Goal: Information Seeking & Learning: Learn about a topic

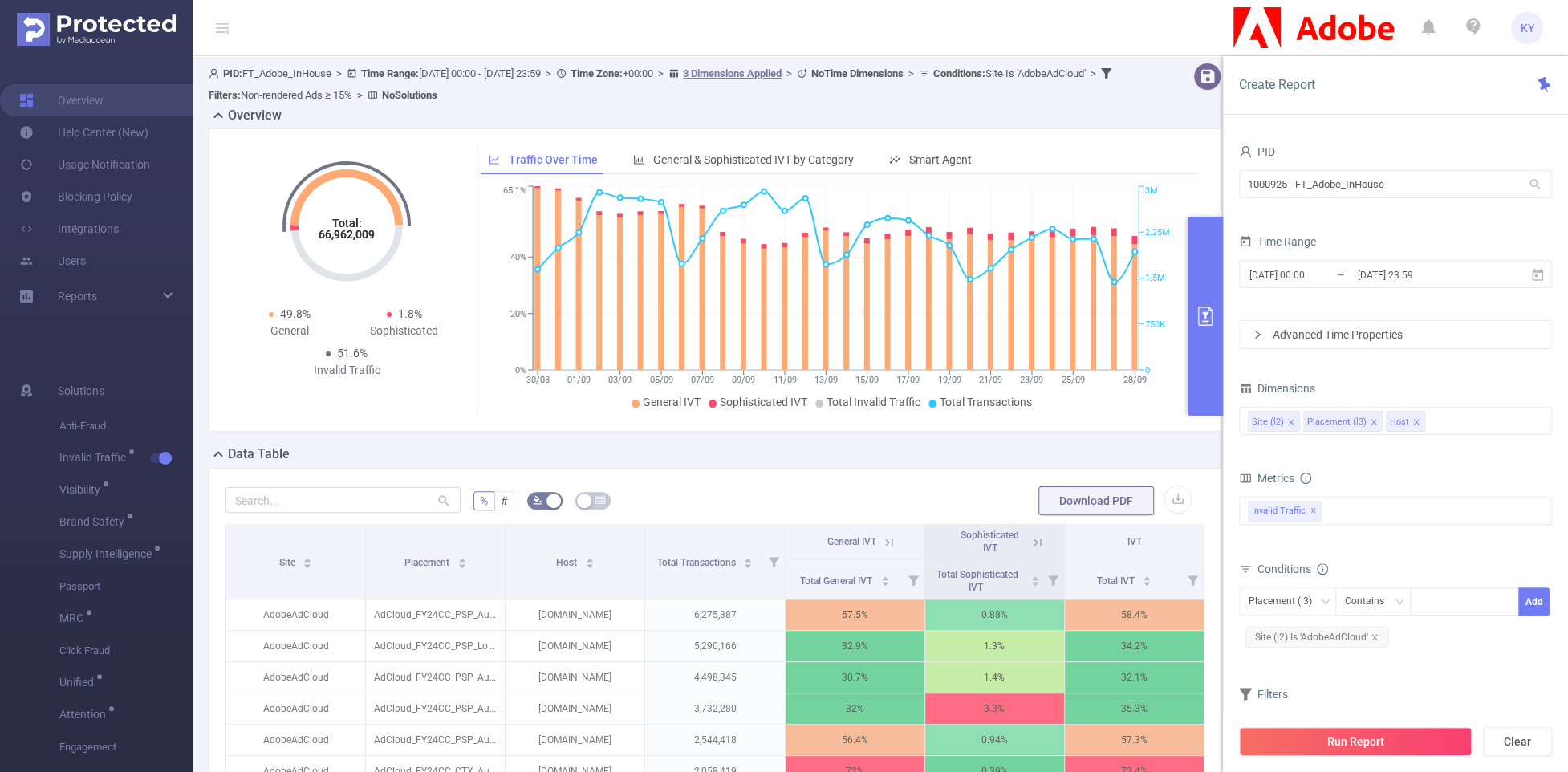
click at [885, 539] on icon at bounding box center [889, 543] width 14 height 14
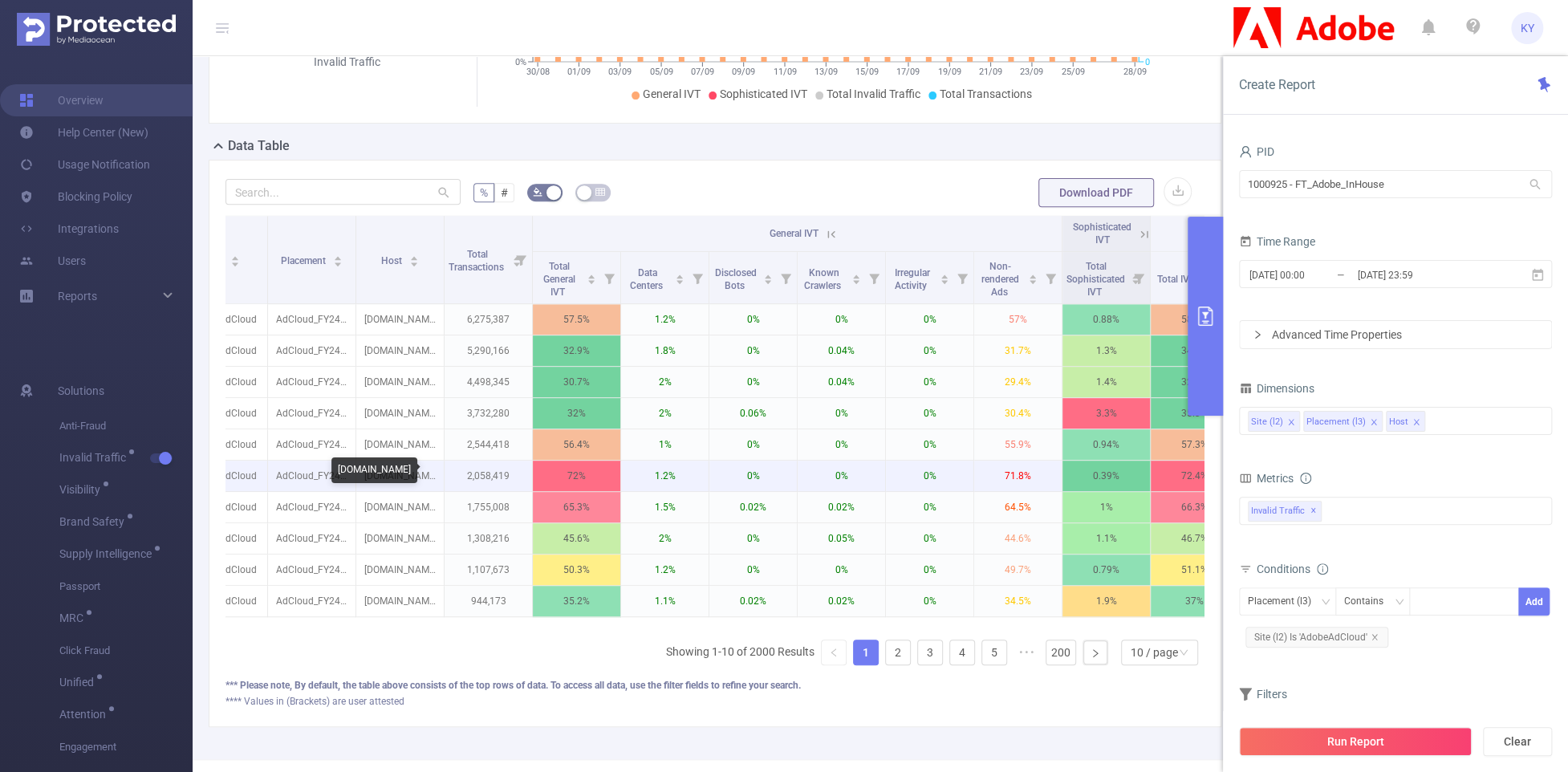
scroll to position [0, 93]
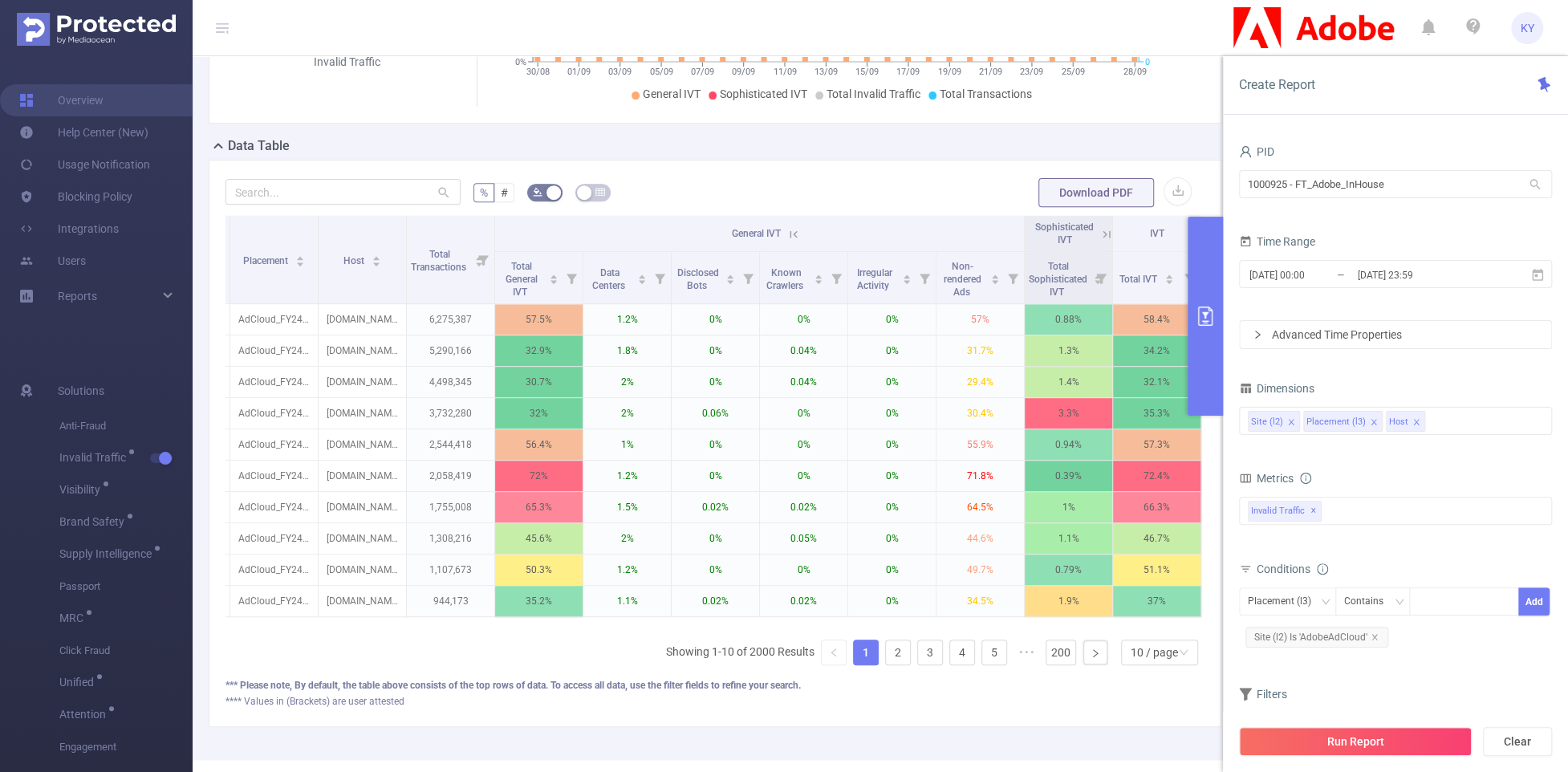
click at [1211, 539] on div "Total General IVT Data Centers Disclosed Bots Known Crawlers Irregular Activity…" at bounding box center [1396, 520] width 313 height 47
click at [1211, 518] on div "Invalid Traffic ✕" at bounding box center [1396, 510] width 313 height 28
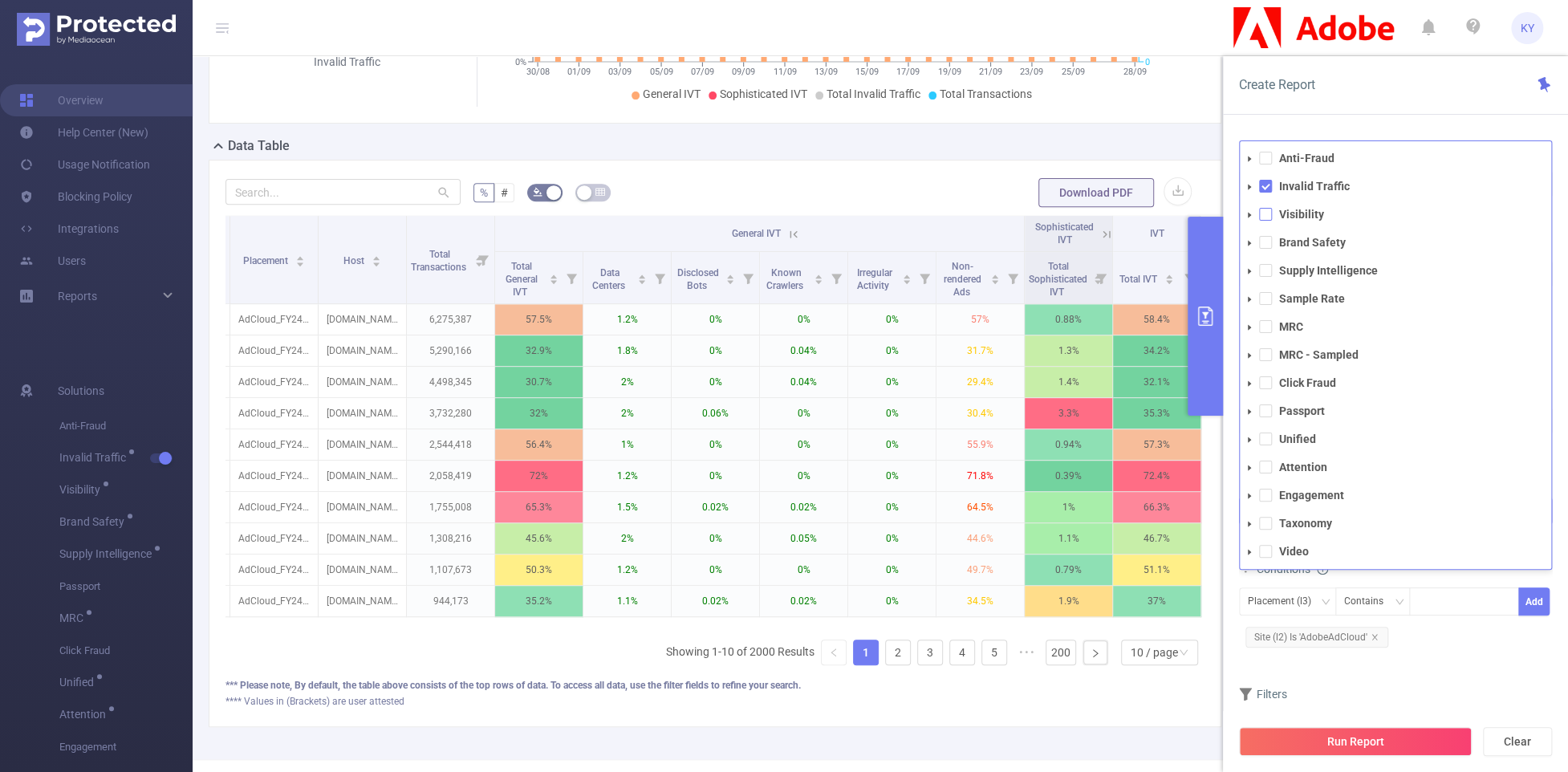
click at [1211, 210] on span at bounding box center [1265, 214] width 13 height 13
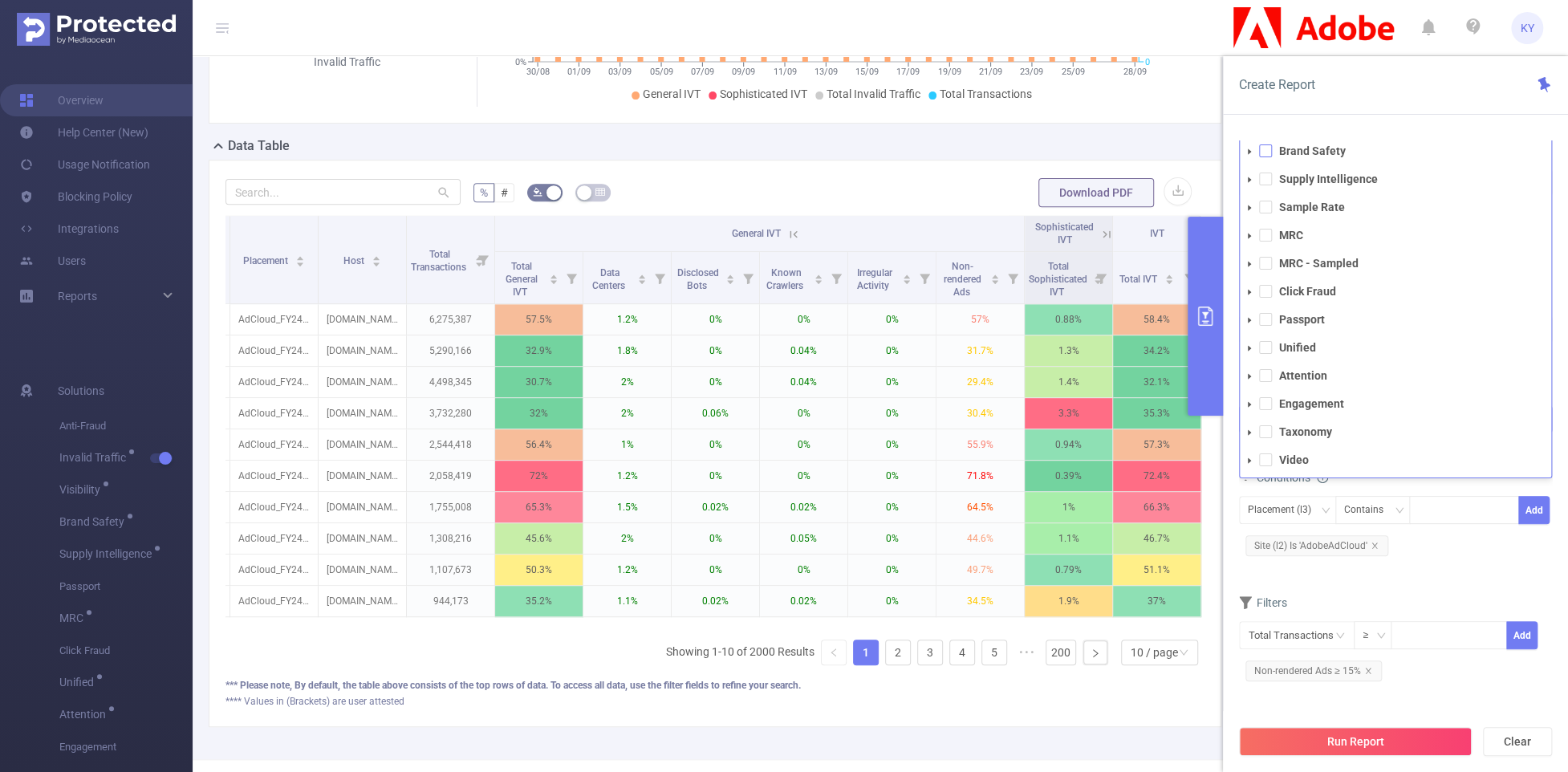
click at [1211, 151] on span at bounding box center [1265, 151] width 13 height 13
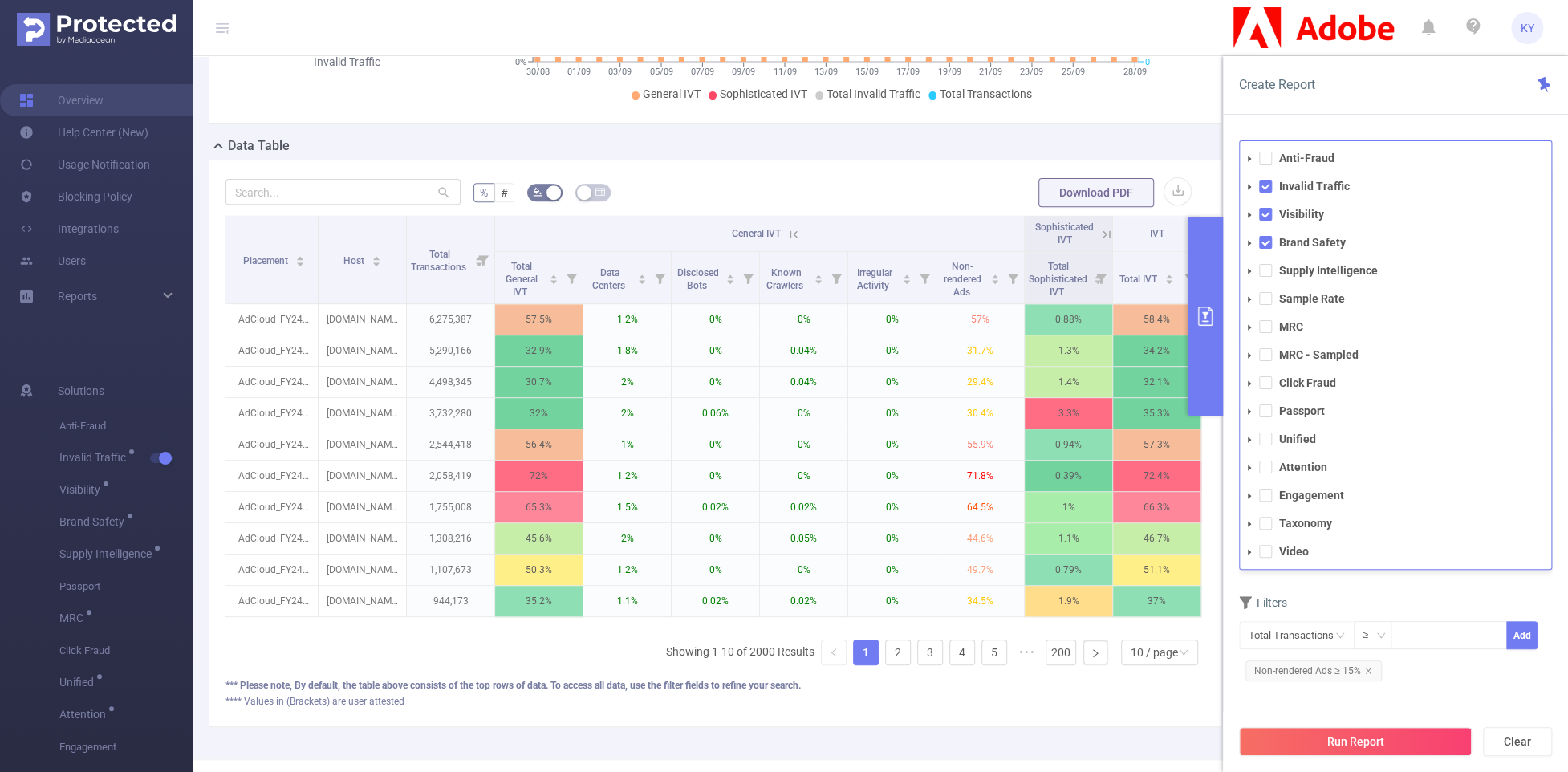
click at [1211, 700] on div "PID 1000925 - FT_Adobe_InHouse 1000925 - FT_Adobe_InHouse Time Range 2025-08-30…" at bounding box center [1396, 383] width 313 height 668
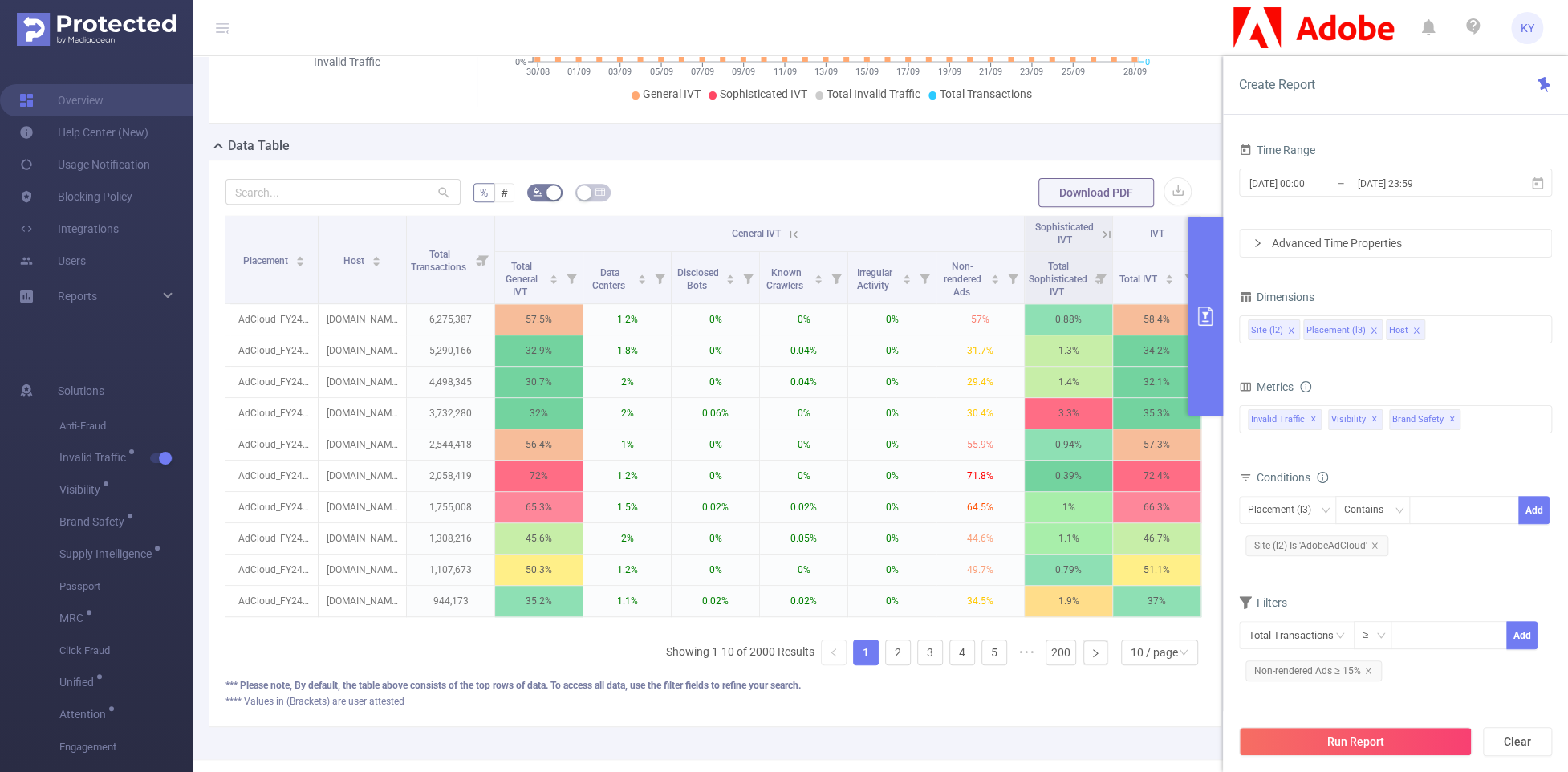
click at [1211, 745] on button "Run Report" at bounding box center [1355, 741] width 233 height 29
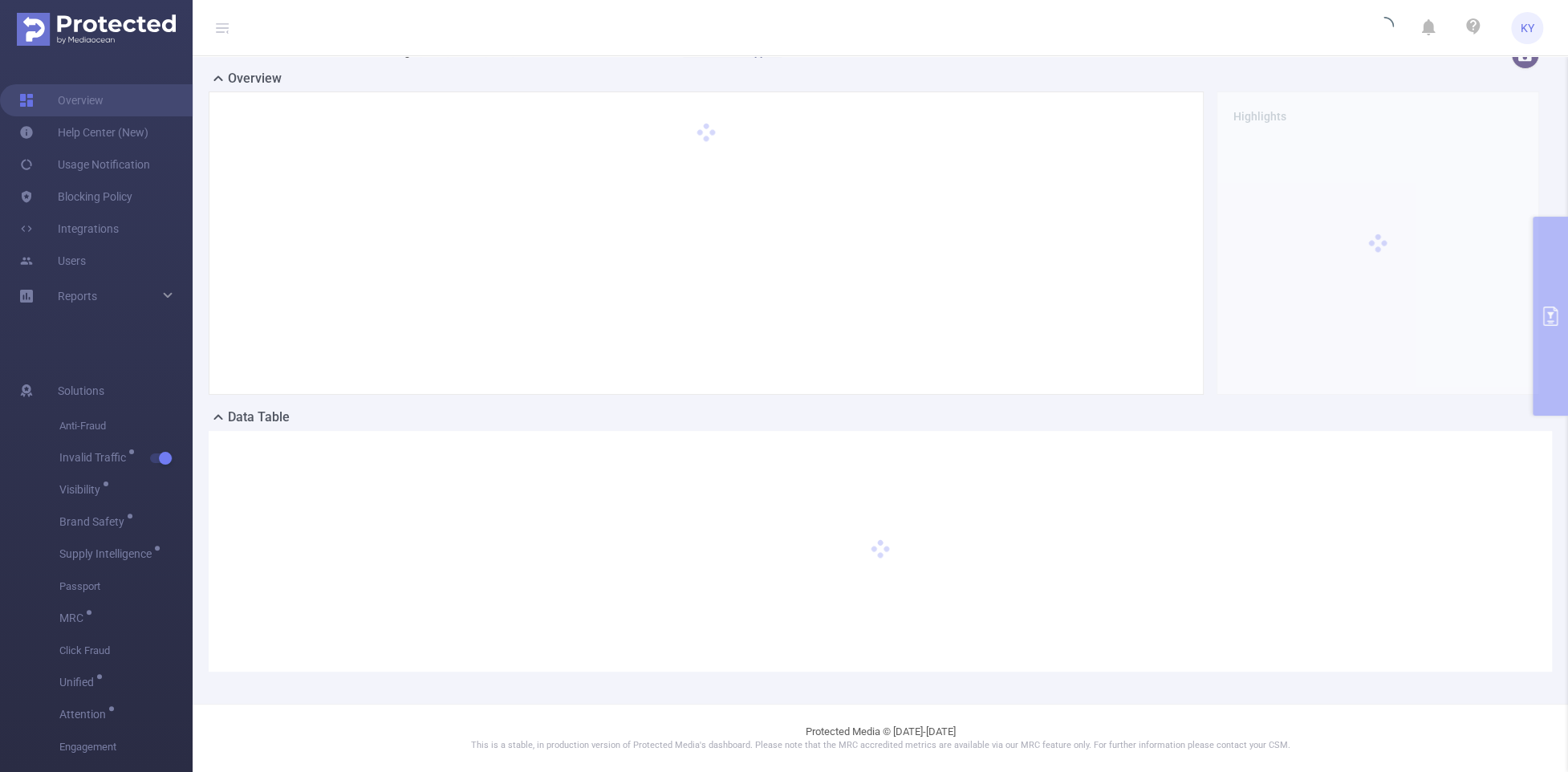
scroll to position [35, 0]
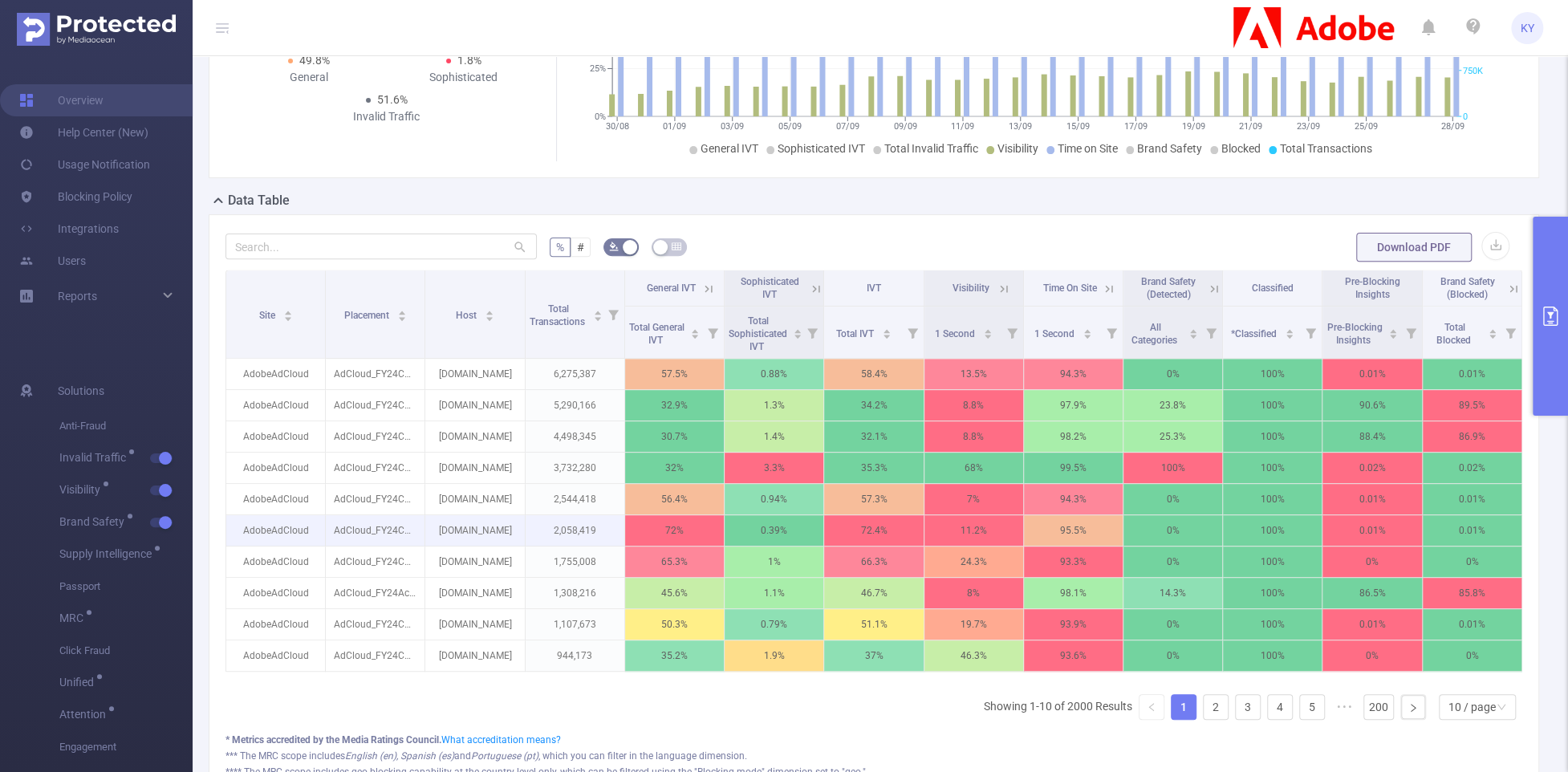
scroll to position [338, 0]
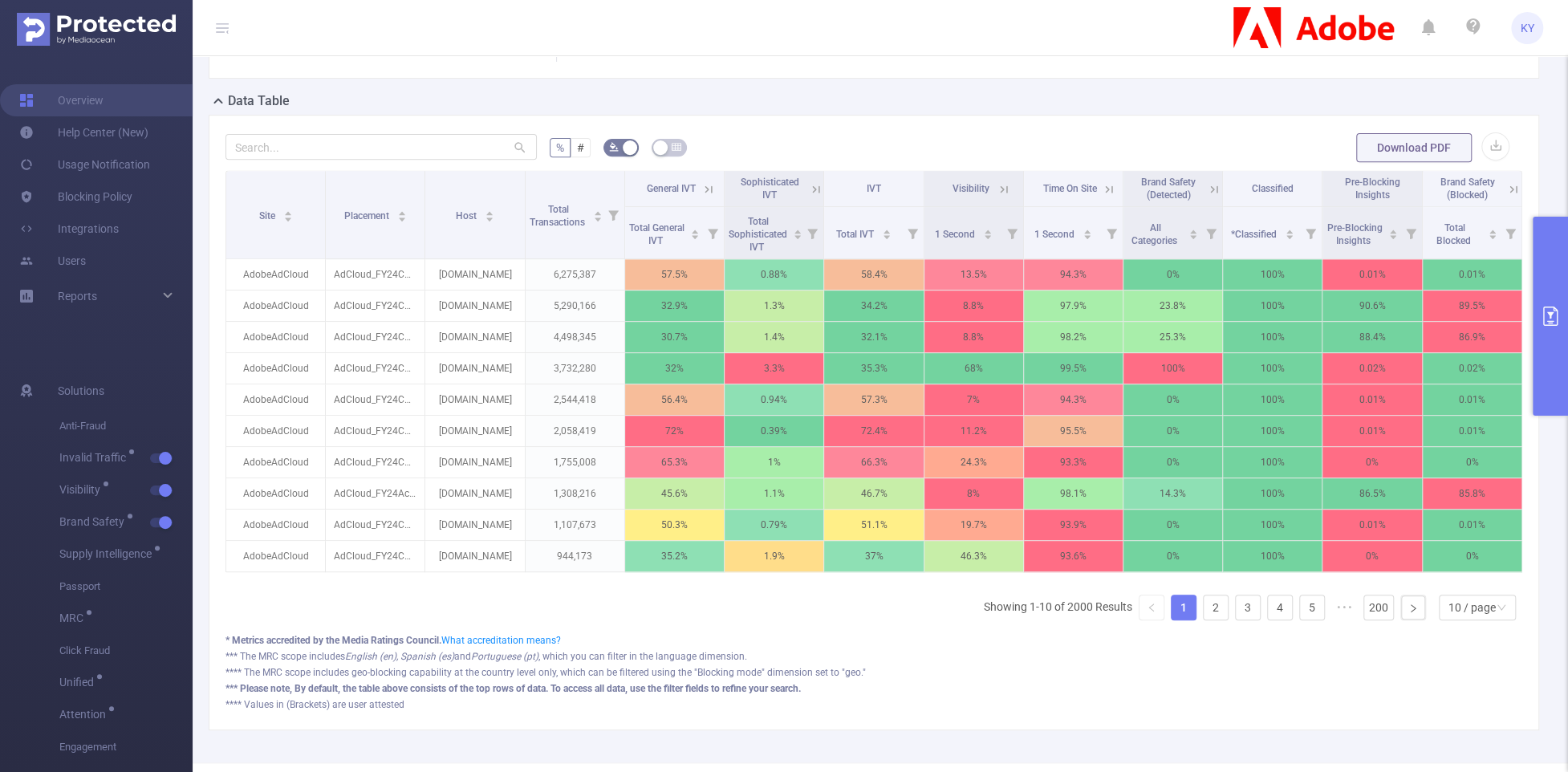
click at [1211, 196] on icon at bounding box center [1514, 189] width 14 height 14
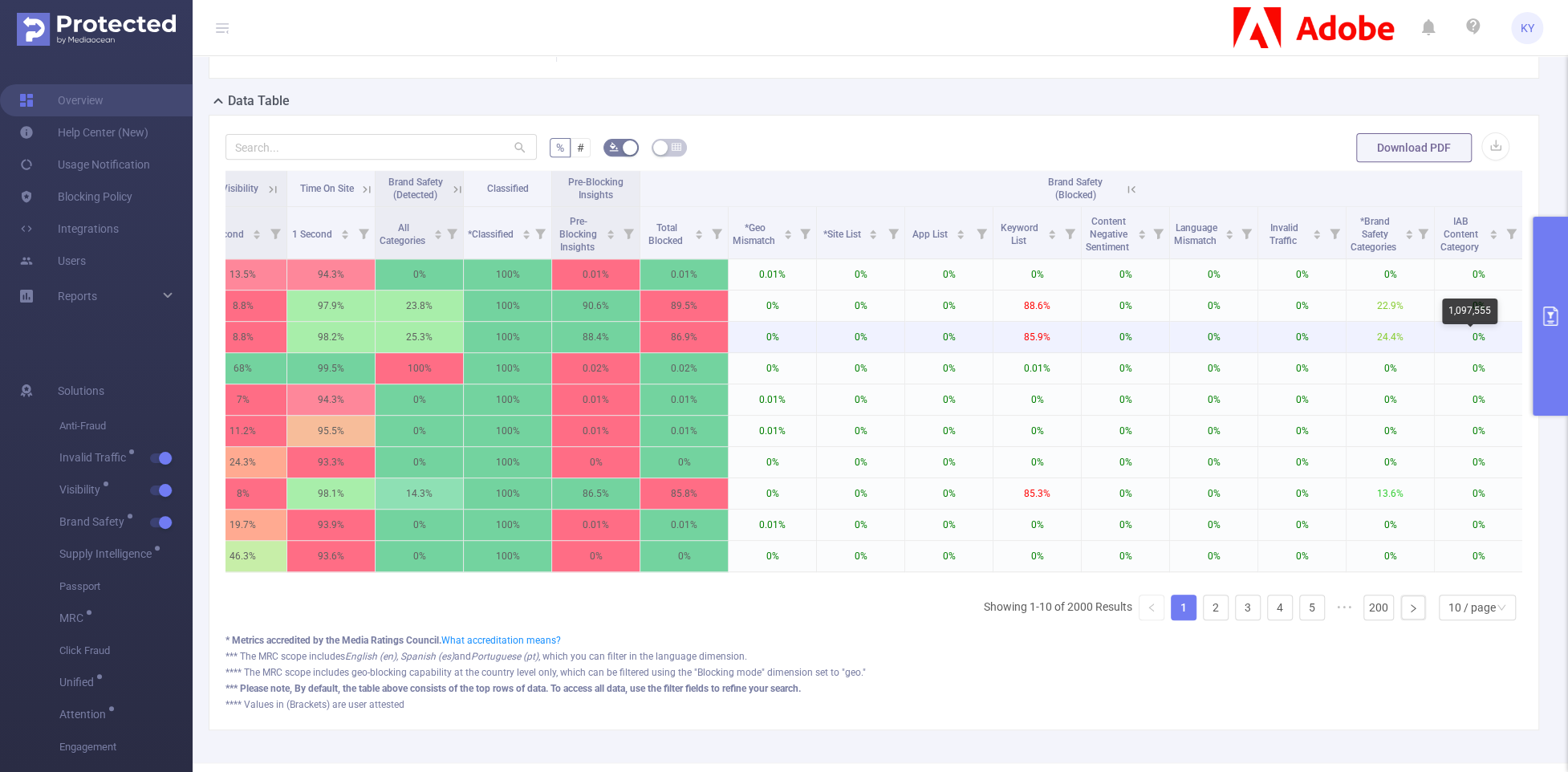
scroll to position [0, 658]
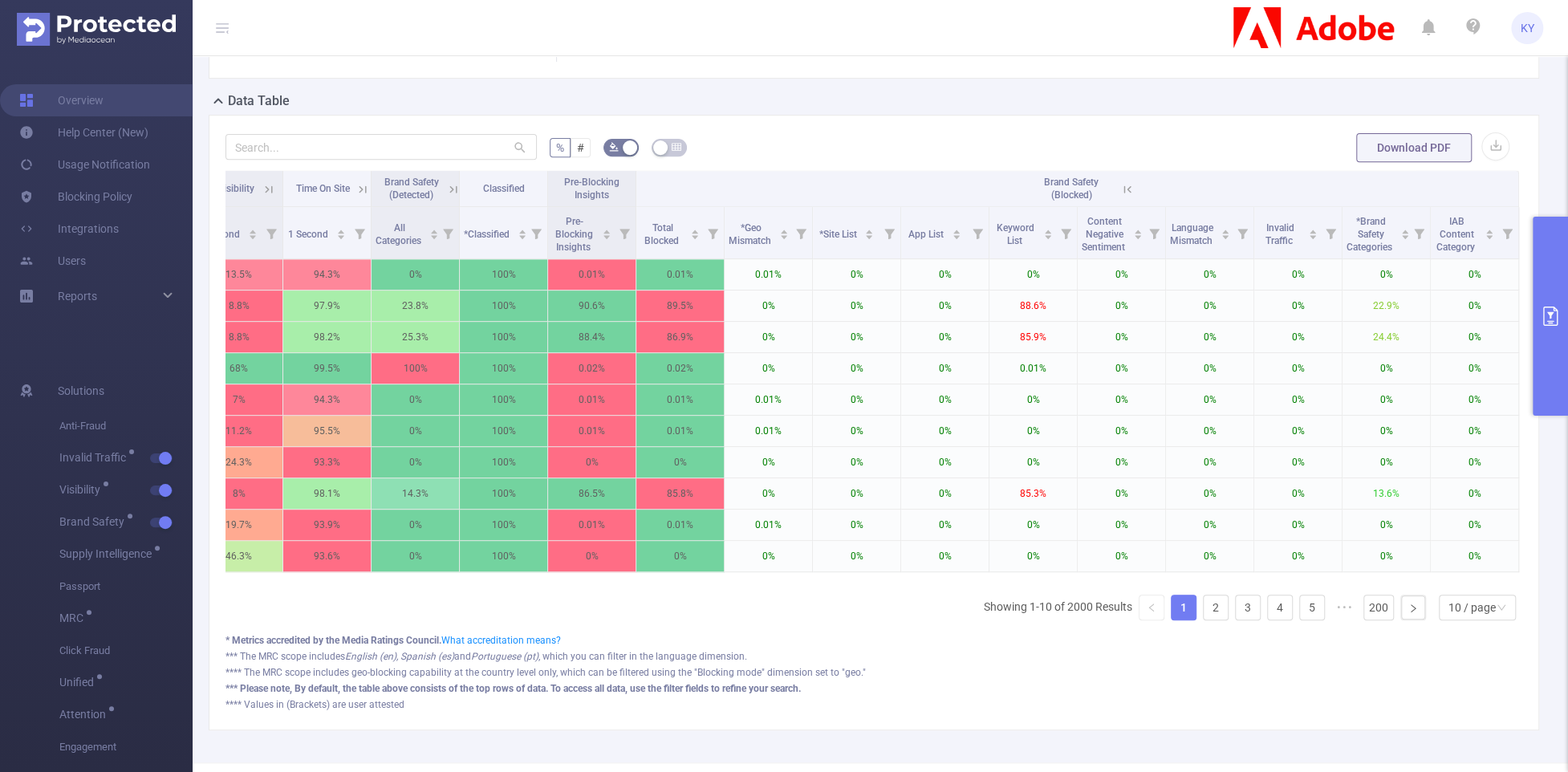
click at [1116, 196] on icon at bounding box center [1125, 188] width 19 height 16
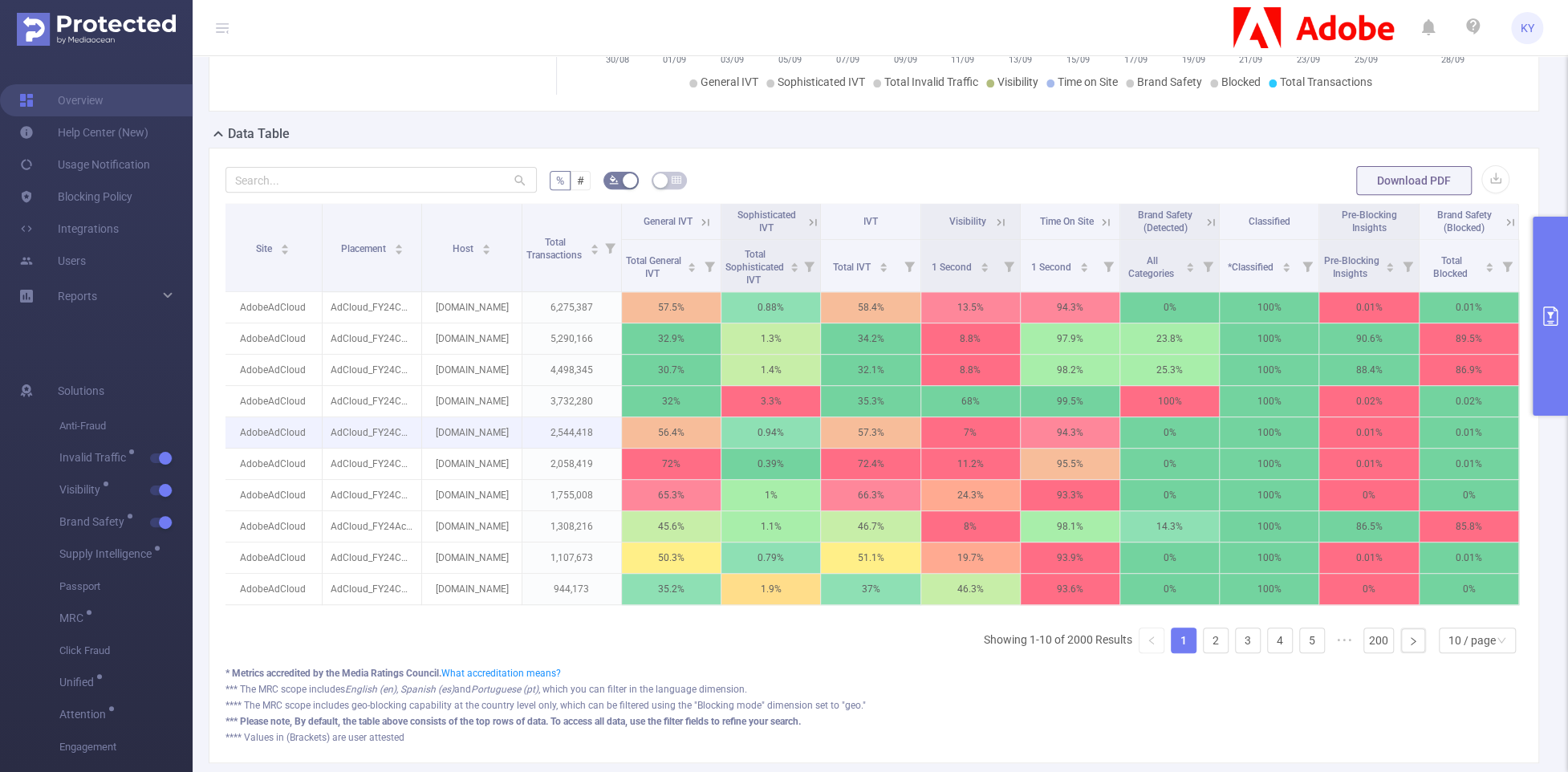
scroll to position [418, 0]
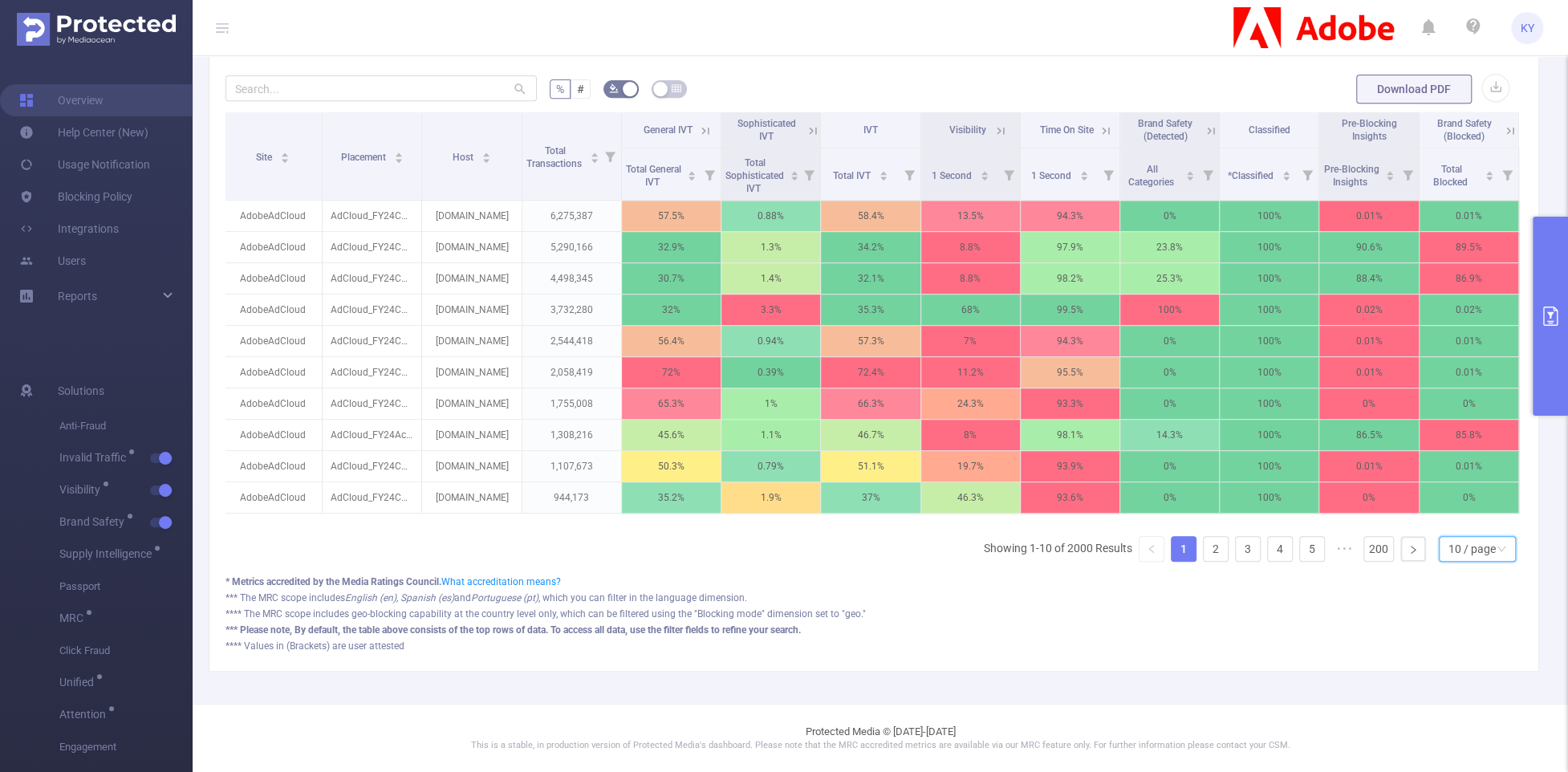
click at [1211, 548] on div "10 / page" at bounding box center [1472, 549] width 47 height 24
click at [1211, 448] on li "20 / page" at bounding box center [1468, 450] width 77 height 26
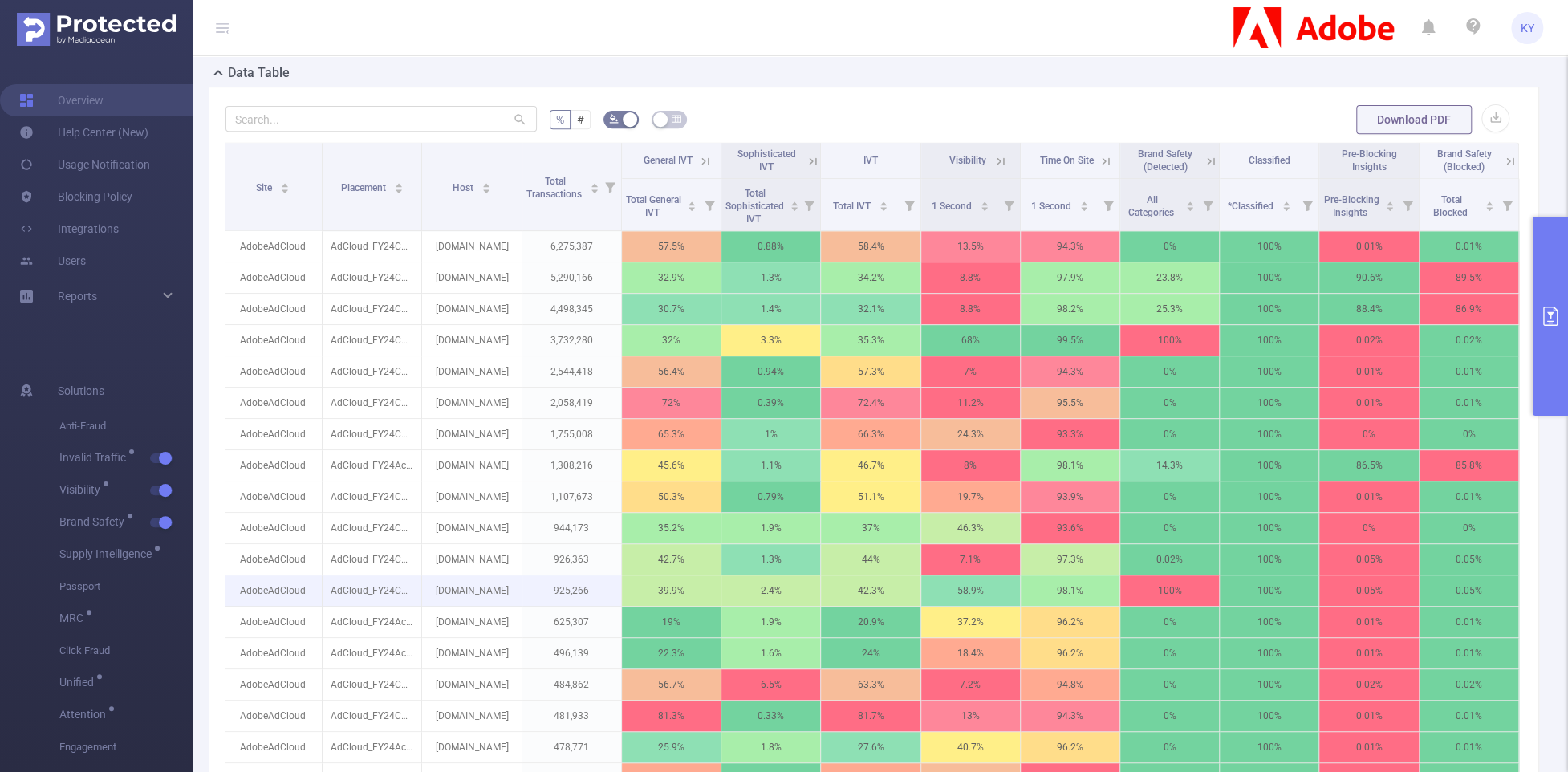
scroll to position [219, 0]
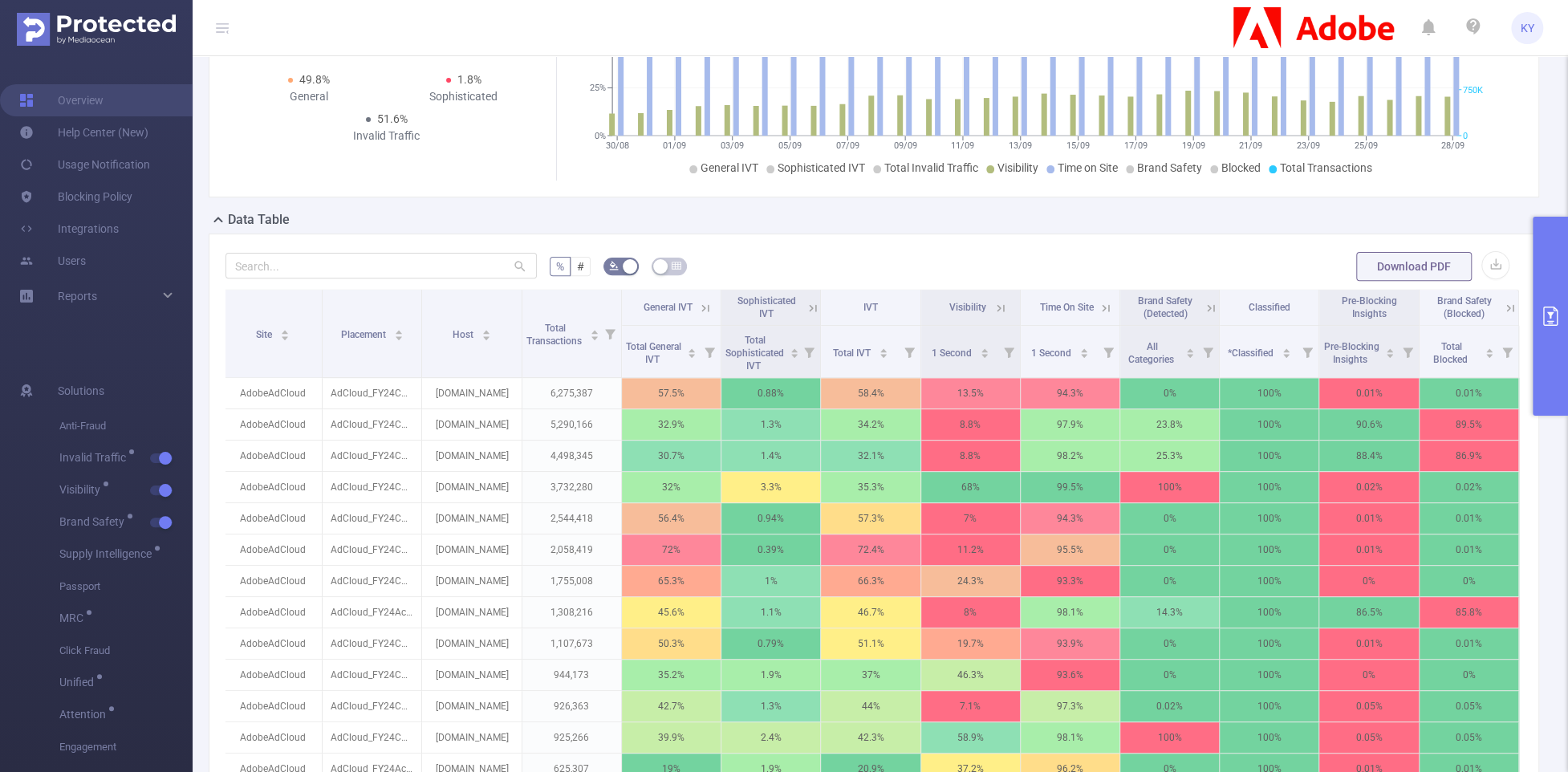
click at [1211, 316] on icon at bounding box center [1511, 308] width 14 height 14
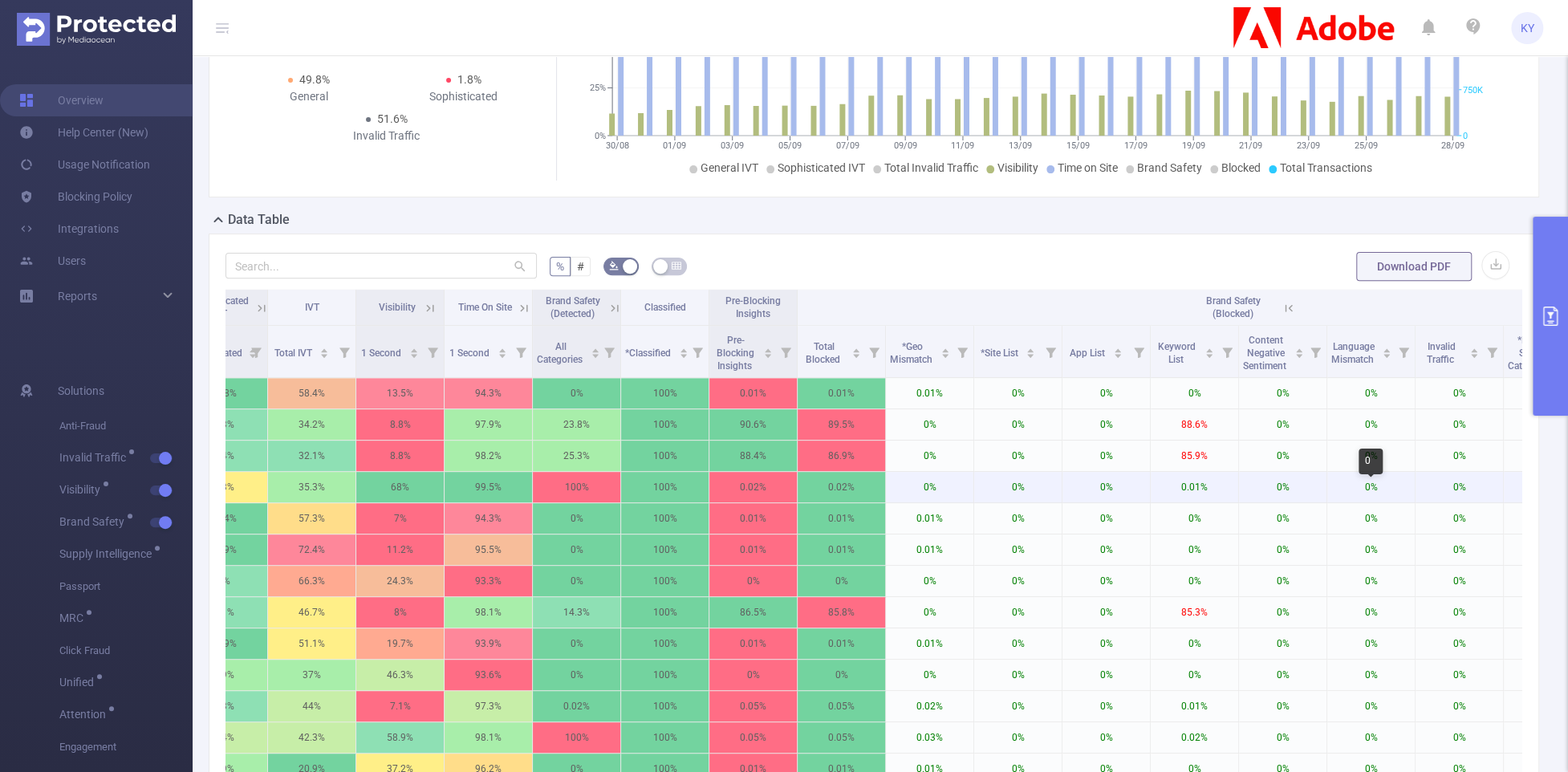
scroll to position [0, 658]
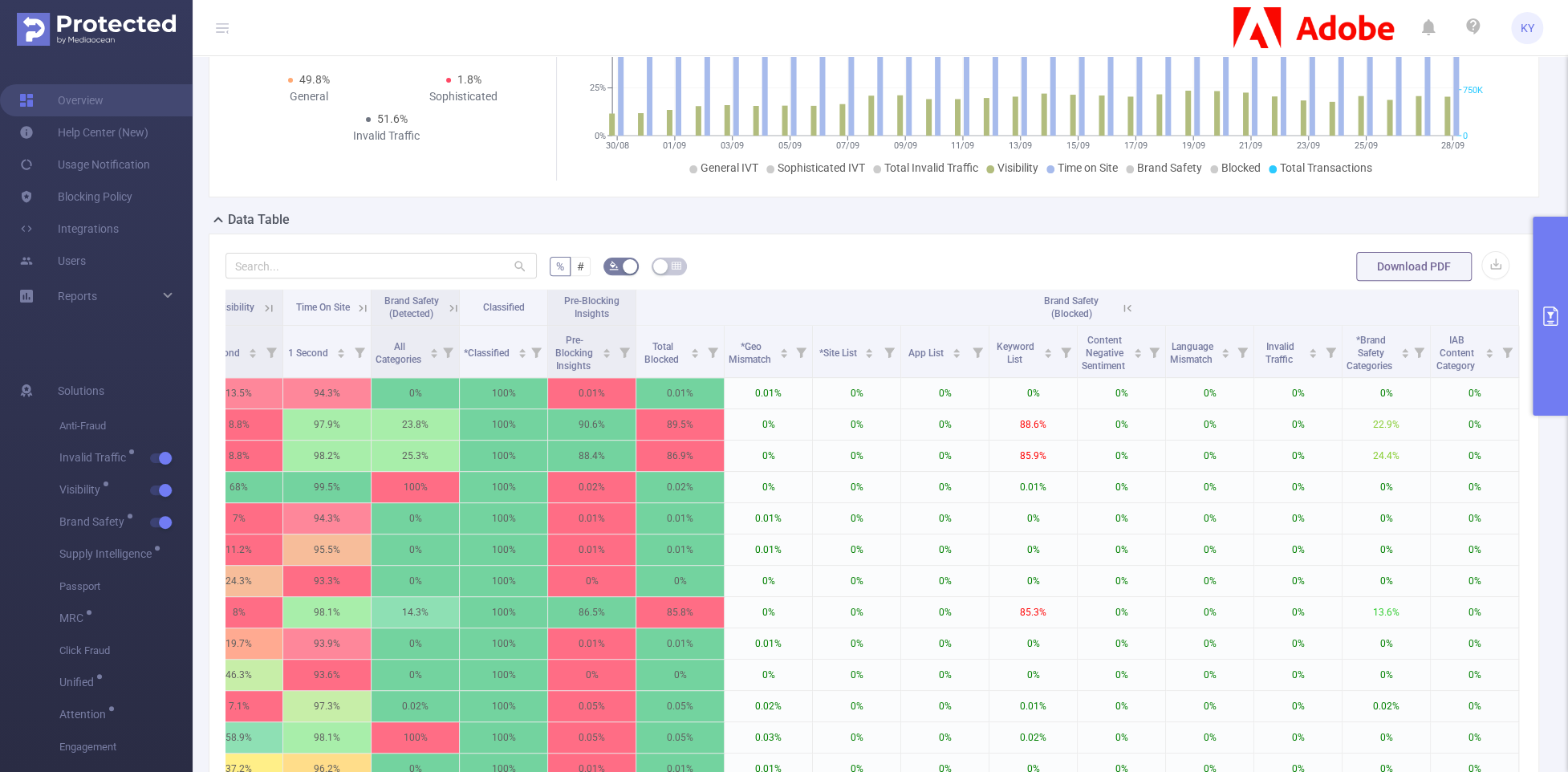
click at [1120, 316] on icon at bounding box center [1128, 308] width 14 height 14
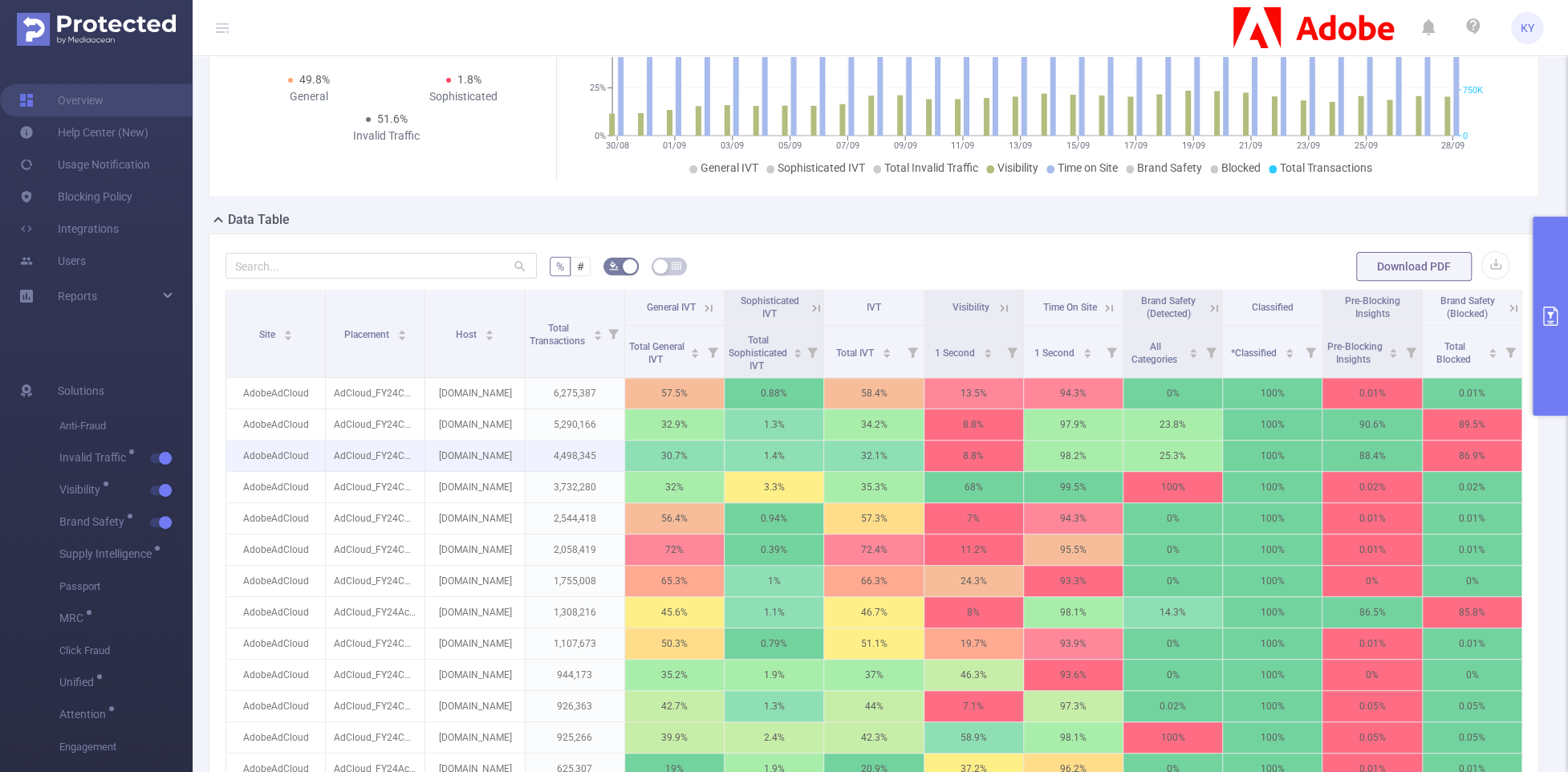
scroll to position [0, 0]
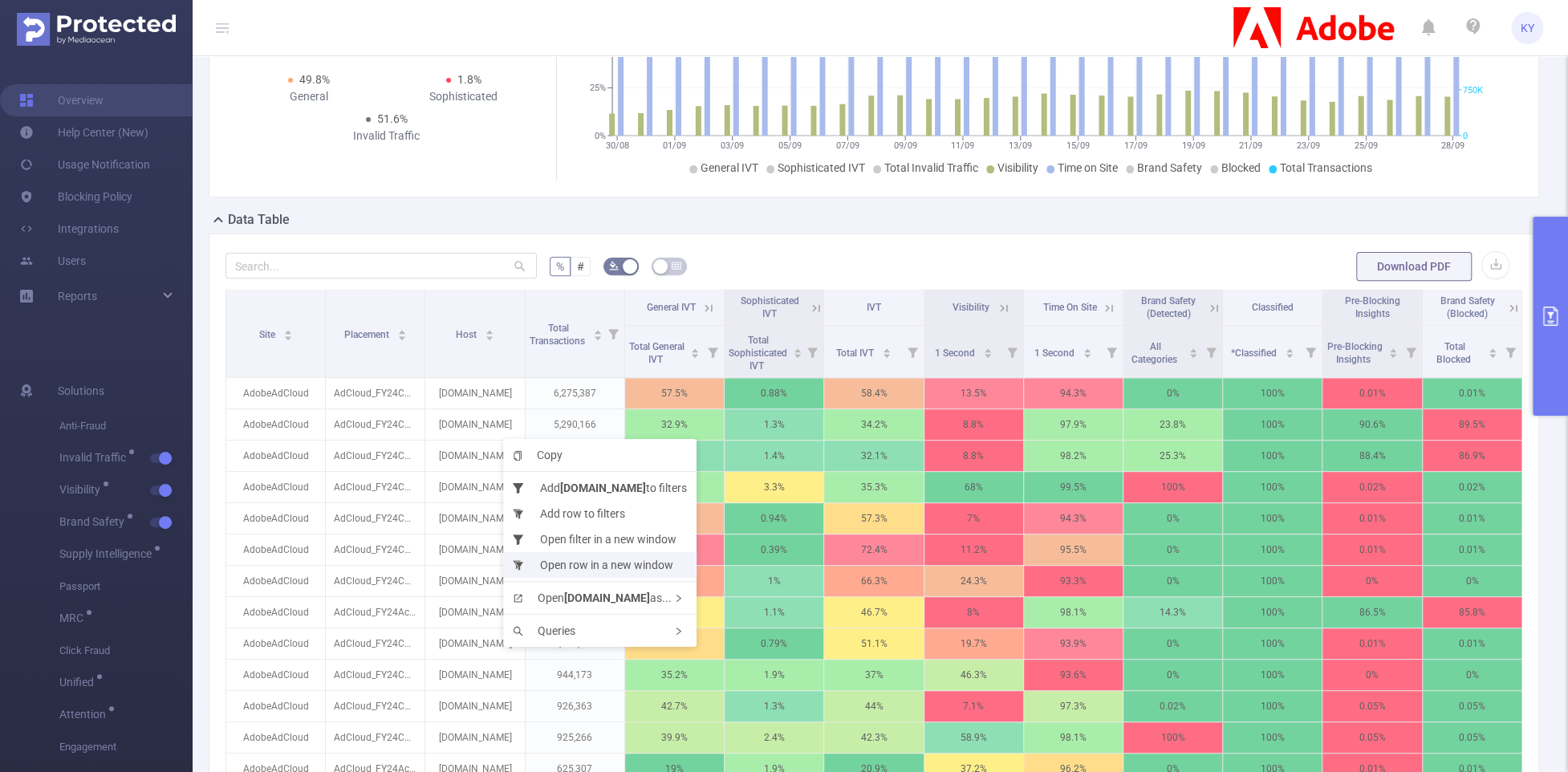
click at [584, 564] on li "Open row in a new window" at bounding box center [600, 565] width 193 height 26
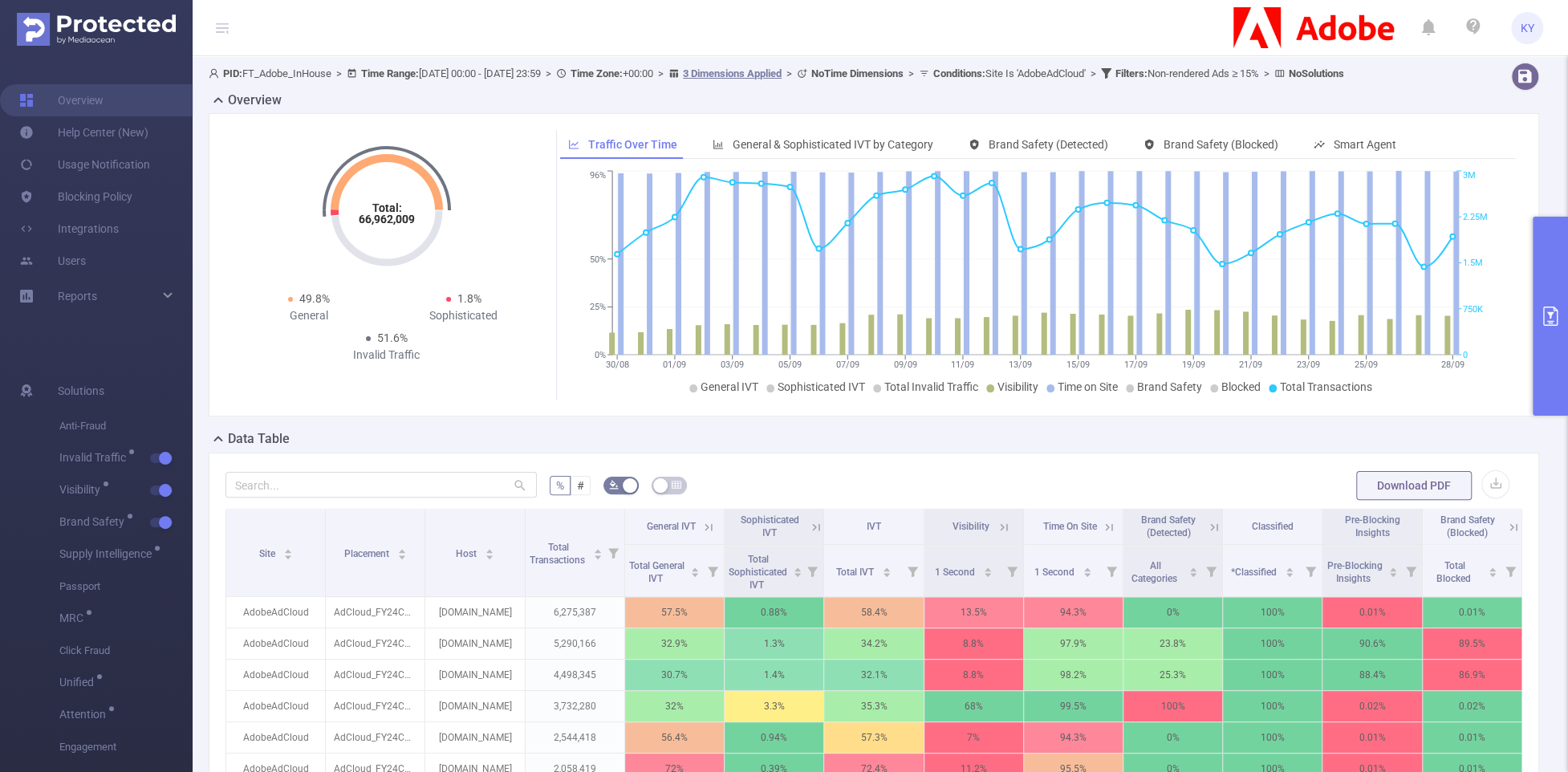
drag, startPoint x: 537, startPoint y: 414, endPoint x: 497, endPoint y: 415, distance: 40.0
click at [495, 400] on div "Total: 66,962,009 Total: 66,962,009 49.8% General 1.8% Sophisticated 51.6% Inva…" at bounding box center [387, 265] width 312 height 270
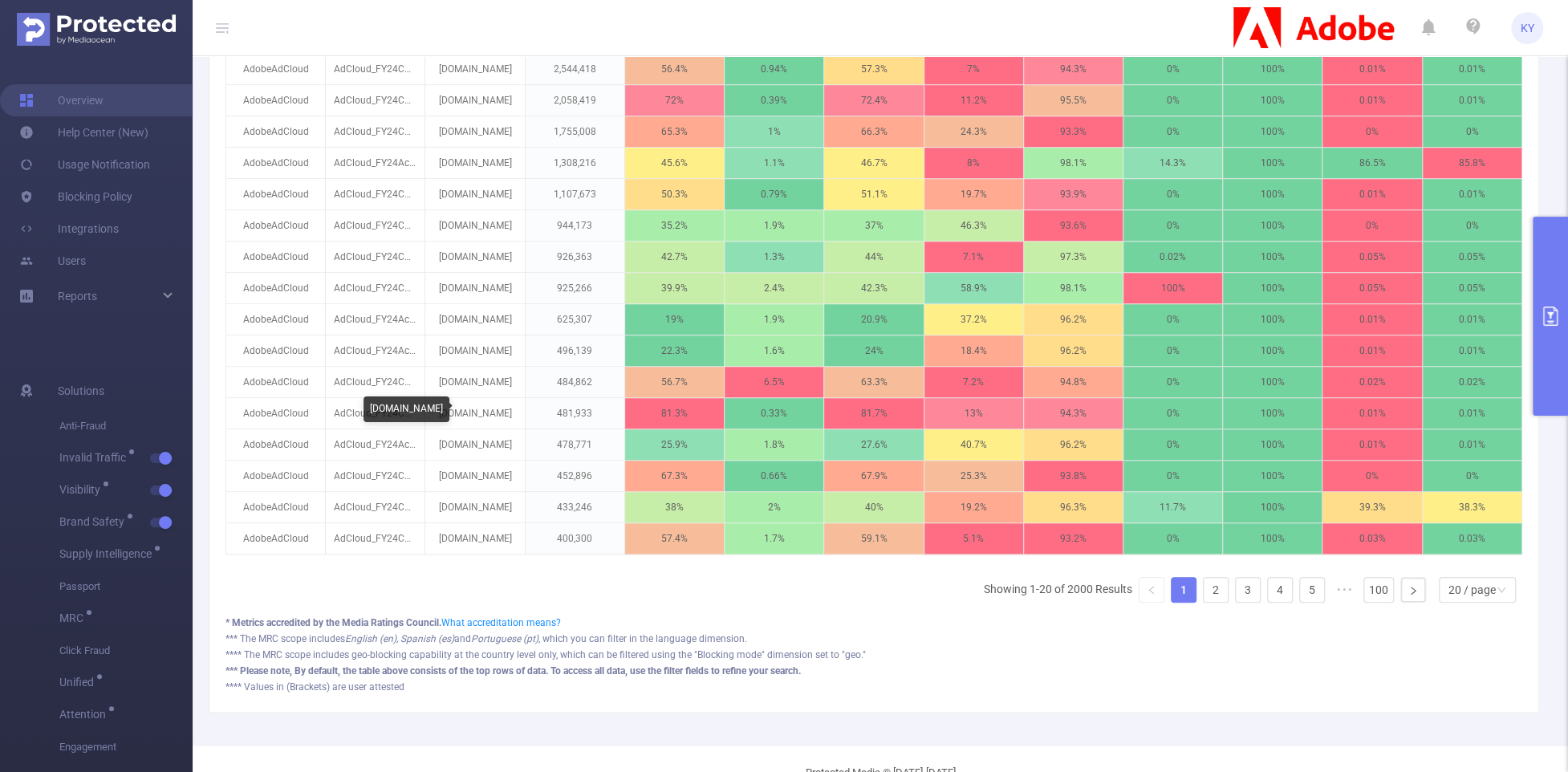
scroll to position [729, 0]
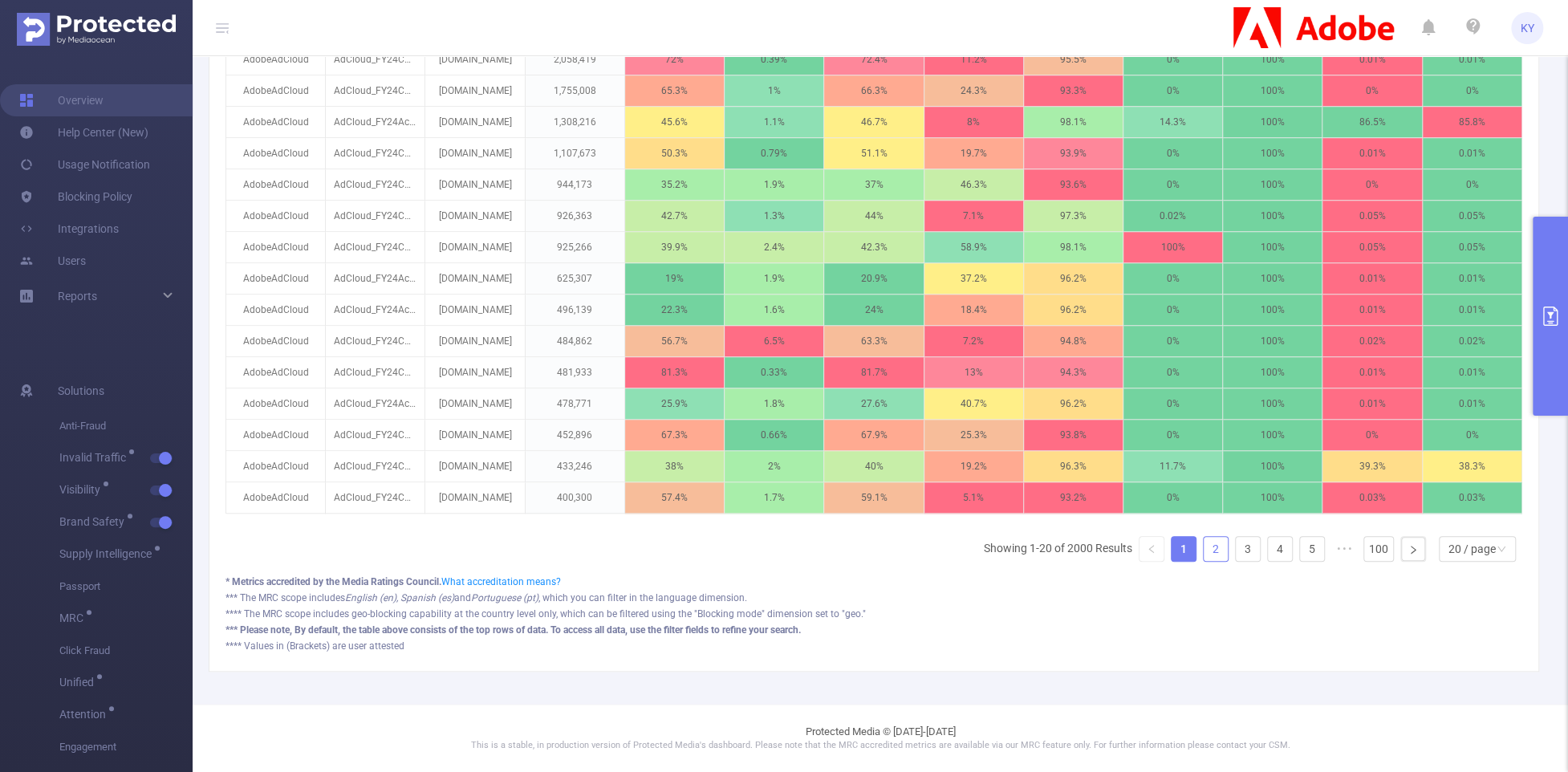
click at [1209, 544] on link "2" at bounding box center [1216, 549] width 24 height 24
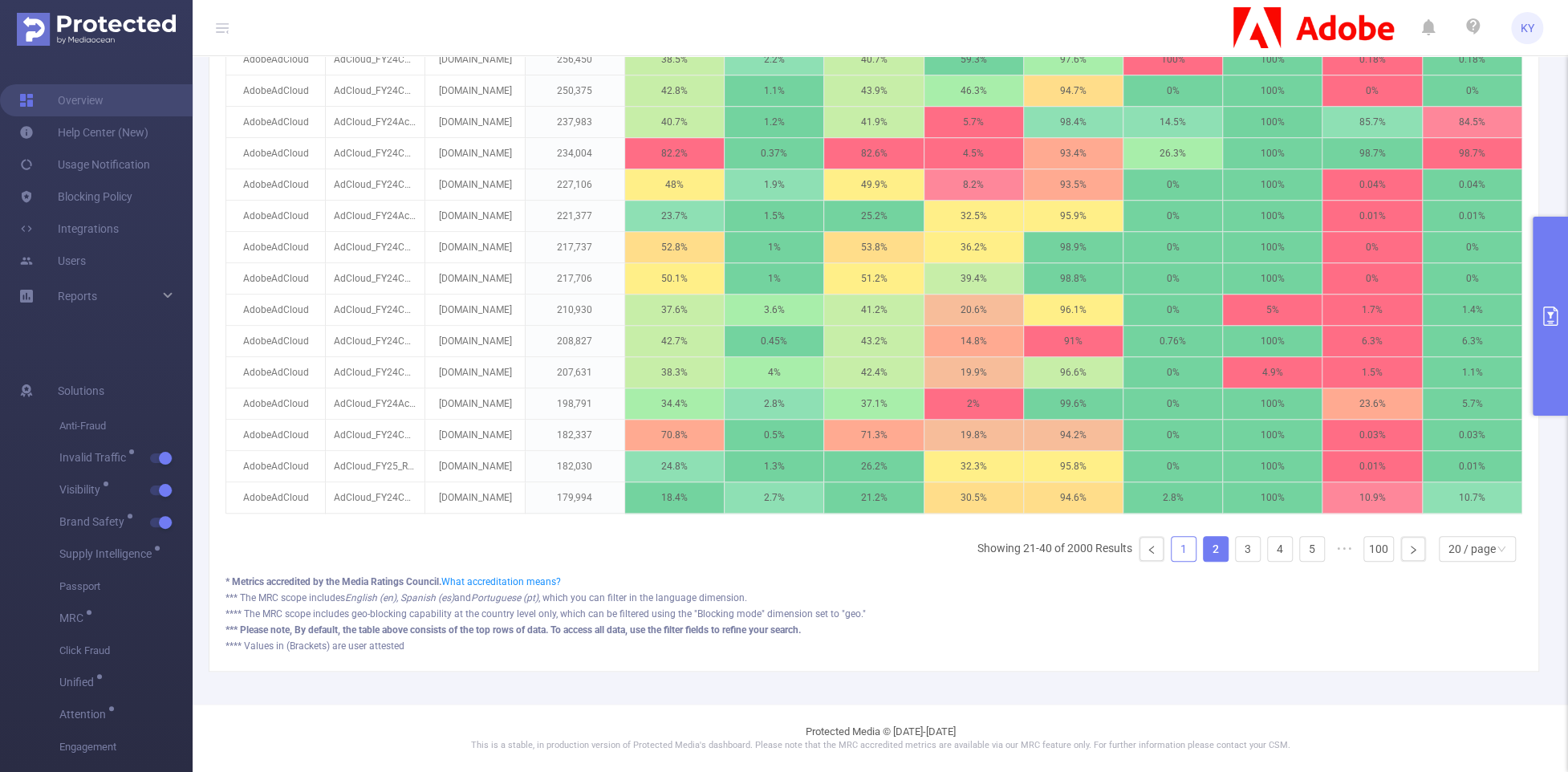
click at [1172, 551] on link "1" at bounding box center [1184, 549] width 24 height 24
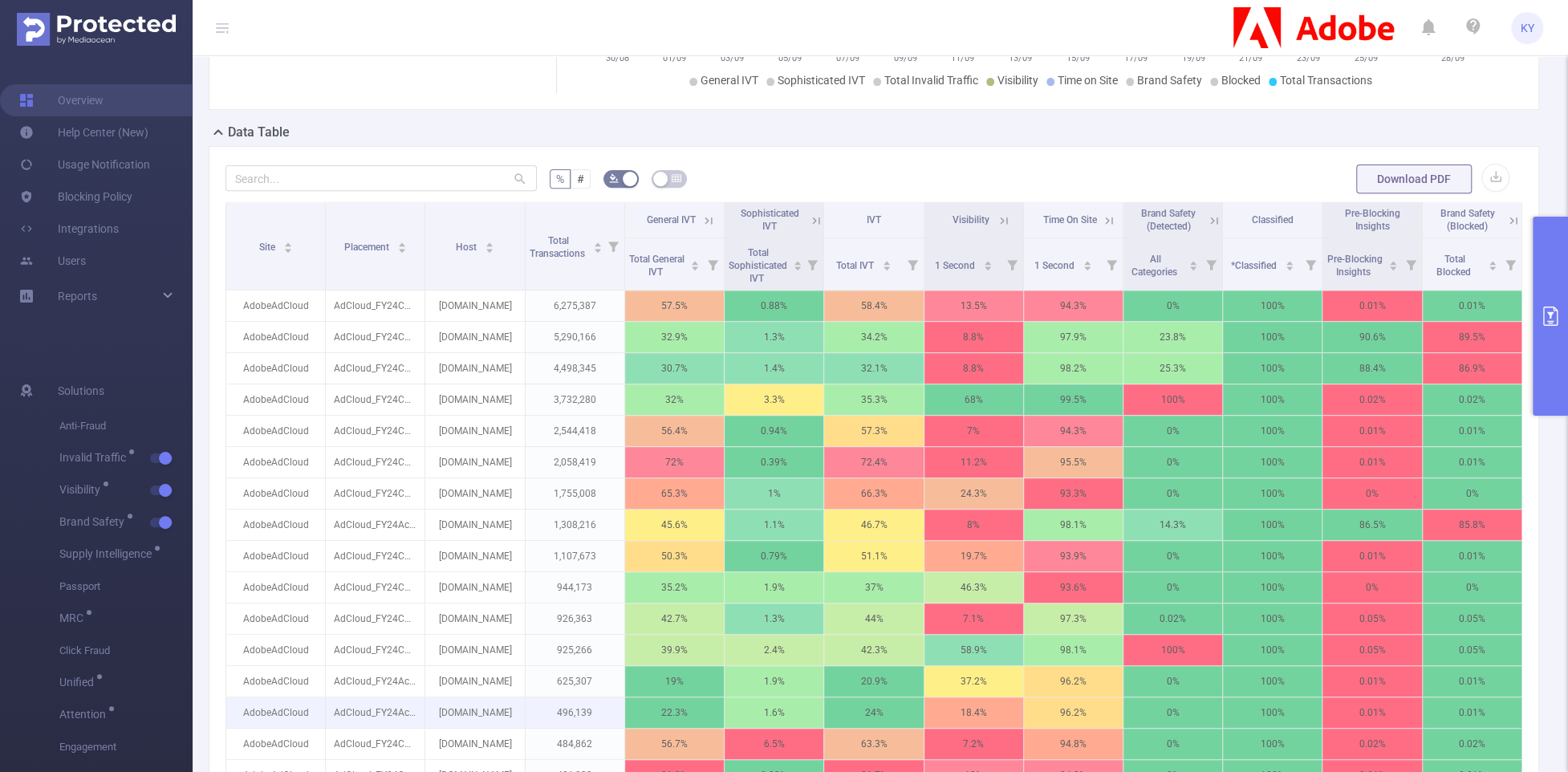
scroll to position [171, 0]
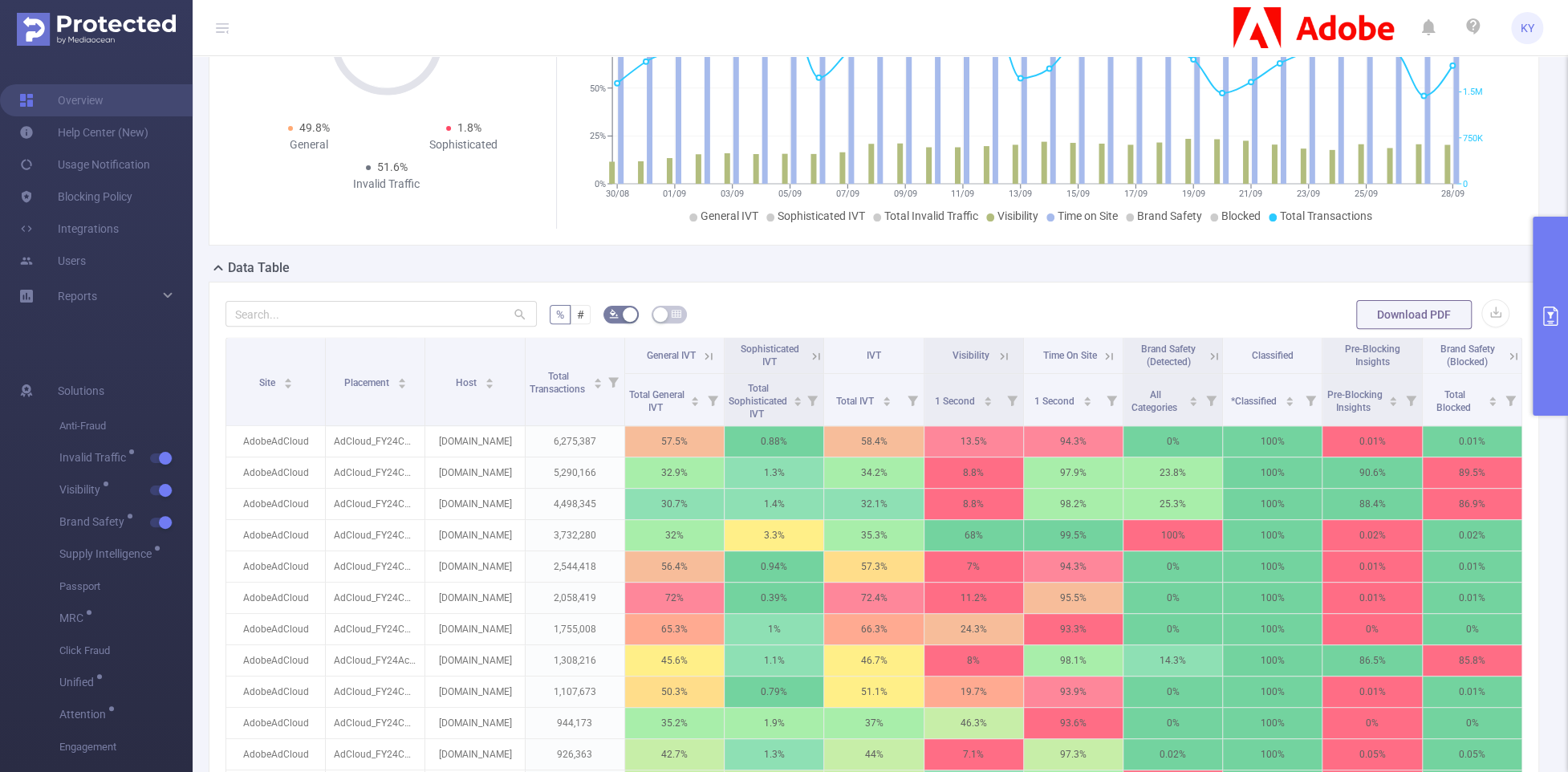
click at [698, 364] on icon at bounding box center [707, 356] width 19 height 16
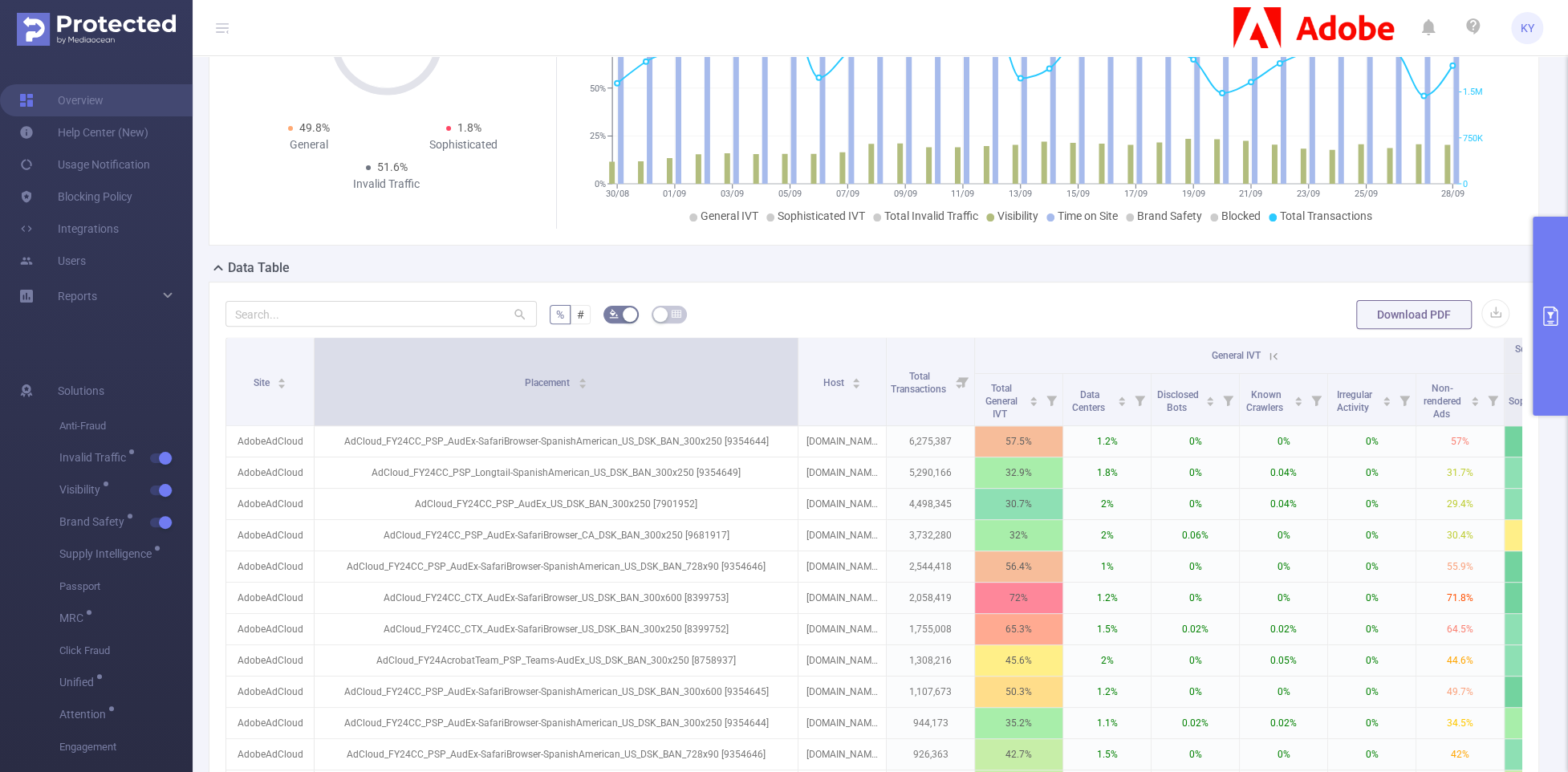
drag, startPoint x: 401, startPoint y: 377, endPoint x: 796, endPoint y: 389, distance: 395.2
click at [796, 389] on span at bounding box center [798, 382] width 8 height 88
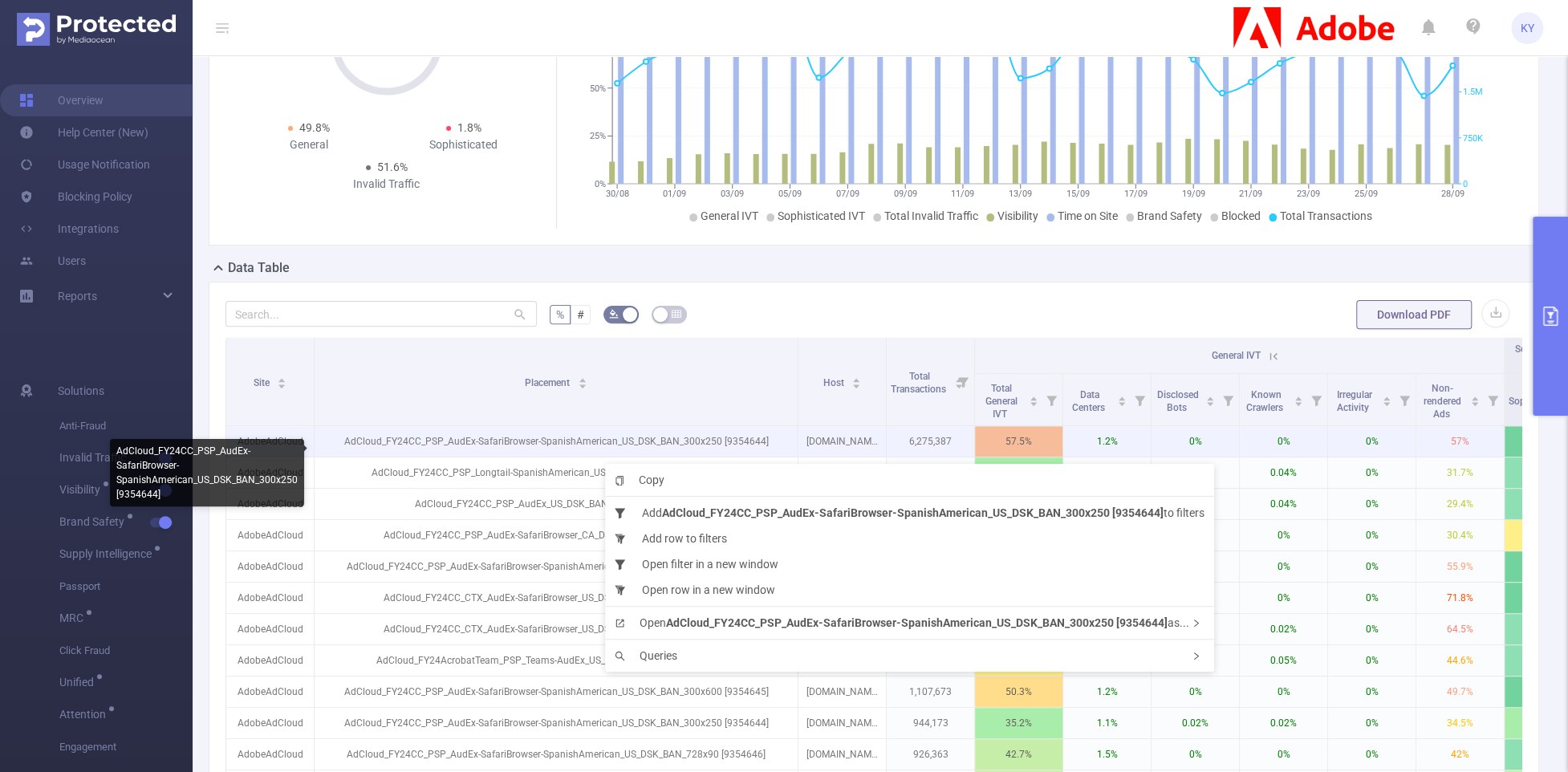
click at [559, 456] on p "AdCloud_FY24CC_PSP_AudEx-SafariBrowser-SpanishAmerican_US_DSK_BAN_300x250 [9354…" at bounding box center [556, 441] width 483 height 31
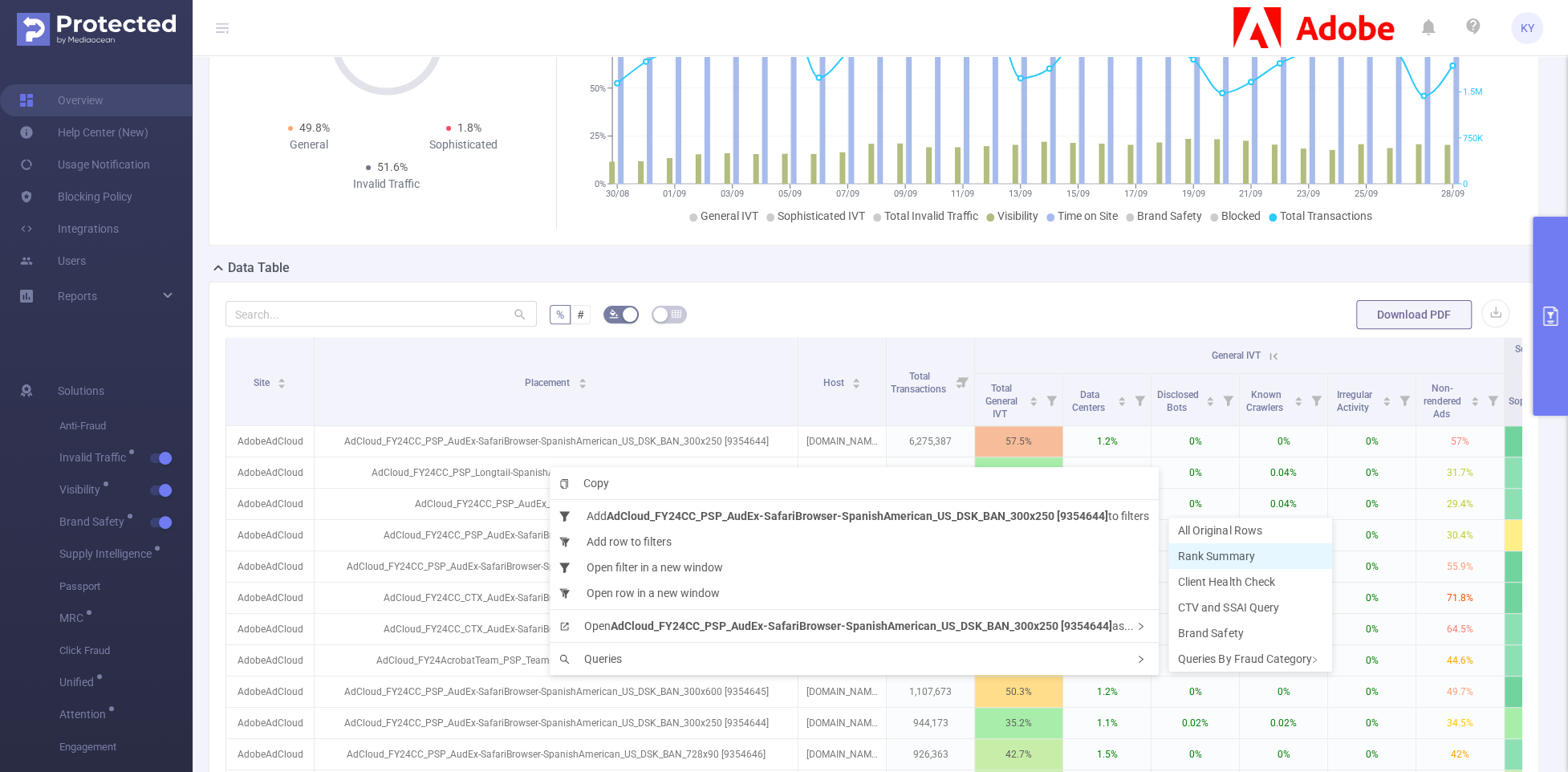
click at [1211, 562] on span "Rank Summary" at bounding box center [1216, 556] width 76 height 13
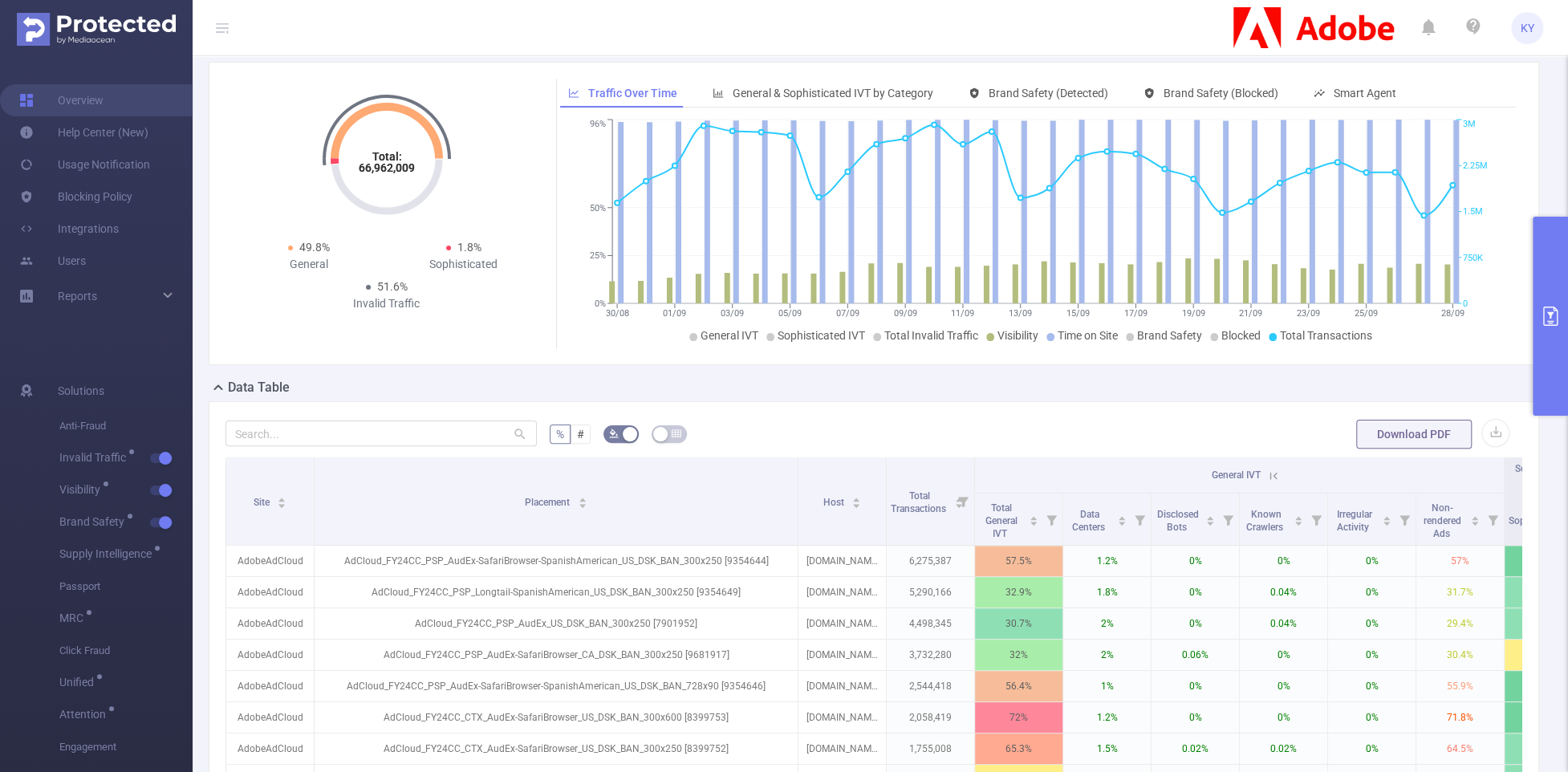
scroll to position [0, 0]
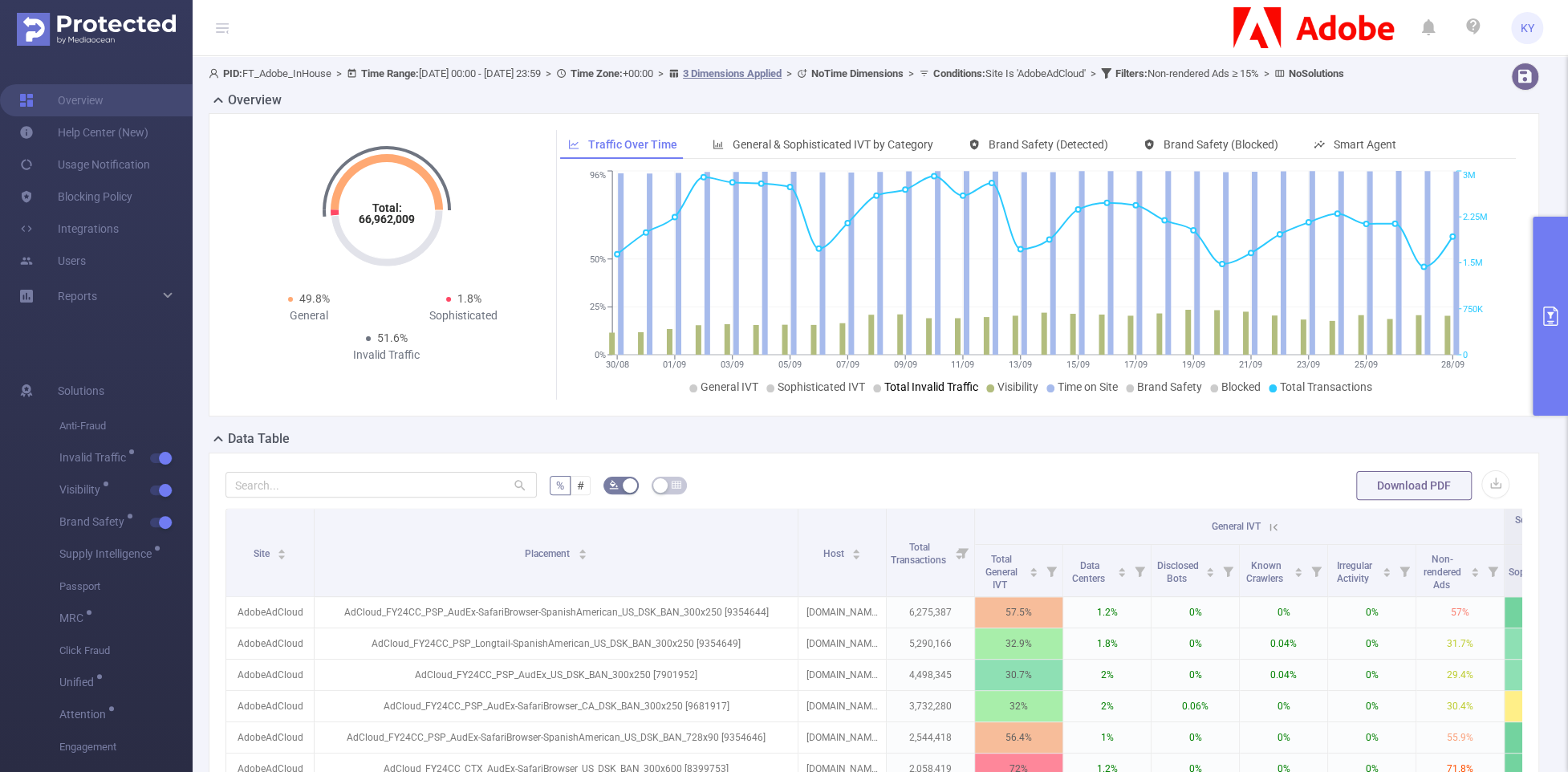
click at [925, 394] on span "Total Invalid Traffic" at bounding box center [931, 387] width 94 height 13
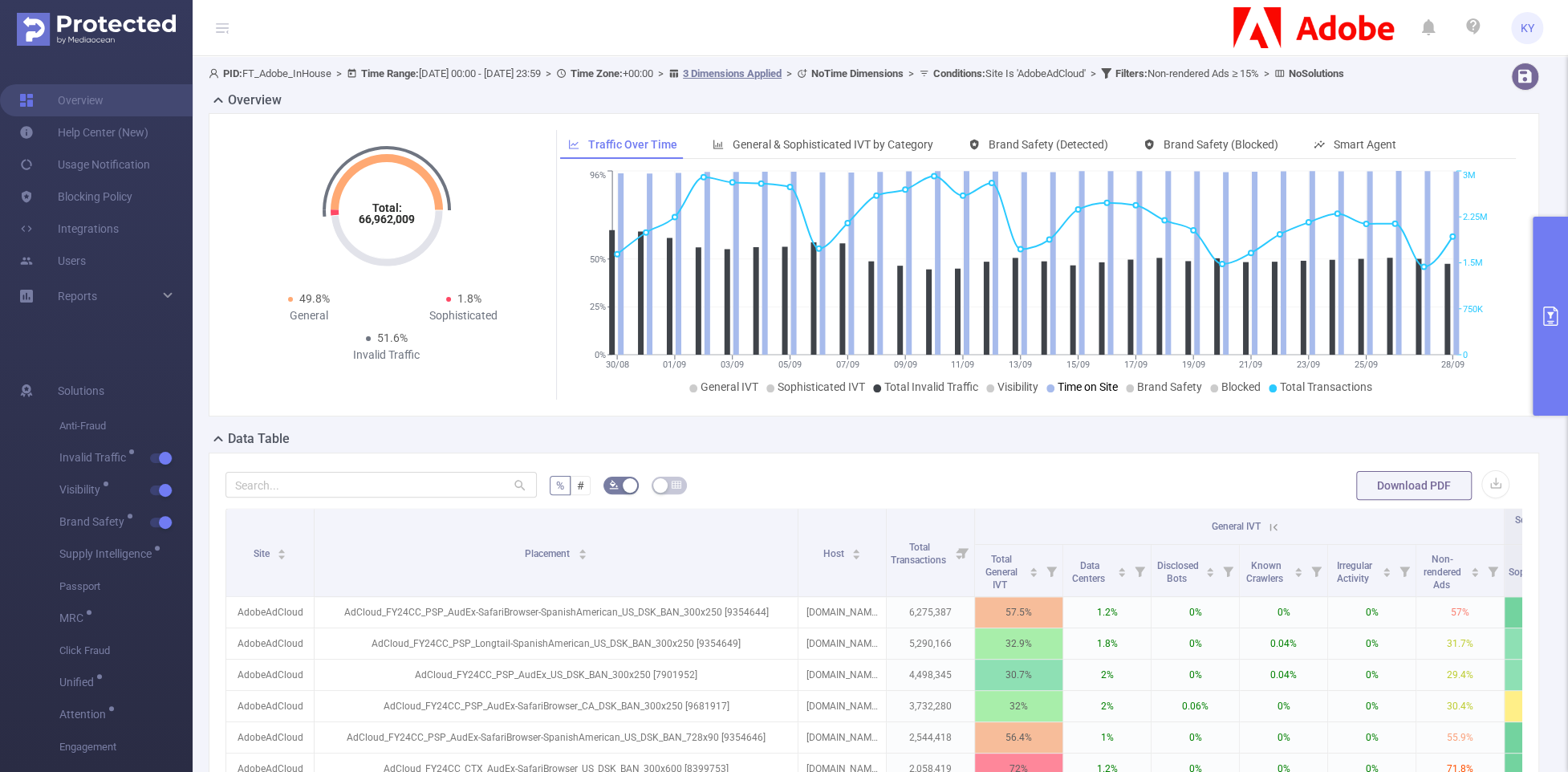
click at [1067, 394] on span "Time on Site" at bounding box center [1087, 387] width 60 height 13
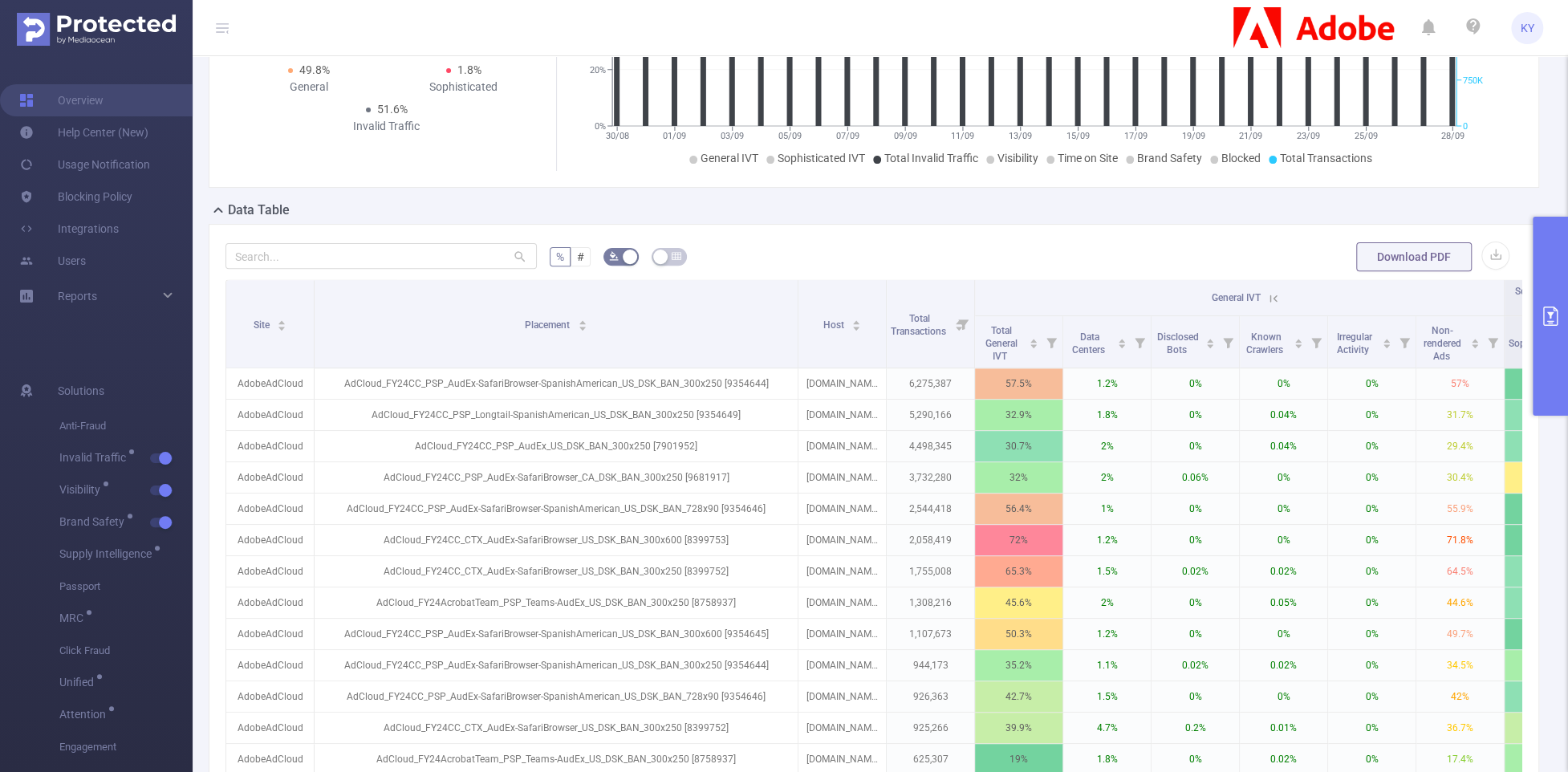
scroll to position [303, 0]
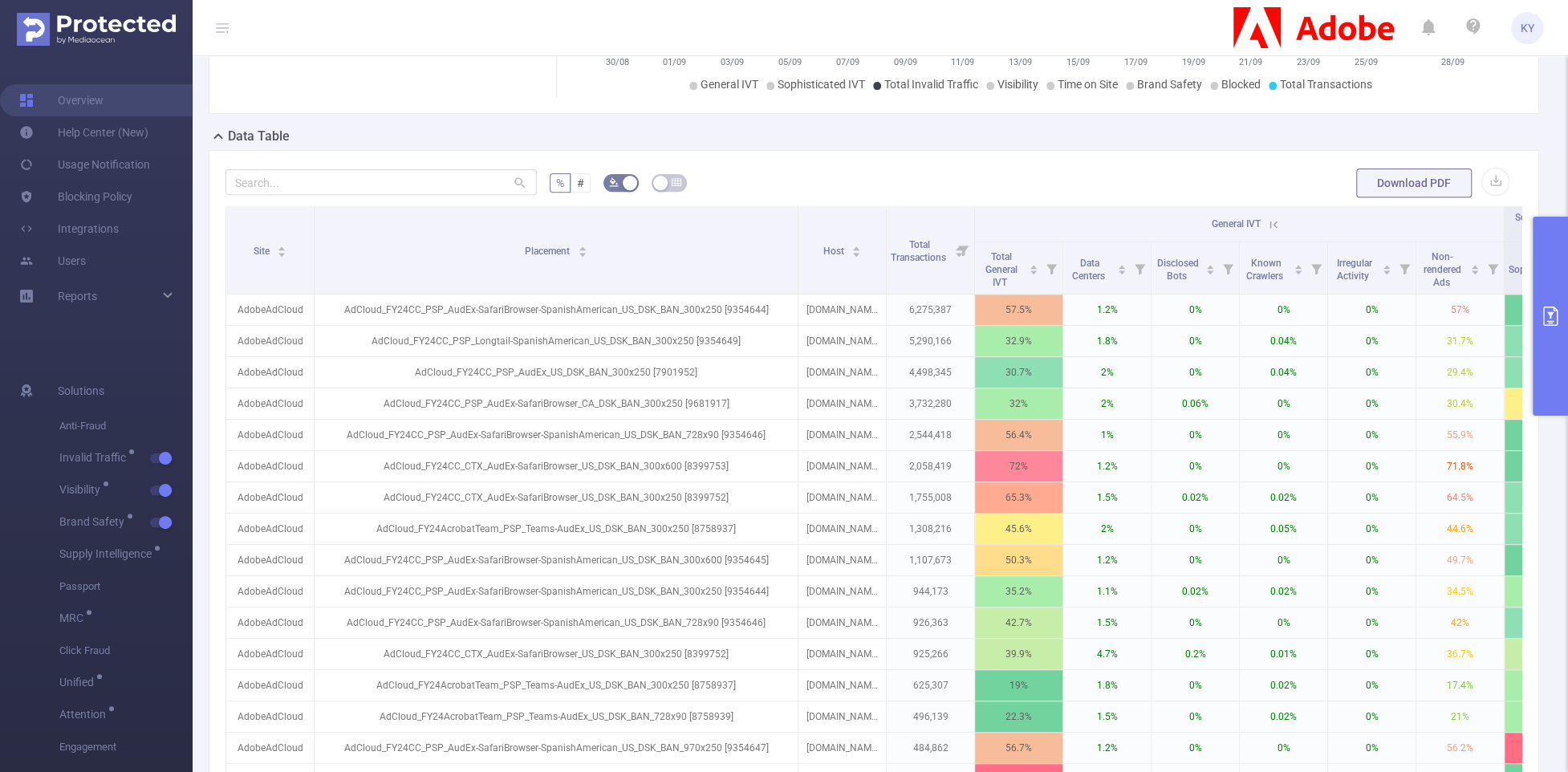
click at [1211, 333] on button "primary" at bounding box center [1551, 316] width 35 height 199
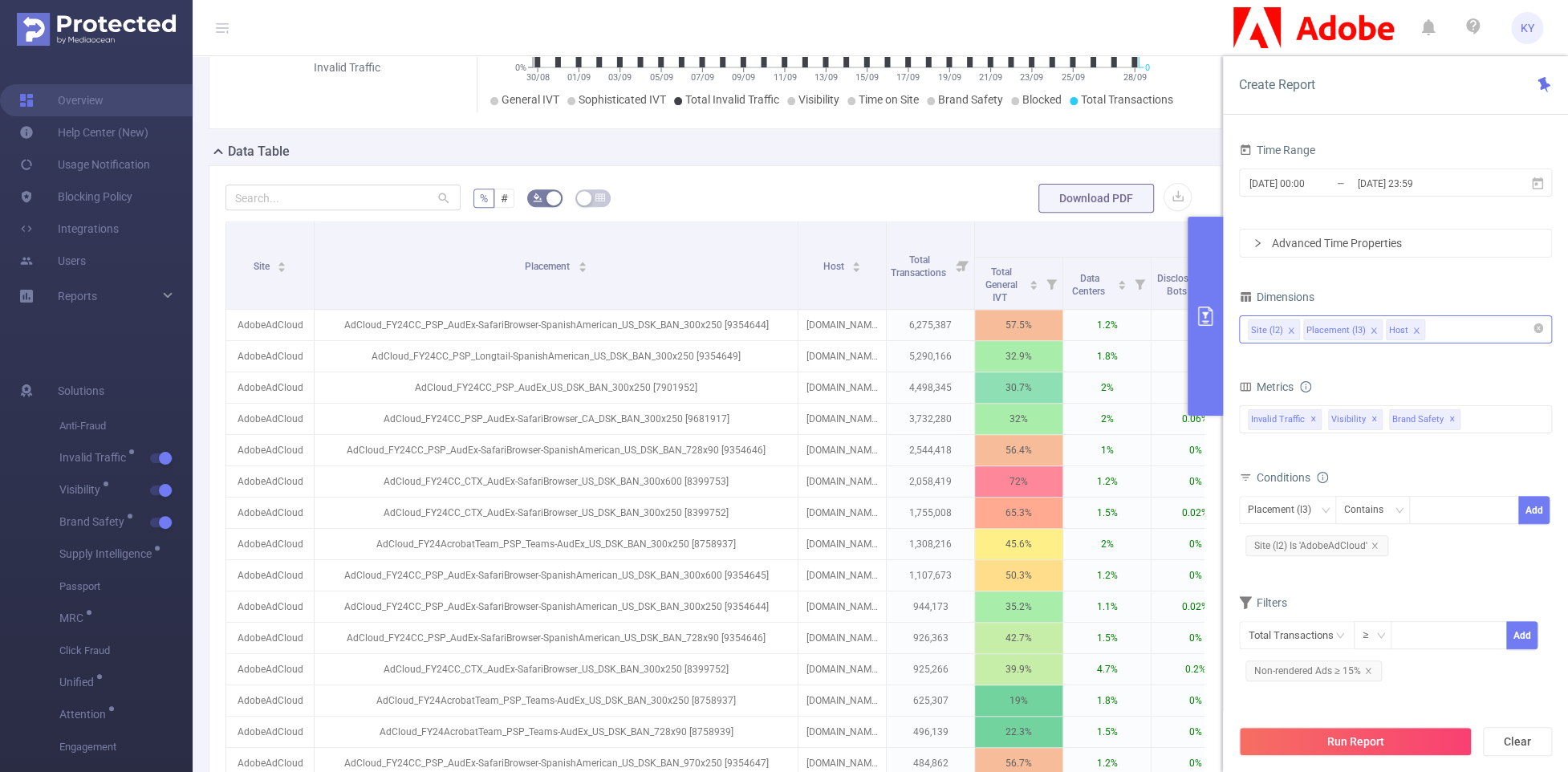
click at [1211, 328] on div "Site (l2) Placement (l3) Host" at bounding box center [1396, 329] width 295 height 27
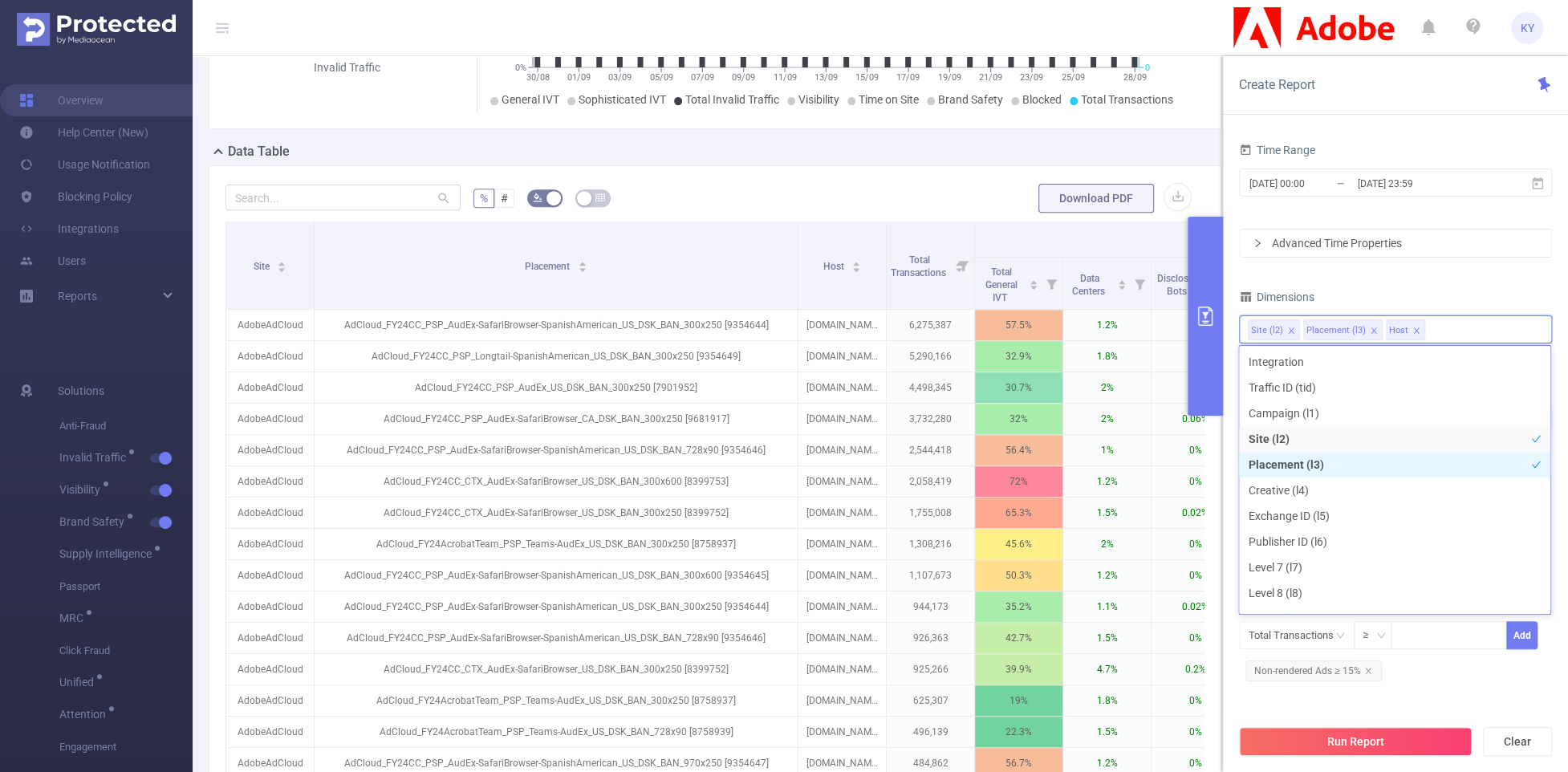
scroll to position [142, 0]
click at [1211, 475] on li "Operating System" at bounding box center [1395, 477] width 312 height 26
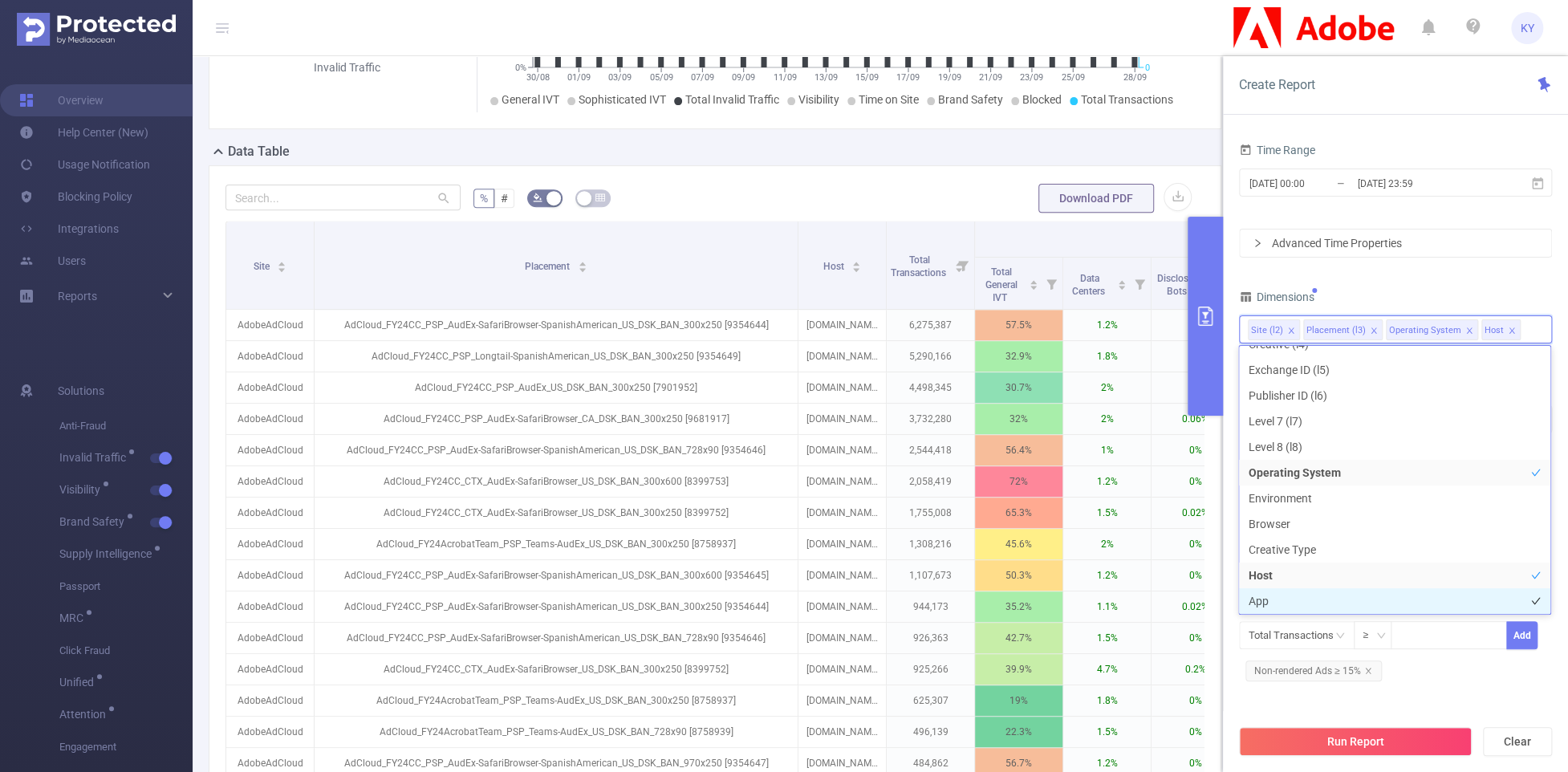
scroll to position [197, 0]
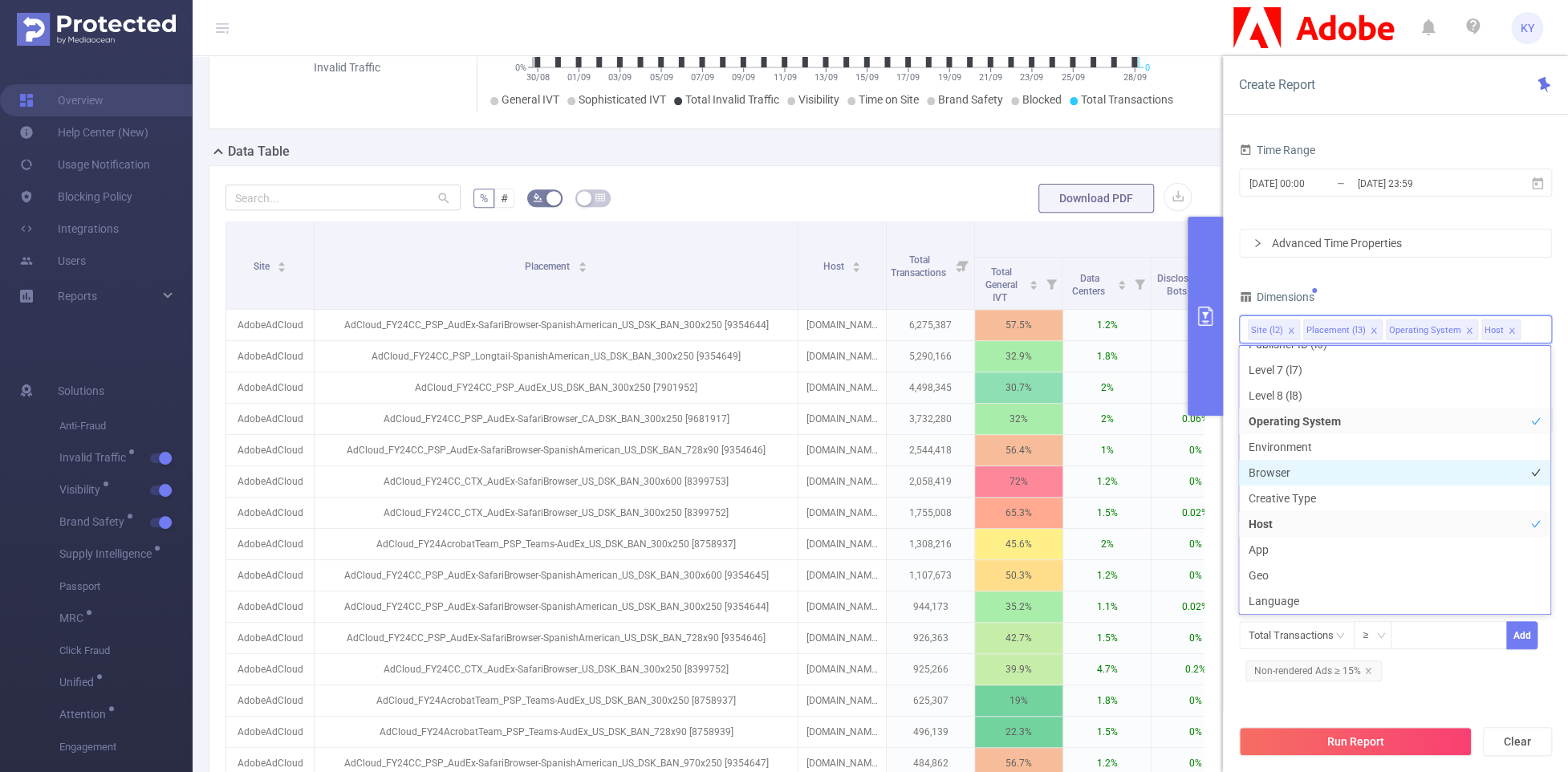
click at [1211, 470] on li "Browser" at bounding box center [1395, 473] width 312 height 26
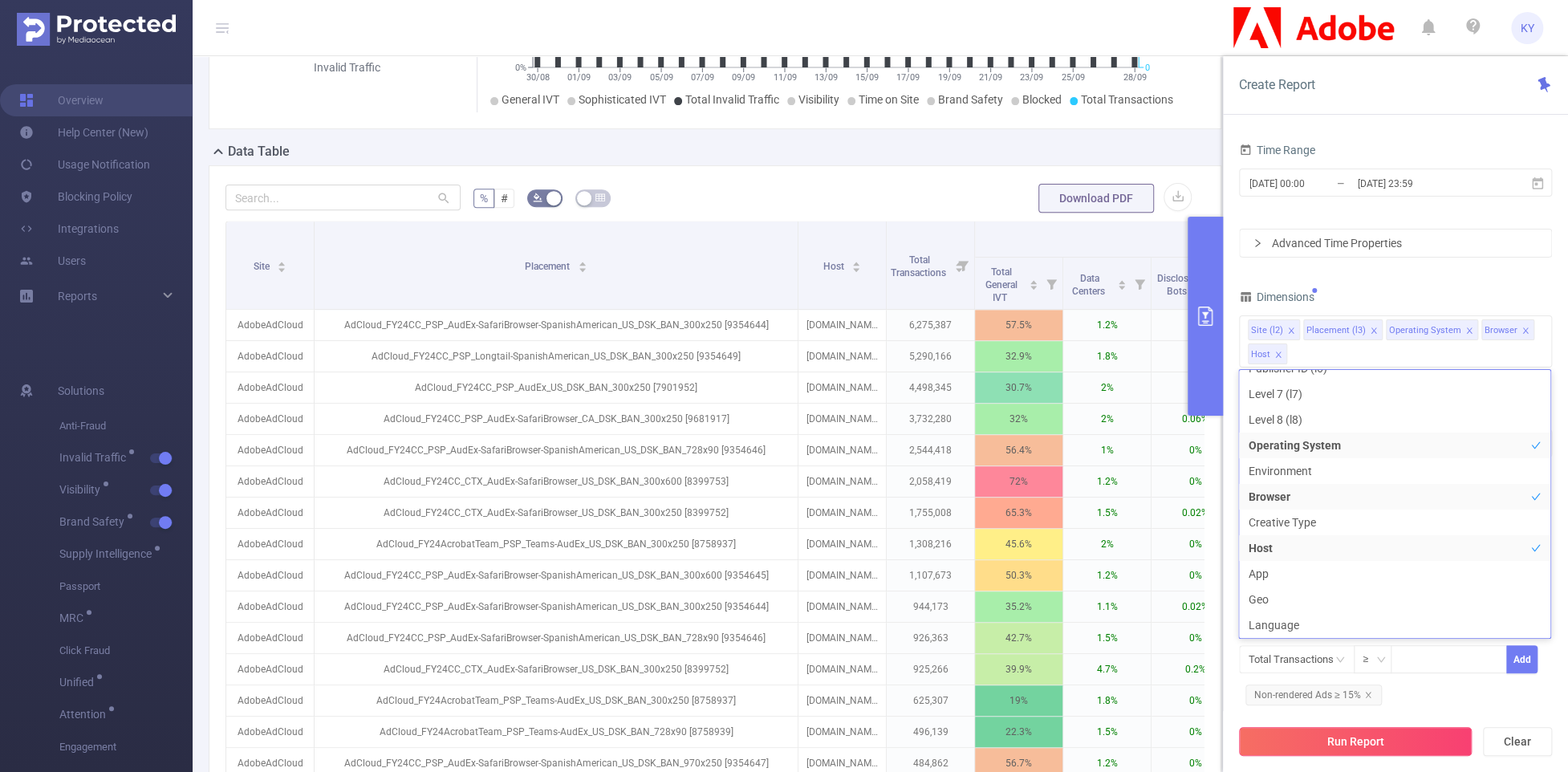
click at [1211, 739] on button "Run Report" at bounding box center [1355, 741] width 233 height 29
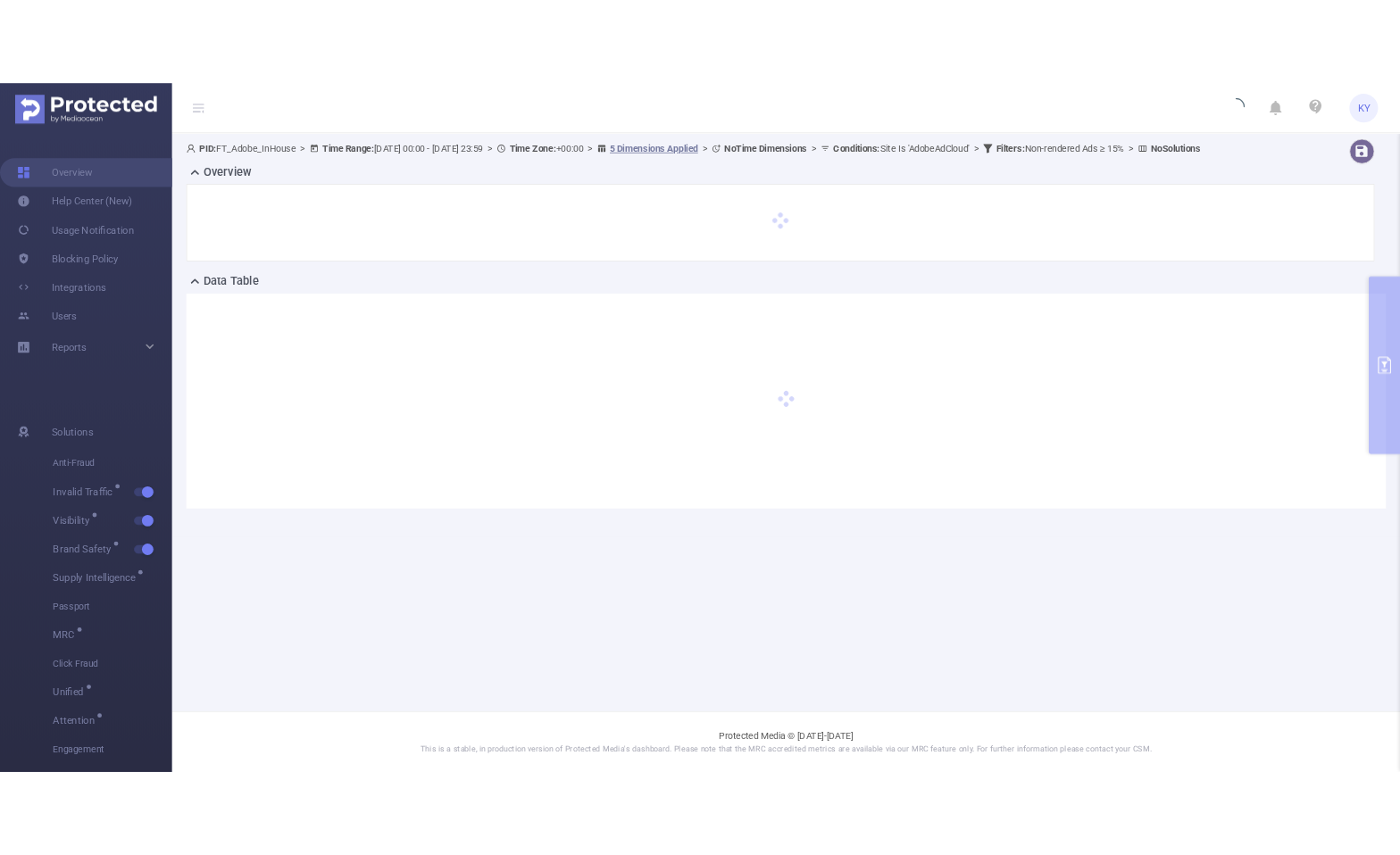
scroll to position [0, 0]
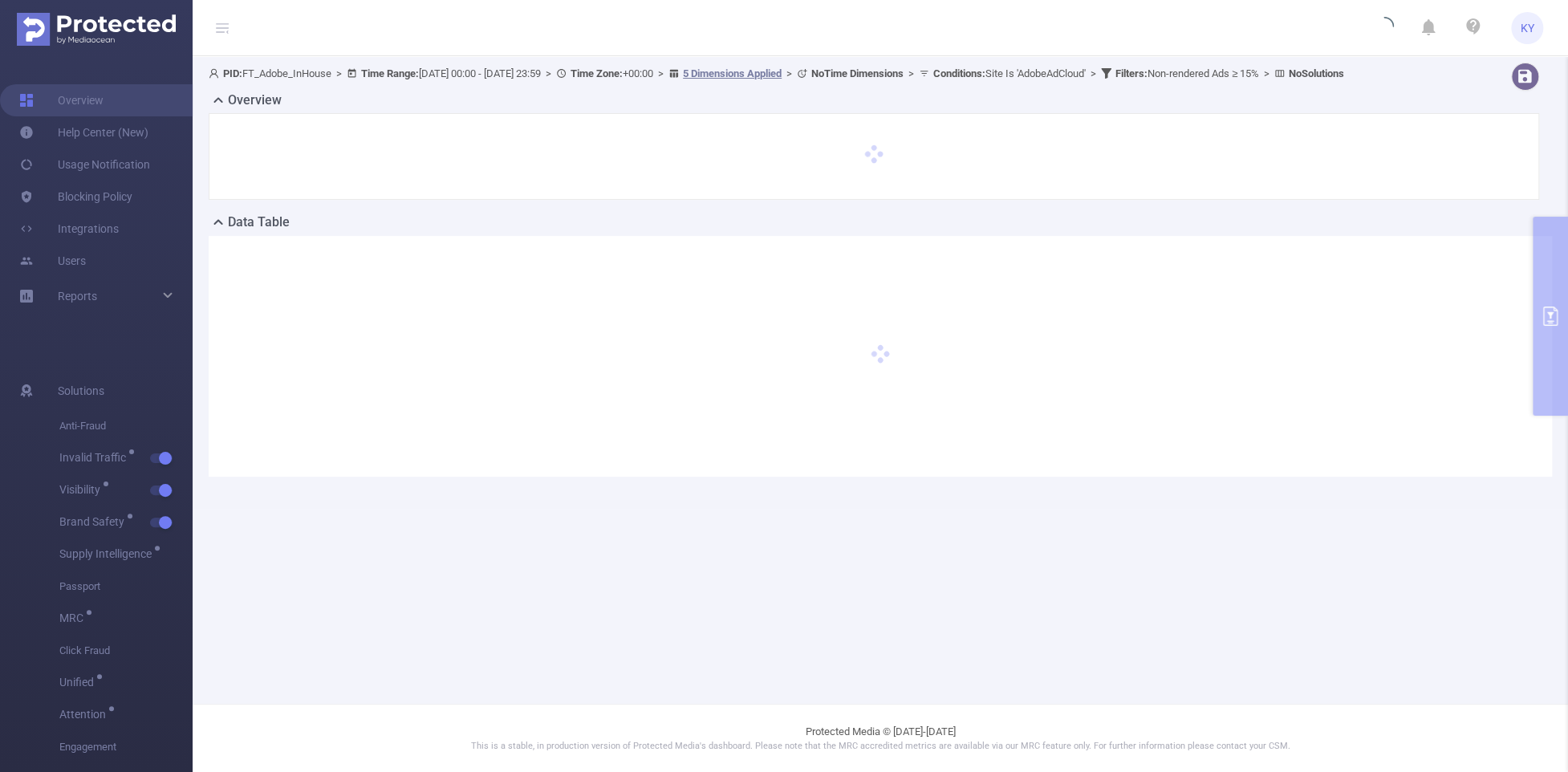
click at [224, 23] on icon at bounding box center [222, 23] width 13 height 1
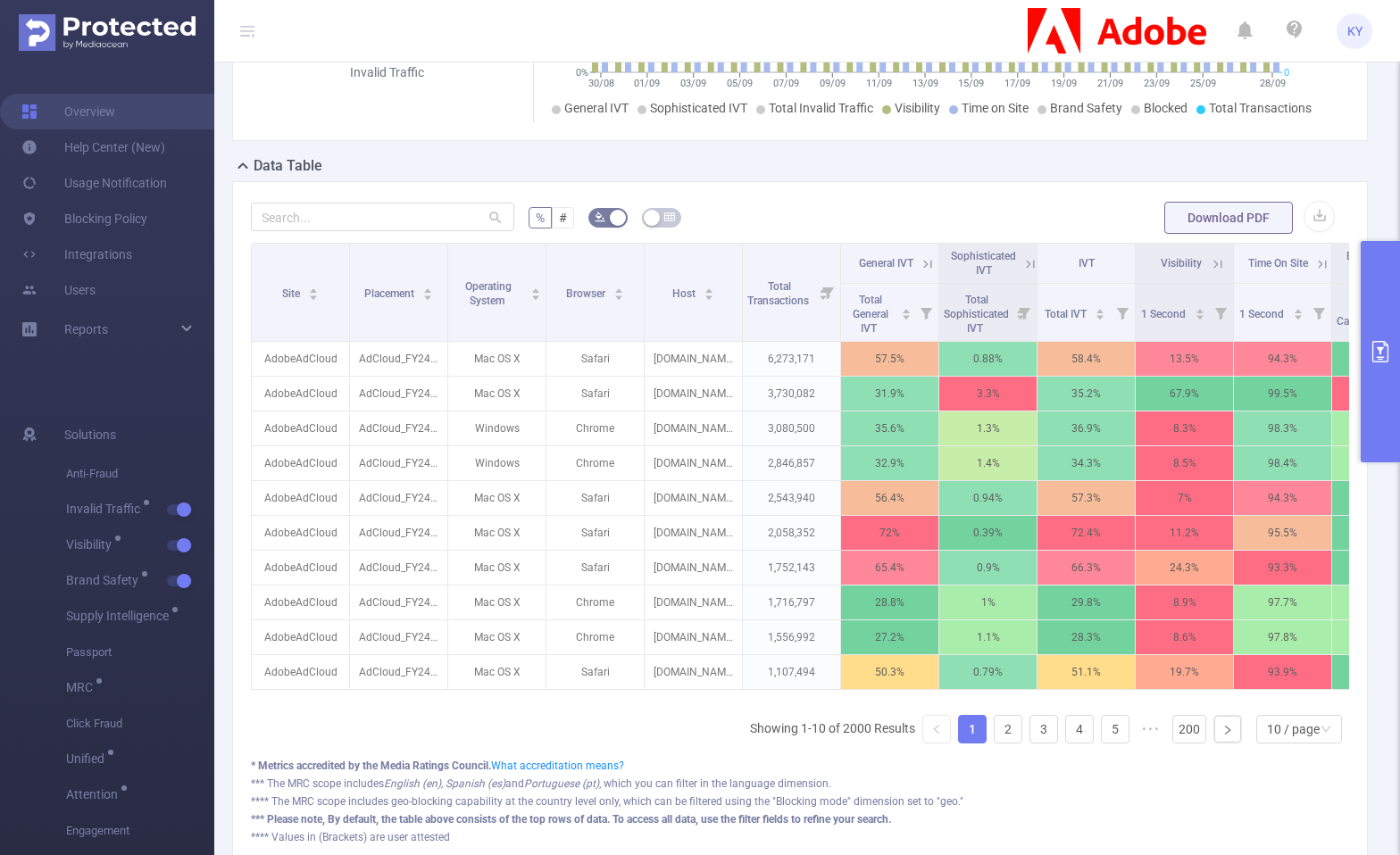
scroll to position [467, 0]
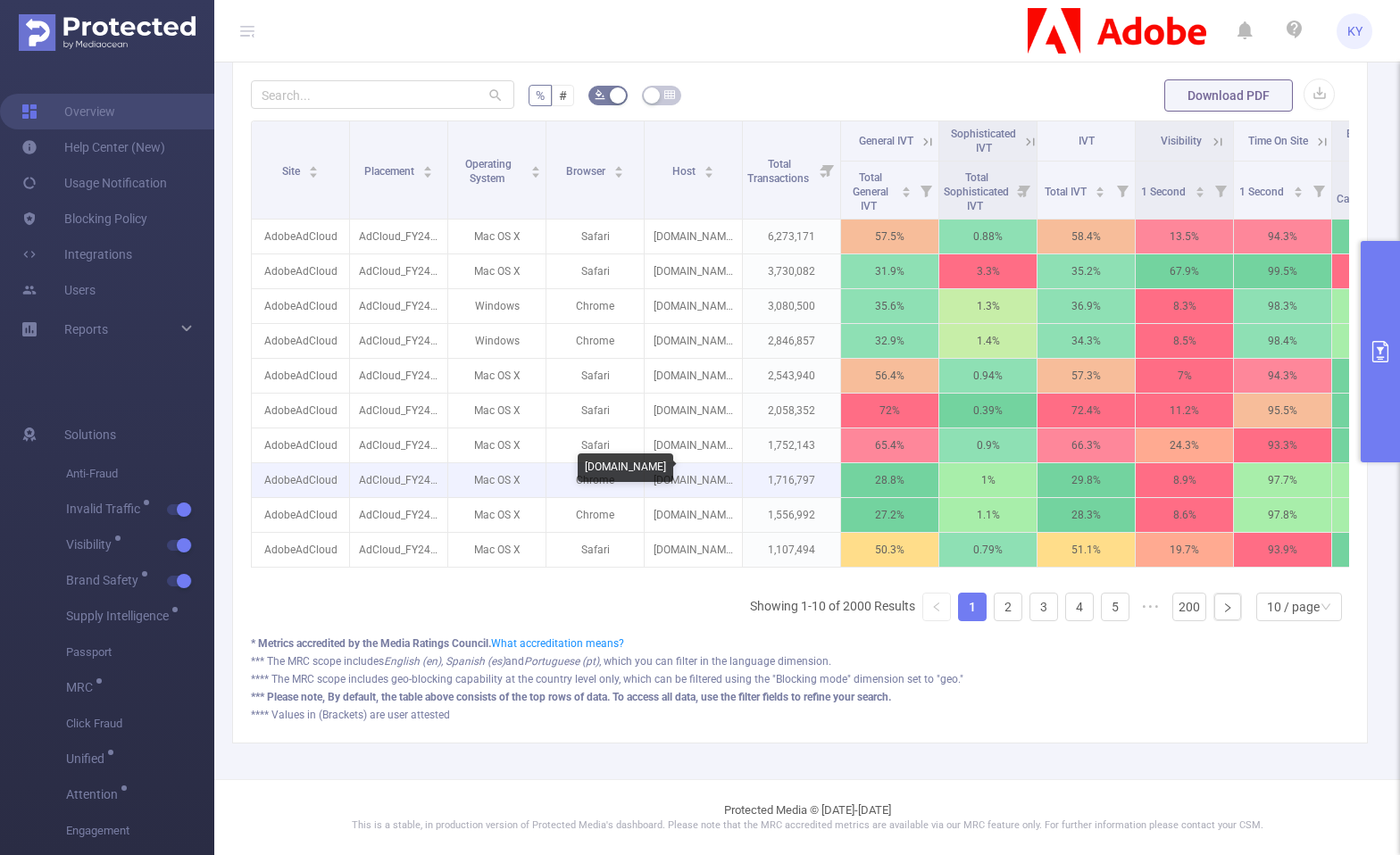
click at [699, 469] on p "cnn.com" at bounding box center [693, 481] width 98 height 34
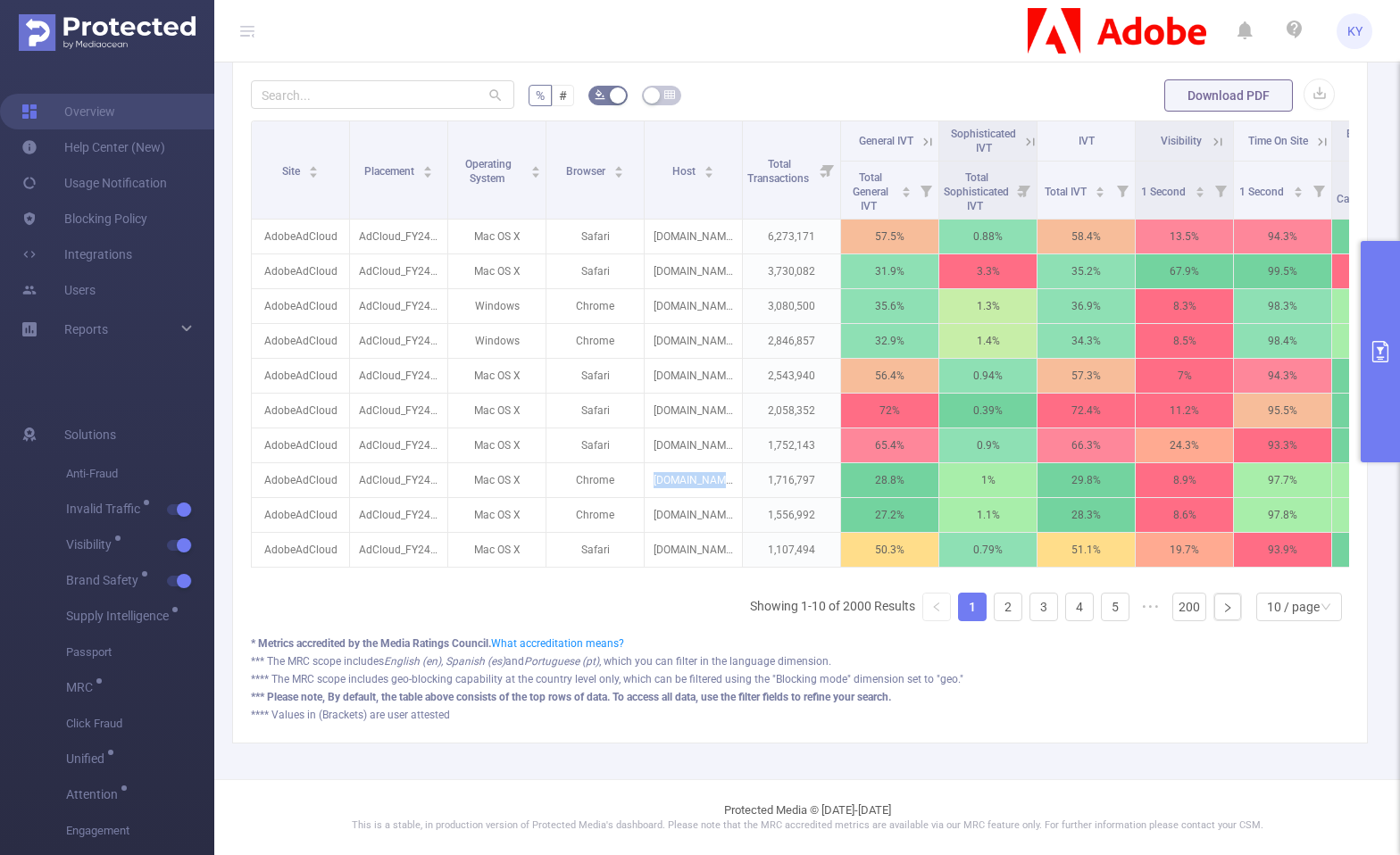
copy p "cnn.com"
click at [1004, 608] on link "2" at bounding box center [1009, 607] width 27 height 27
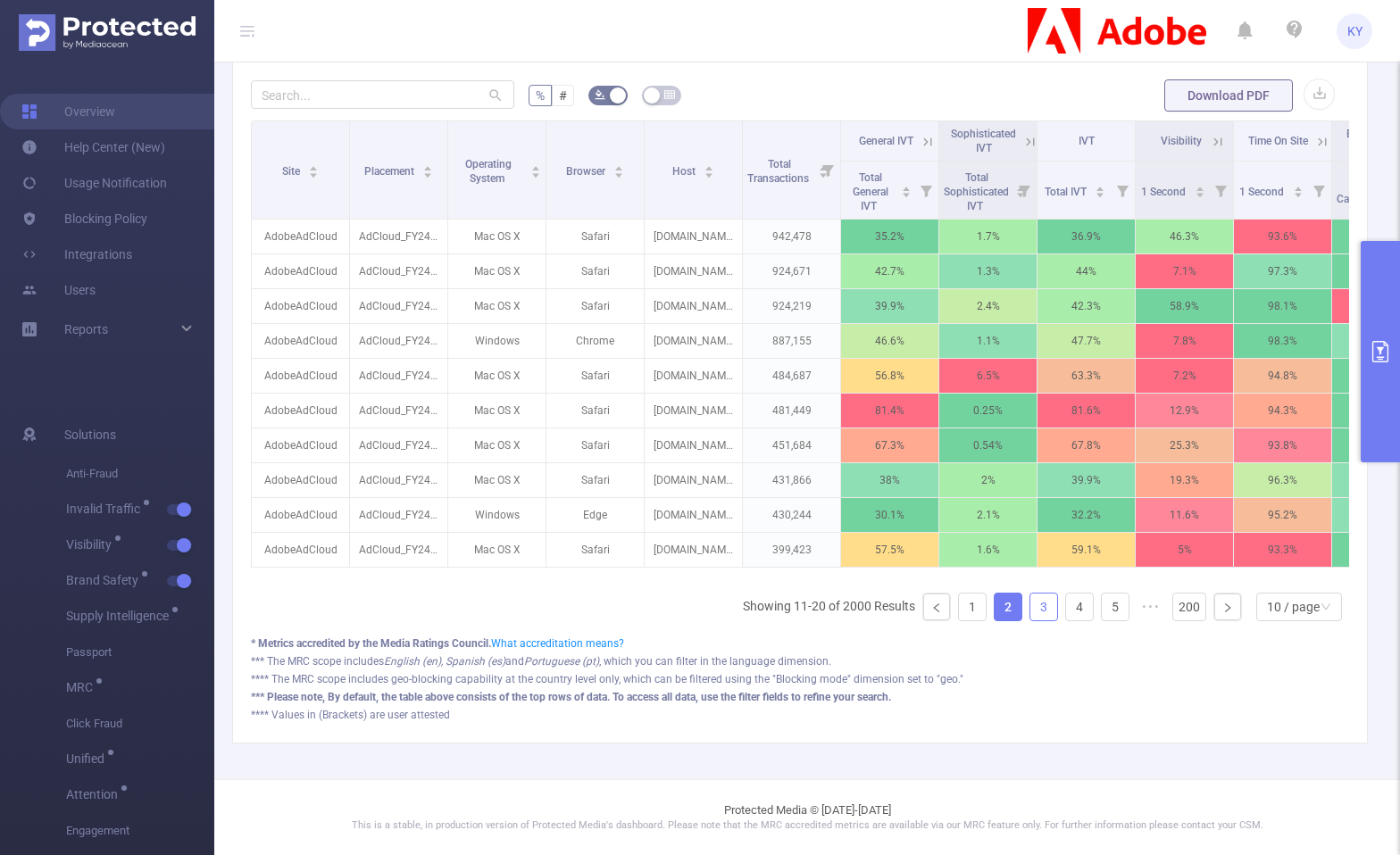
click at [1031, 610] on link "3" at bounding box center [1044, 607] width 27 height 27
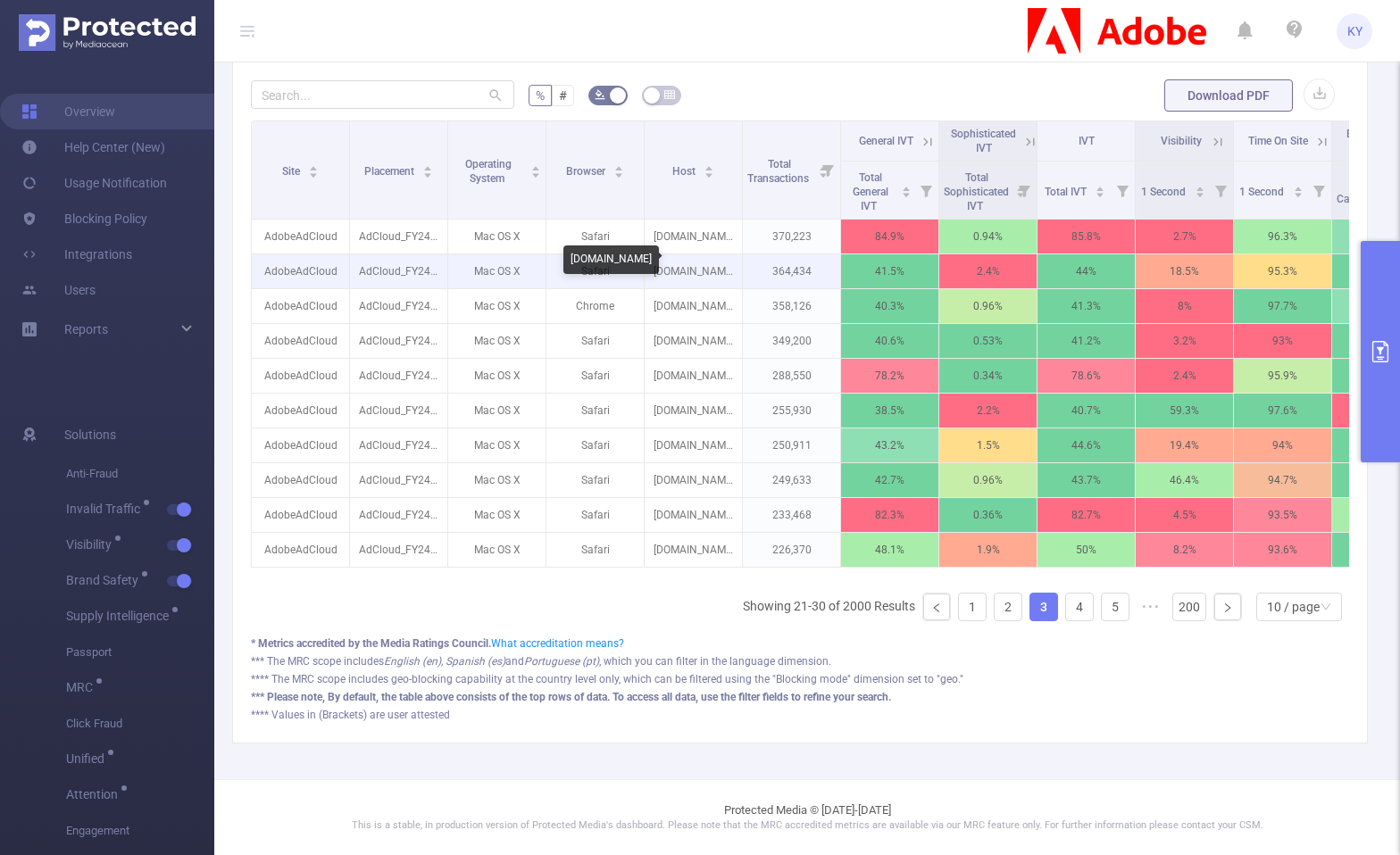
click at [676, 268] on p "nypost.com" at bounding box center [693, 271] width 98 height 34
copy p "nypost.com"
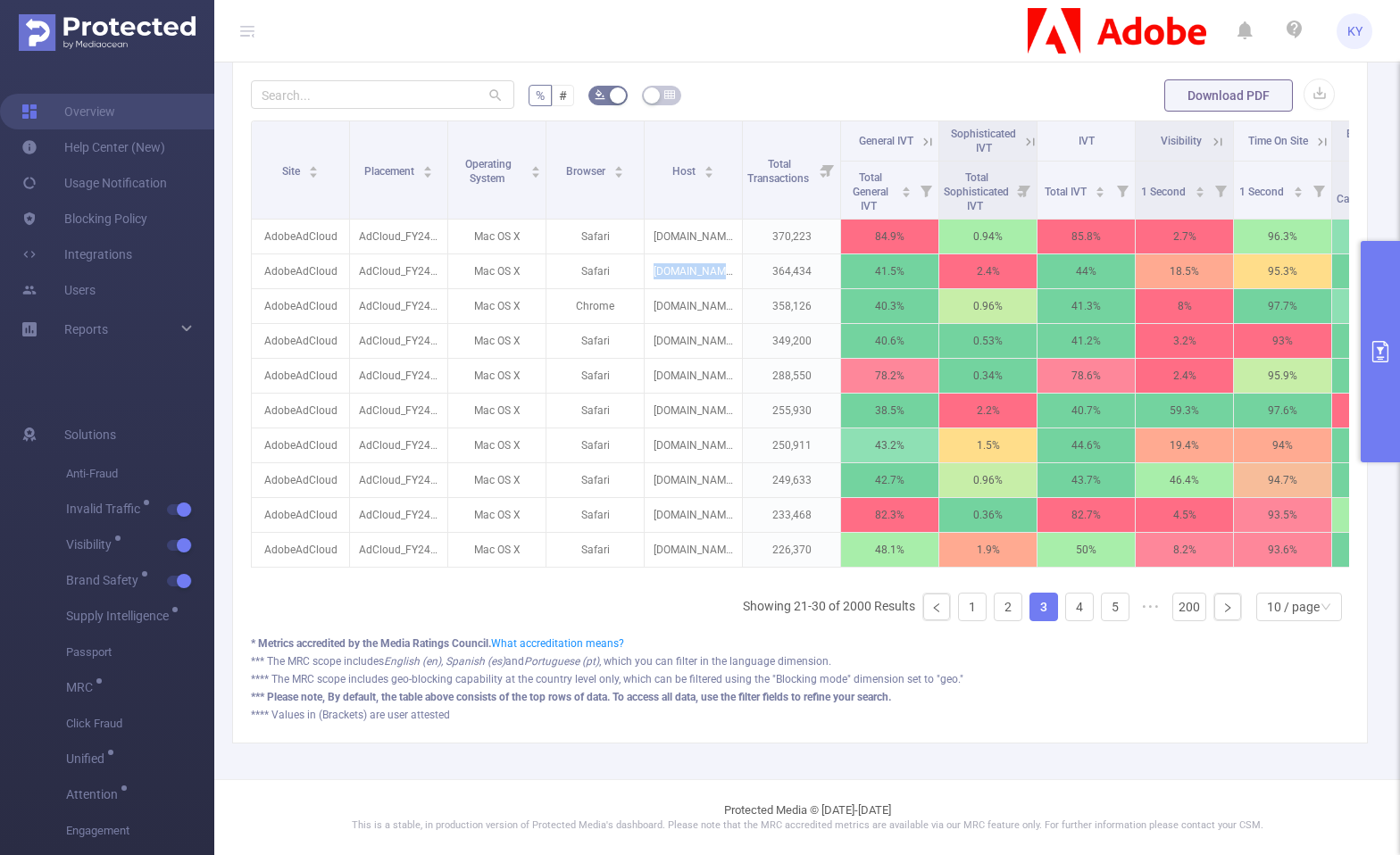
click at [1348, 372] on button "primary" at bounding box center [1381, 351] width 39 height 221
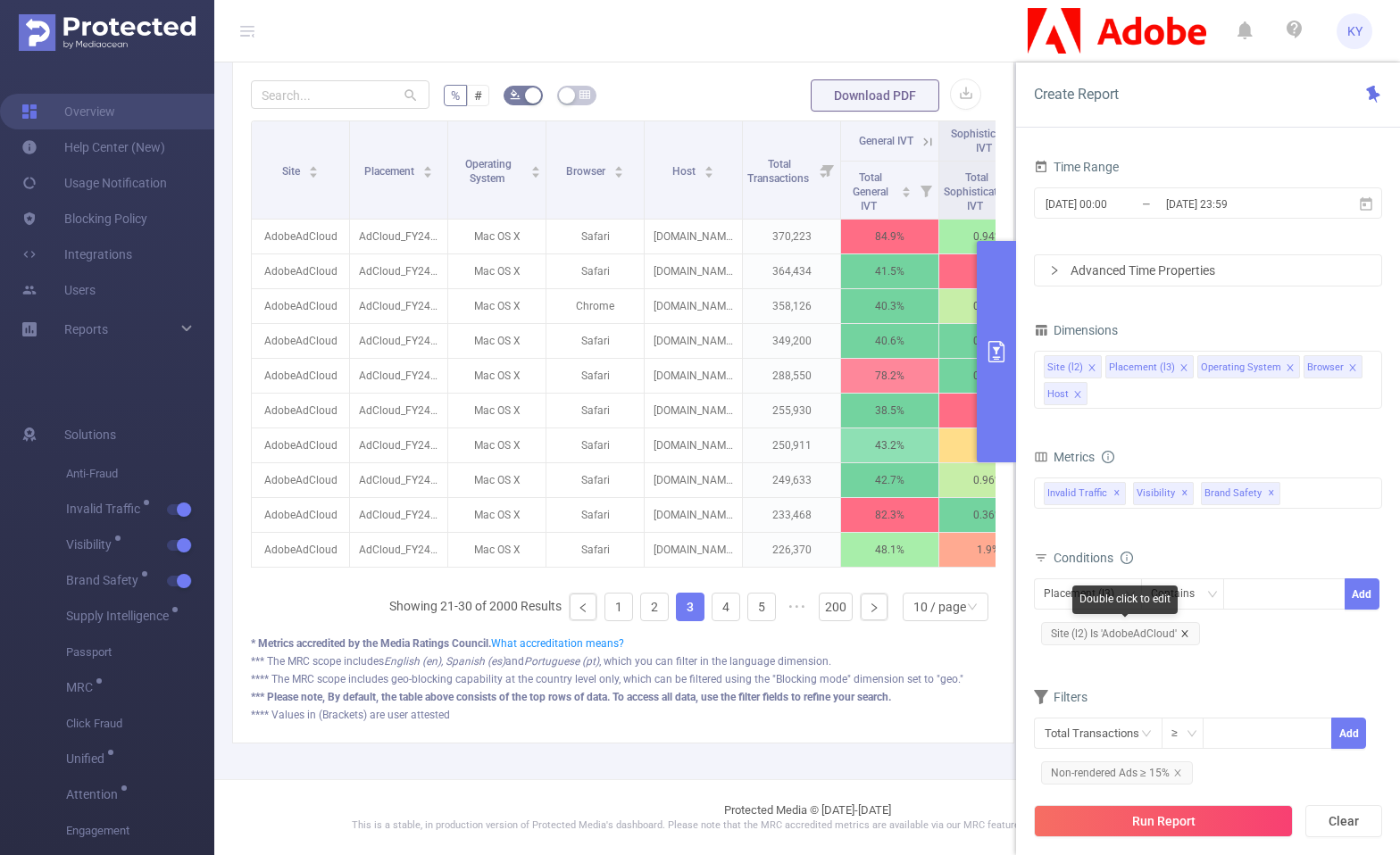
click at [1181, 630] on icon "icon: close" at bounding box center [1185, 634] width 9 height 9
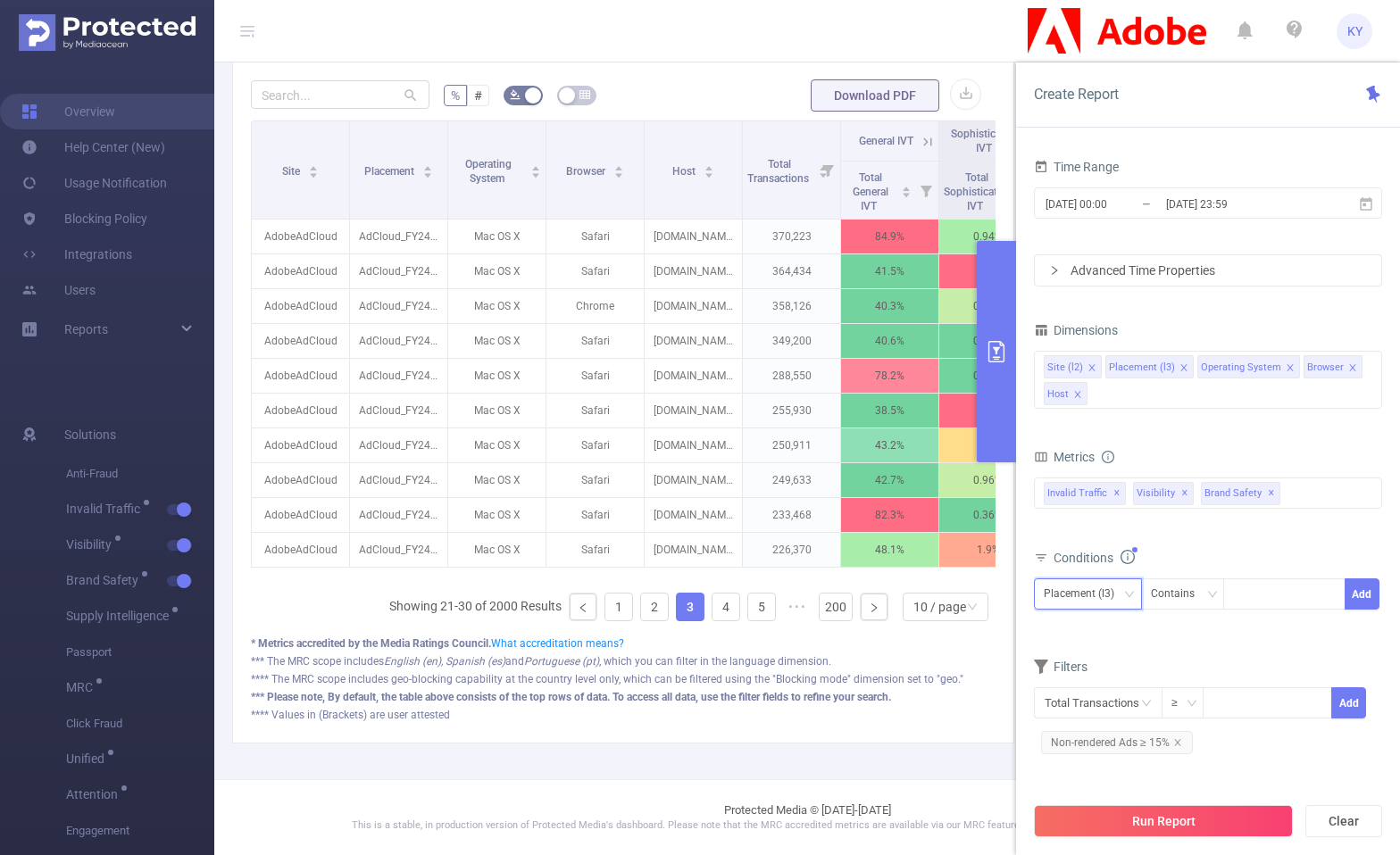
click at [1073, 599] on div "Placement (l3)" at bounding box center [1086, 594] width 83 height 30
click at [1091, 734] on li "Host" at bounding box center [1095, 744] width 121 height 29
click at [1276, 594] on div at bounding box center [1284, 594] width 103 height 30
paste input "nypost.com"
type input "nypost.com"
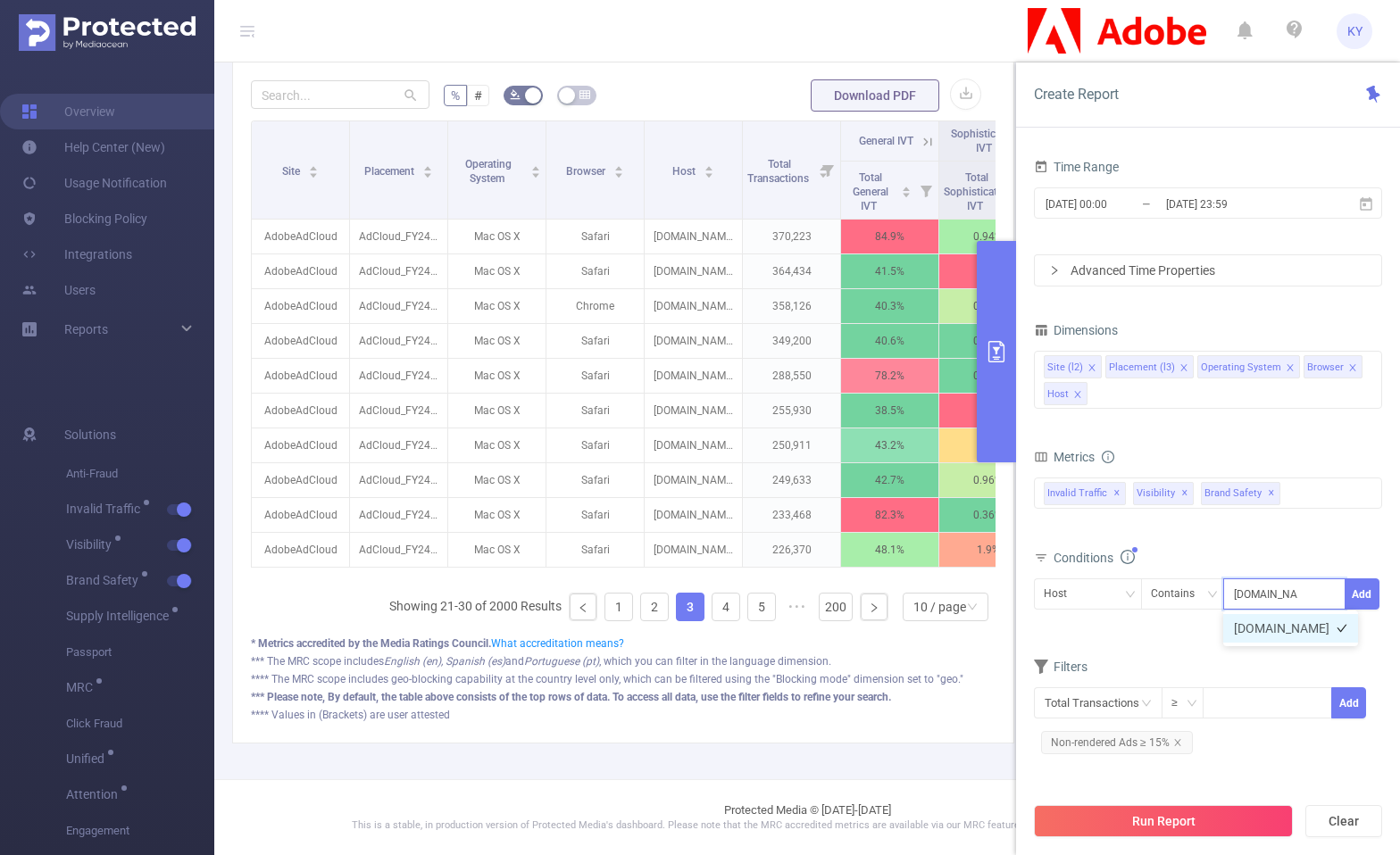
click at [1278, 628] on li "nypost.com" at bounding box center [1291, 628] width 135 height 29
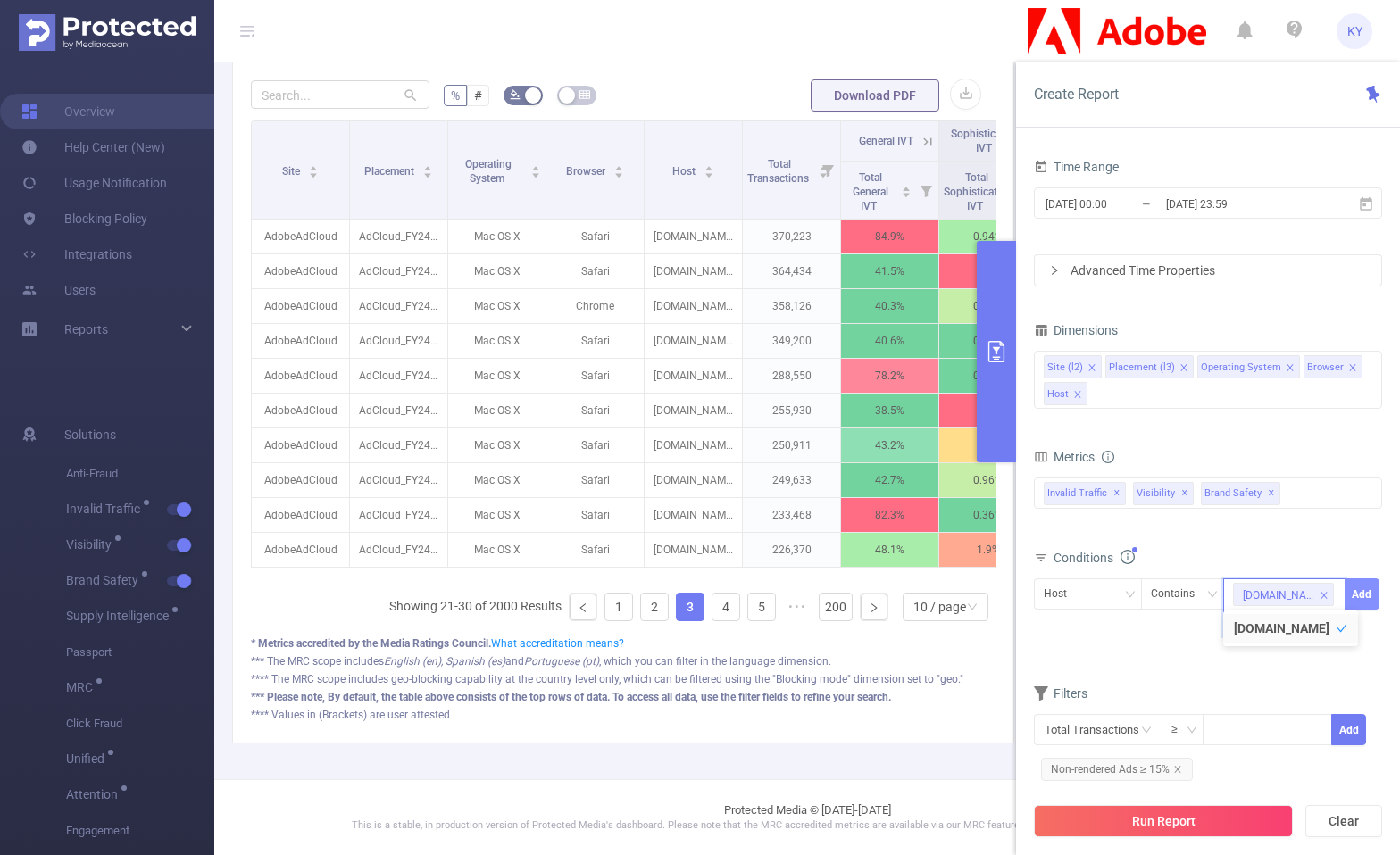
click at [1348, 594] on button "Add" at bounding box center [1362, 594] width 35 height 31
click at [1174, 769] on icon "icon: close" at bounding box center [1178, 774] width 9 height 9
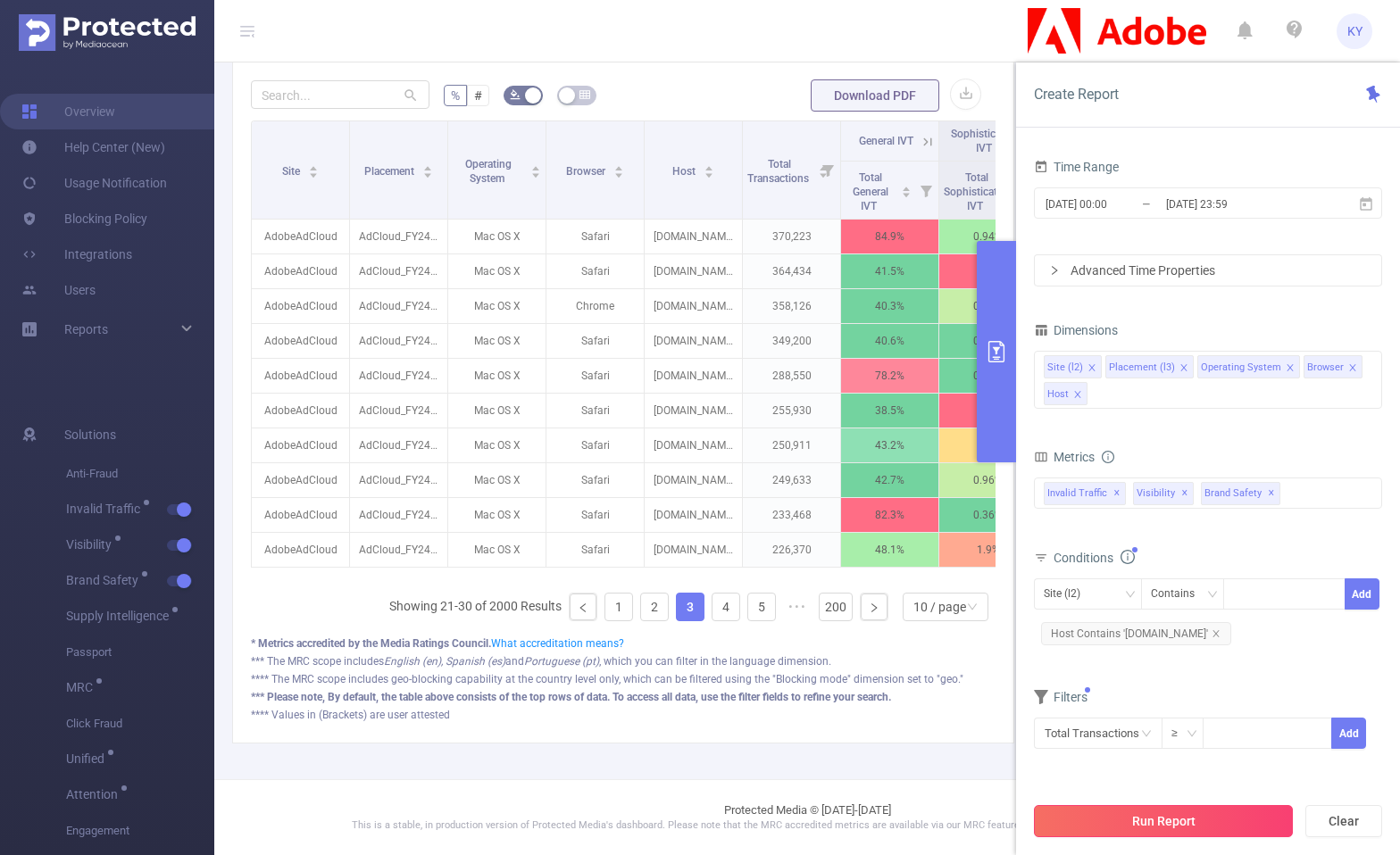
click at [1182, 819] on button "Run Report" at bounding box center [1164, 821] width 259 height 32
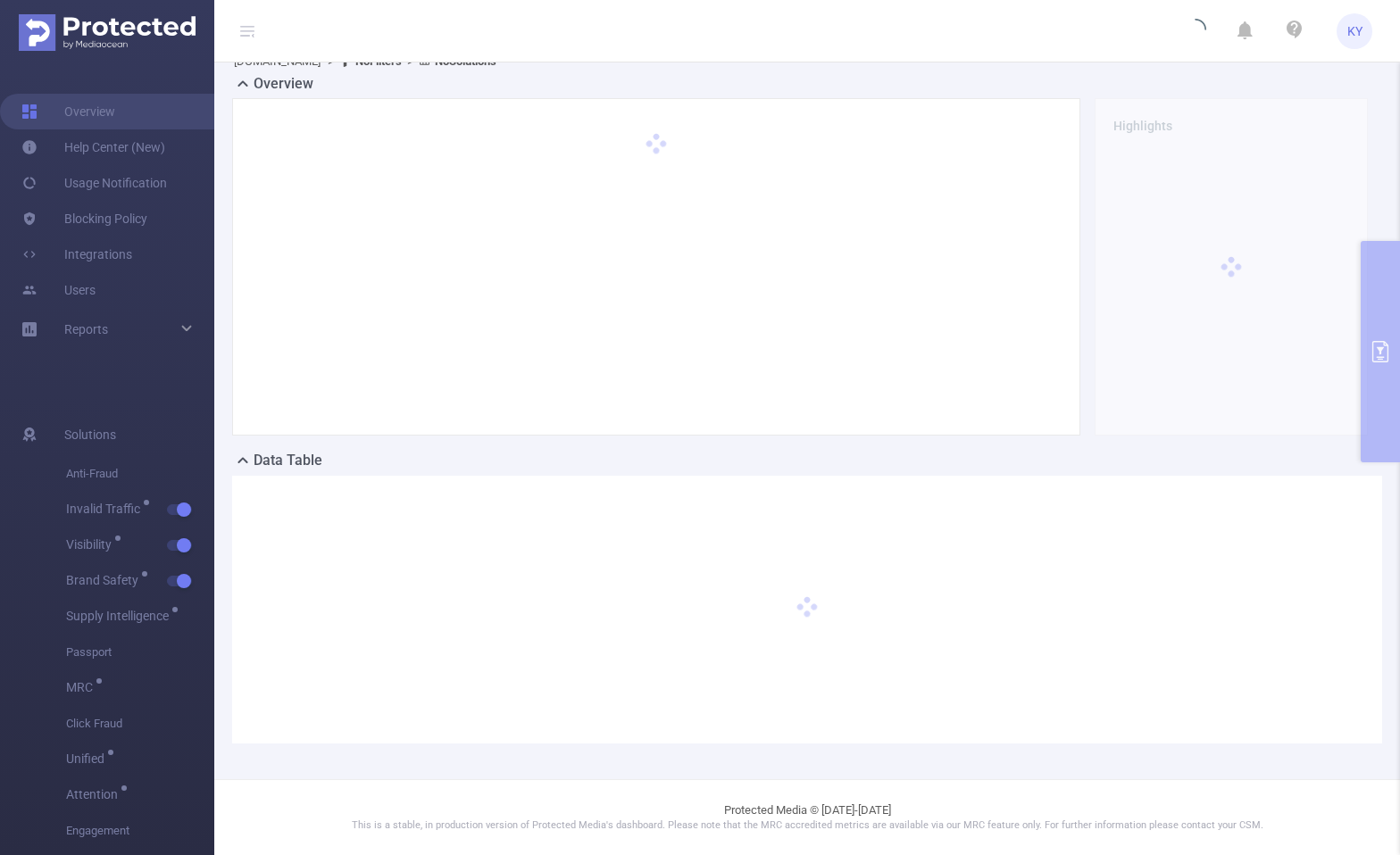
scroll to position [43, 0]
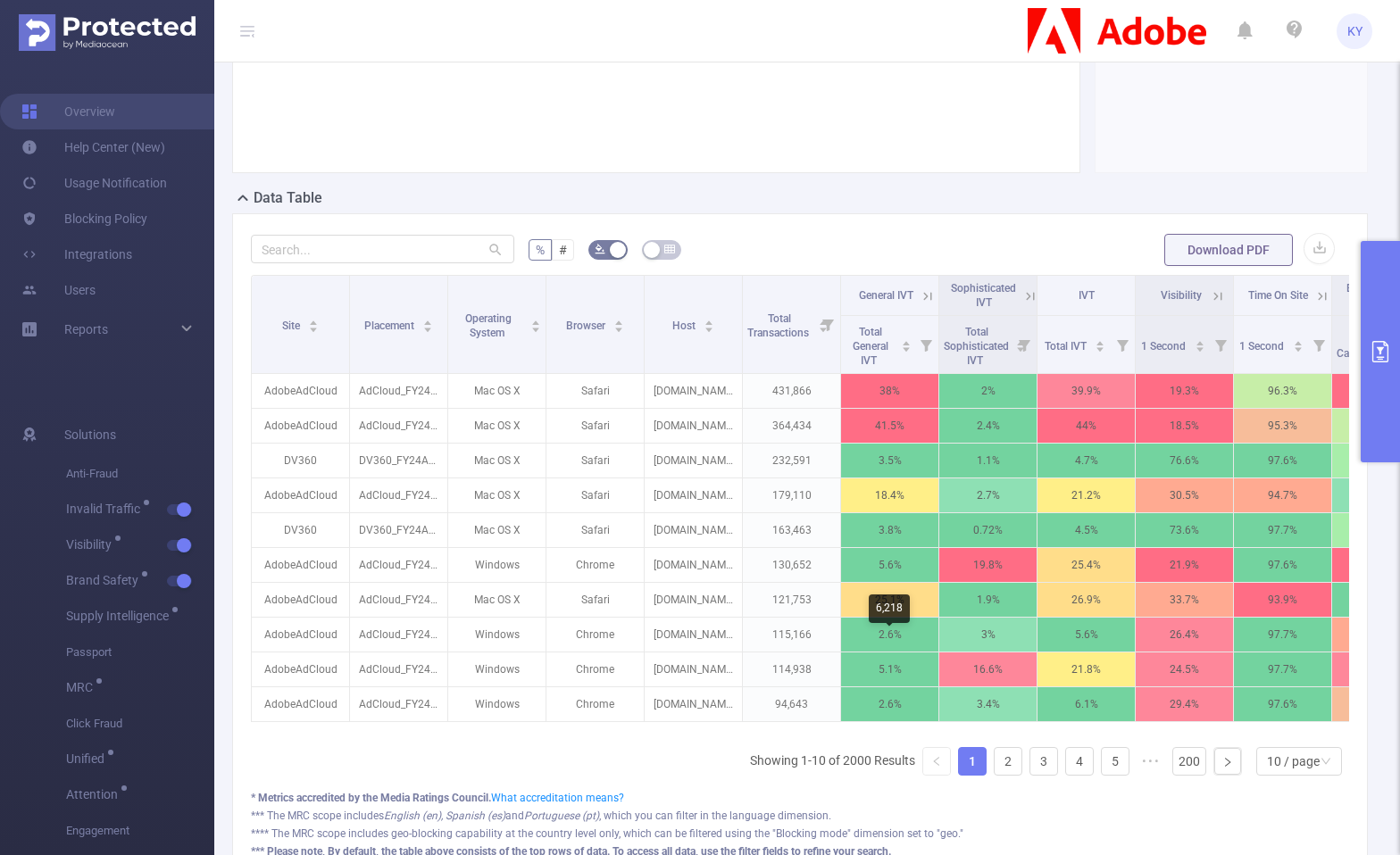
scroll to position [467, 0]
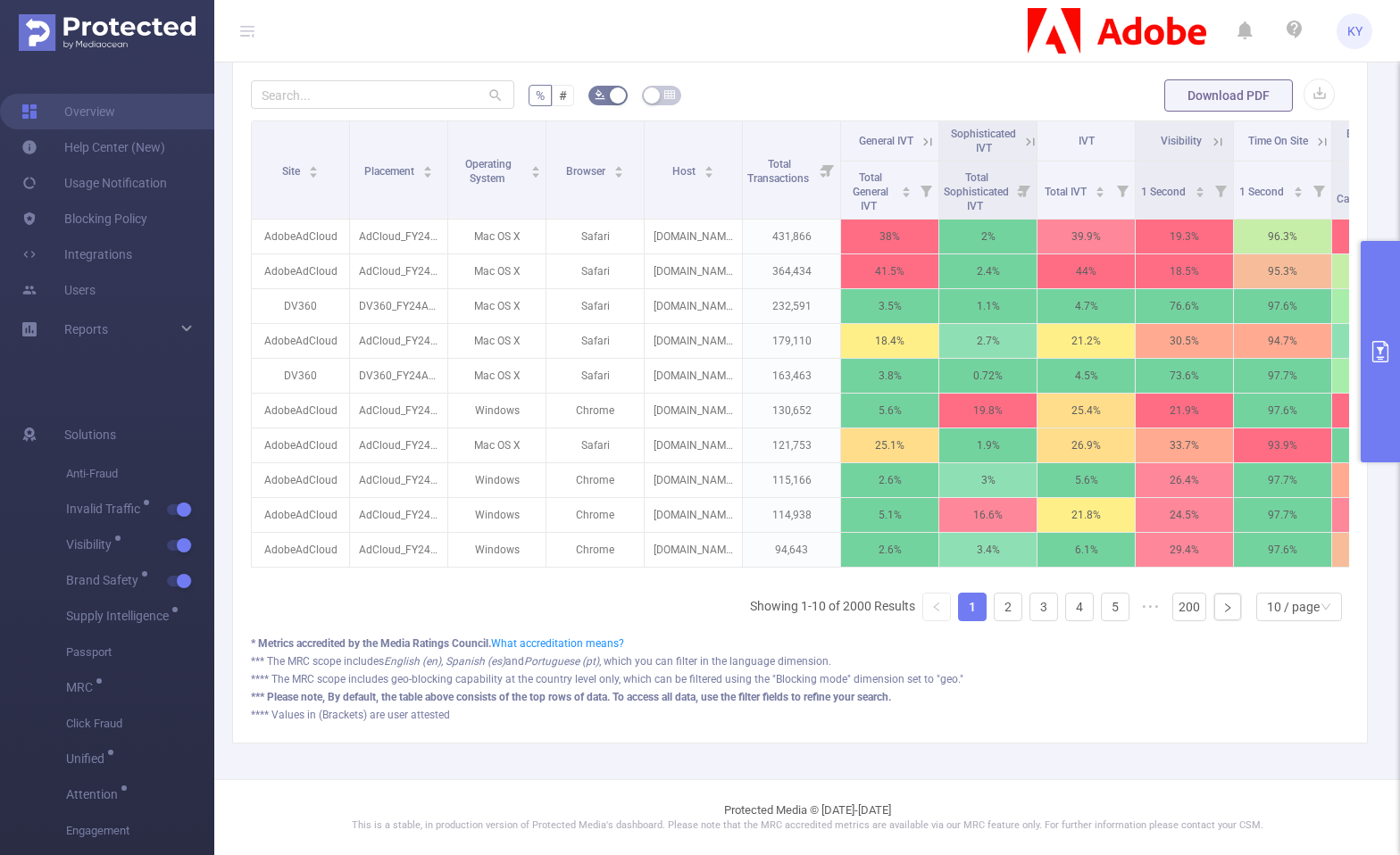
click at [1348, 428] on div "% # Download PDF Site Placement Operating System Browser Host Total Transaction…" at bounding box center [800, 401] width 1136 height 685
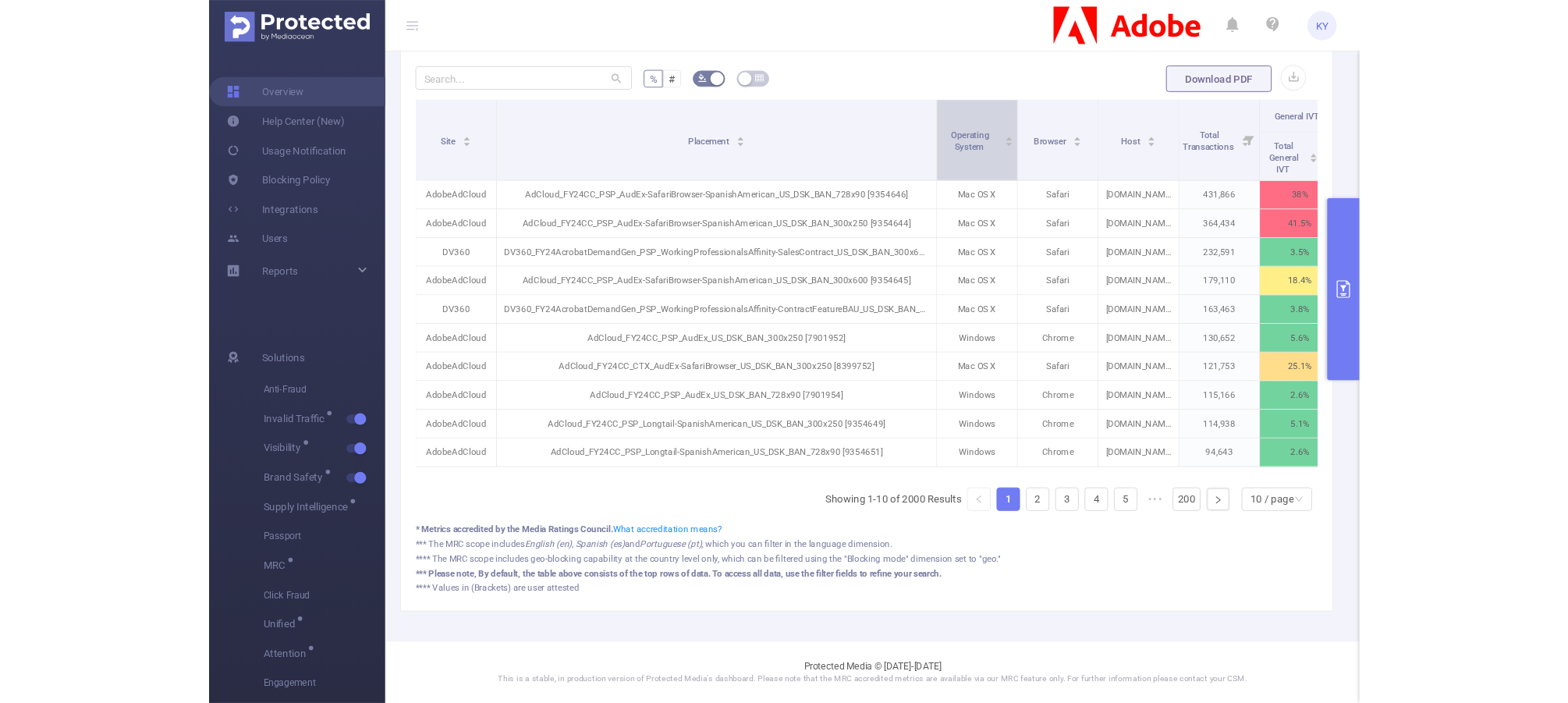
scroll to position [197, 0]
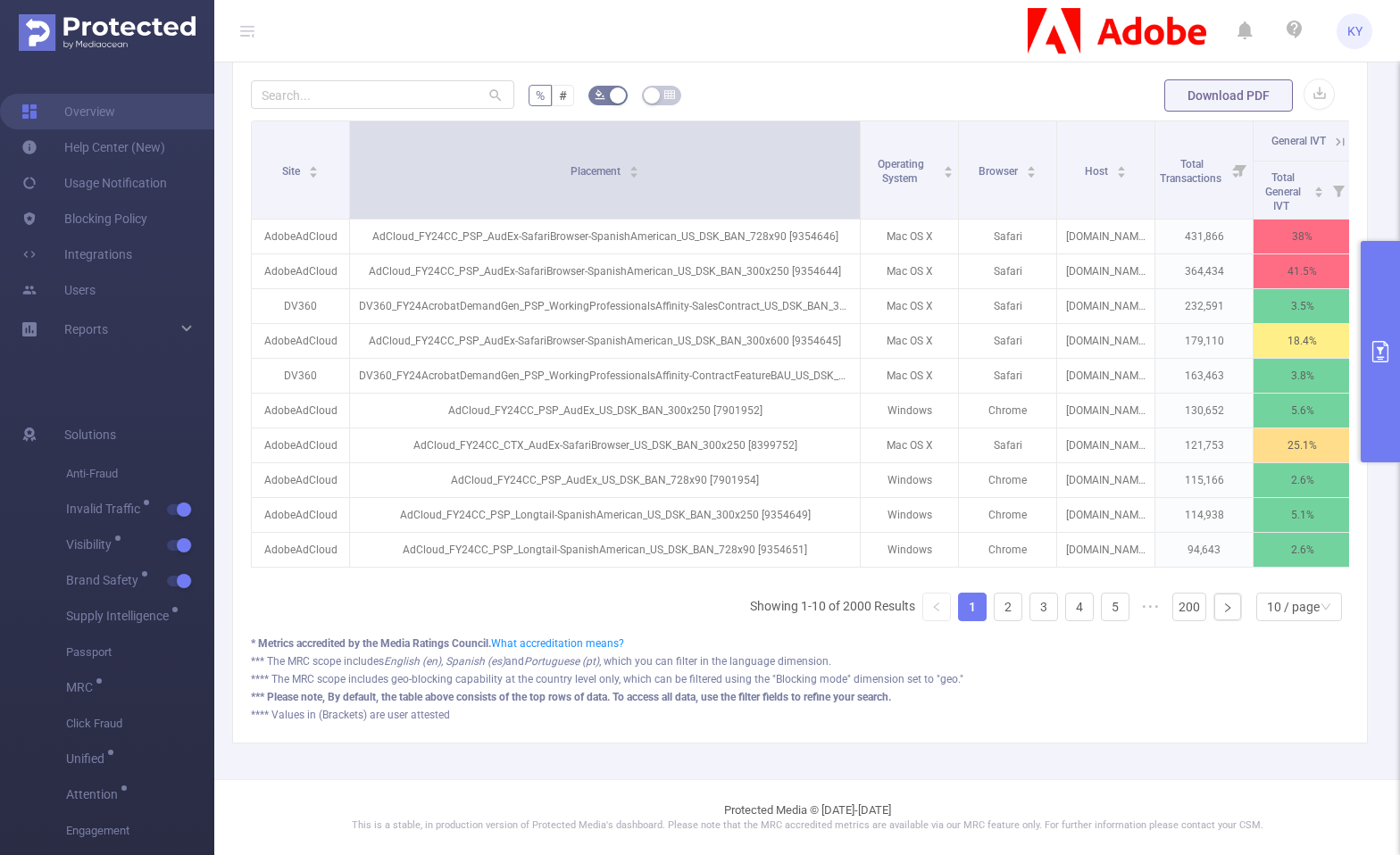
drag, startPoint x: 445, startPoint y: 147, endPoint x: 857, endPoint y: 168, distance: 412.5
click at [857, 168] on span at bounding box center [860, 170] width 9 height 98
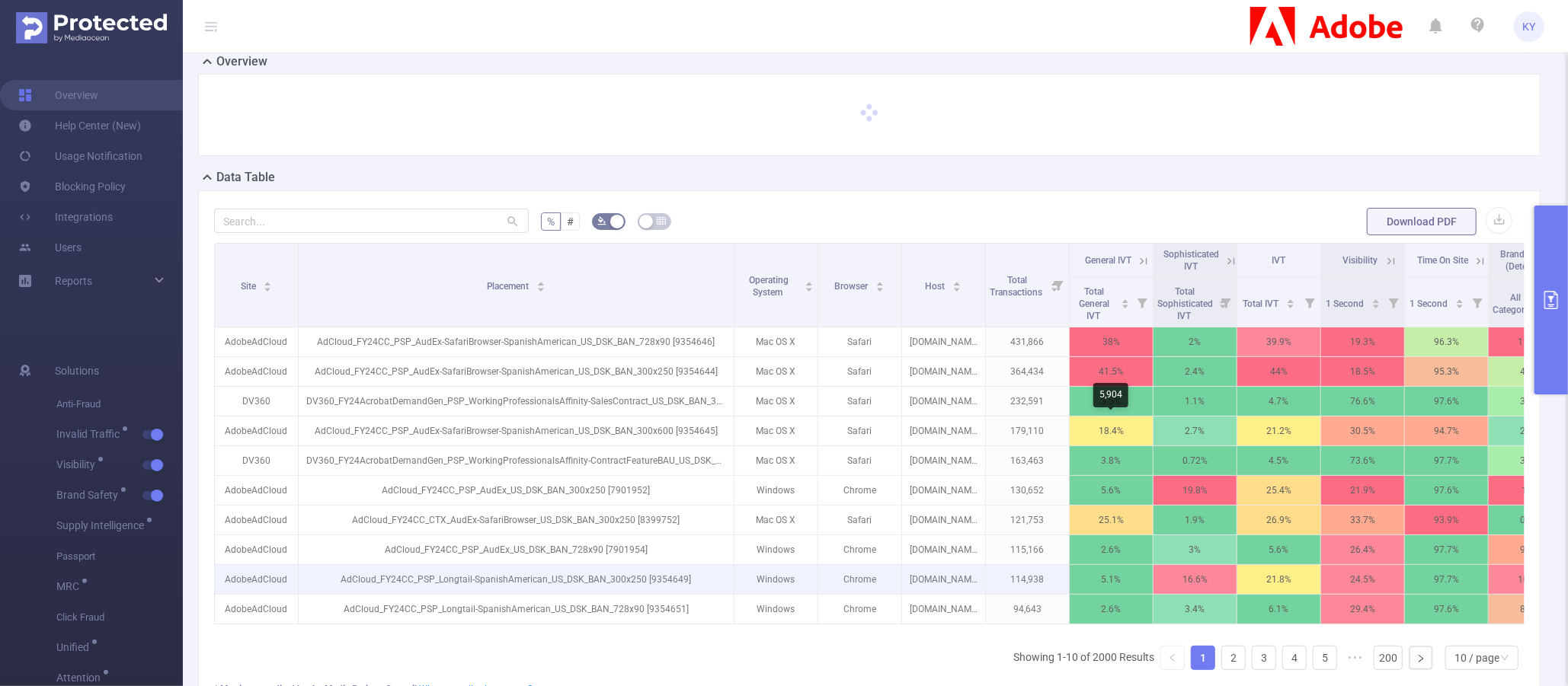
scroll to position [0, 0]
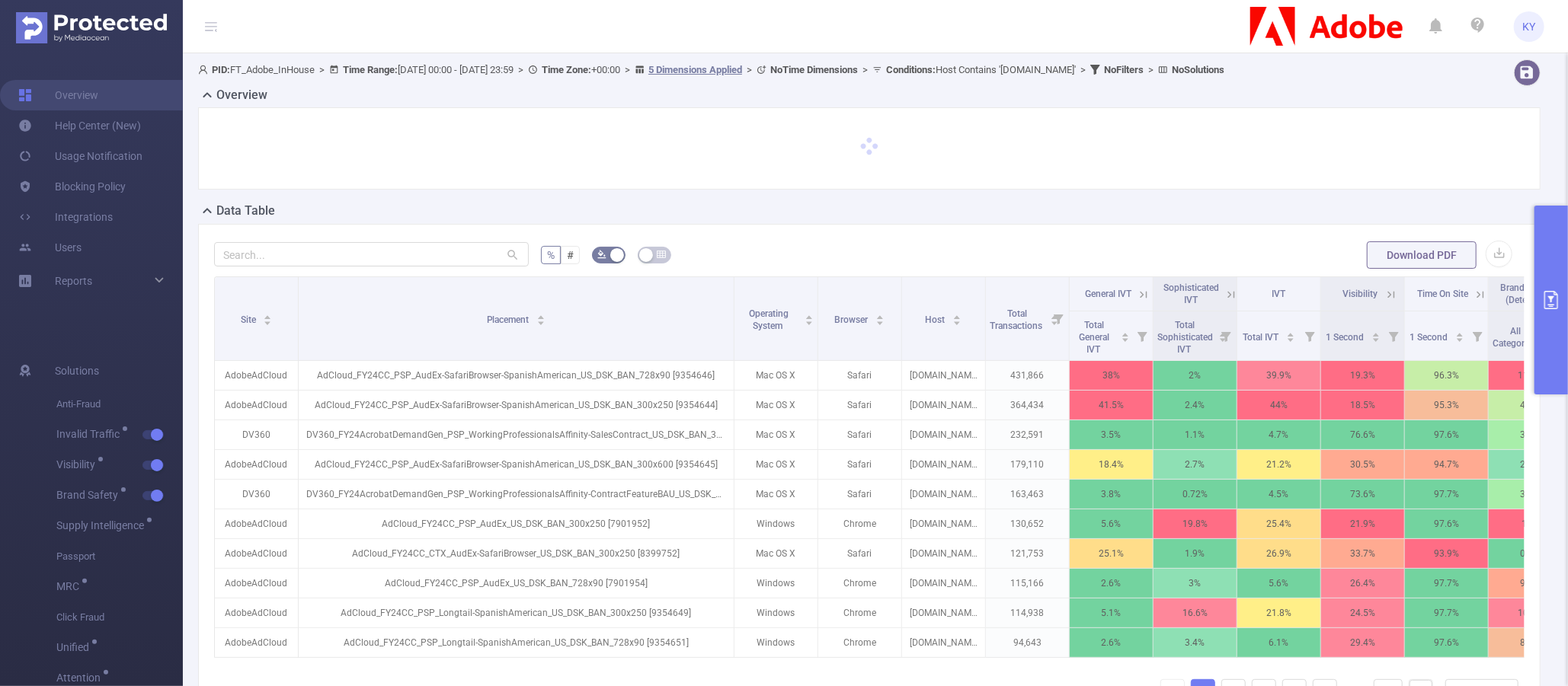
click at [1150, 345] on button "primary" at bounding box center [1551, 299] width 34 height 189
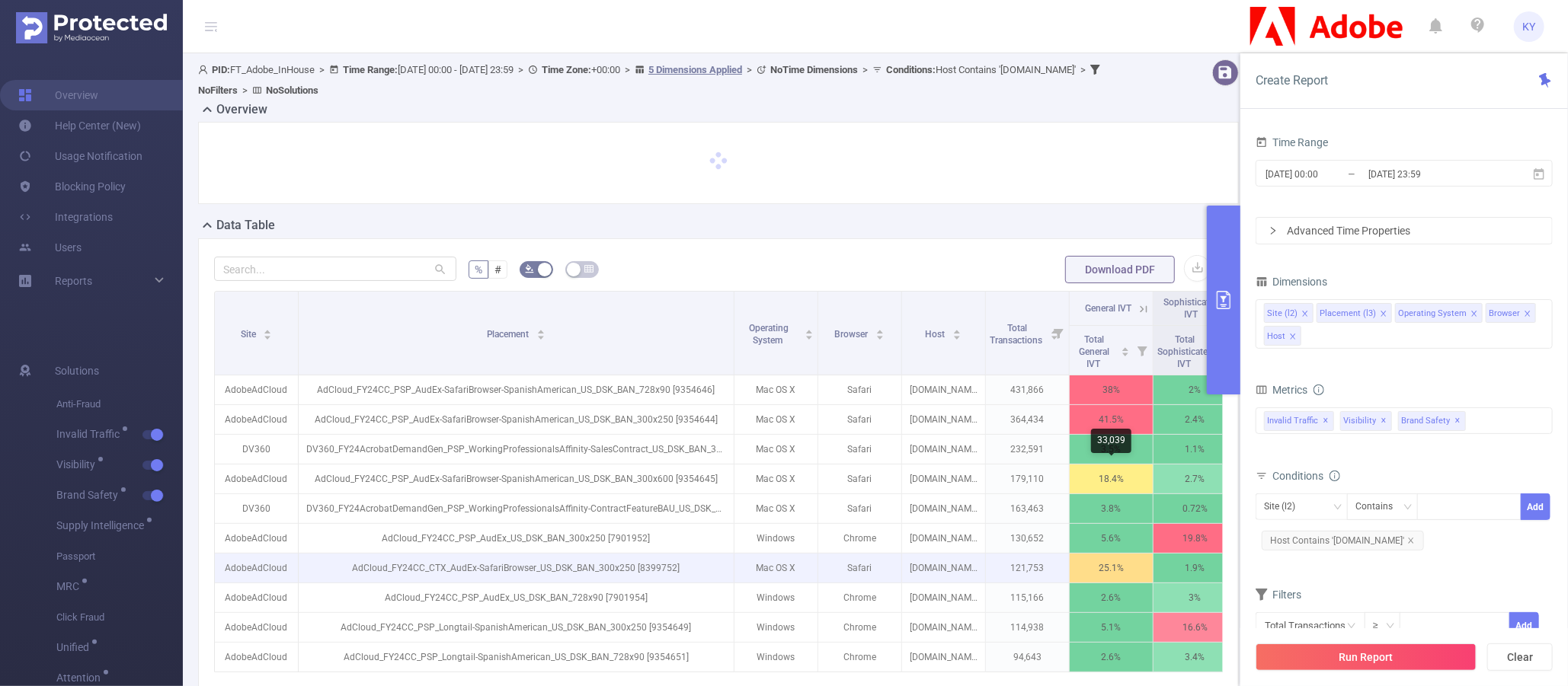
scroll to position [237, 0]
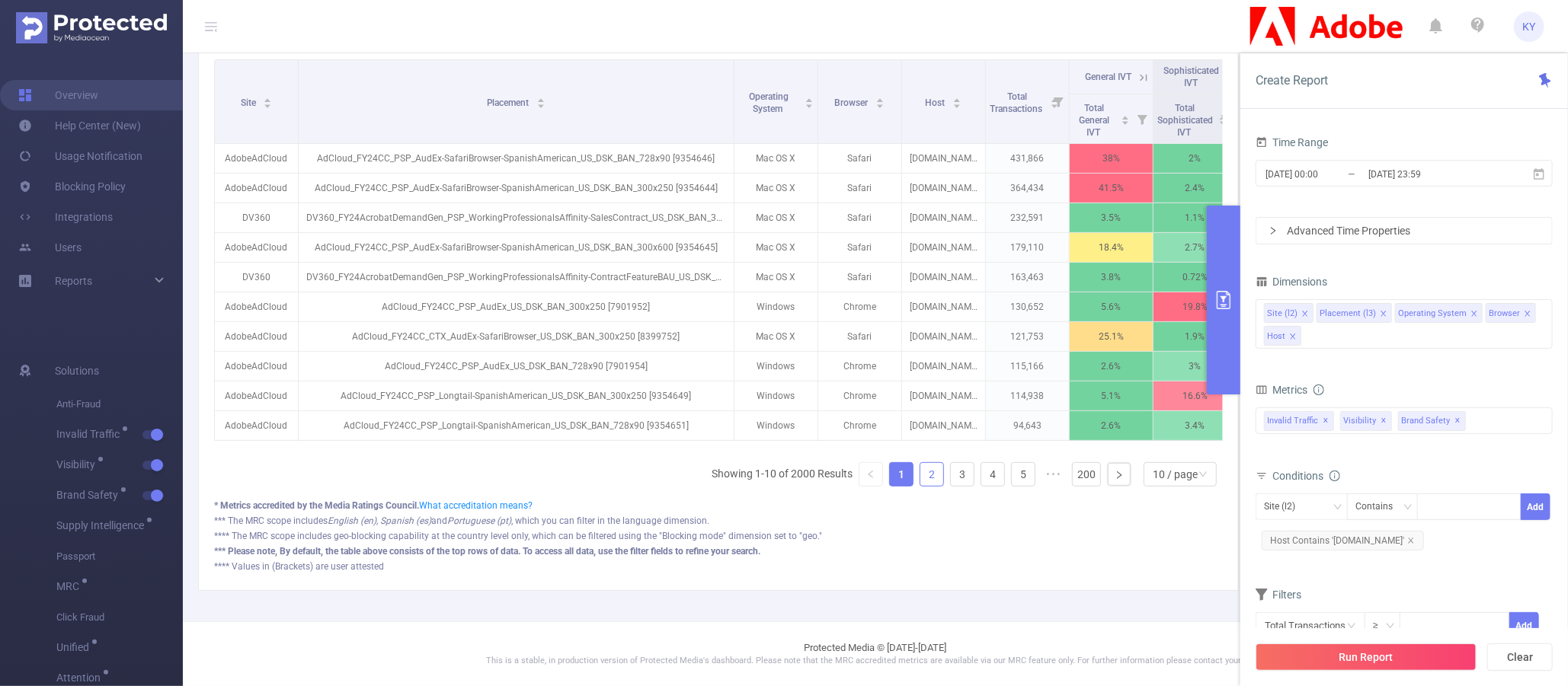
click at [935, 472] on li "2" at bounding box center [932, 474] width 24 height 24
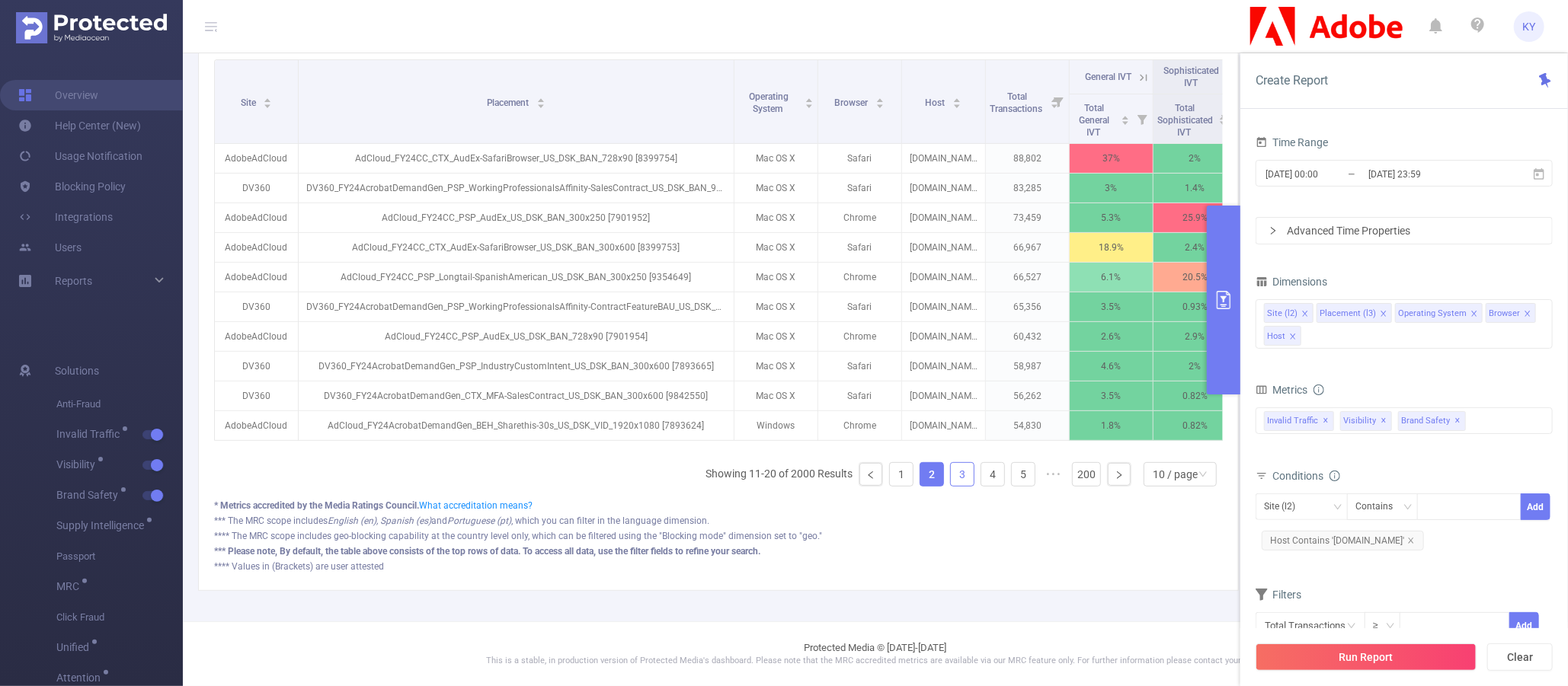
click at [951, 475] on link "3" at bounding box center [962, 474] width 23 height 23
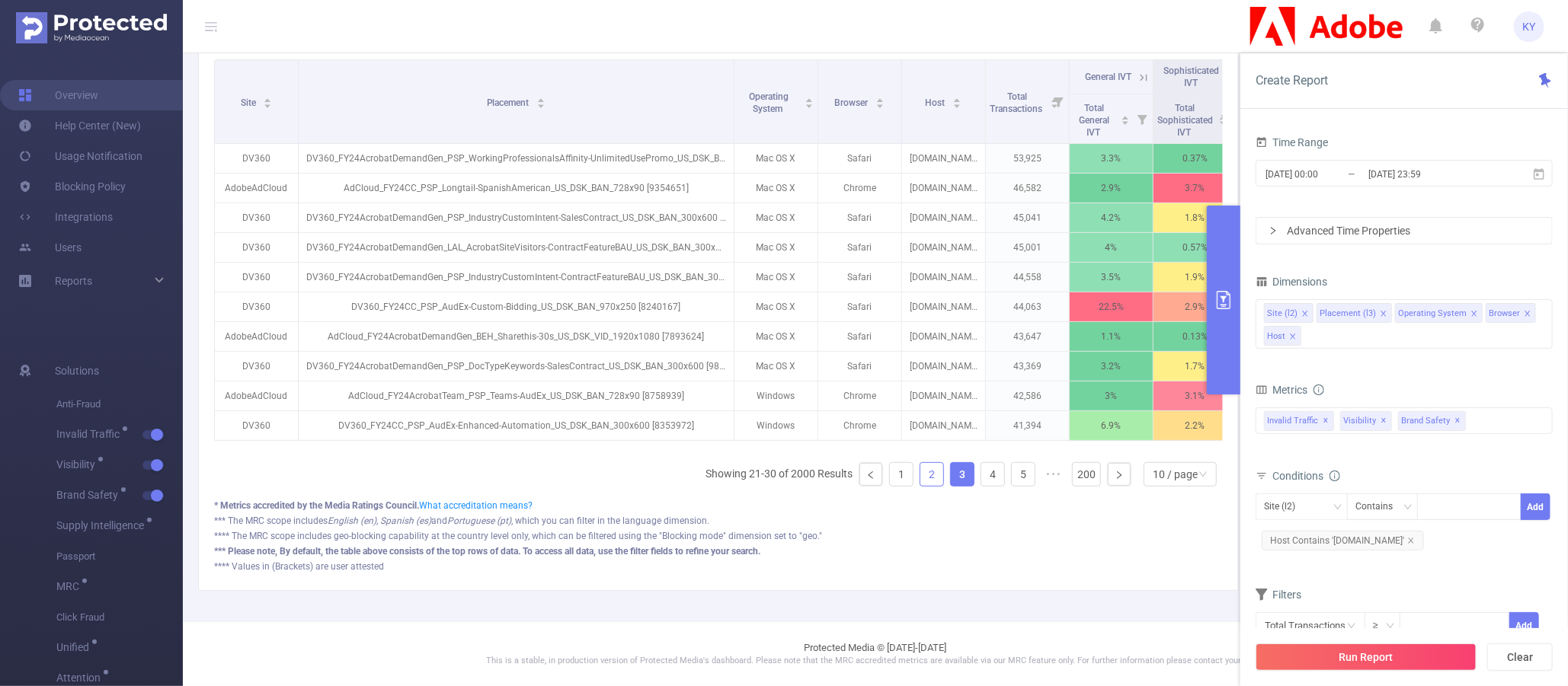
click at [923, 480] on link "2" at bounding box center [932, 474] width 23 height 23
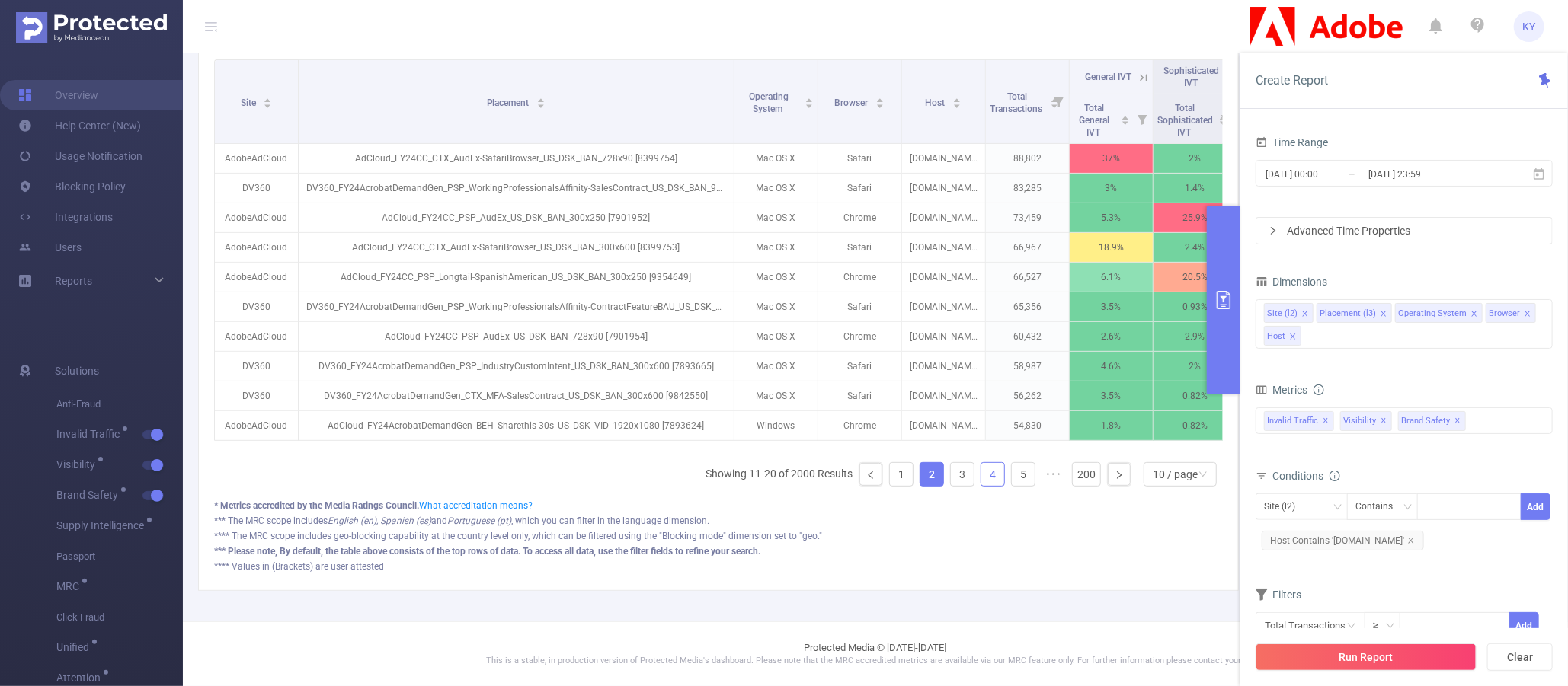
click at [981, 479] on link "4" at bounding box center [993, 474] width 23 height 23
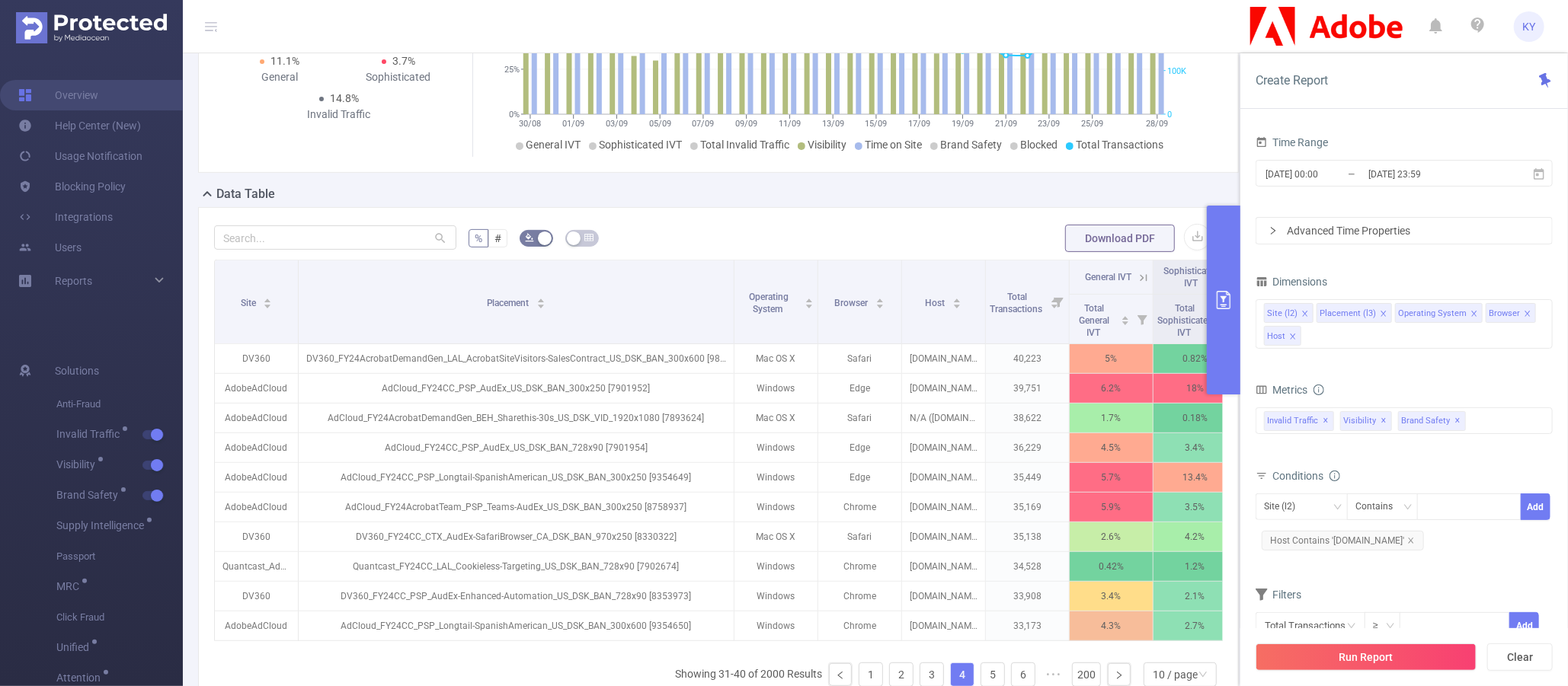
scroll to position [442, 0]
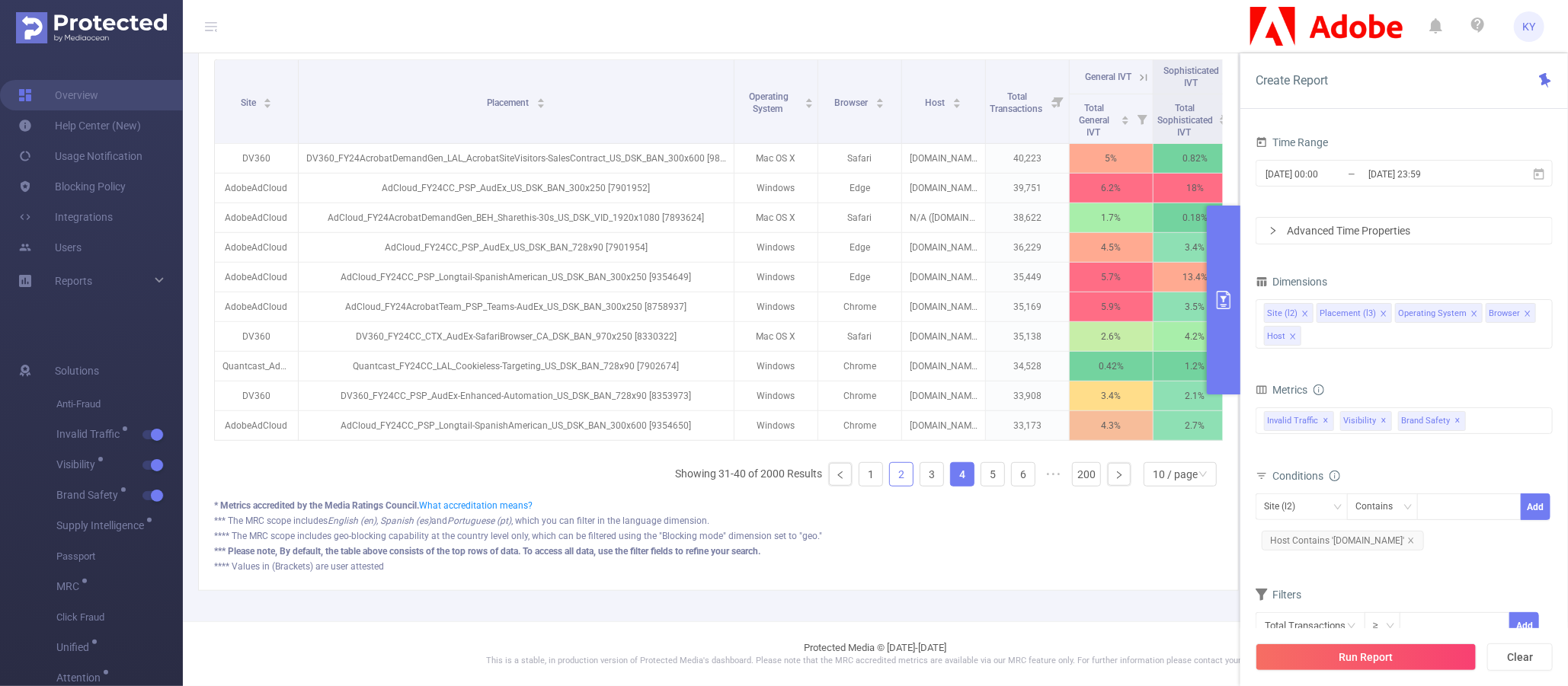
click at [890, 477] on link "2" at bounding box center [902, 474] width 23 height 23
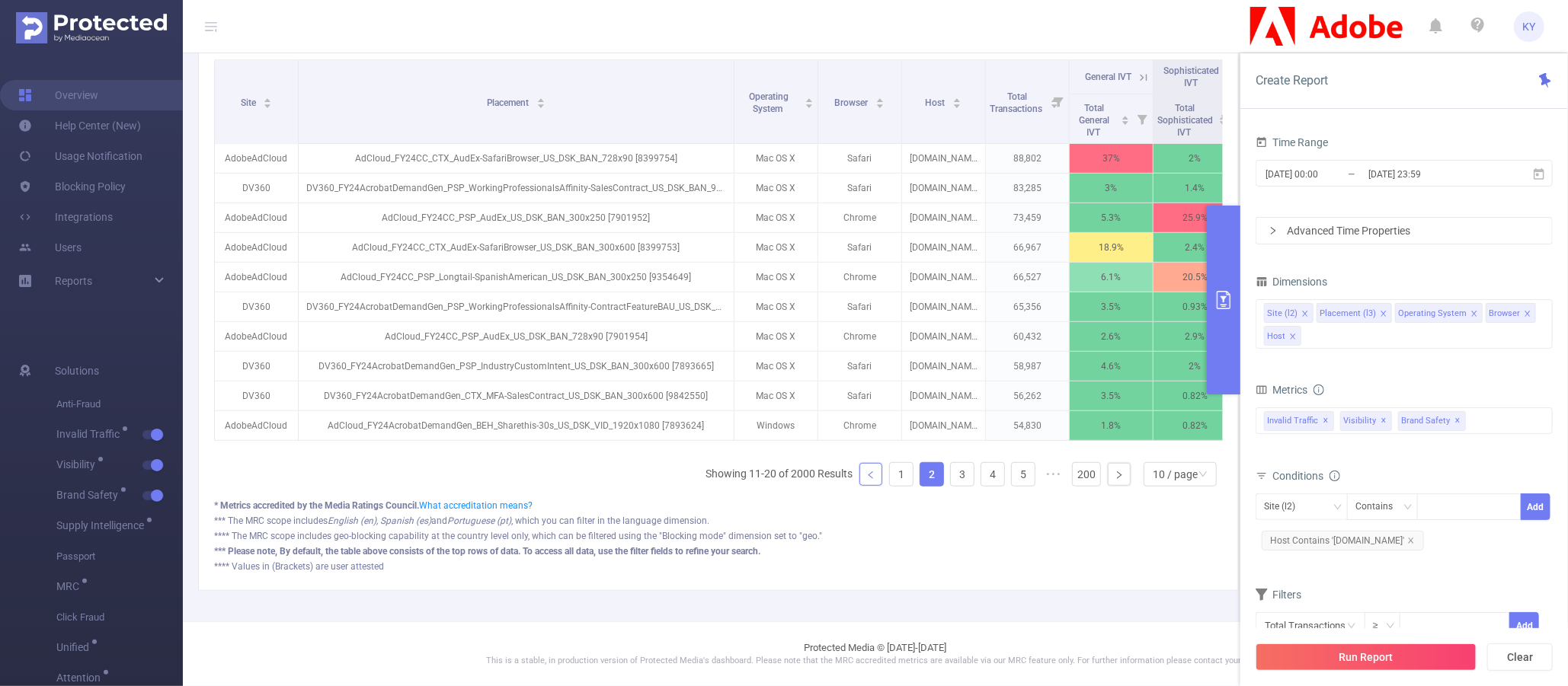
click at [867, 477] on link at bounding box center [871, 474] width 23 height 23
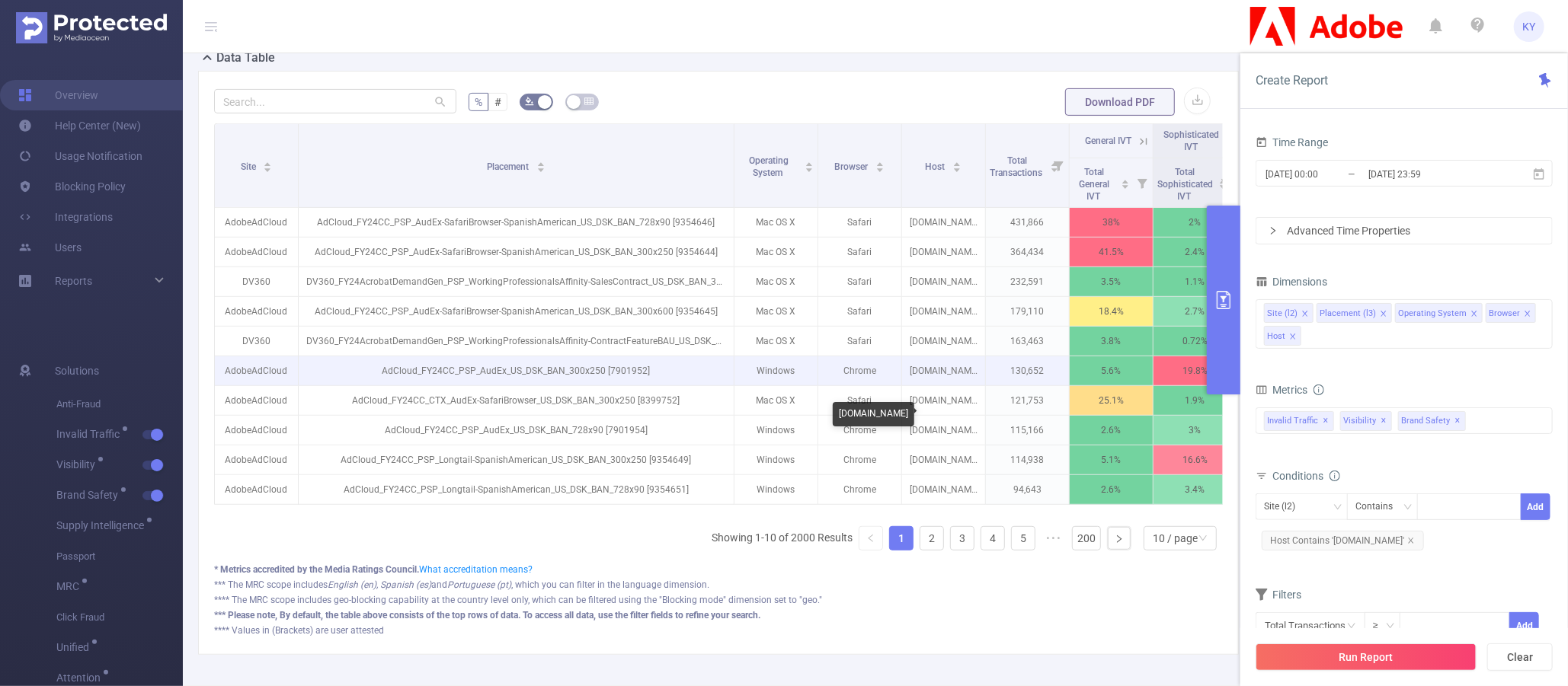
scroll to position [310, 0]
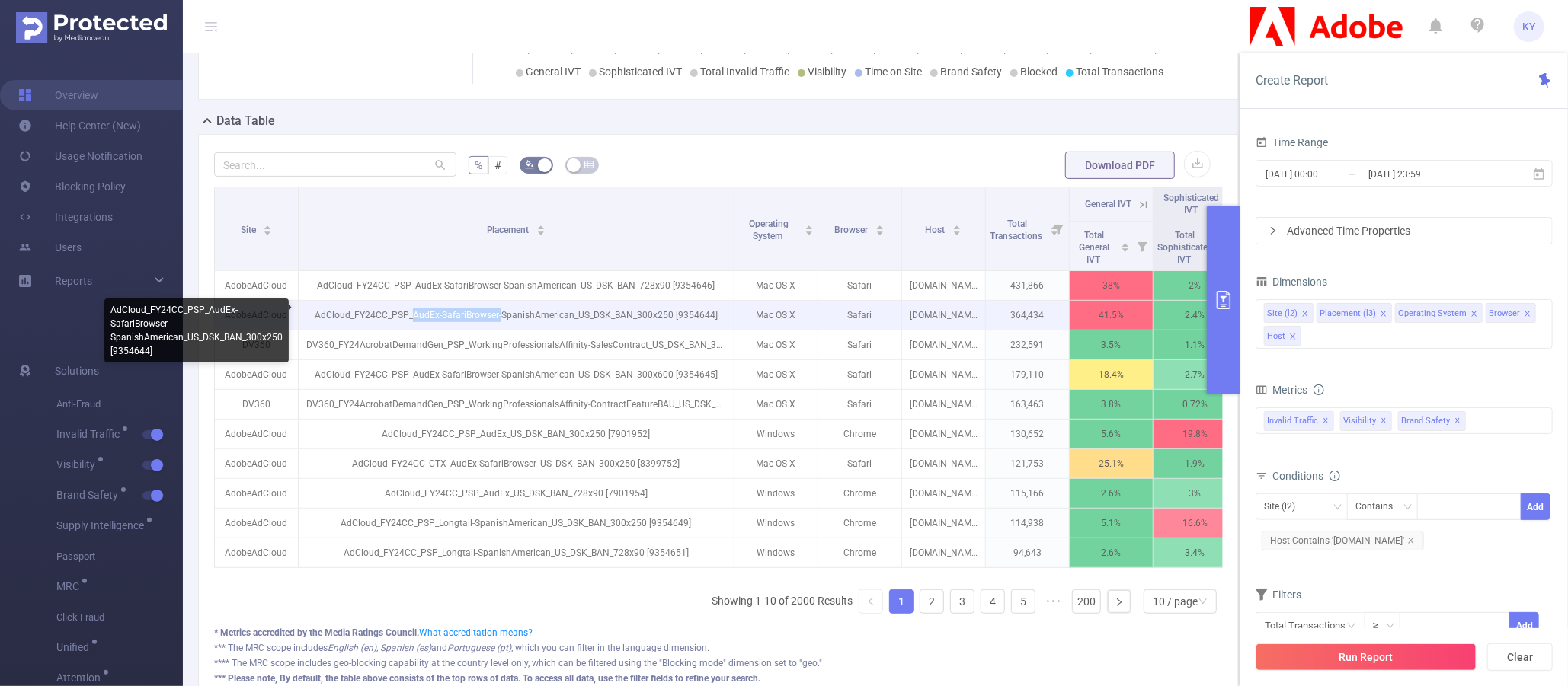
drag, startPoint x: 413, startPoint y: 313, endPoint x: 501, endPoint y: 311, distance: 88.0
click at [501, 311] on p "AdCloud_FY24CC_PSP_AudEx-SafariBrowser-SpanishAmerican_US_DSK_BAN_300x250 [9354…" at bounding box center [516, 315] width 435 height 29
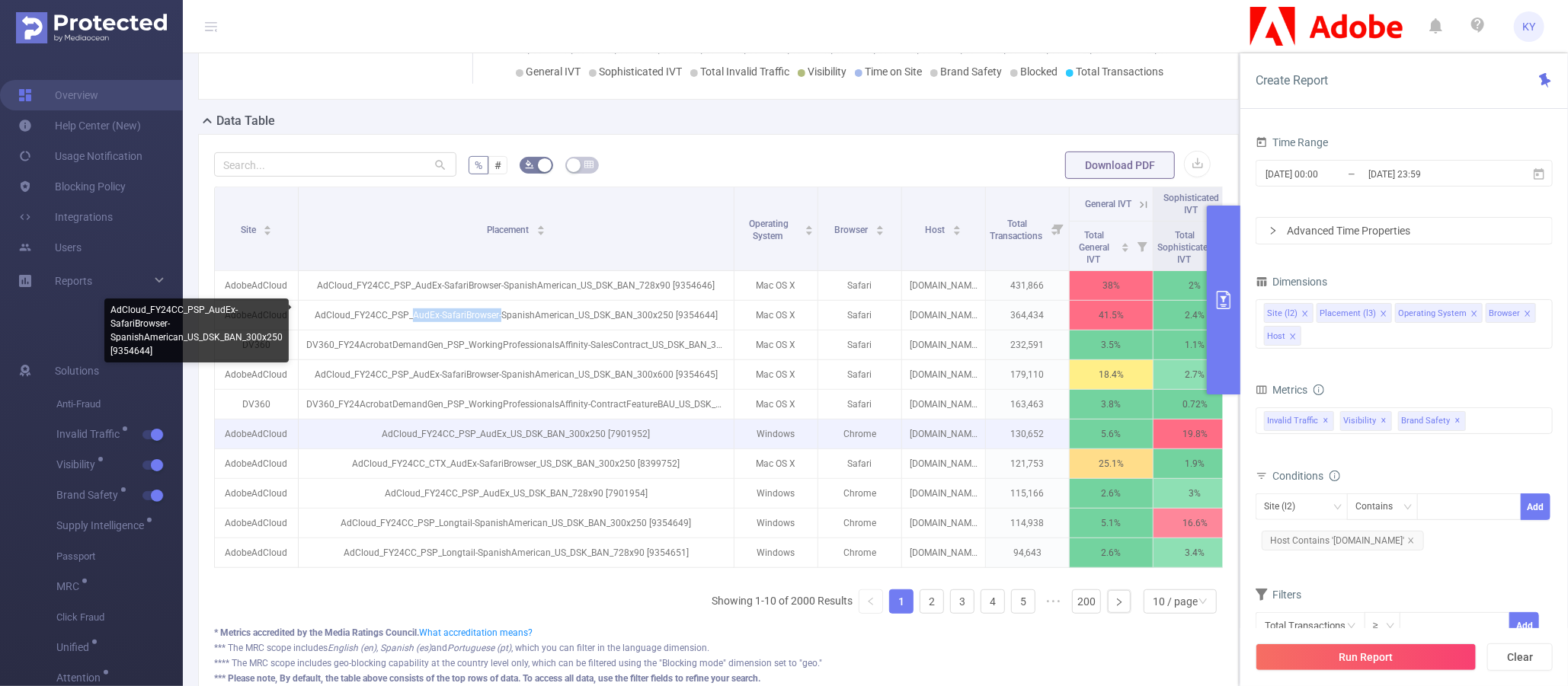
copy p "AudEx-SafariBrowser-"
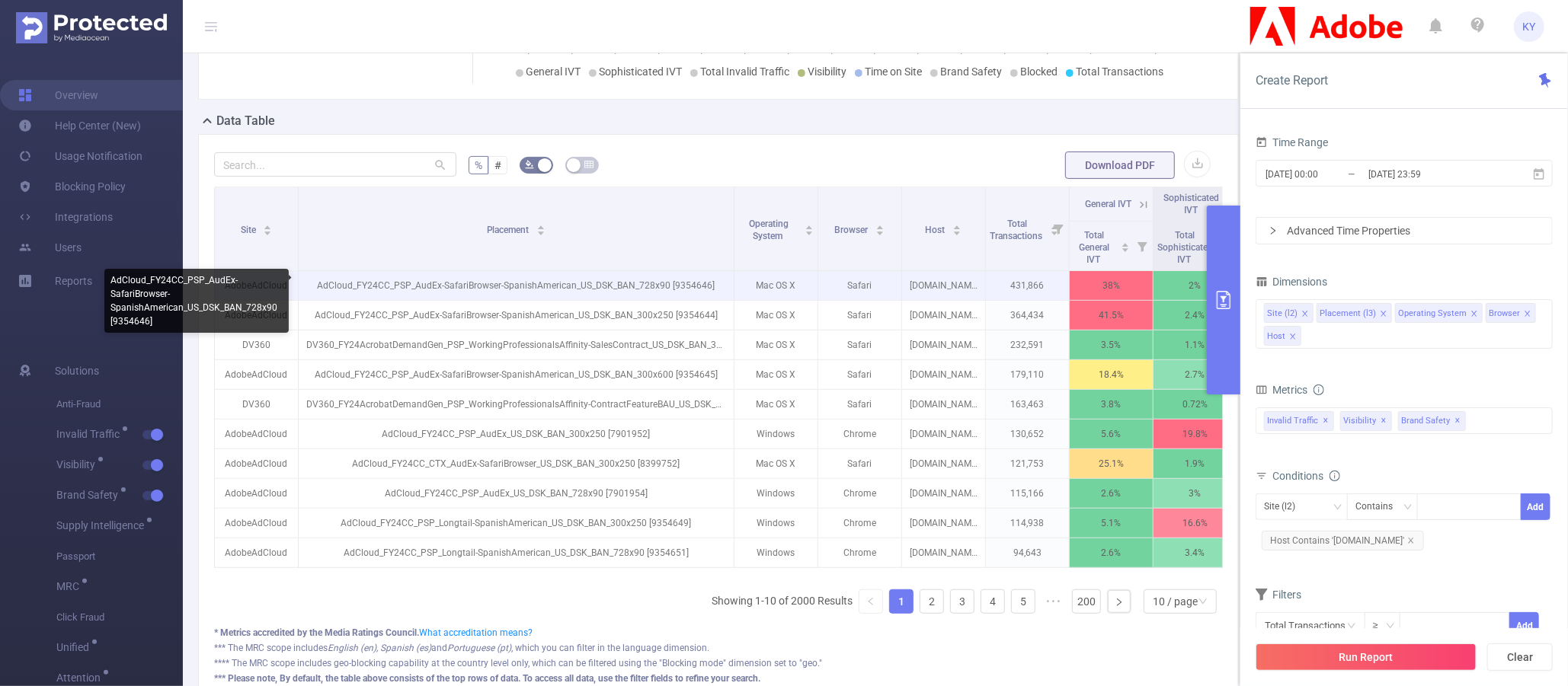
click at [689, 283] on p "AdCloud_FY24CC_PSP_AudEx-SafariBrowser-SpanishAmerican_US_DSK_BAN_728x90 [93546…" at bounding box center [516, 286] width 435 height 29
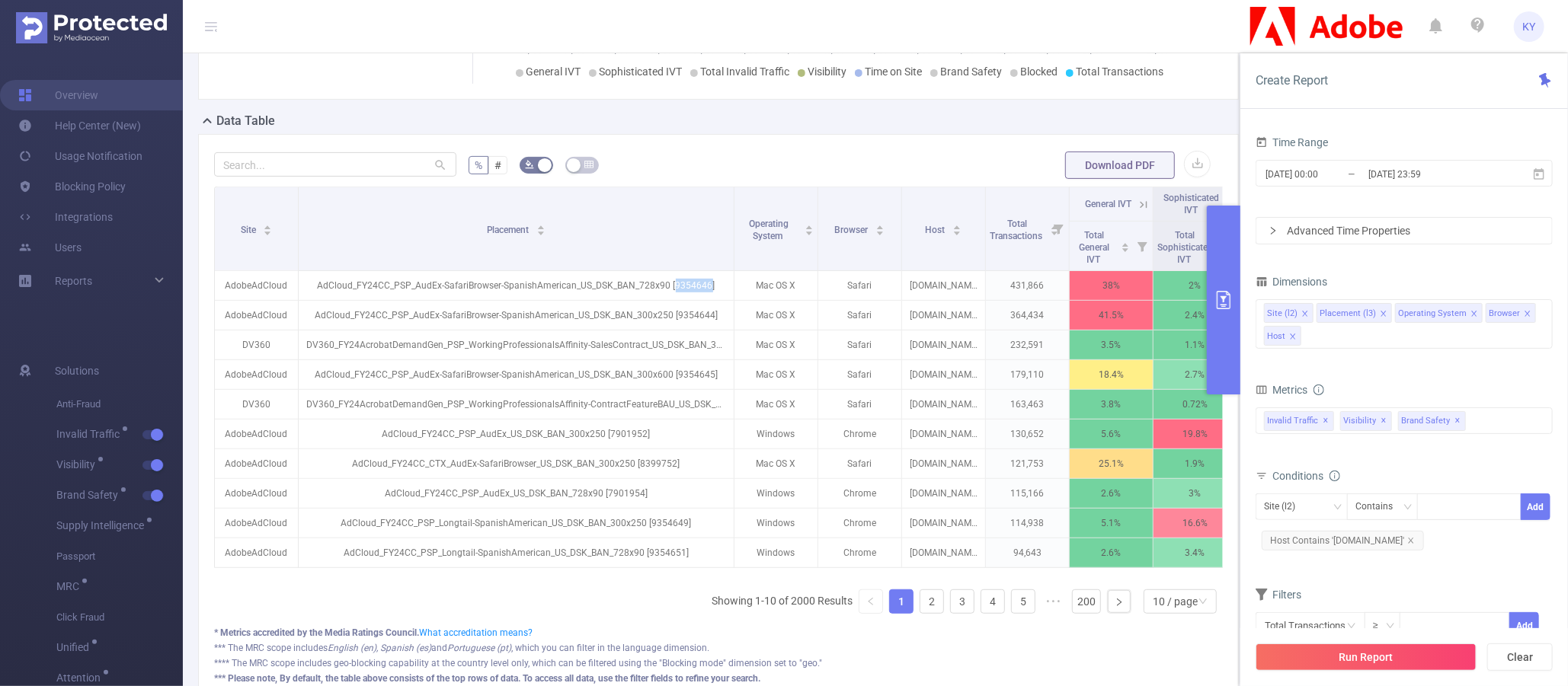
copy p "9354646"
click at [1150, 537] on icon "icon: close" at bounding box center [1411, 541] width 8 height 8
click at [1150, 492] on div "PID 1000925 - FT_Adobe_InHouse 1000925 - FT_Adobe_InHouse Time Range 2025-08-30…" at bounding box center [1404, 416] width 328 height 595
click at [1150, 496] on div "Site (l2)" at bounding box center [1285, 506] width 42 height 25
click at [1150, 560] on li "Placement (l3)" at bounding box center [1307, 561] width 103 height 24
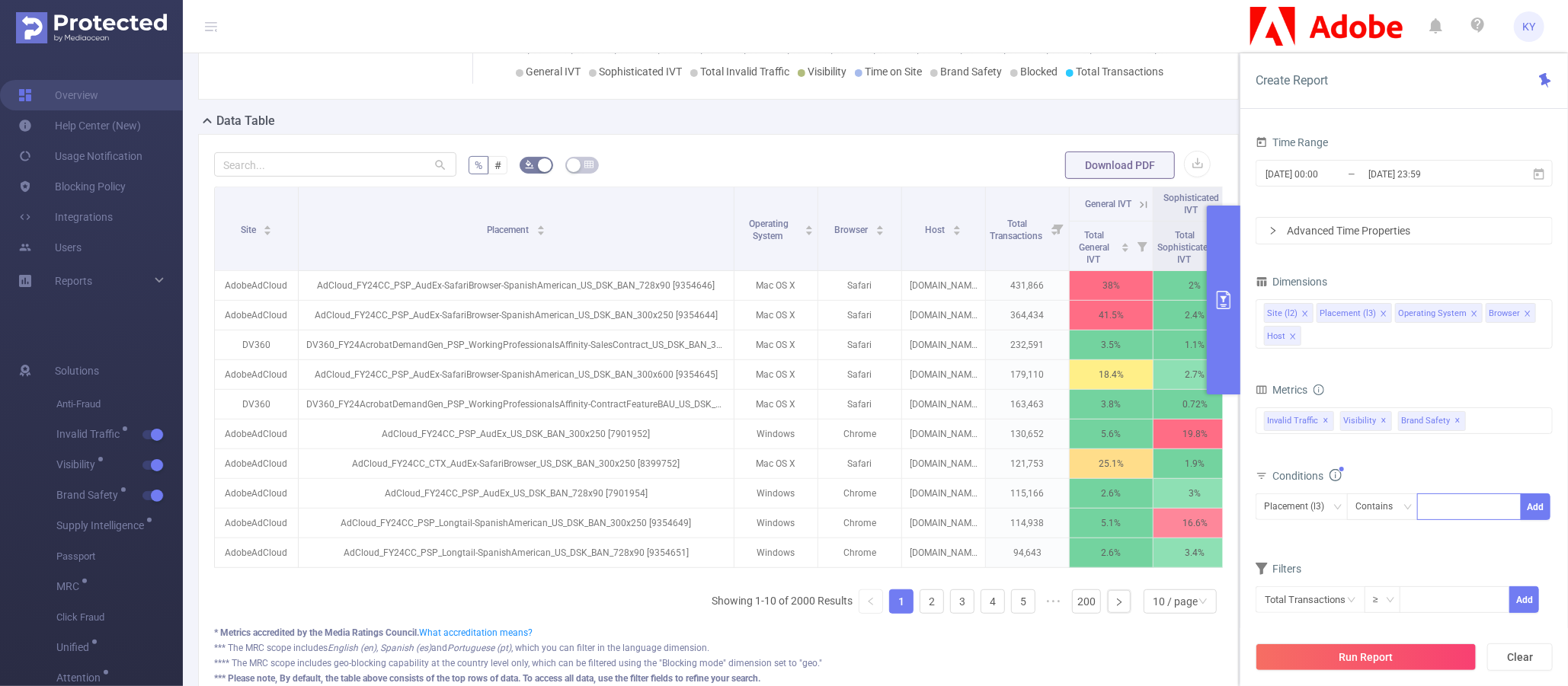
click at [1150, 509] on div at bounding box center [1469, 506] width 88 height 25
paste input "9354646"
type input "9354646"
drag, startPoint x: 1483, startPoint y: 528, endPoint x: 1529, endPoint y: 519, distance: 46.9
click at [1150, 529] on li "9354646" at bounding box center [1469, 536] width 105 height 24
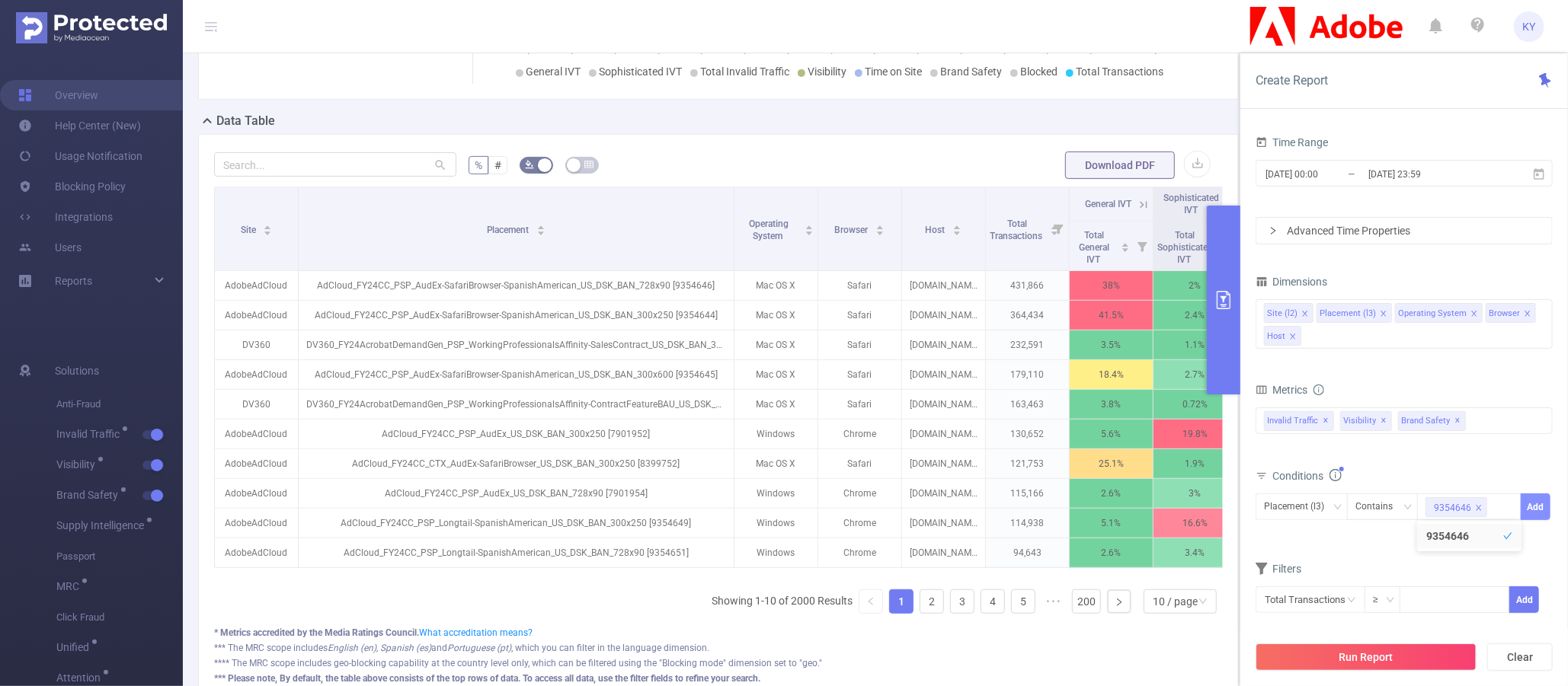
click at [1150, 510] on button "Add" at bounding box center [1535, 506] width 30 height 27
click at [1150, 180] on input "[DATE] 23:59" at bounding box center [1429, 173] width 124 height 21
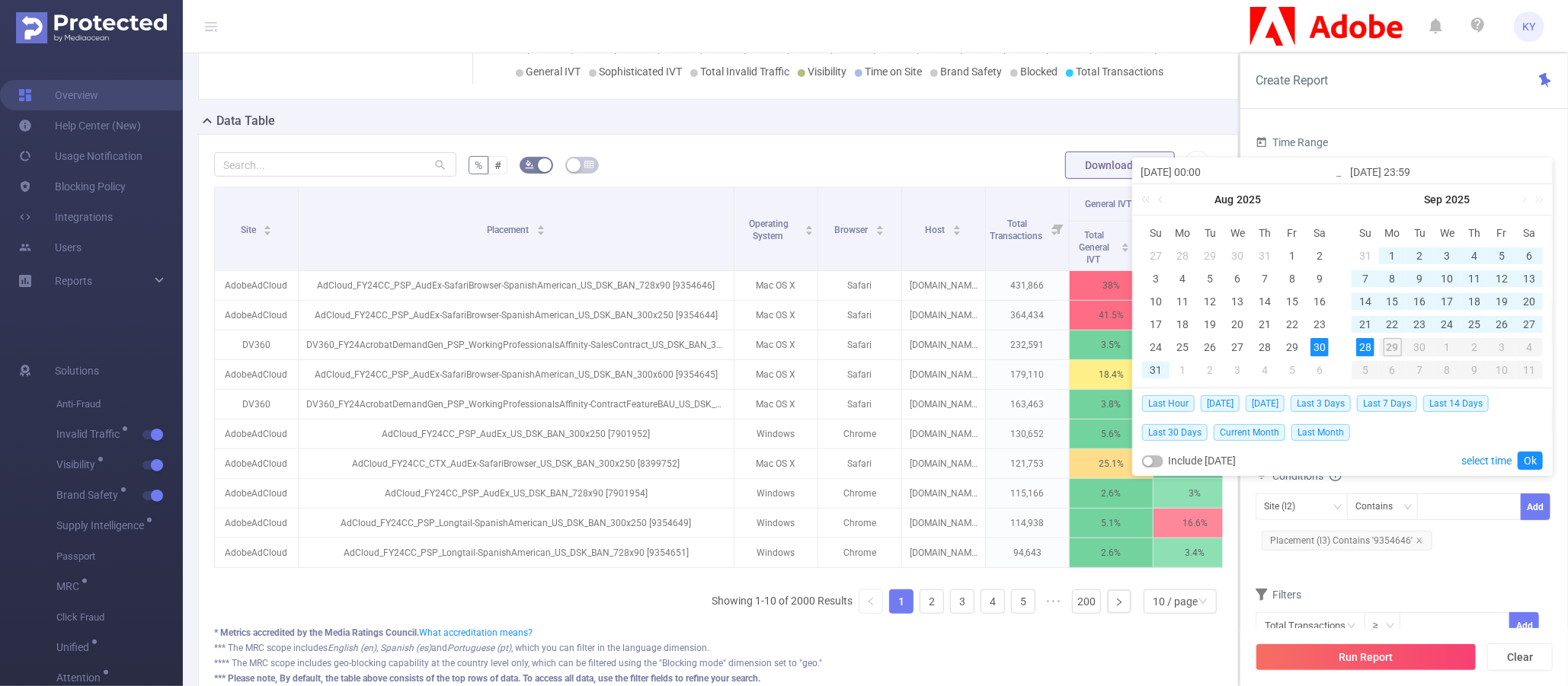
click at [1150, 144] on div "Time Range" at bounding box center [1404, 144] width 297 height 25
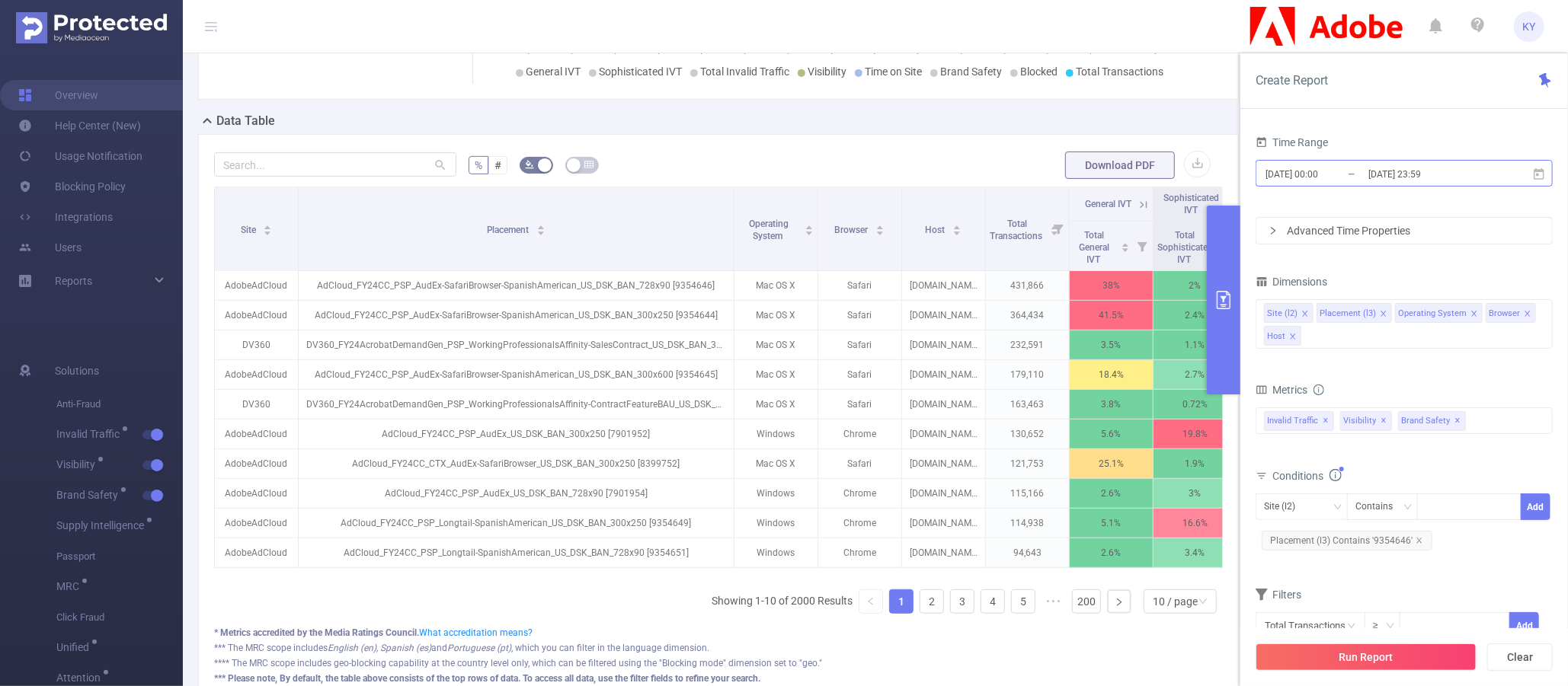
click at [1150, 179] on input "[DATE] 23:59" at bounding box center [1429, 173] width 124 height 21
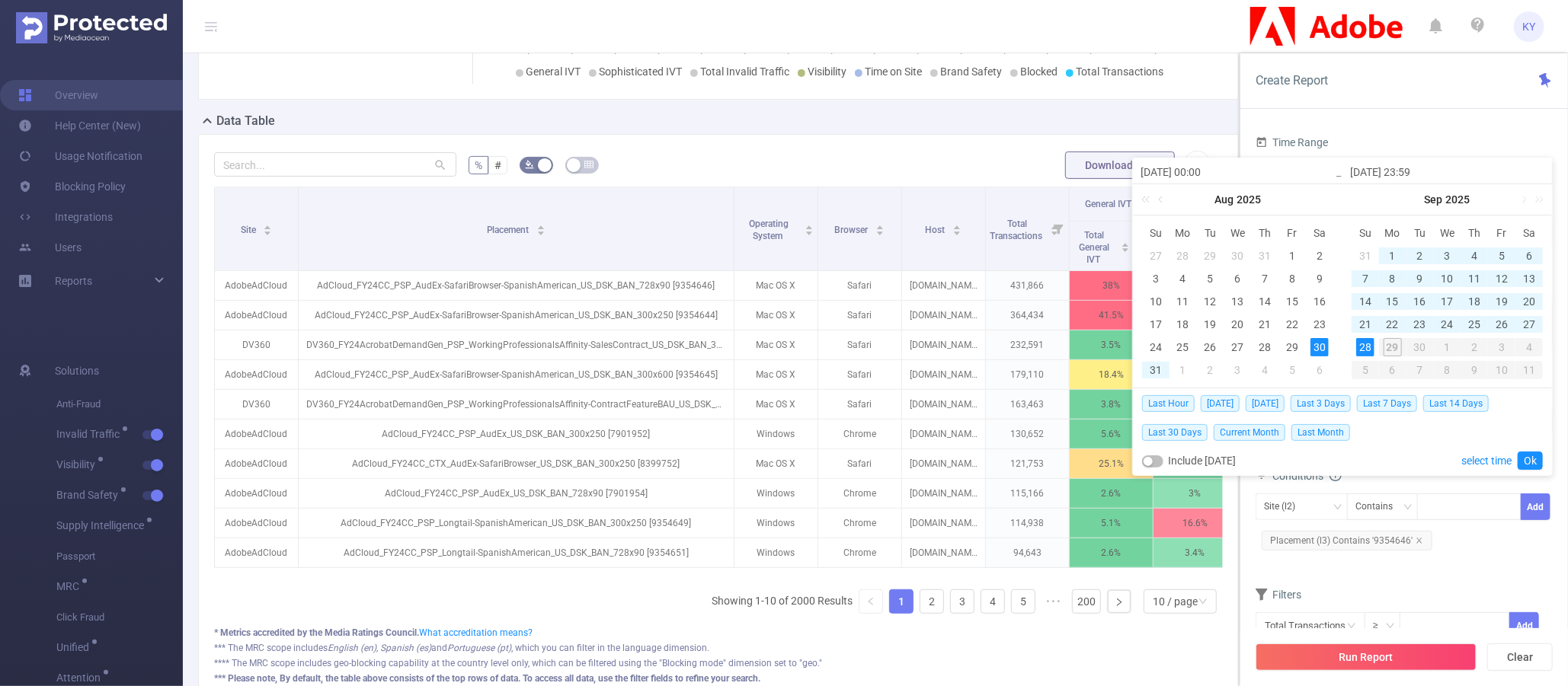
click at [1150, 347] on div "28" at bounding box center [1366, 348] width 18 height 18
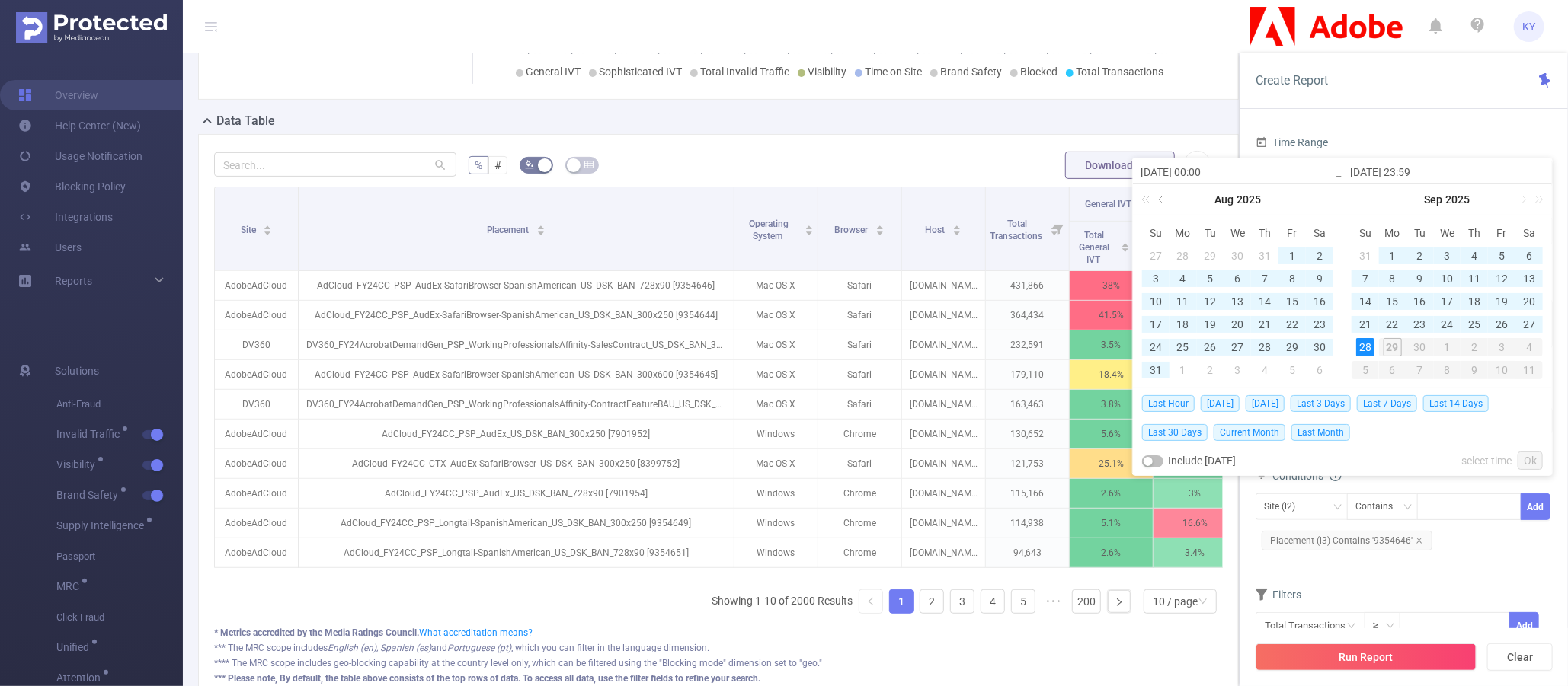
click at [1150, 198] on link at bounding box center [1162, 199] width 14 height 31
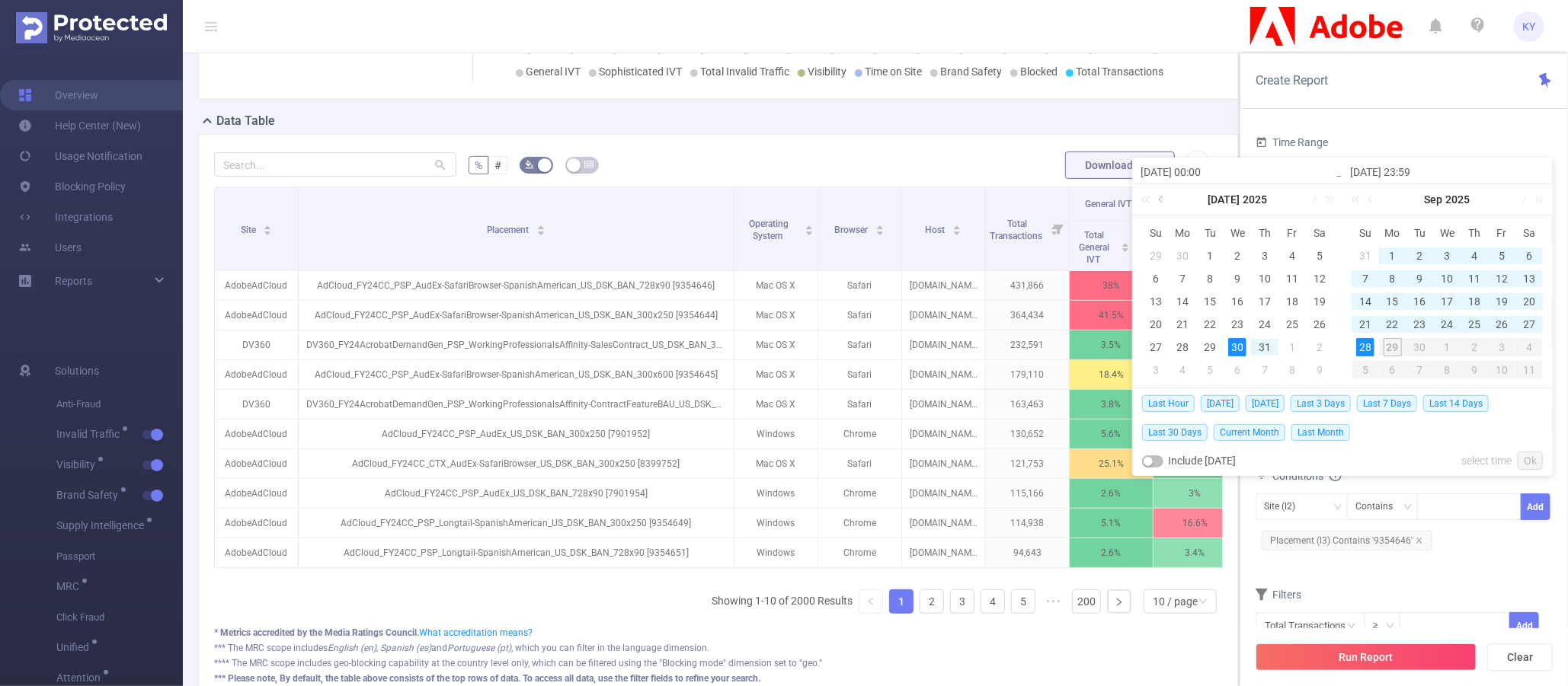
click at [1150, 198] on link at bounding box center [1162, 199] width 14 height 31
click at [1150, 199] on link at bounding box center [1314, 199] width 14 height 31
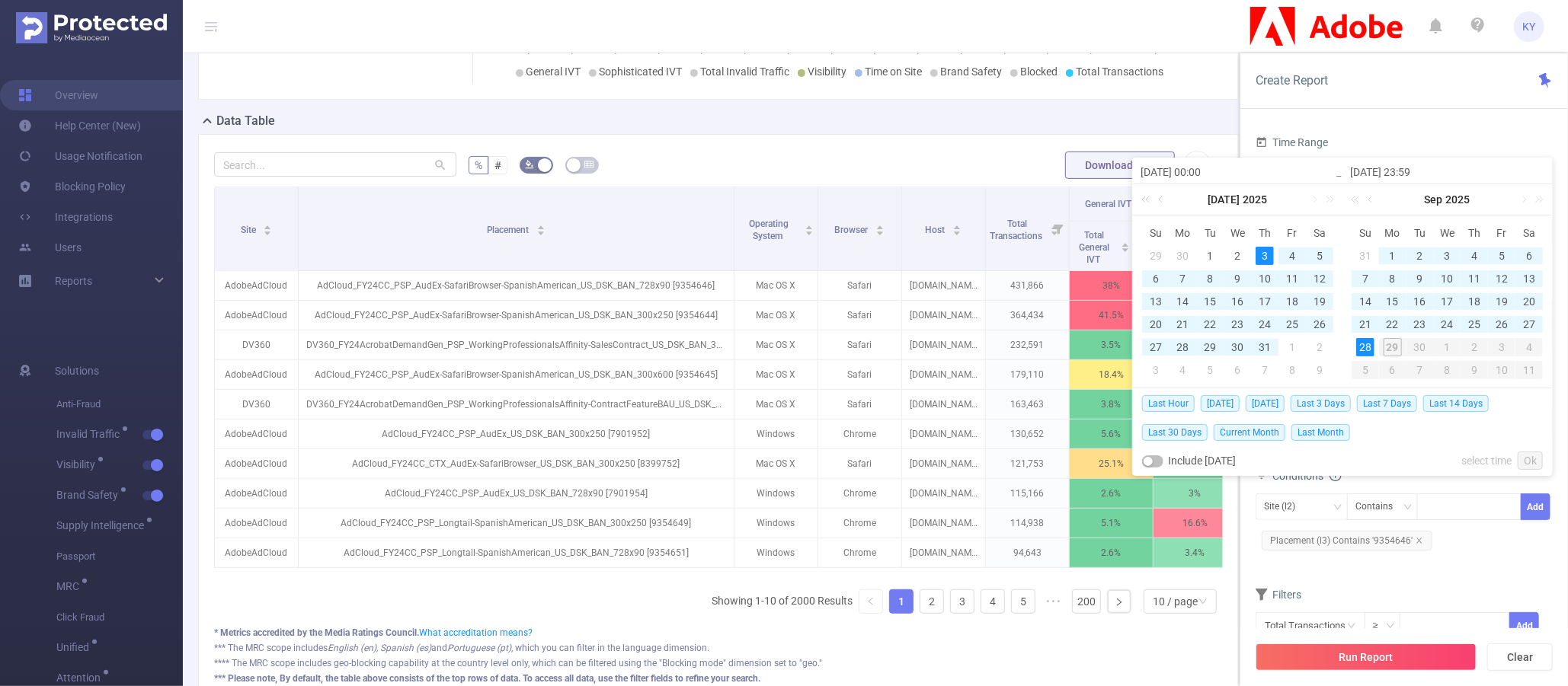
click at [1150, 260] on td "3" at bounding box center [1265, 256] width 28 height 23
type input "[DATE] 00:00"
click at [1150, 458] on link "Ok" at bounding box center [1530, 461] width 25 height 18
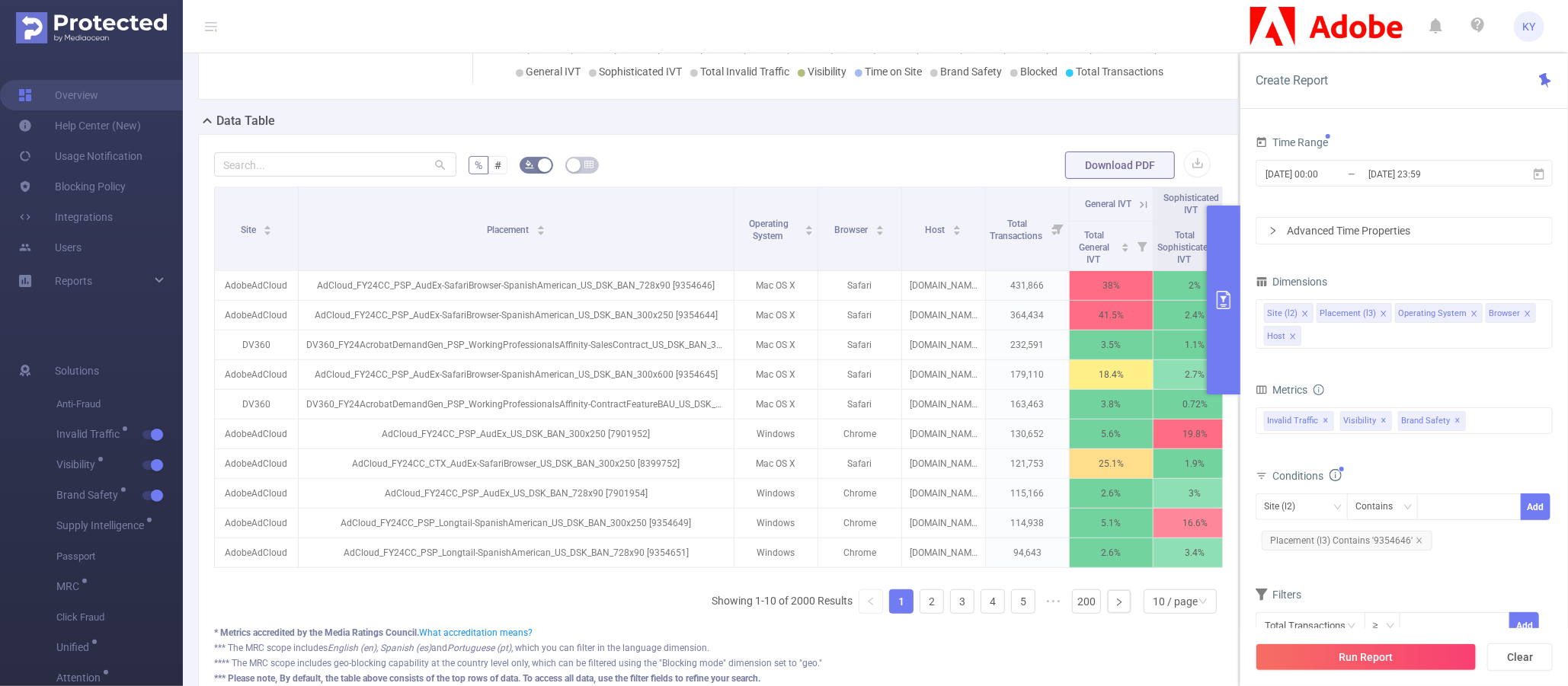
click at [1150, 473] on div "Conditions" at bounding box center [1404, 477] width 297 height 25
click at [1150, 313] on icon "icon: close" at bounding box center [1528, 314] width 8 height 8
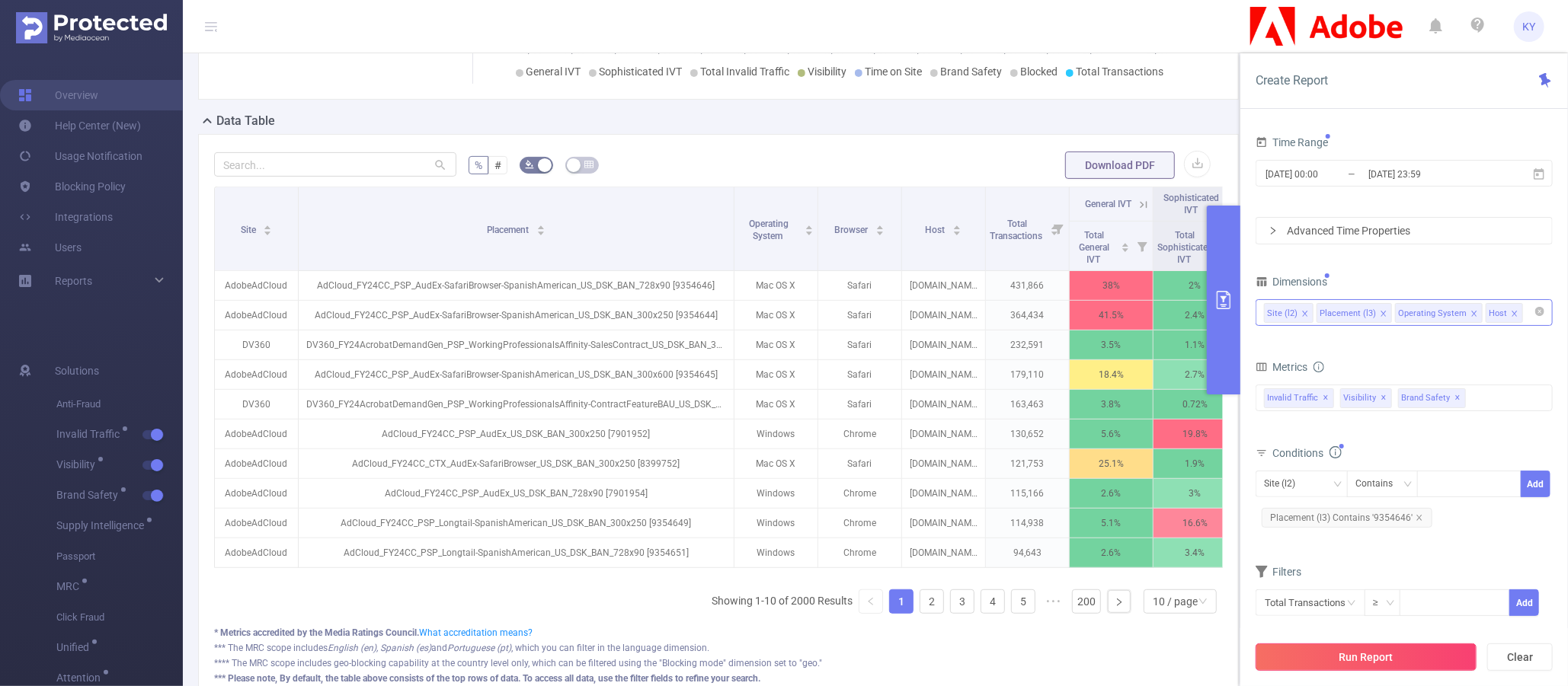
click at [1150, 655] on button "Run Report" at bounding box center [1366, 658] width 221 height 28
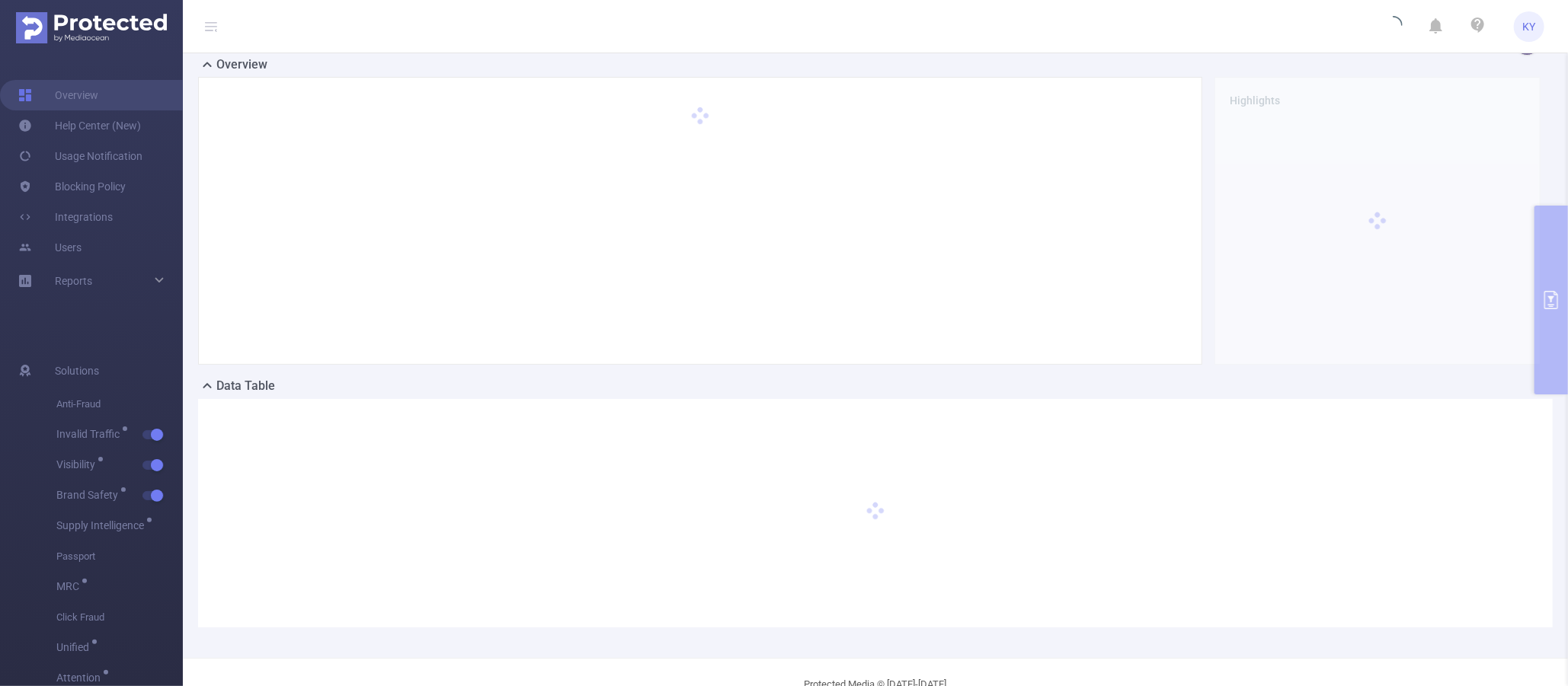
scroll to position [0, 0]
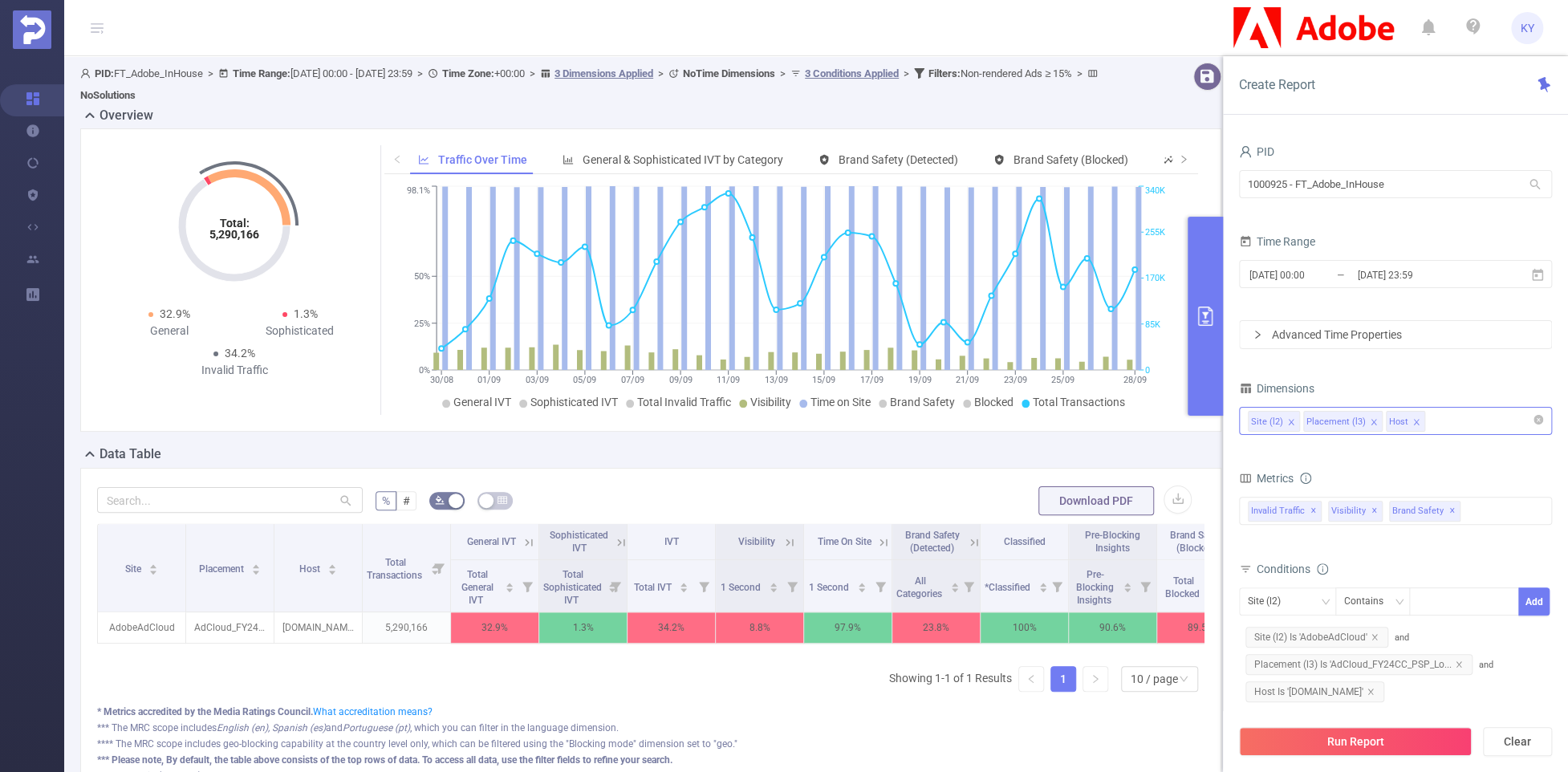
click at [1467, 425] on div "Site (l2) Placement (l3) Host" at bounding box center [1396, 421] width 295 height 27
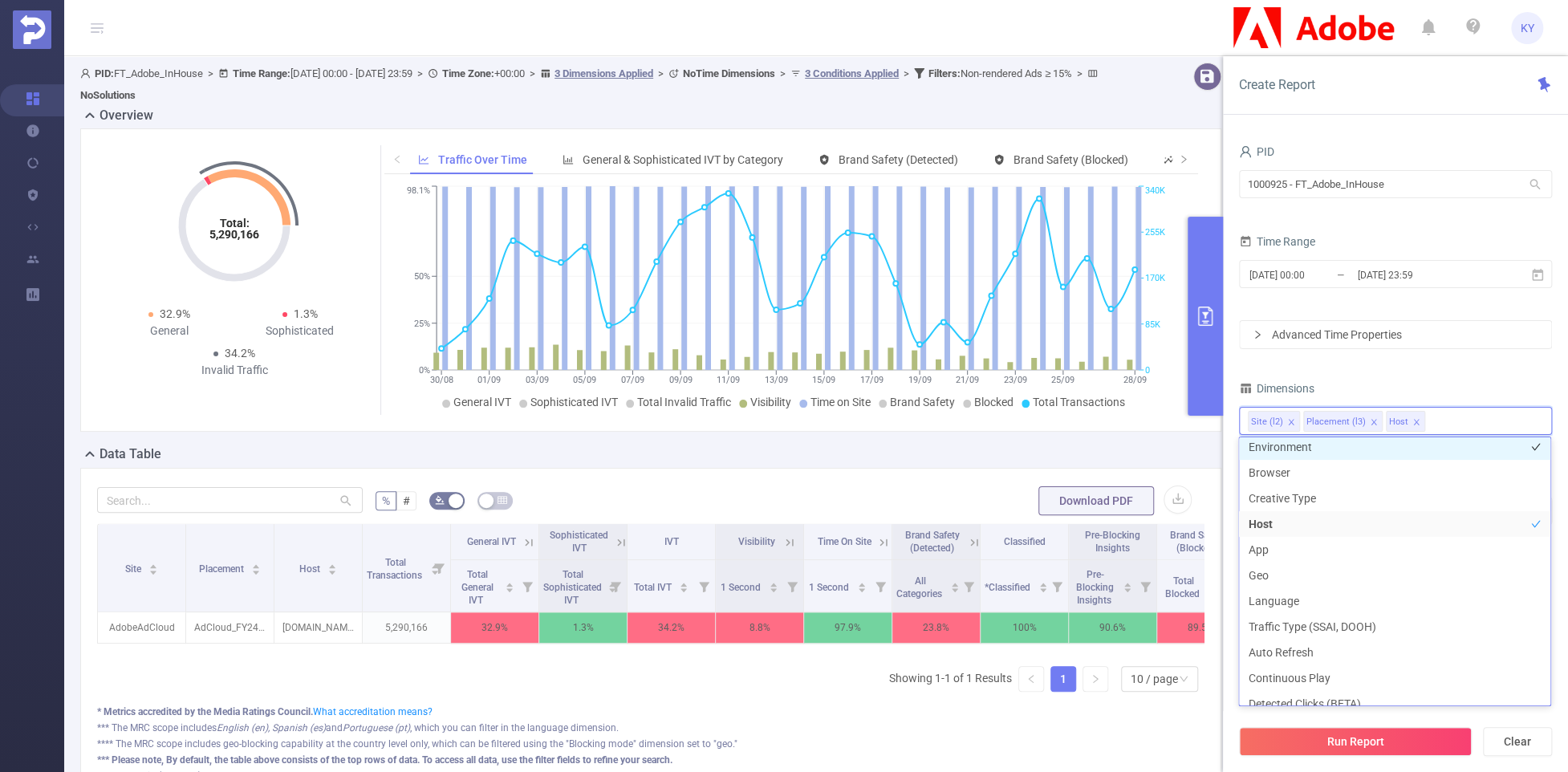
scroll to position [286, 0]
click at [1303, 449] on li "Environment" at bounding box center [1395, 450] width 312 height 26
click at [1302, 475] on li "Browser" at bounding box center [1395, 476] width 312 height 26
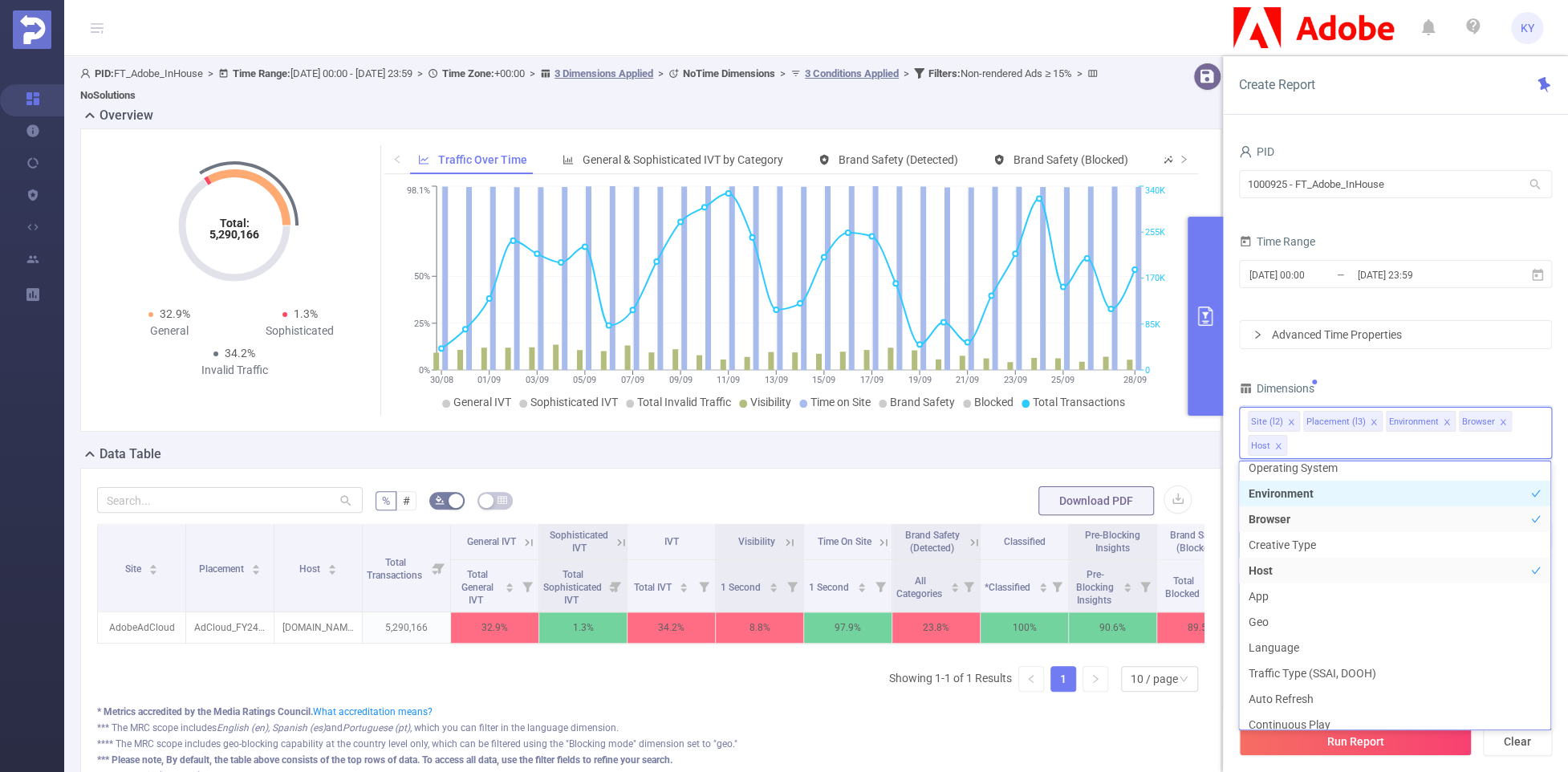
click at [1318, 492] on li "Environment" at bounding box center [1395, 493] width 312 height 26
click at [1318, 487] on li "Environment" at bounding box center [1395, 500] width 312 height 26
click at [1312, 473] on li "Operating System" at bounding box center [1395, 474] width 312 height 26
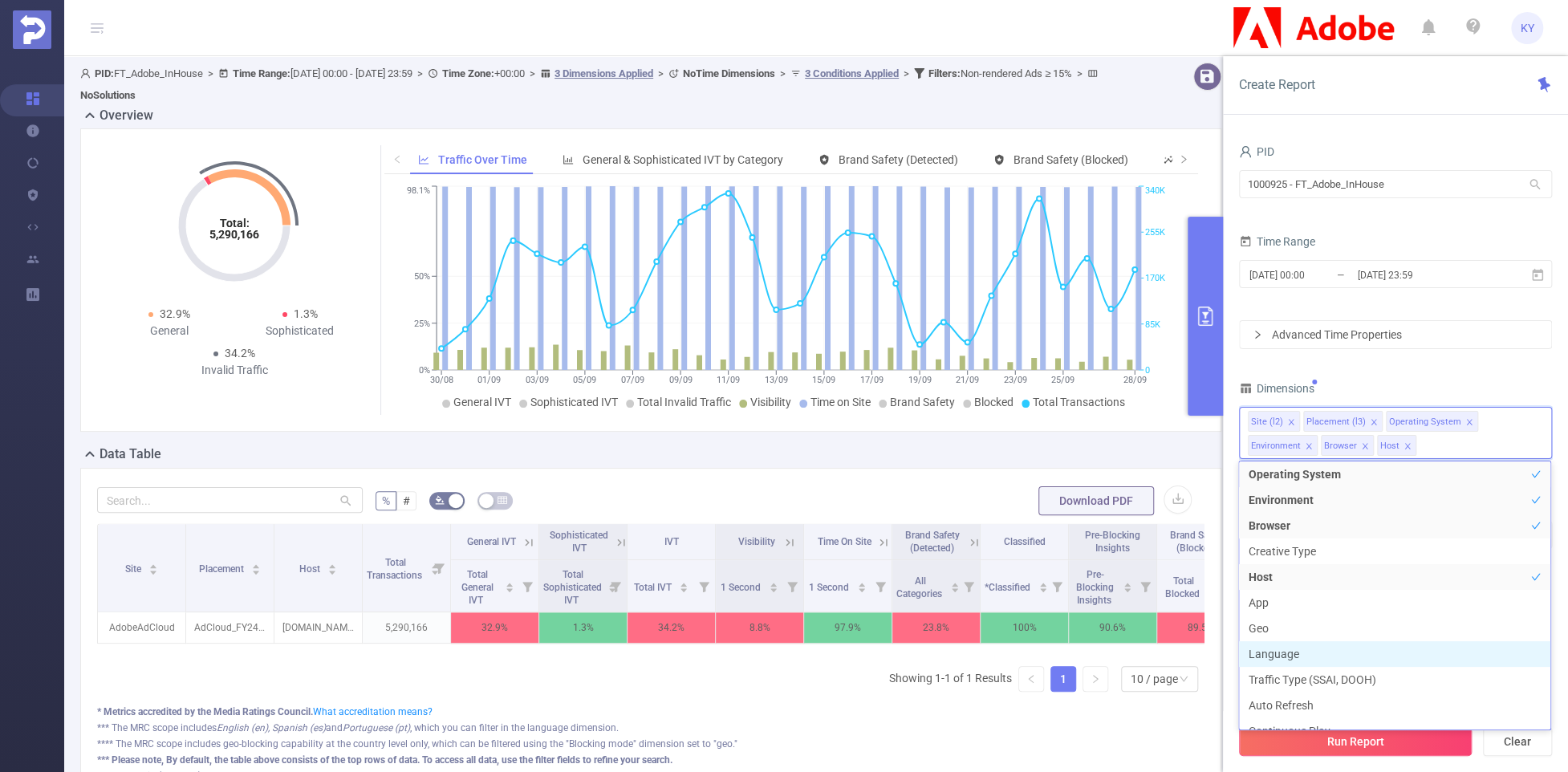
scroll to position [326, 0]
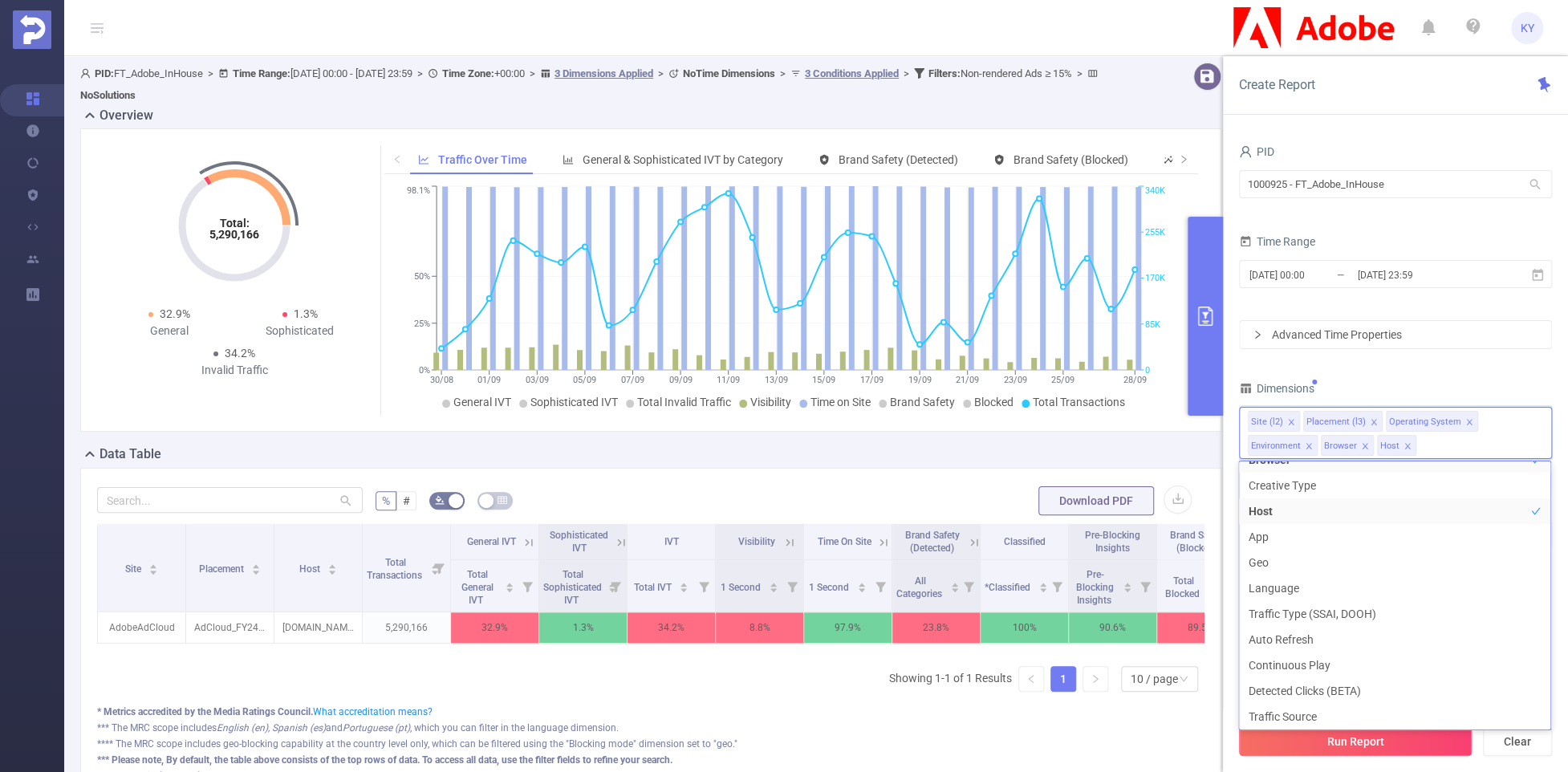
click at [1400, 745] on button "Run Report" at bounding box center [1355, 741] width 233 height 29
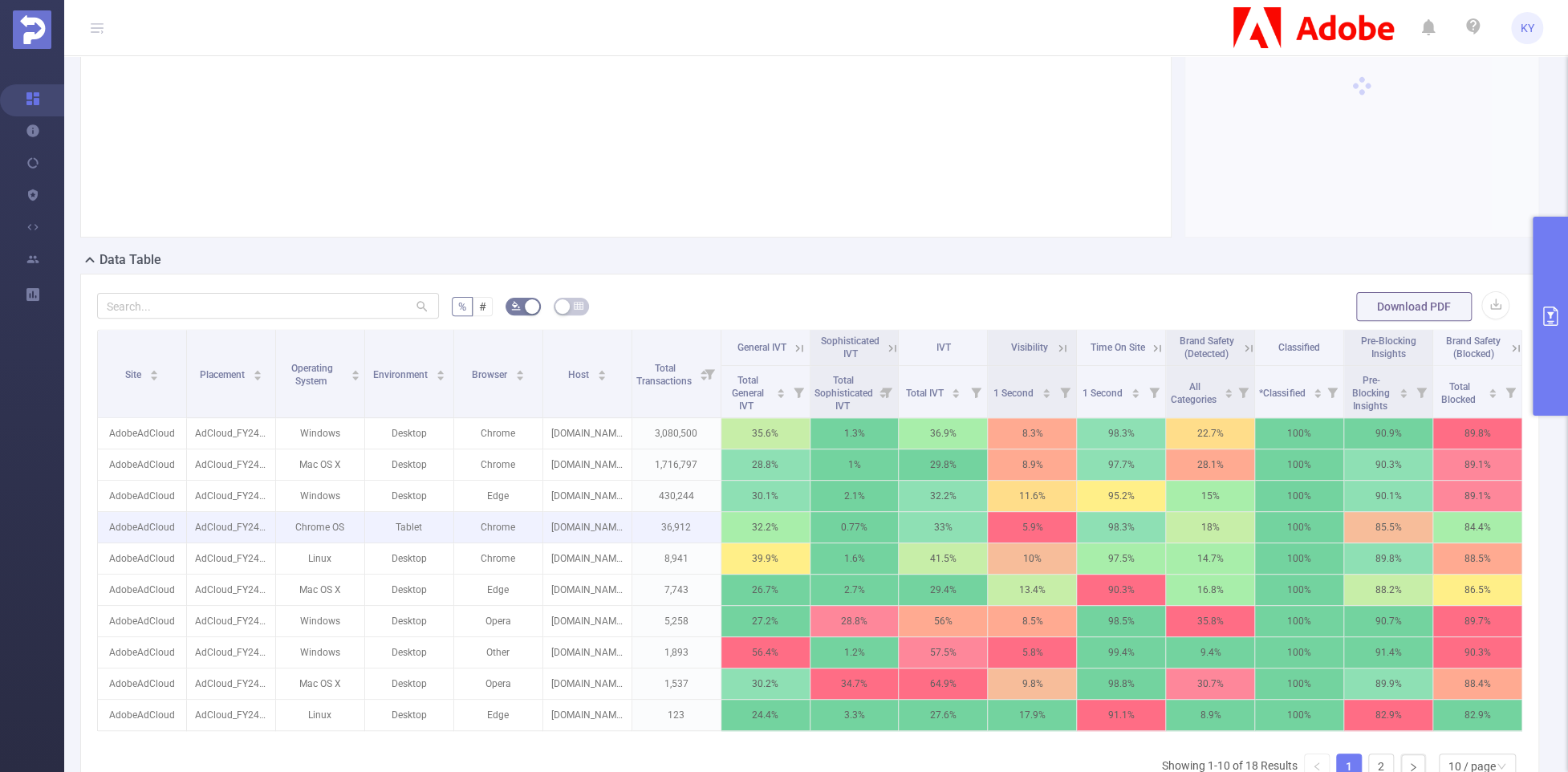
scroll to position [312, 0]
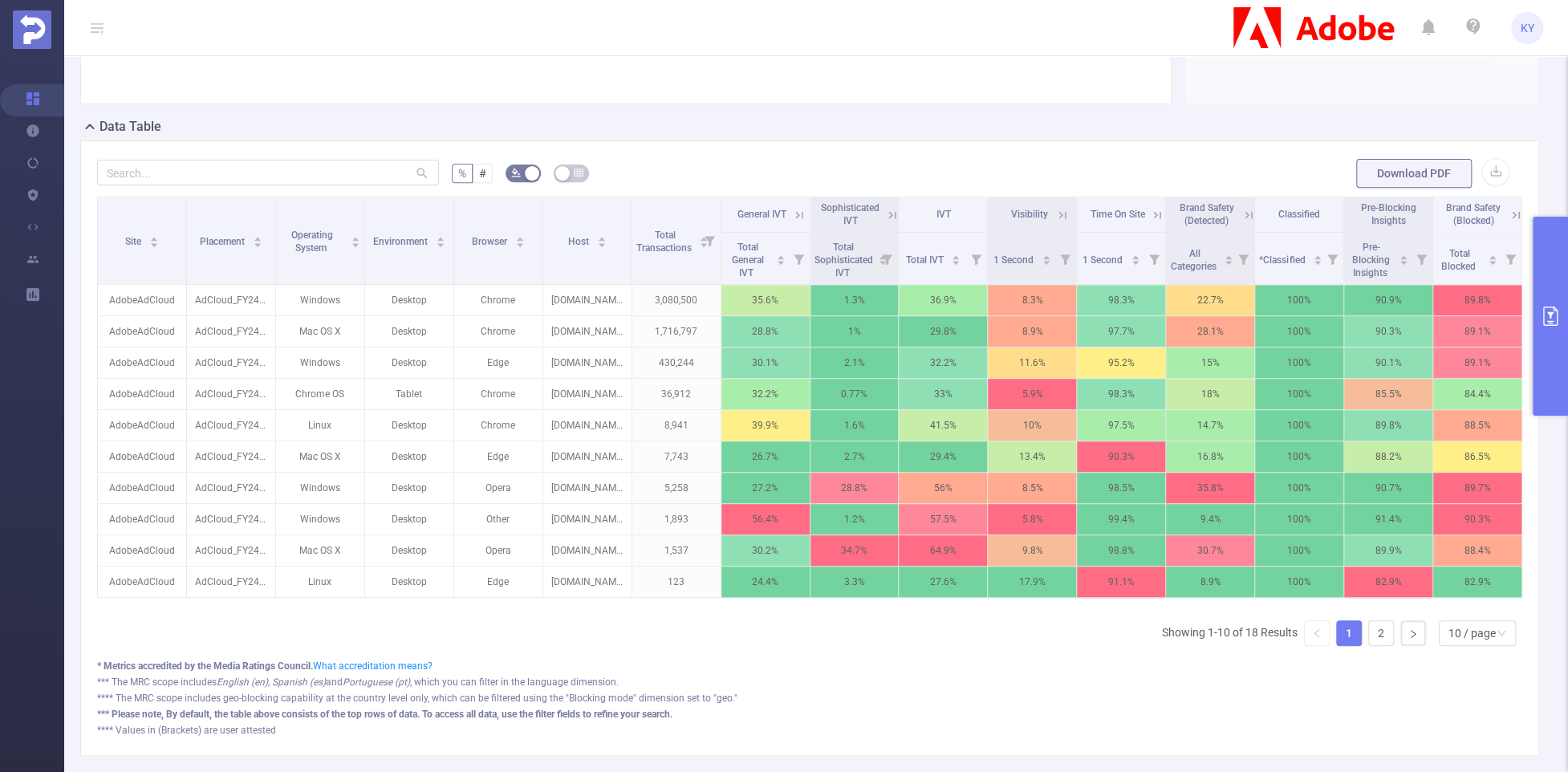
click at [913, 168] on form "% # Download PDF" at bounding box center [810, 173] width 1426 height 32
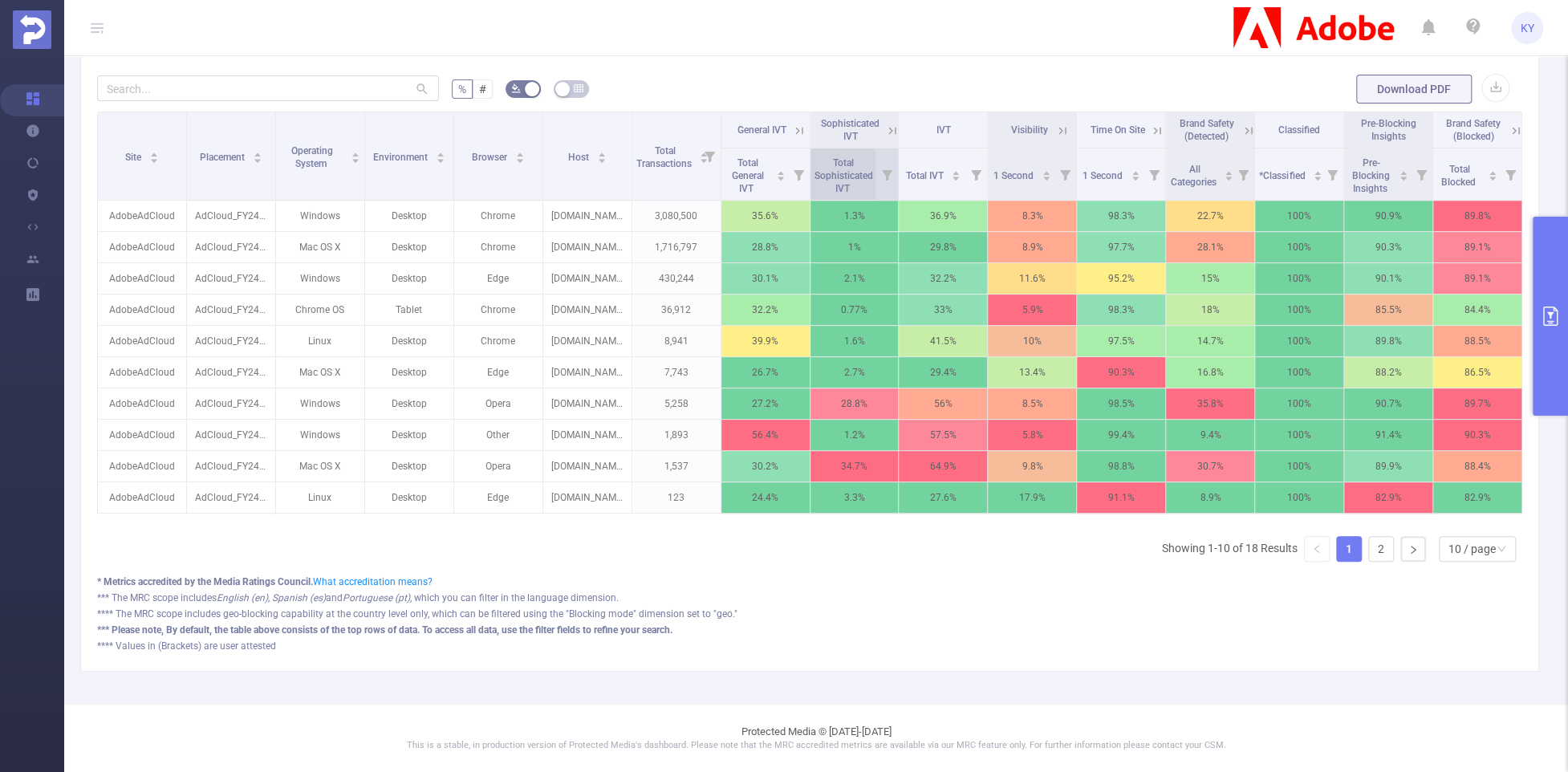
click at [869, 161] on div "Total Sophisticated IVT" at bounding box center [852, 174] width 74 height 42
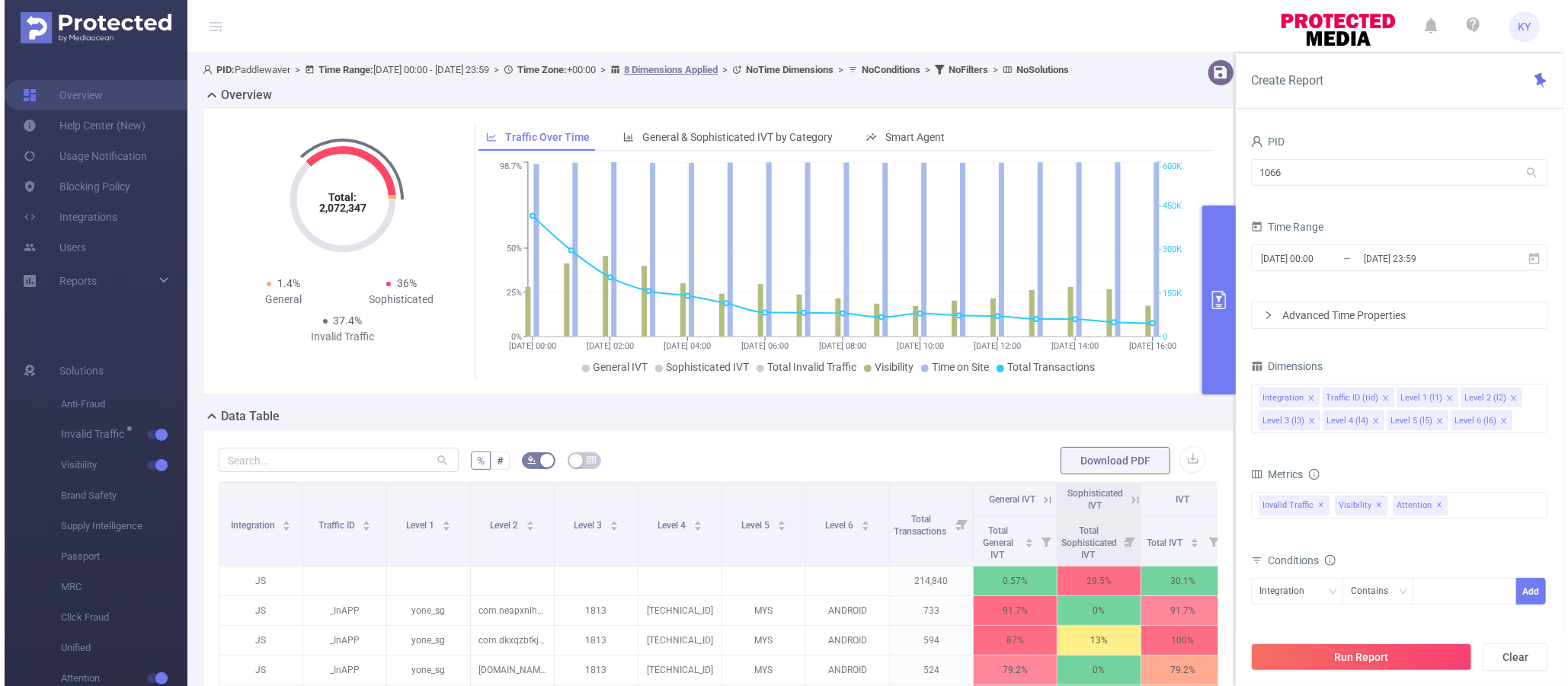
scroll to position [251, 0]
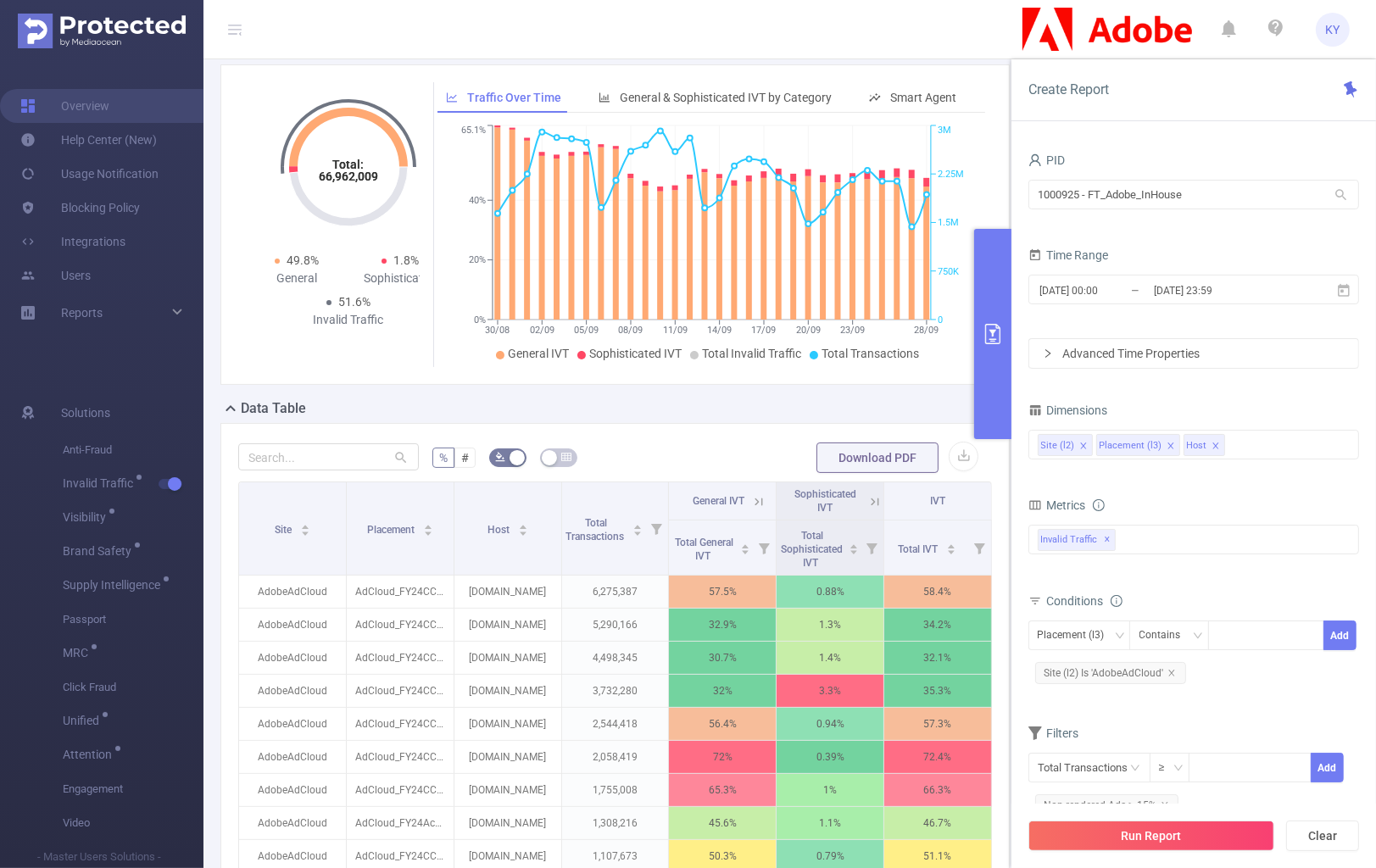
scroll to position [143, 0]
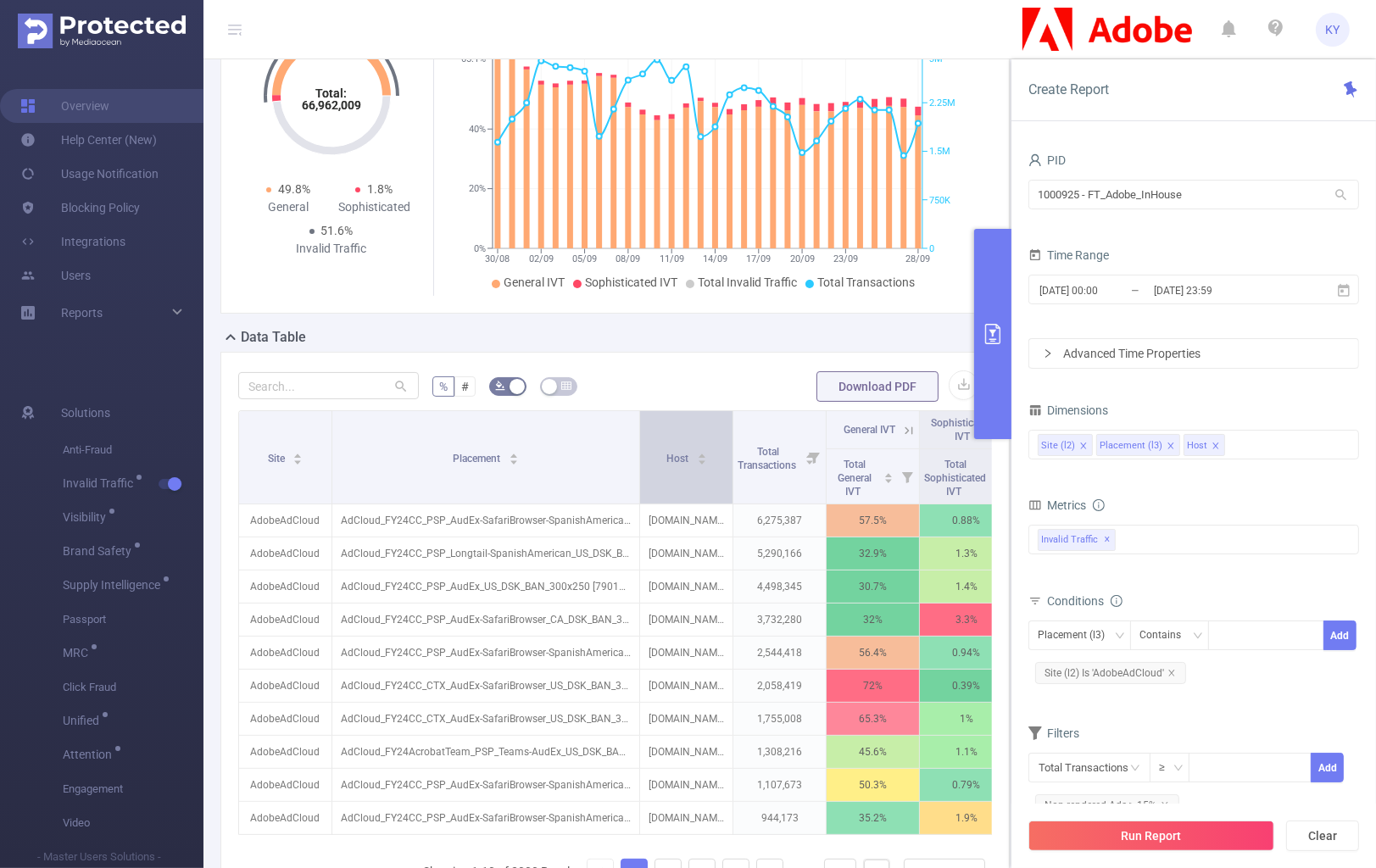
drag, startPoint x: 447, startPoint y: 435, endPoint x: 650, endPoint y: 434, distance: 203.0
click at [650, 434] on tr "Site Placement Host Total Transactions General IVT Sophisticated IVT IVT" at bounding box center [673, 430] width 867 height 38
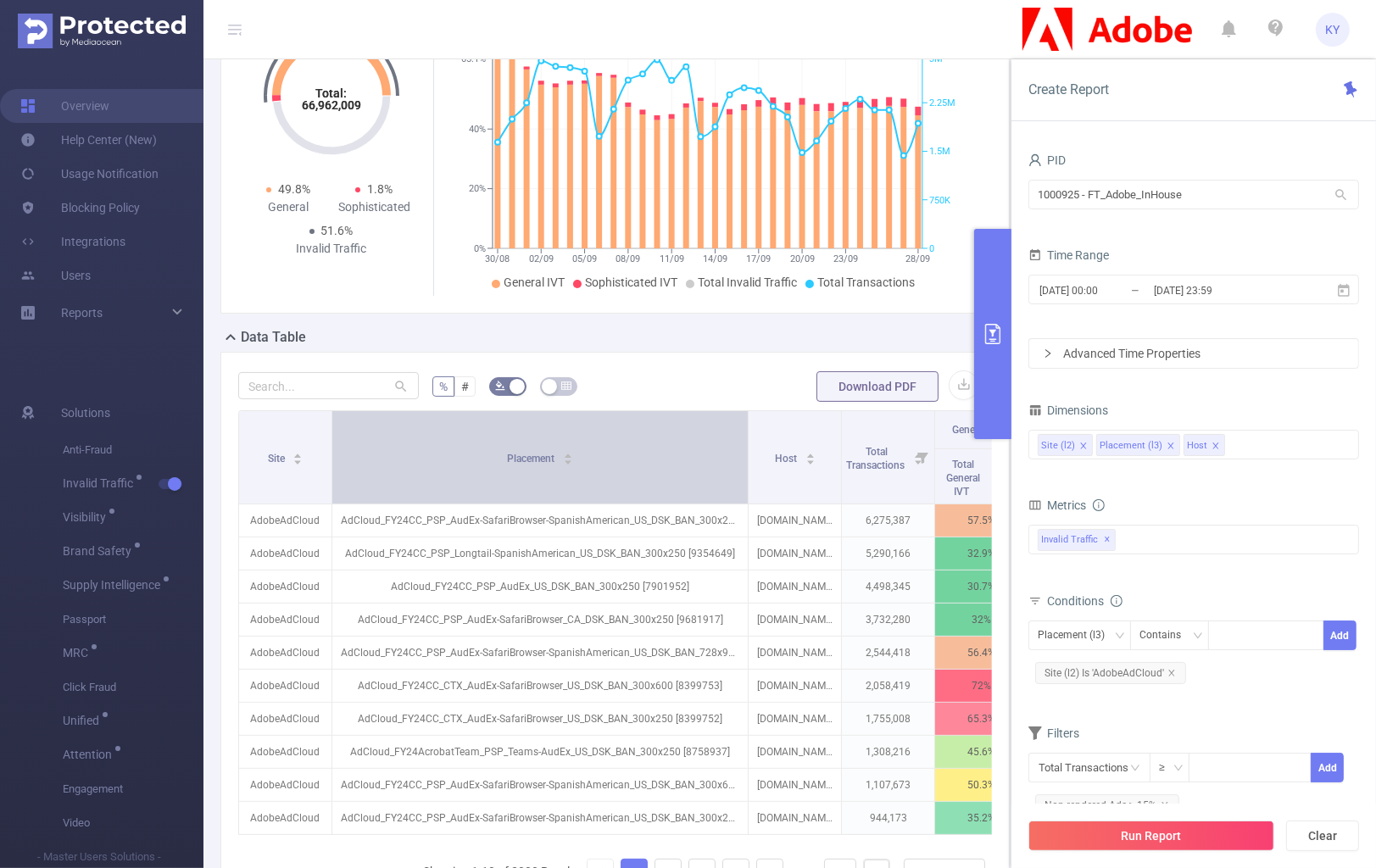
drag, startPoint x: 634, startPoint y: 428, endPoint x: 742, endPoint y: 423, distance: 108.1
click at [742, 423] on th "Placement" at bounding box center [541, 458] width 417 height 94
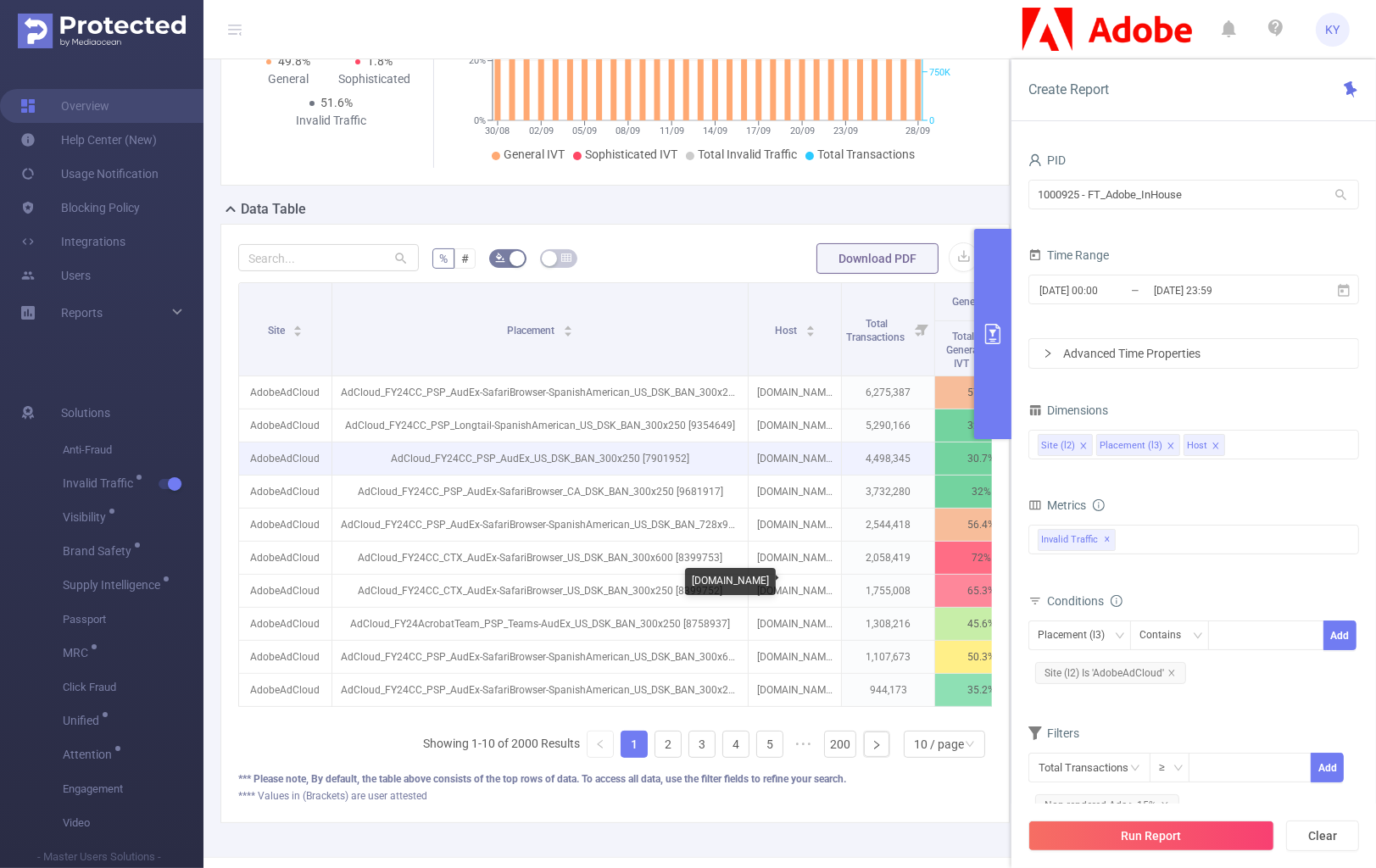
scroll to position [338, 0]
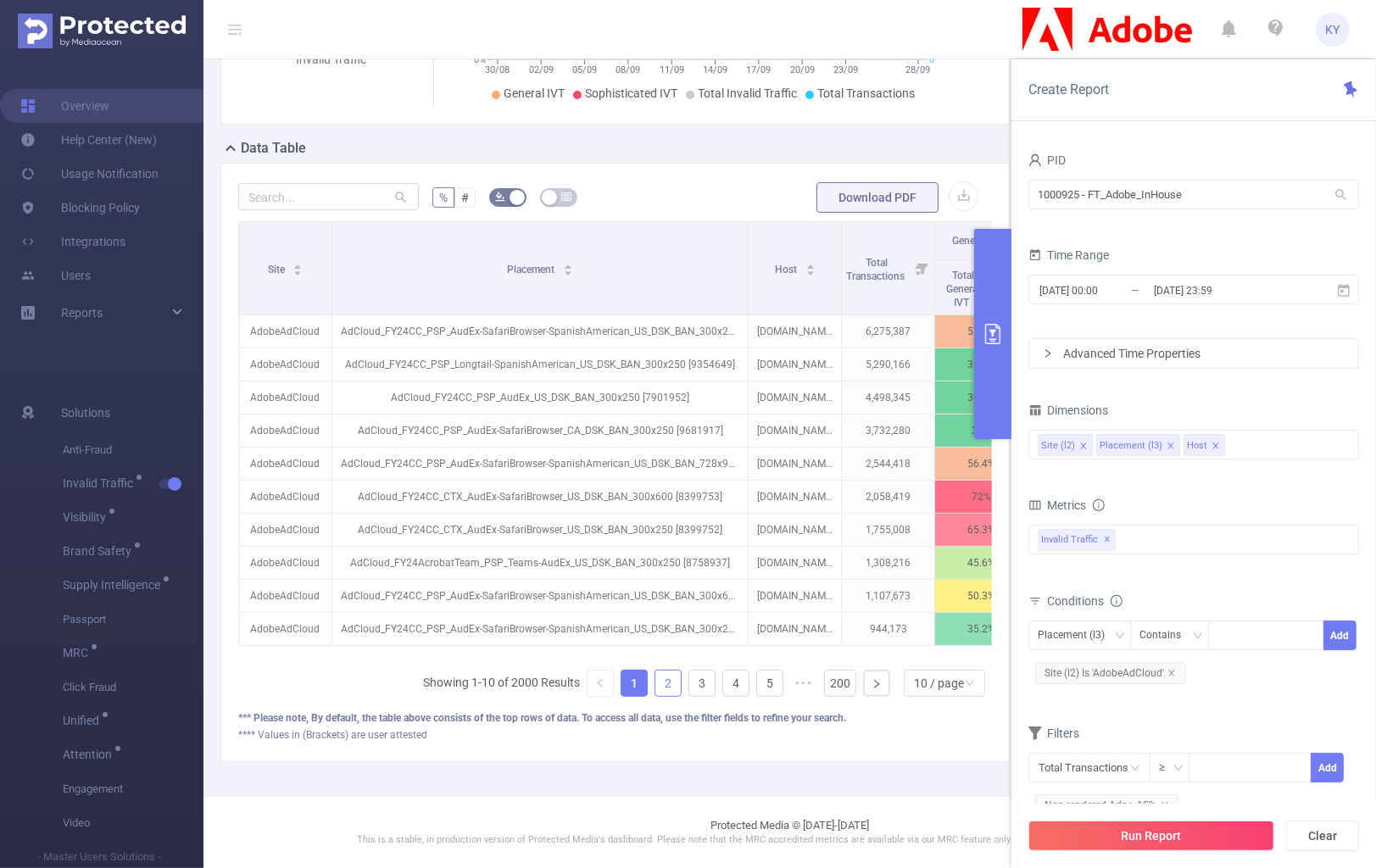
click at [656, 685] on link "2" at bounding box center [668, 684] width 26 height 26
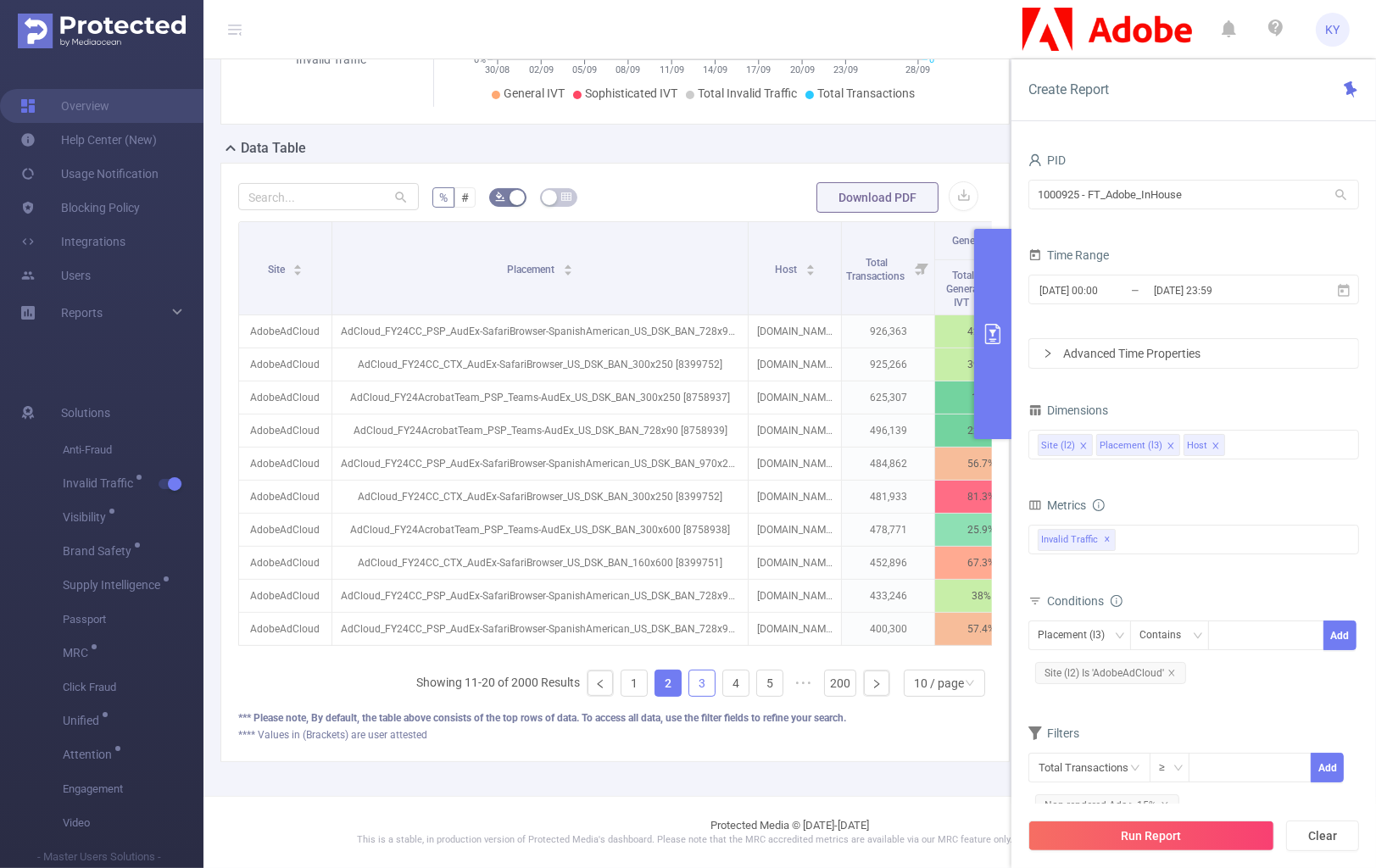
click at [696, 685] on link "3" at bounding box center [702, 684] width 26 height 26
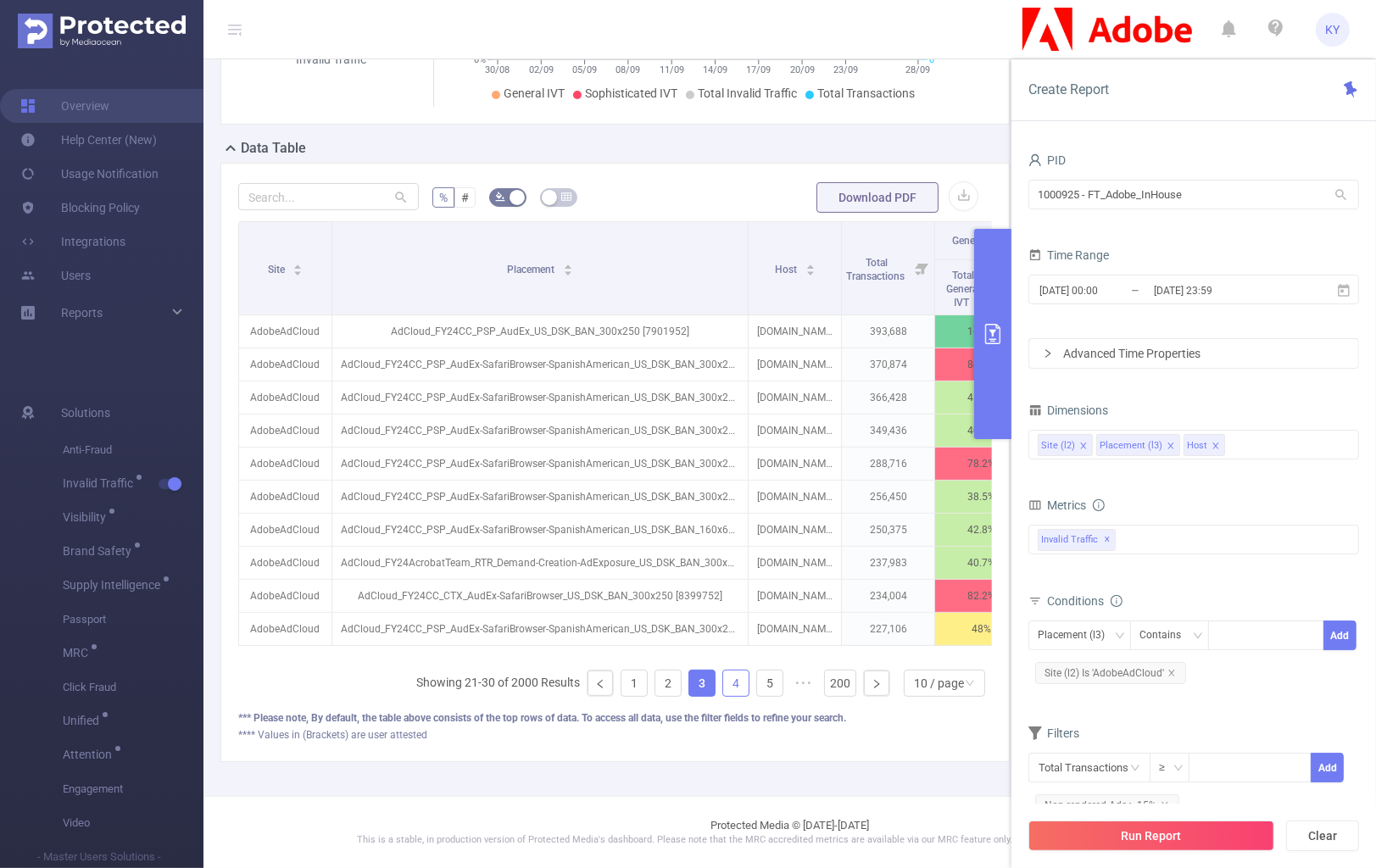
click at [725, 684] on link "4" at bounding box center [736, 684] width 26 height 26
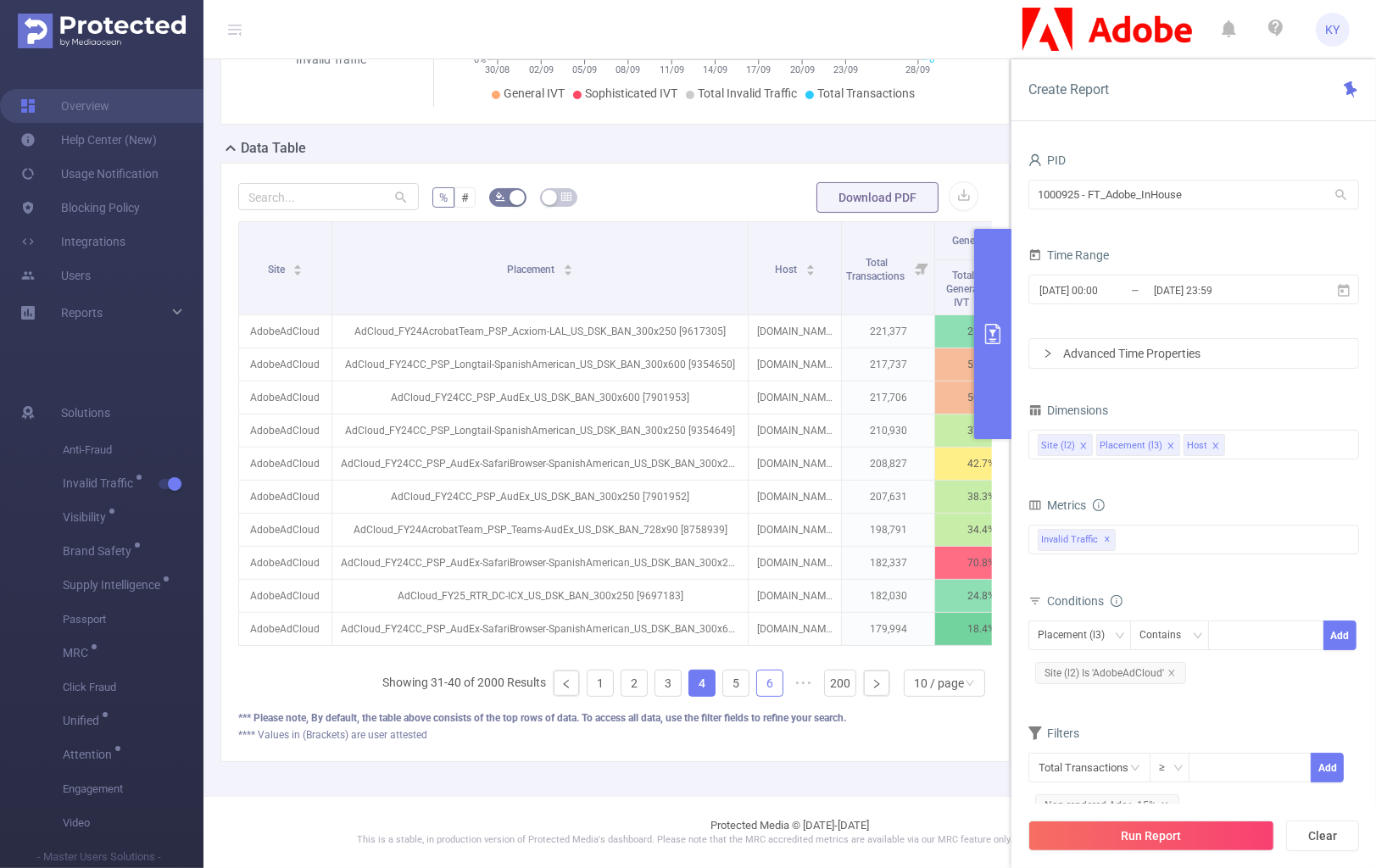
click at [760, 689] on link "6" at bounding box center [770, 684] width 26 height 26
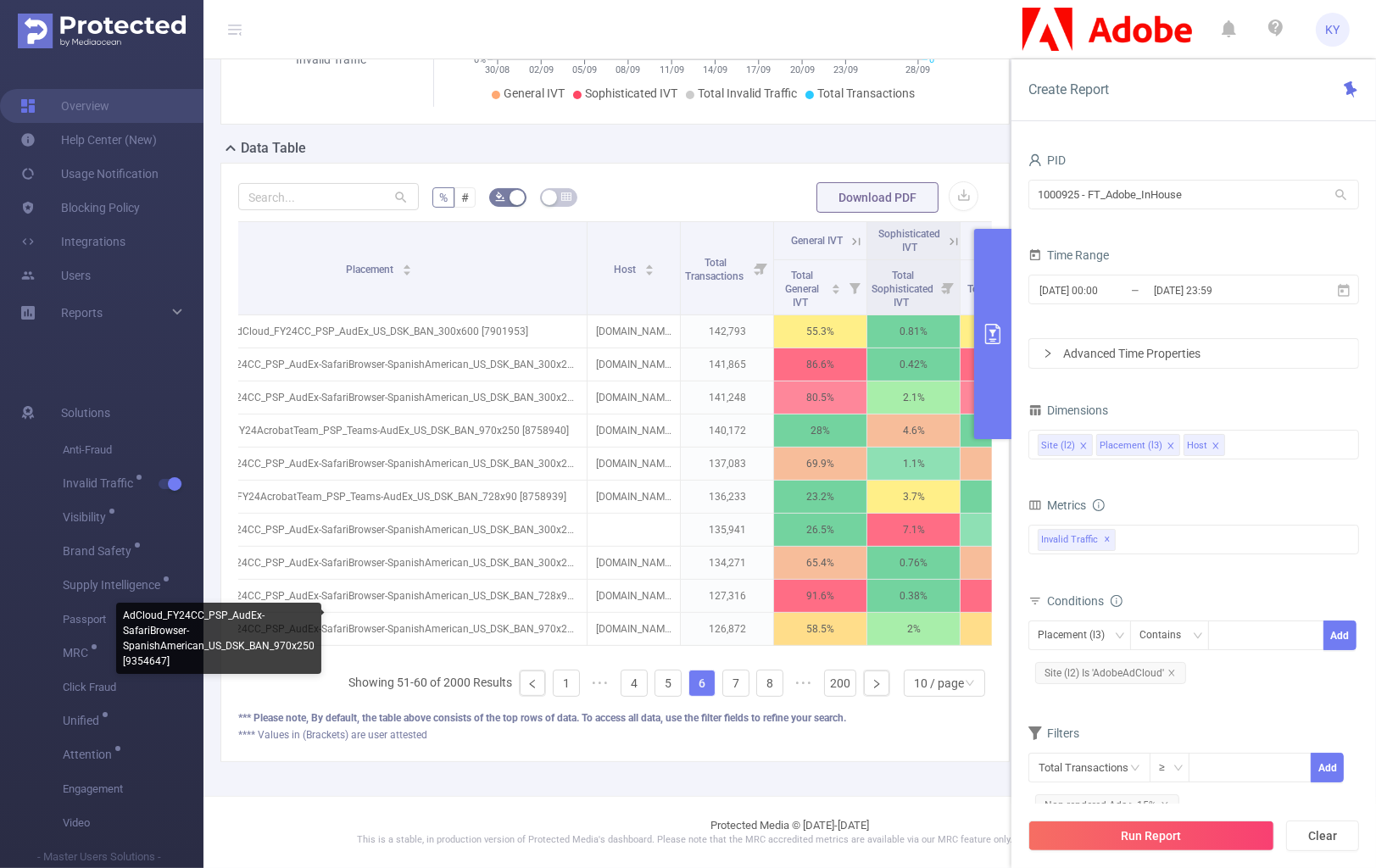
scroll to position [0, 162]
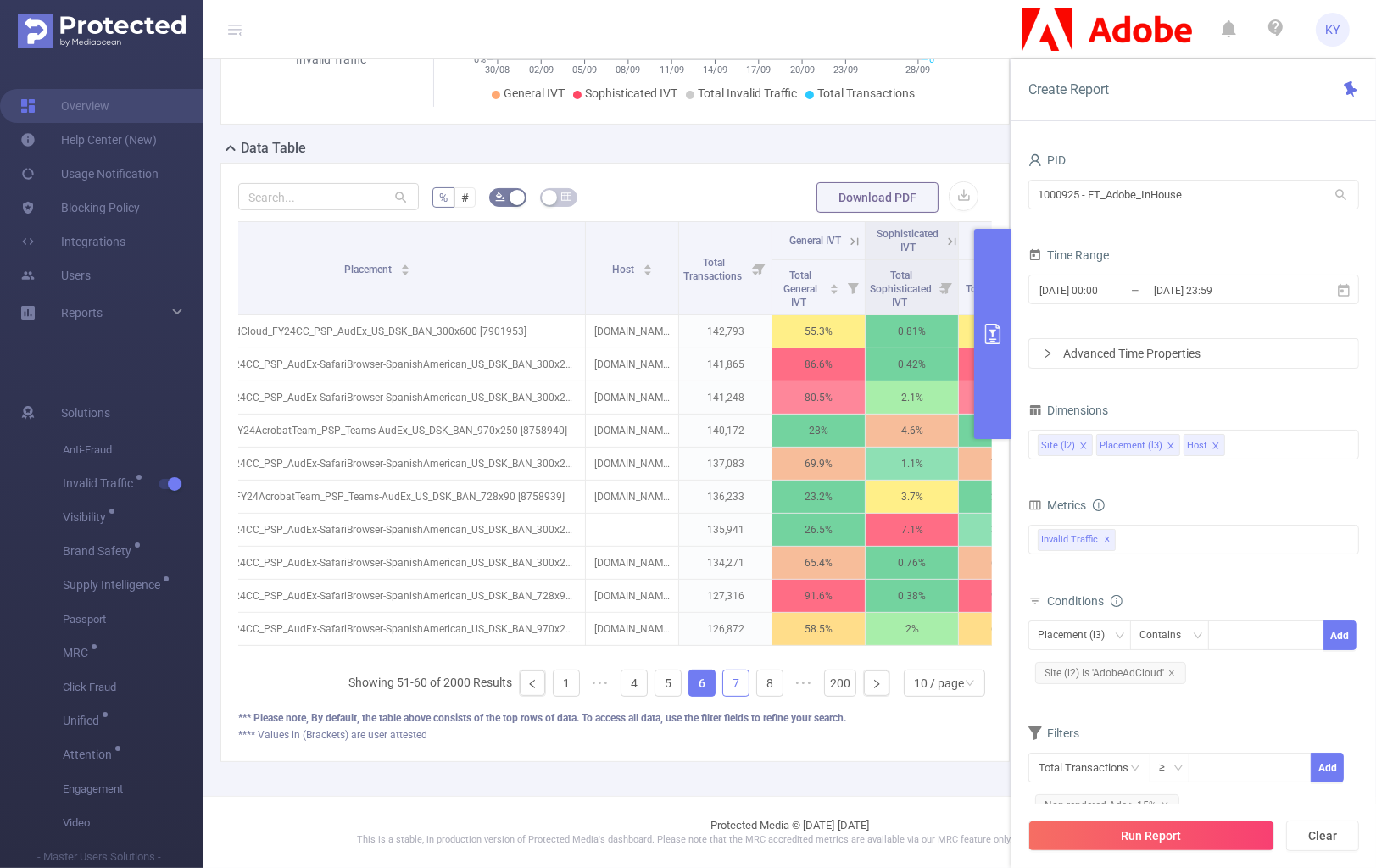
click at [731, 695] on link "7" at bounding box center [736, 684] width 26 height 26
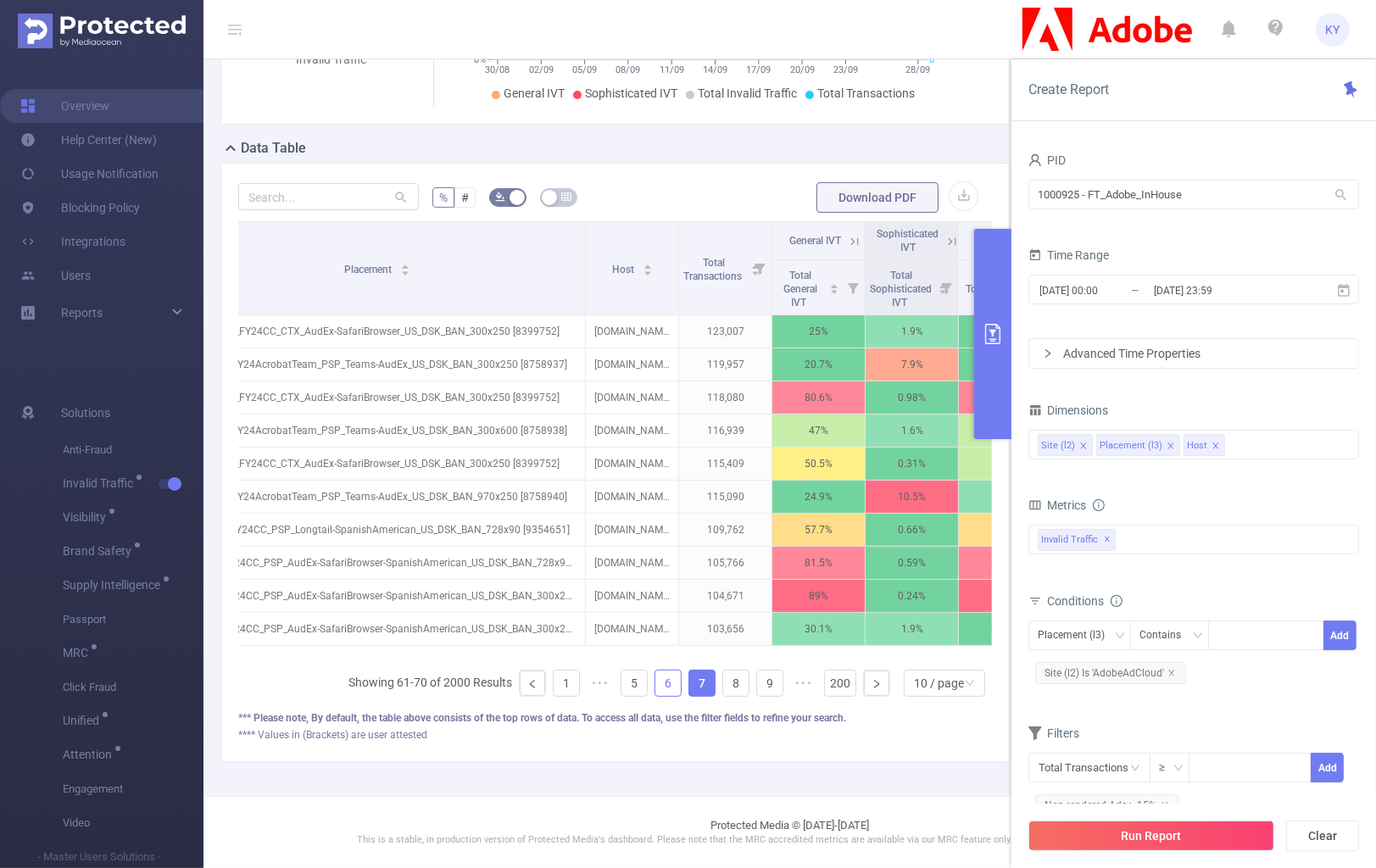
click at [656, 689] on link "6" at bounding box center [668, 684] width 26 height 26
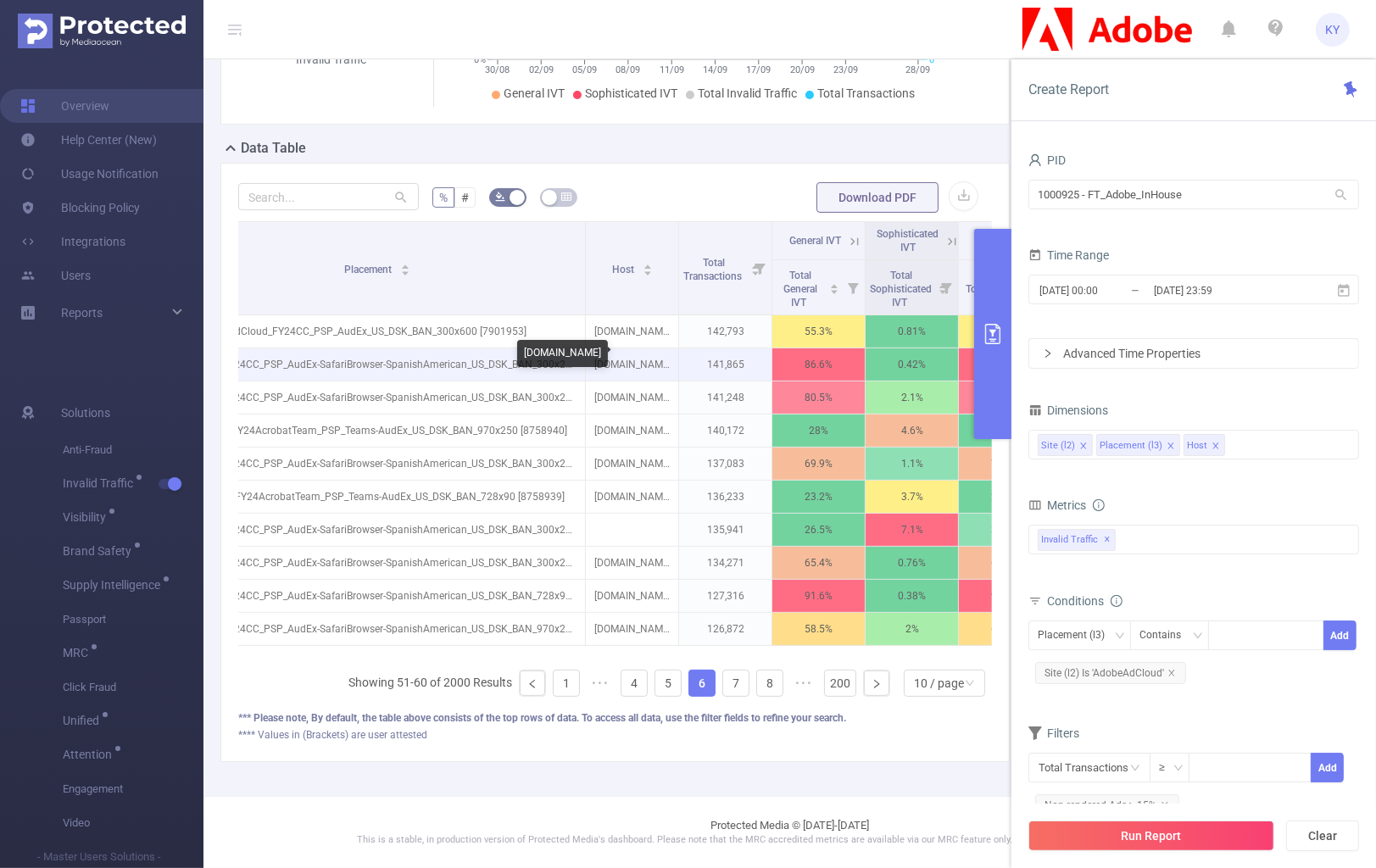
click at [606, 350] on p "huaren.us" at bounding box center [632, 365] width 93 height 32
copy p "huaren.us"
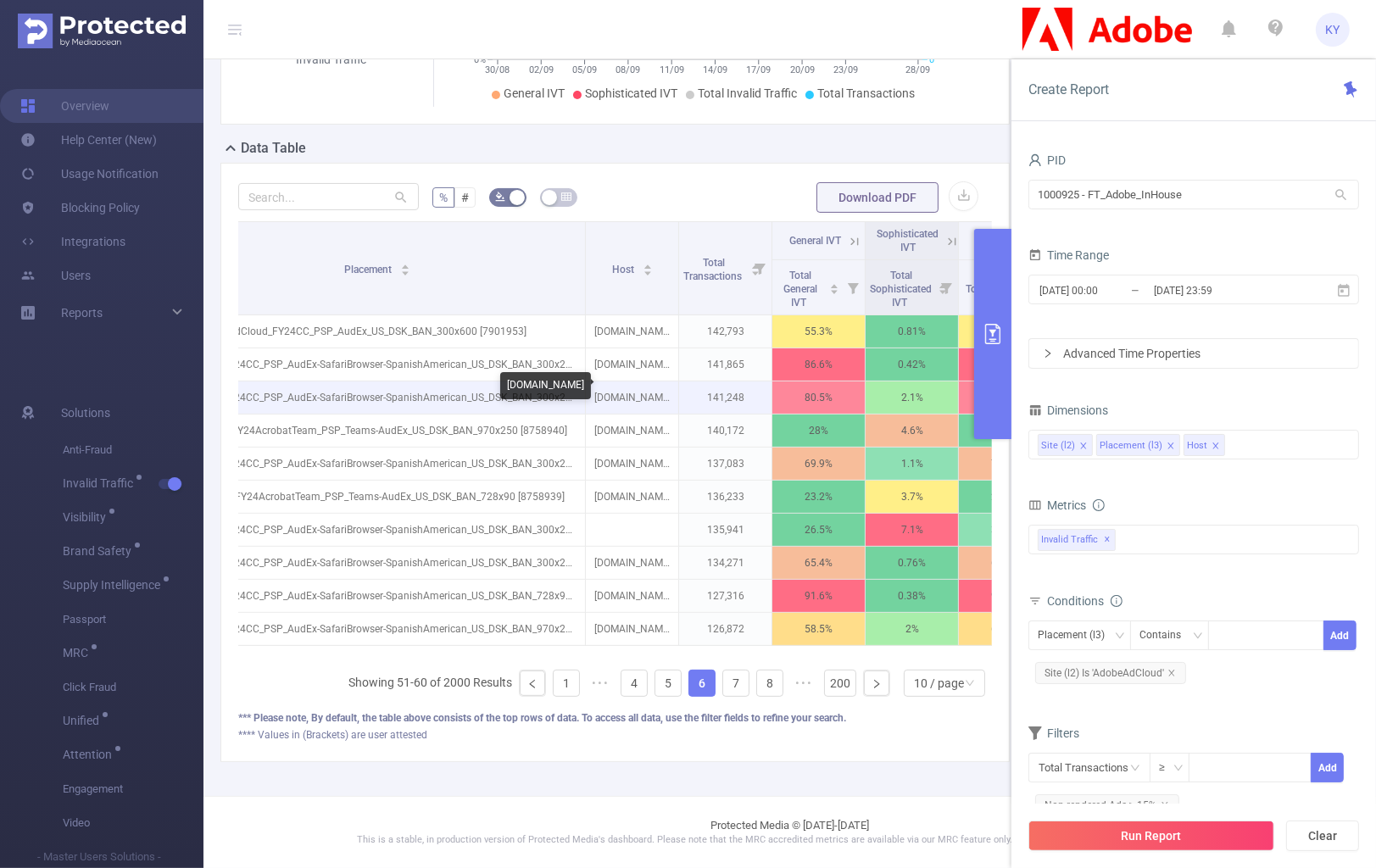
click at [602, 400] on p "huffpost.com" at bounding box center [632, 398] width 93 height 32
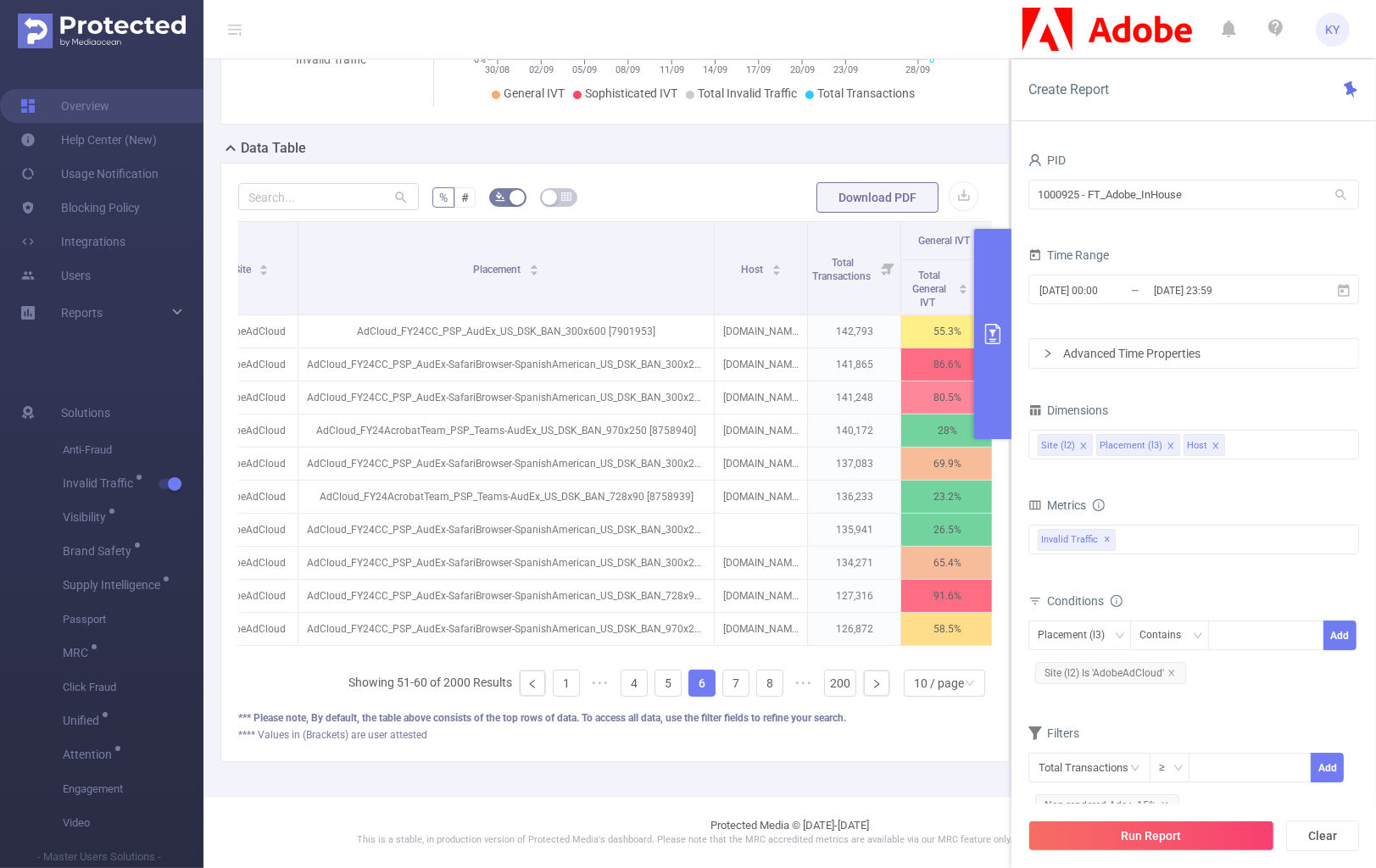
scroll to position [0, 33]
click at [1227, 281] on input "[DATE] 23:59" at bounding box center [1221, 290] width 138 height 23
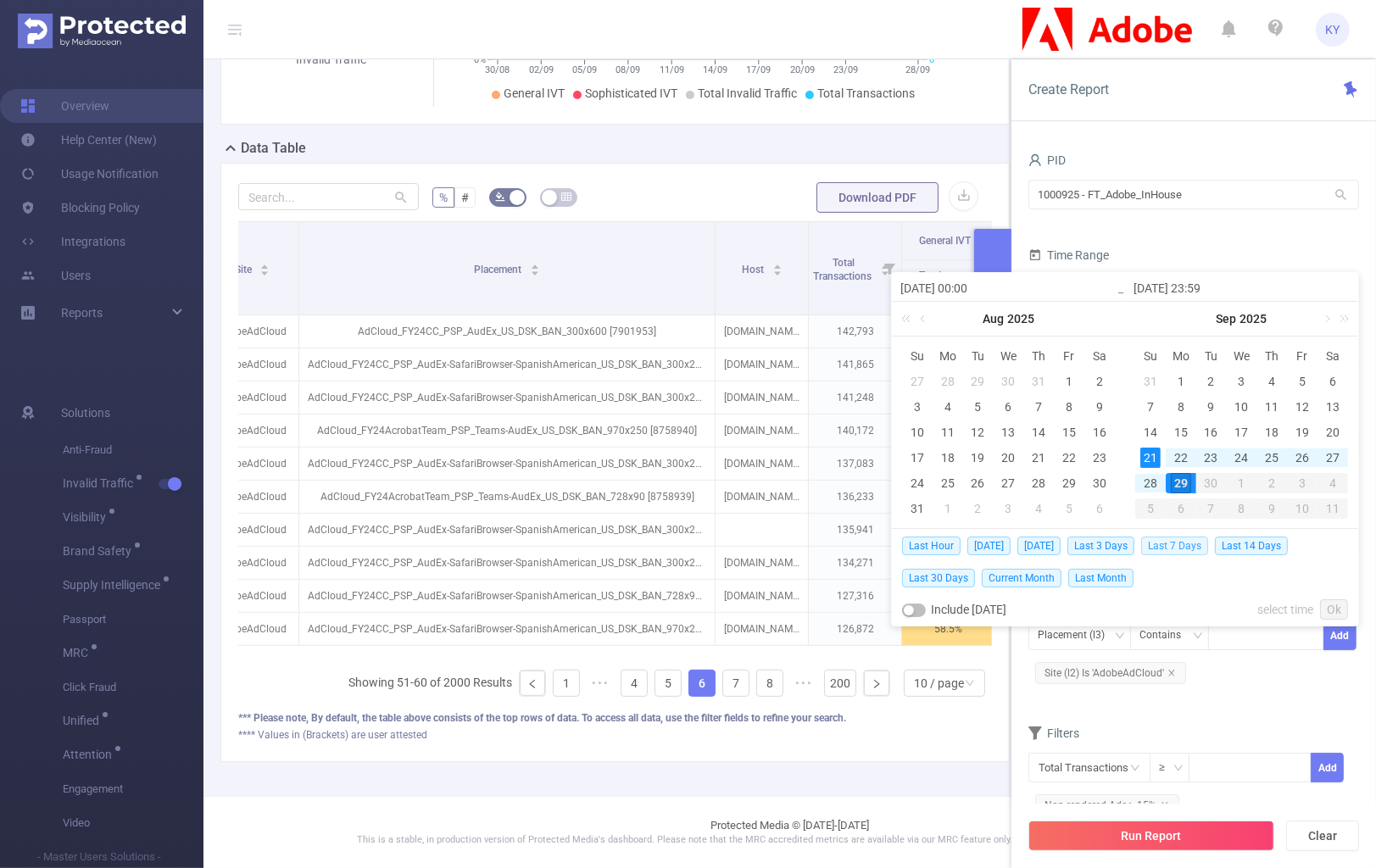
click at [1189, 542] on span "Last 7 Days" at bounding box center [1174, 546] width 67 height 19
type input "2025-09-22 00:00"
type input "2025-09-29 23:59"
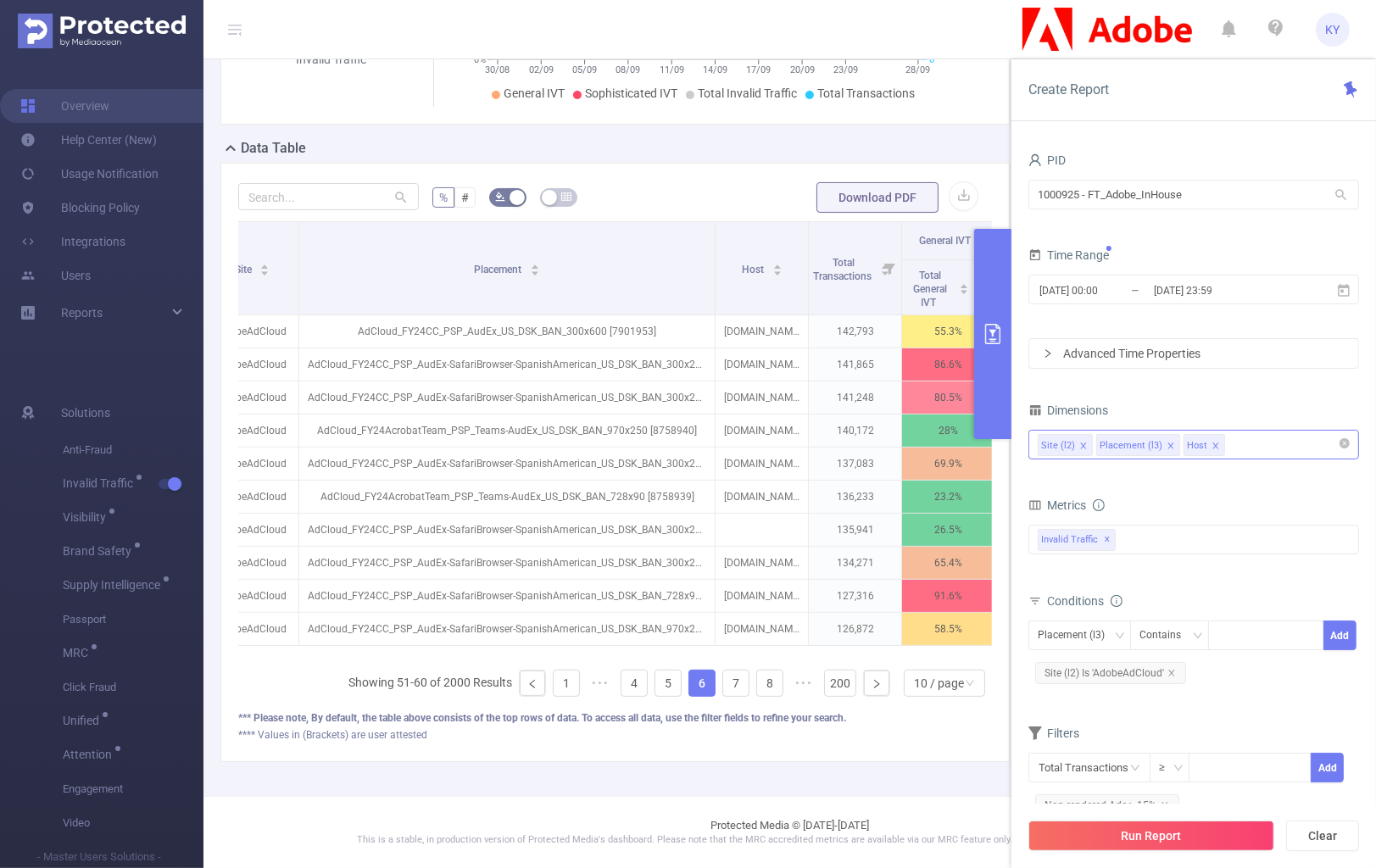
click at [1251, 450] on div "Site (l2) Placement (l3) Host" at bounding box center [1193, 445] width 312 height 28
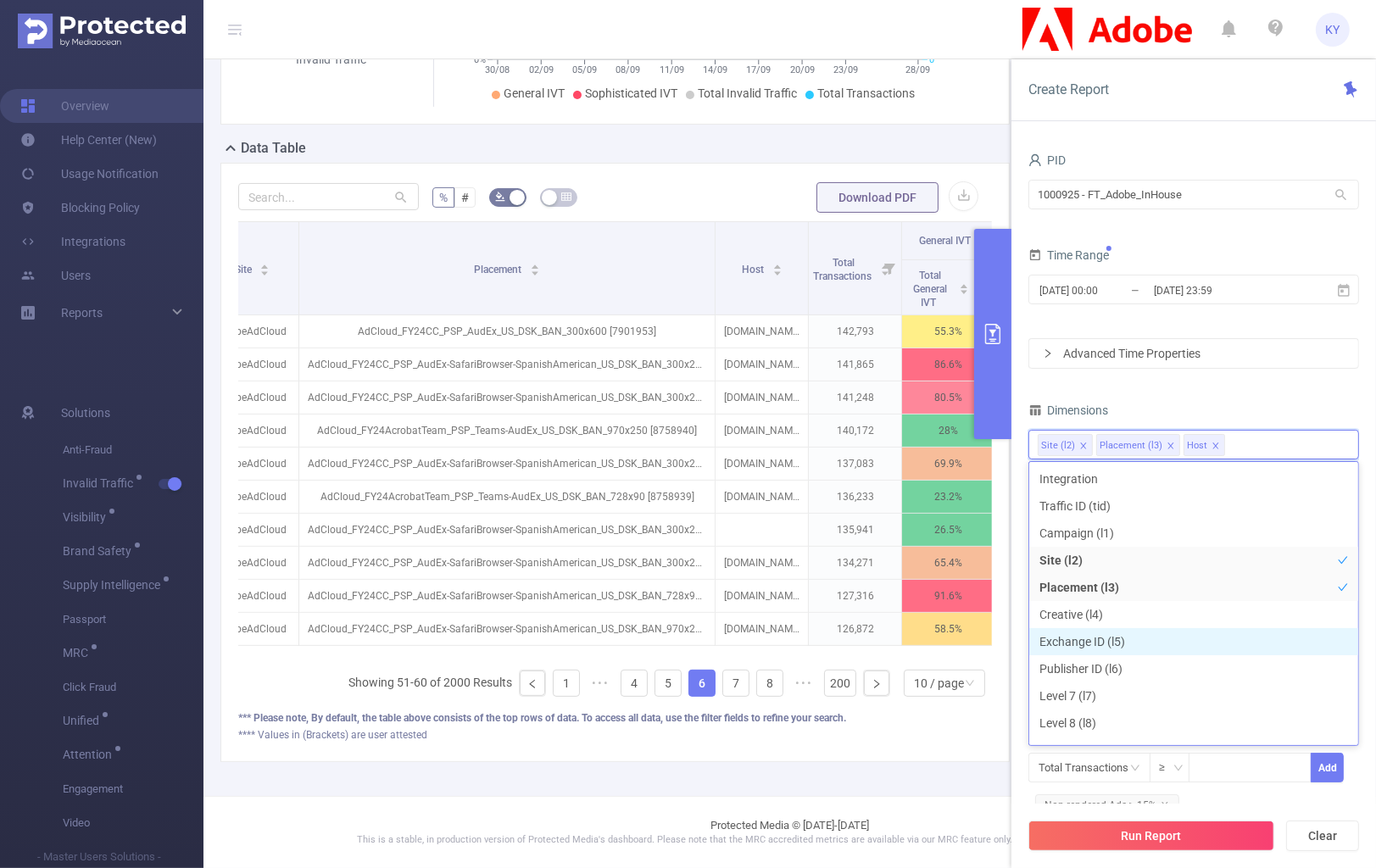
scroll to position [153, 0]
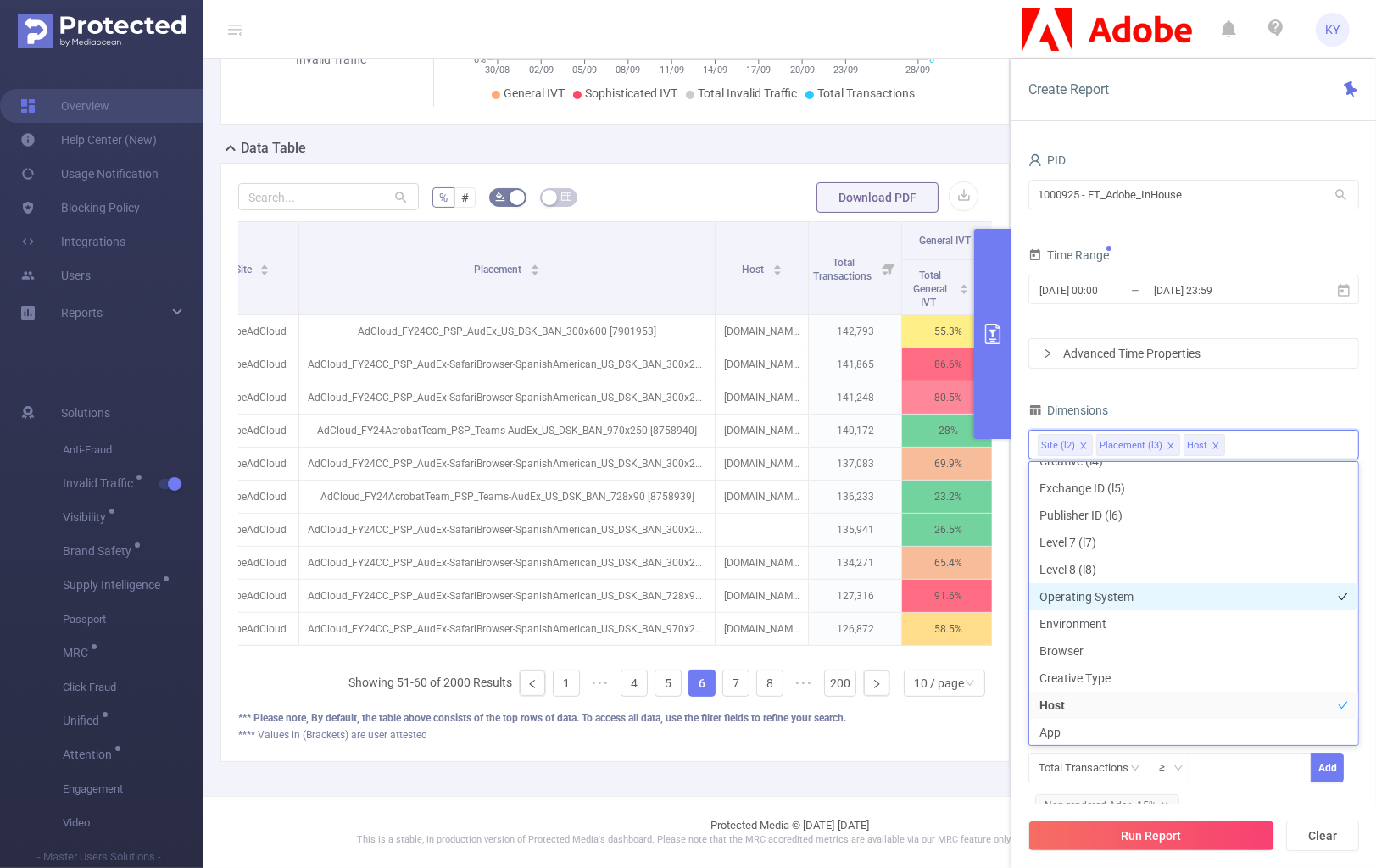
click at [1108, 599] on li "Operating System" at bounding box center [1194, 597] width 329 height 27
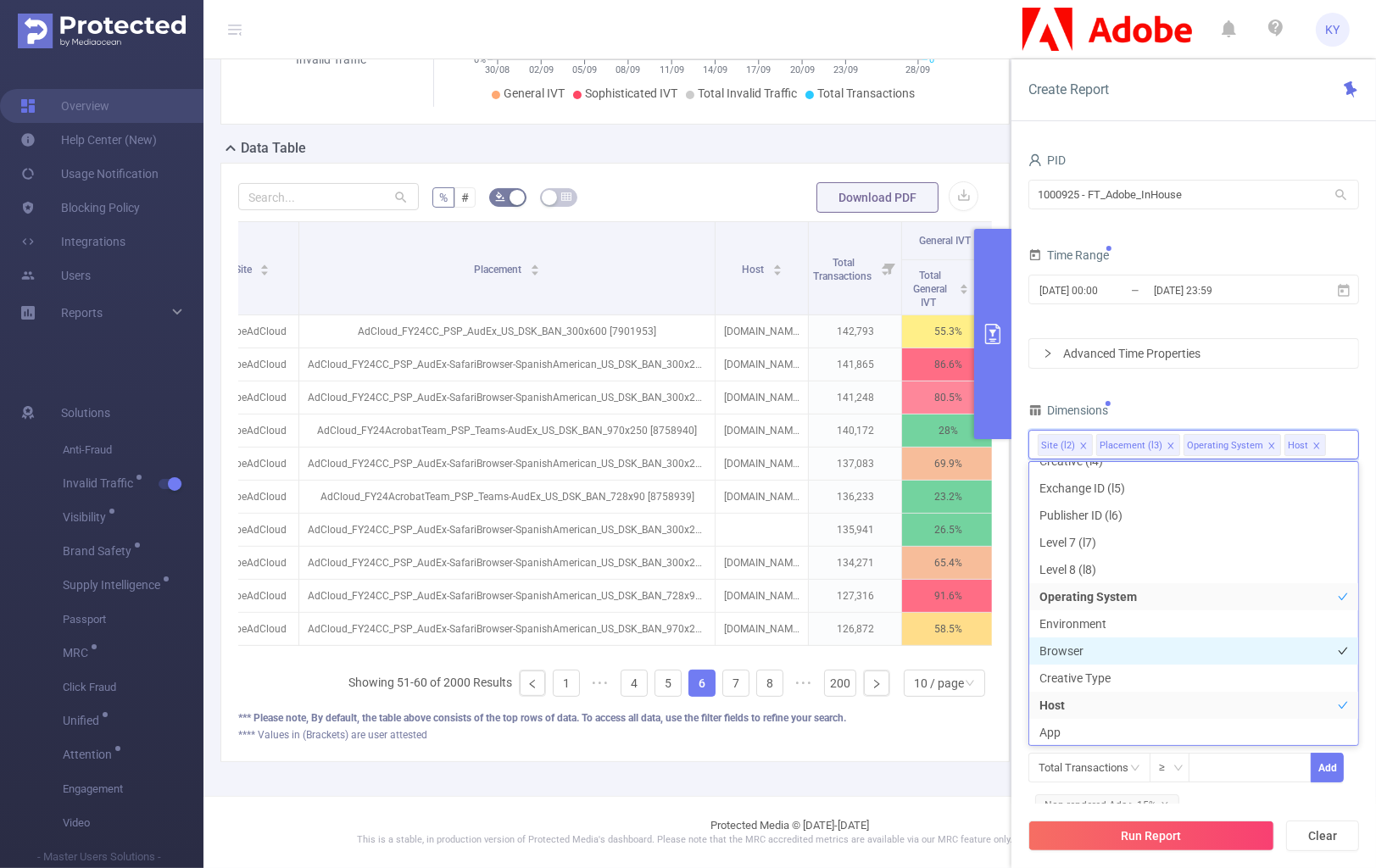
click at [1096, 650] on li "Browser" at bounding box center [1194, 651] width 329 height 27
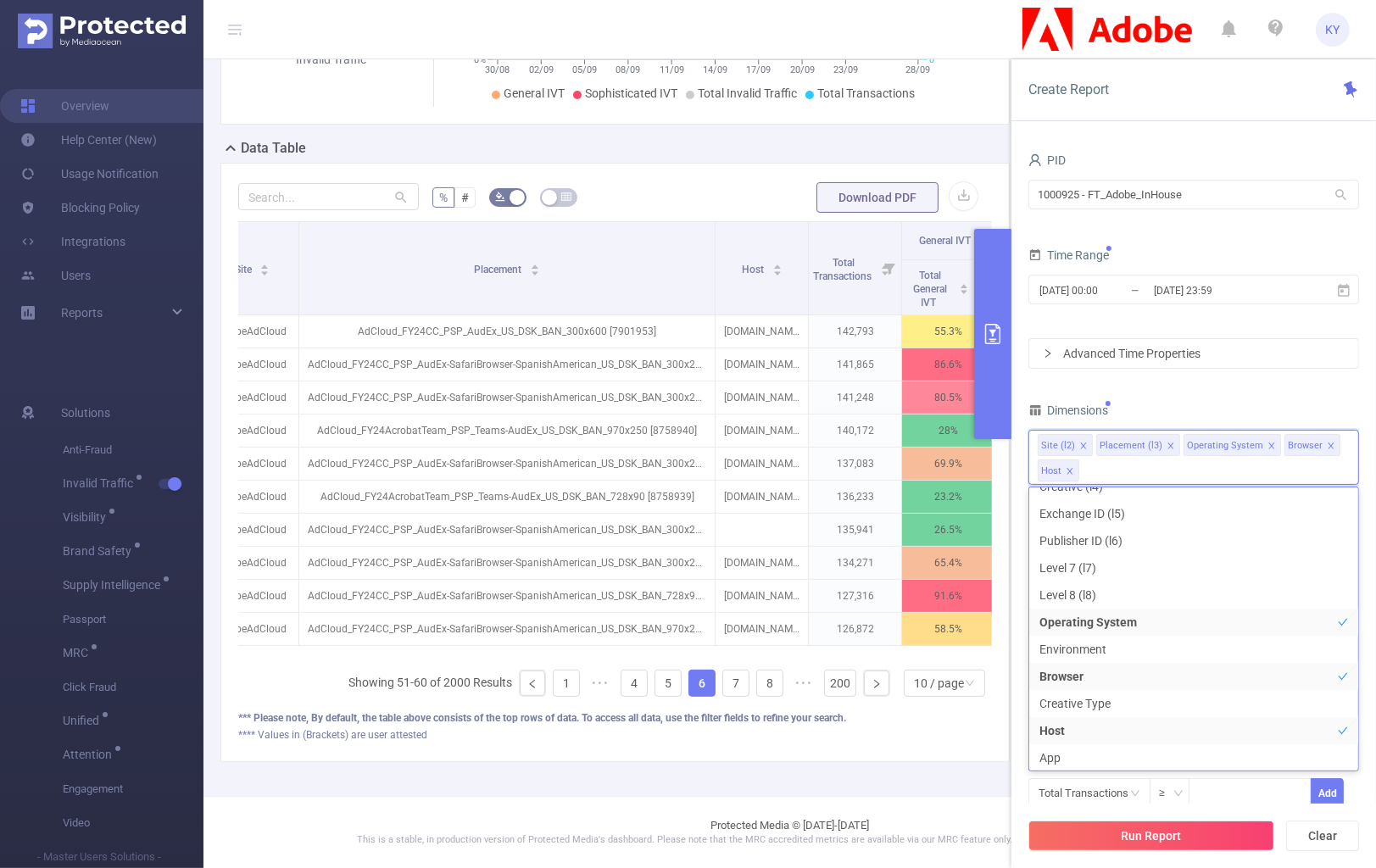
click at [1287, 391] on div "PID 1000925 - FT_Adobe_InHouse 1000925 - FT_Adobe_InHouse Time Range 2025-09-22…" at bounding box center [1194, 503] width 331 height 711
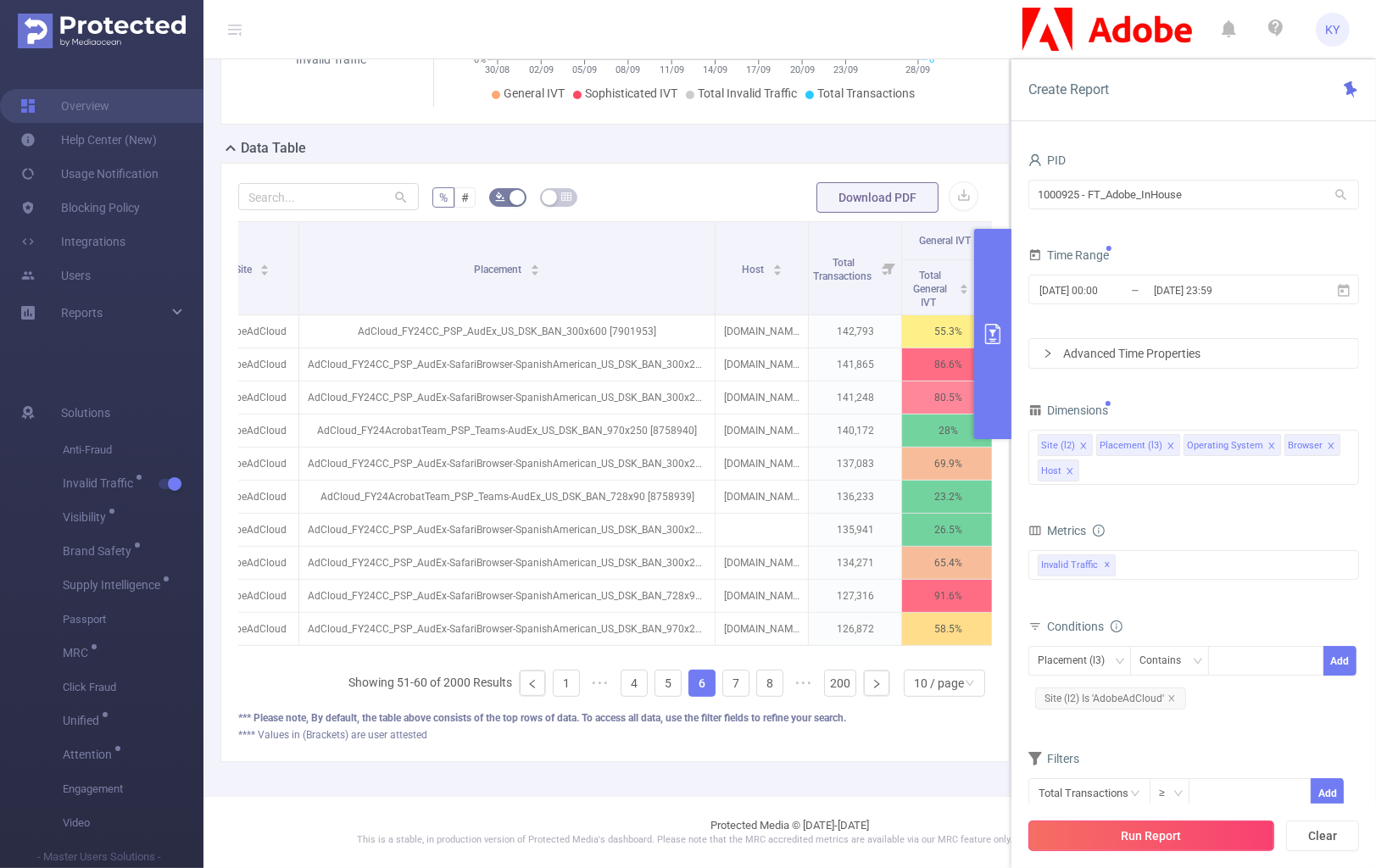
click at [1191, 763] on button "Run Report" at bounding box center [1151, 836] width 246 height 31
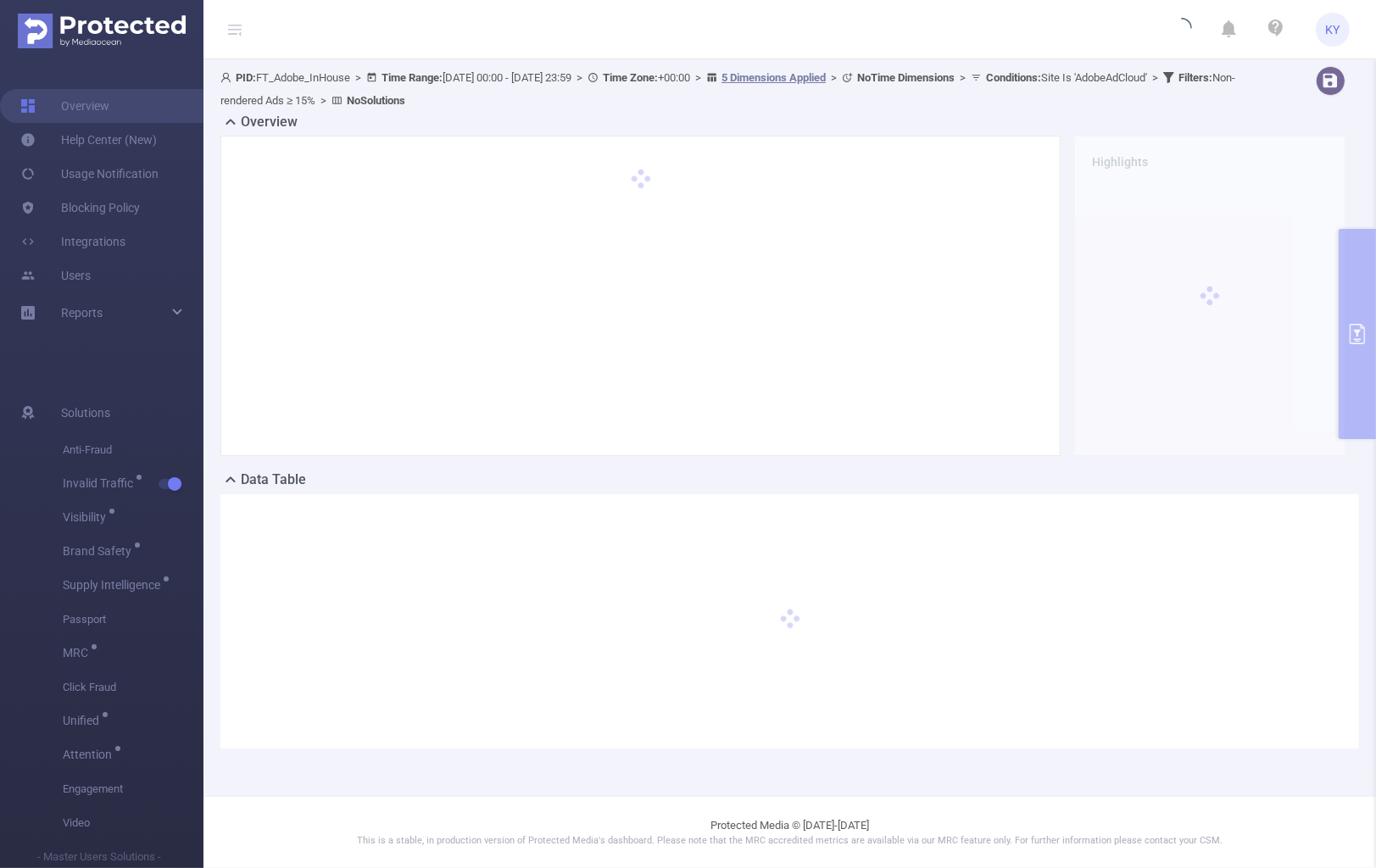
scroll to position [0, 0]
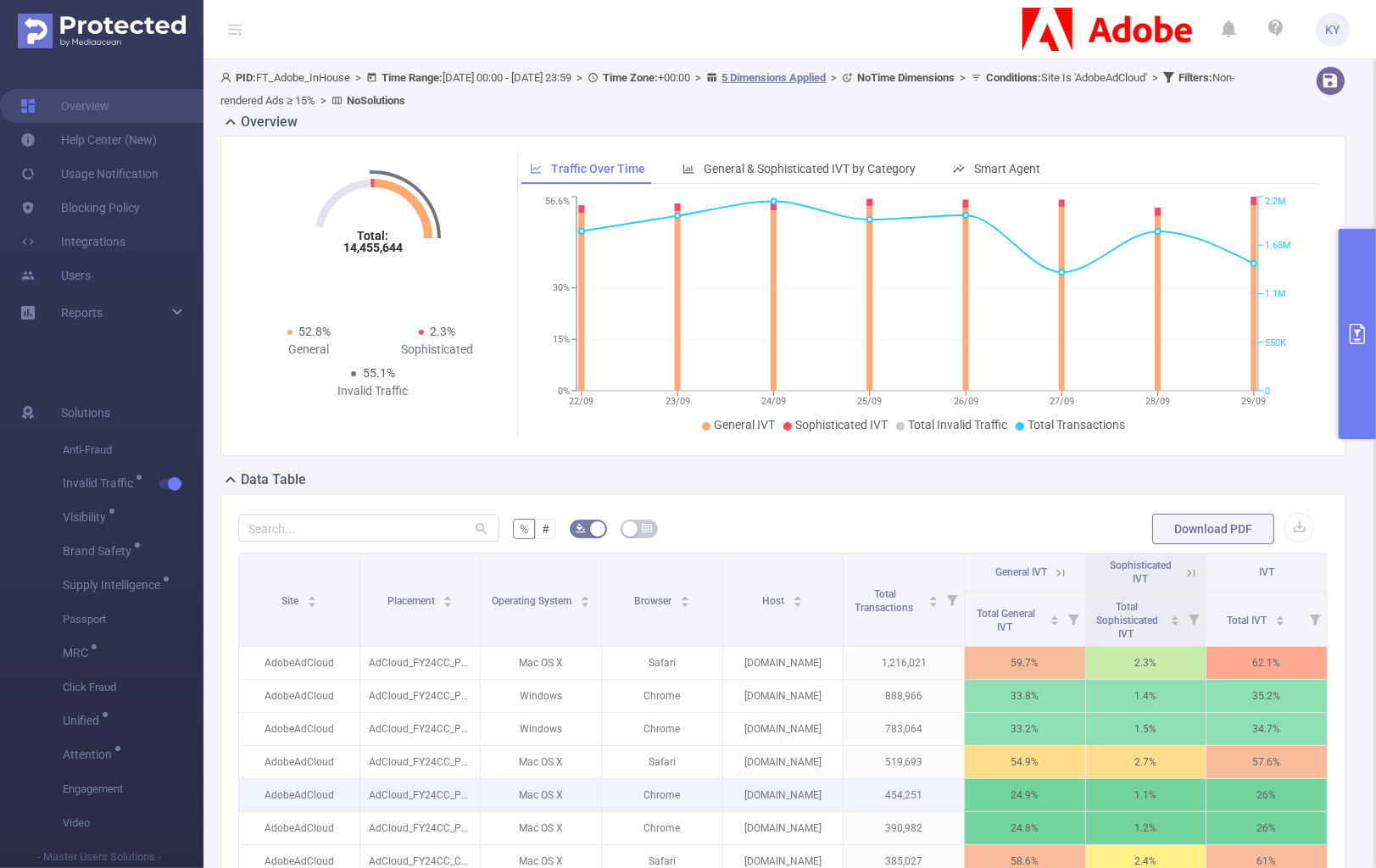
scroll to position [338, 0]
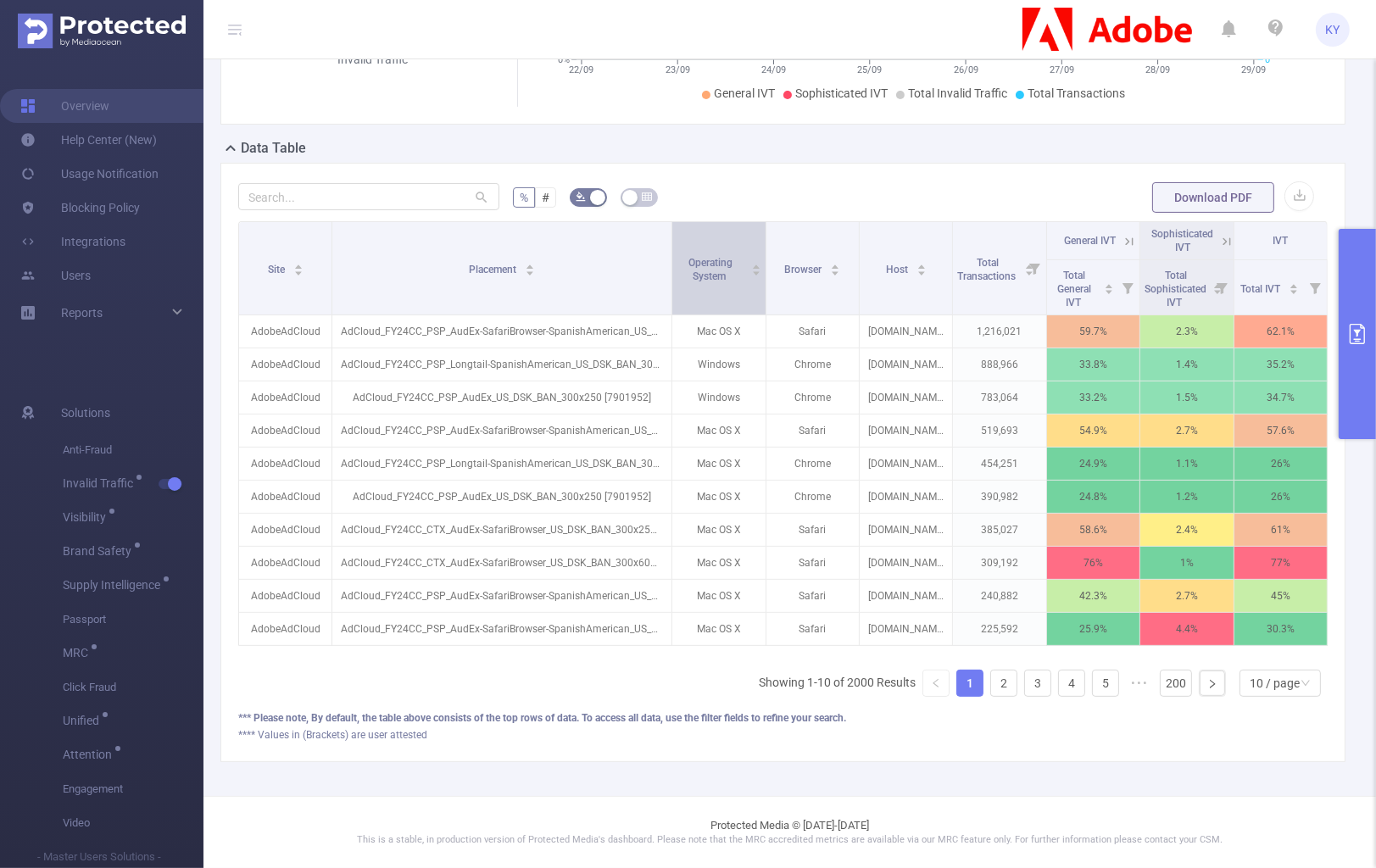
drag, startPoint x: 475, startPoint y: 279, endPoint x: 695, endPoint y: 286, distance: 220.1
click at [695, 260] on tr "Site Placement Operating System Browser Host Total Transactions General IVT Sop…" at bounding box center [783, 241] width 1089 height 38
click at [1301, 683] on icon "icon: down" at bounding box center [1306, 684] width 10 height 10
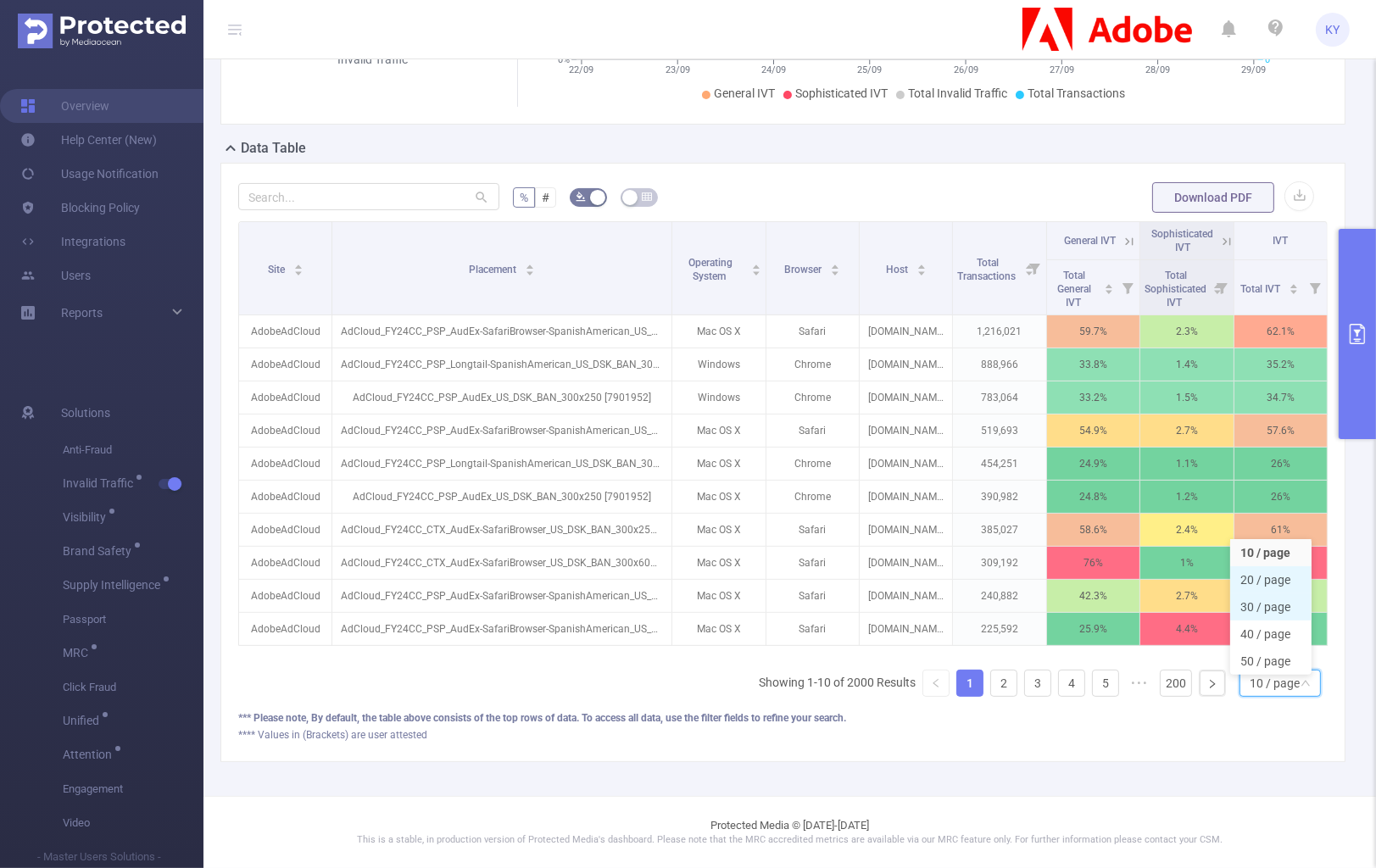
click at [1290, 576] on li "20 / page" at bounding box center [1271, 580] width 82 height 27
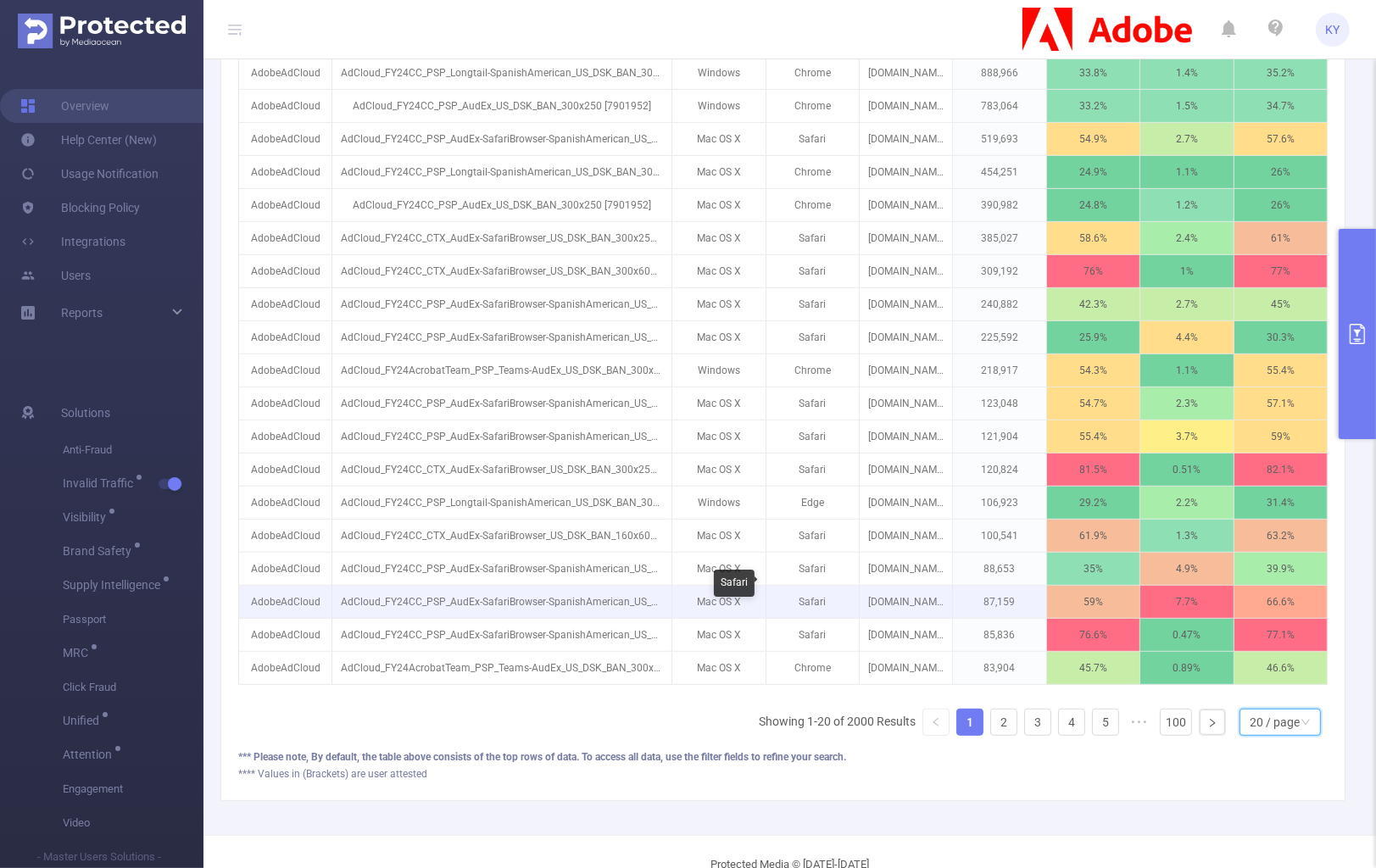
scroll to position [667, 0]
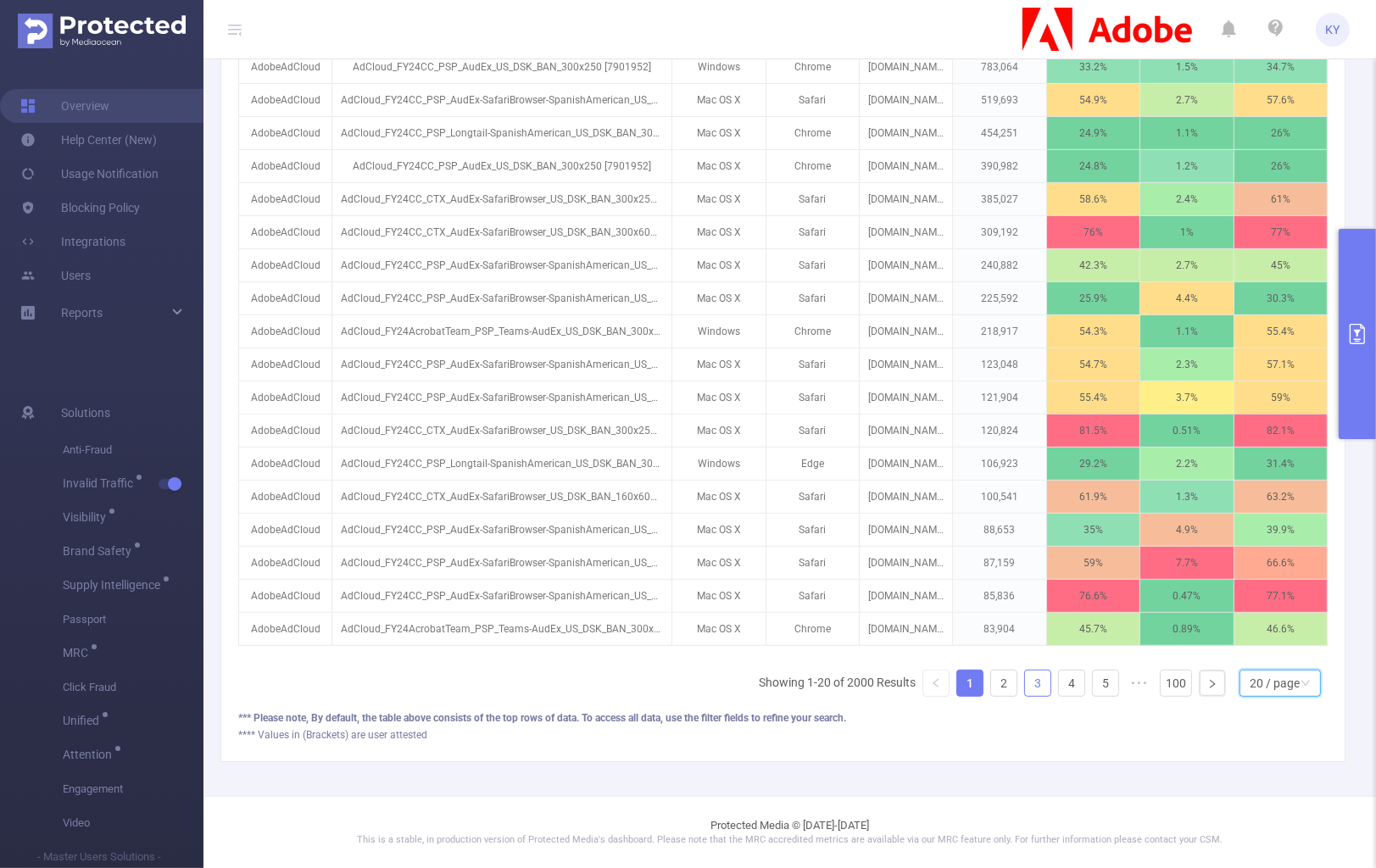
drag, startPoint x: 1040, startPoint y: 723, endPoint x: 1030, endPoint y: 686, distance: 38.3
click at [1039, 722] on div "*** Please note, By default, the table above consists of the top rows of data. …" at bounding box center [782, 718] width 1089 height 15
click at [1030, 685] on link "3" at bounding box center [1038, 684] width 26 height 26
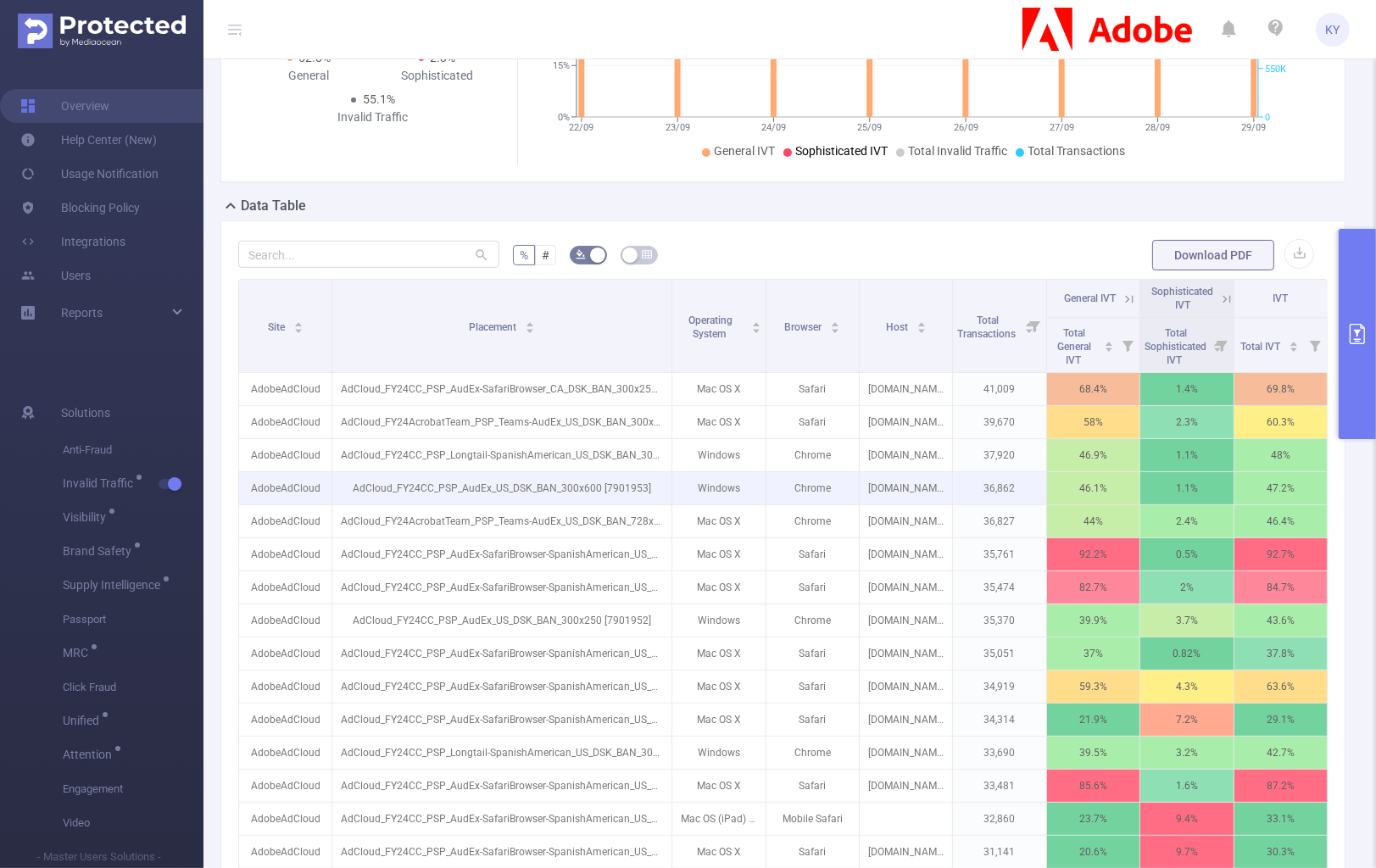
scroll to position [342, 0]
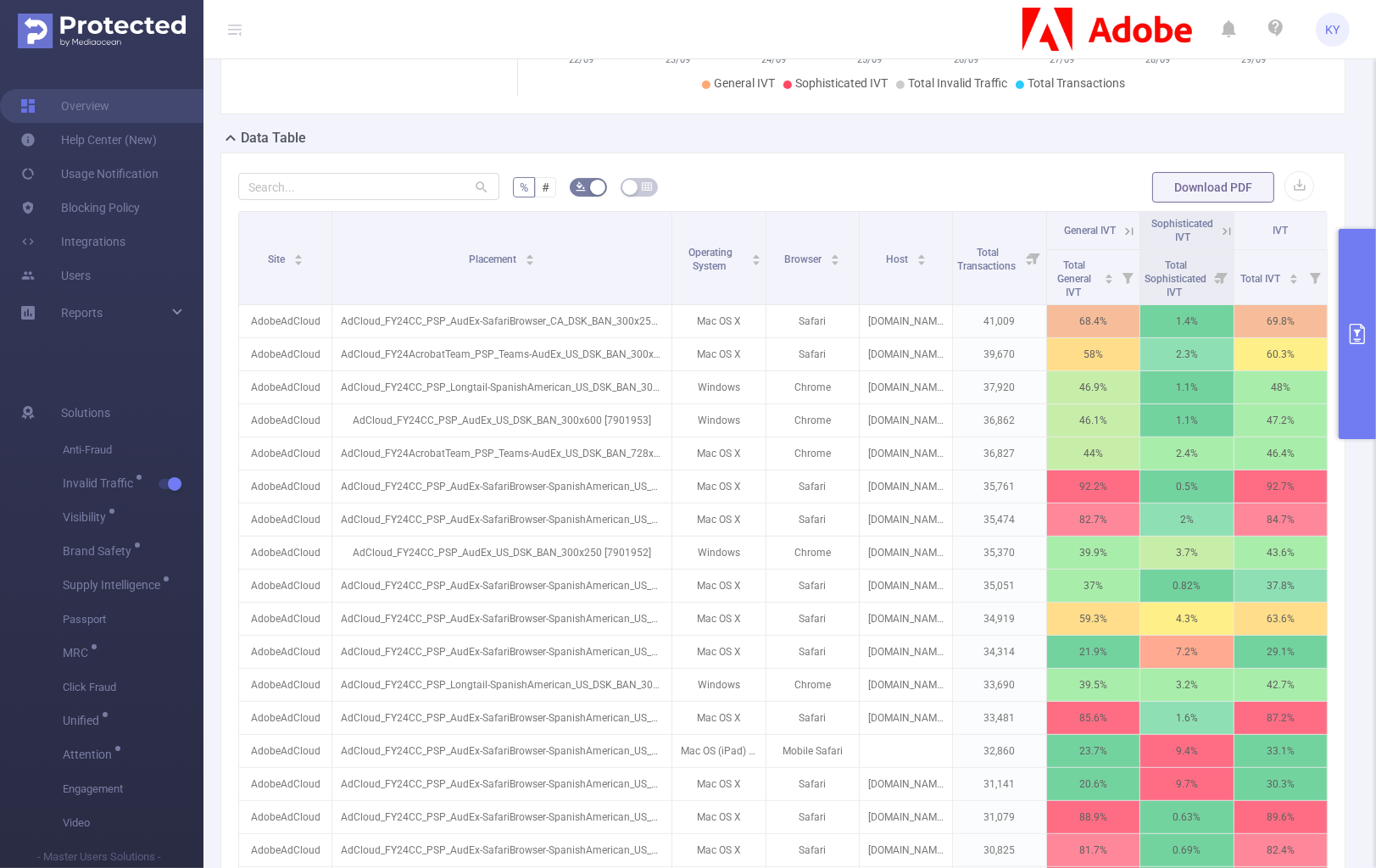
click at [1359, 321] on button "primary" at bounding box center [1357, 333] width 37 height 210
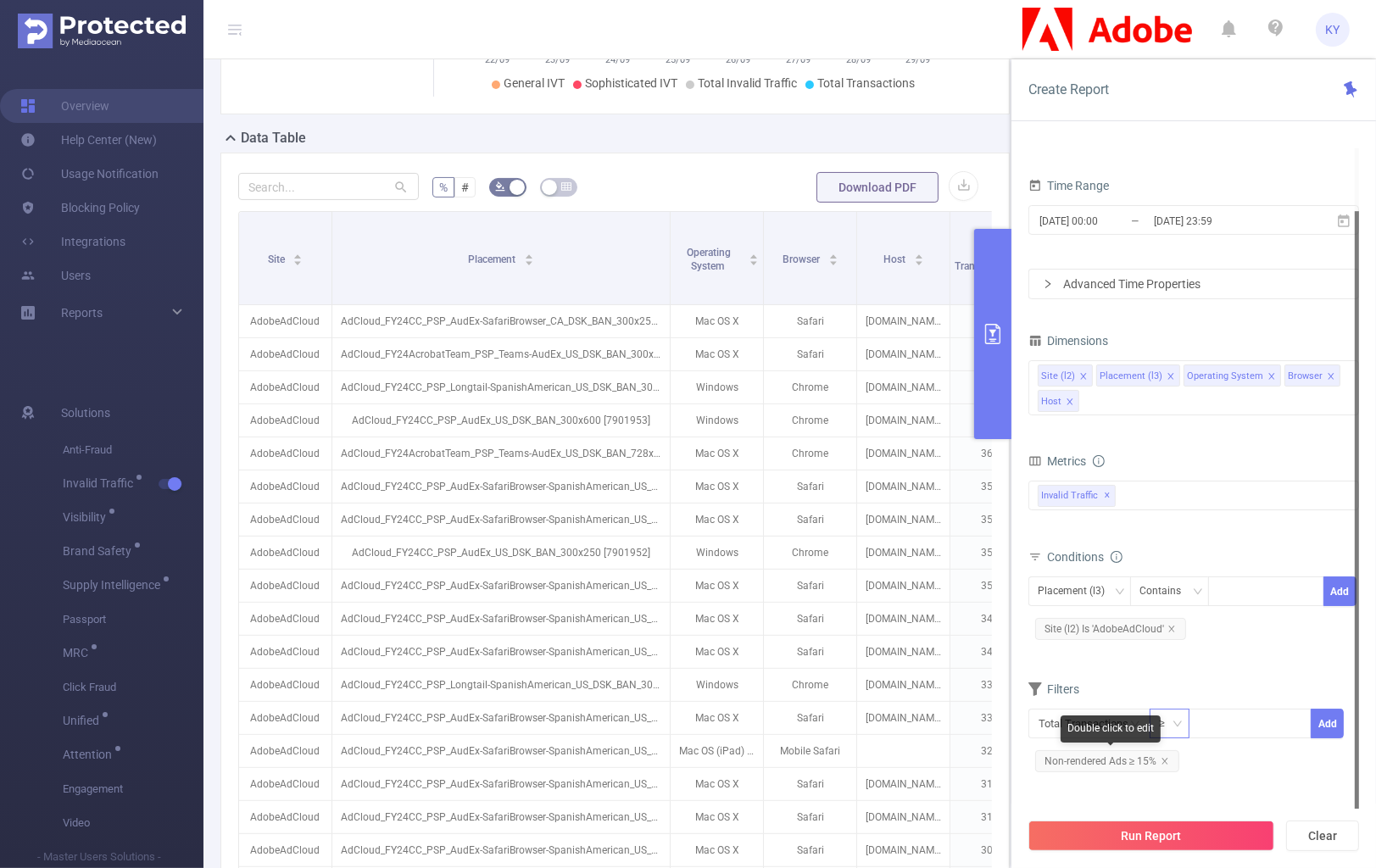
click at [1163, 759] on icon "icon: close" at bounding box center [1164, 760] width 6 height 6
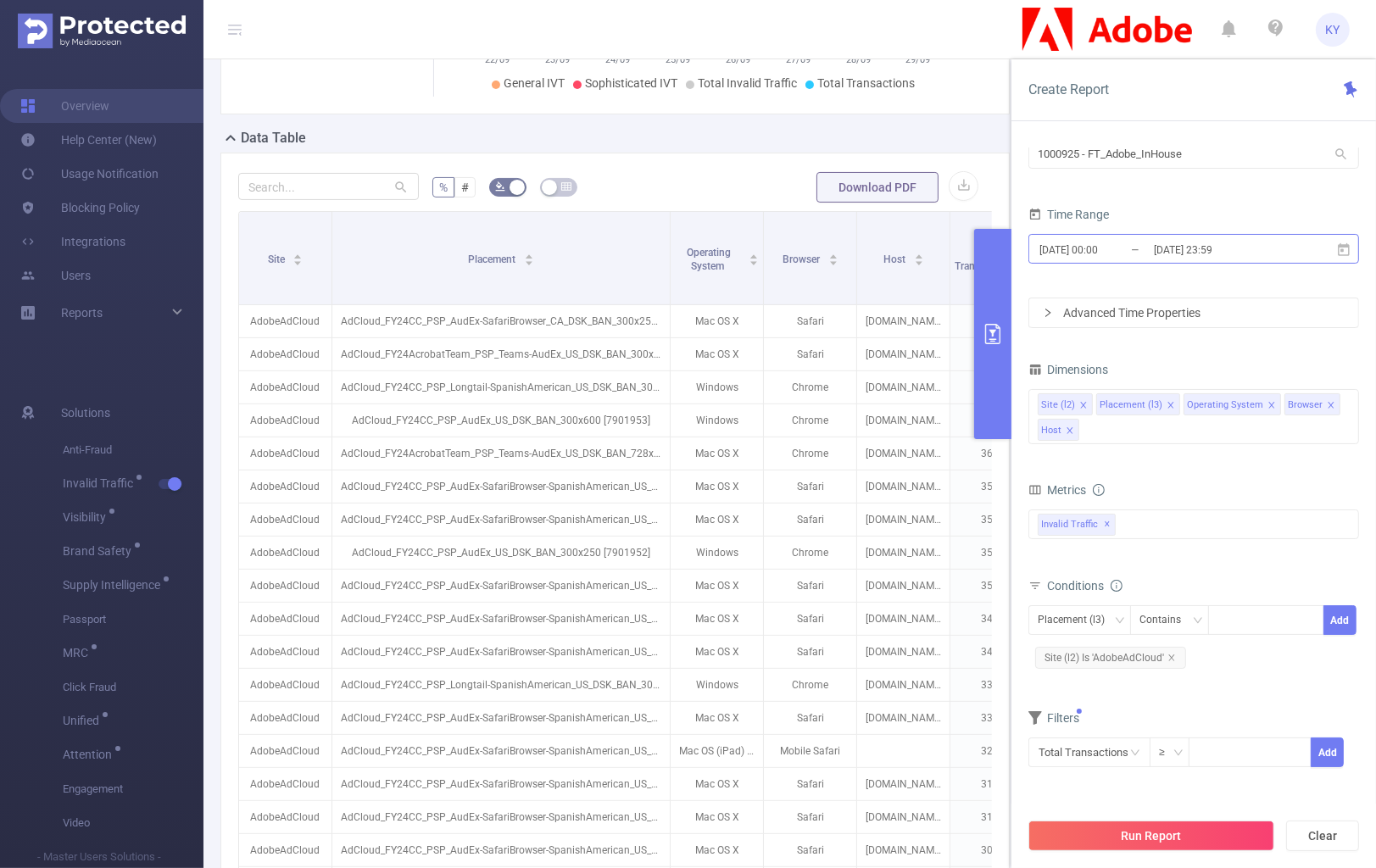
click at [1251, 259] on input "2025-09-29 23:59" at bounding box center [1221, 249] width 138 height 23
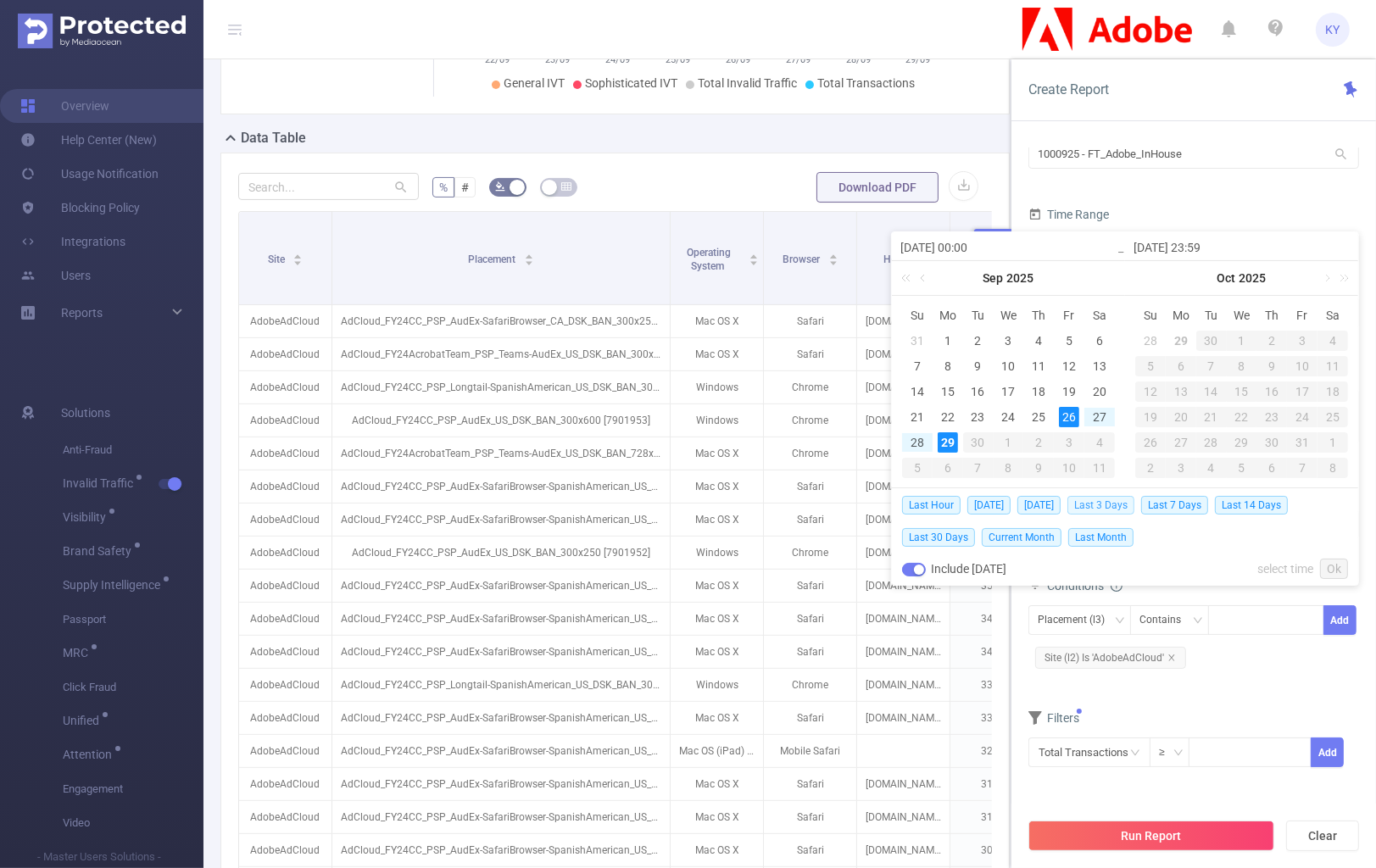
click at [1110, 507] on span "Last 3 Days" at bounding box center [1100, 505] width 67 height 19
type input "2025-09-26 00:00"
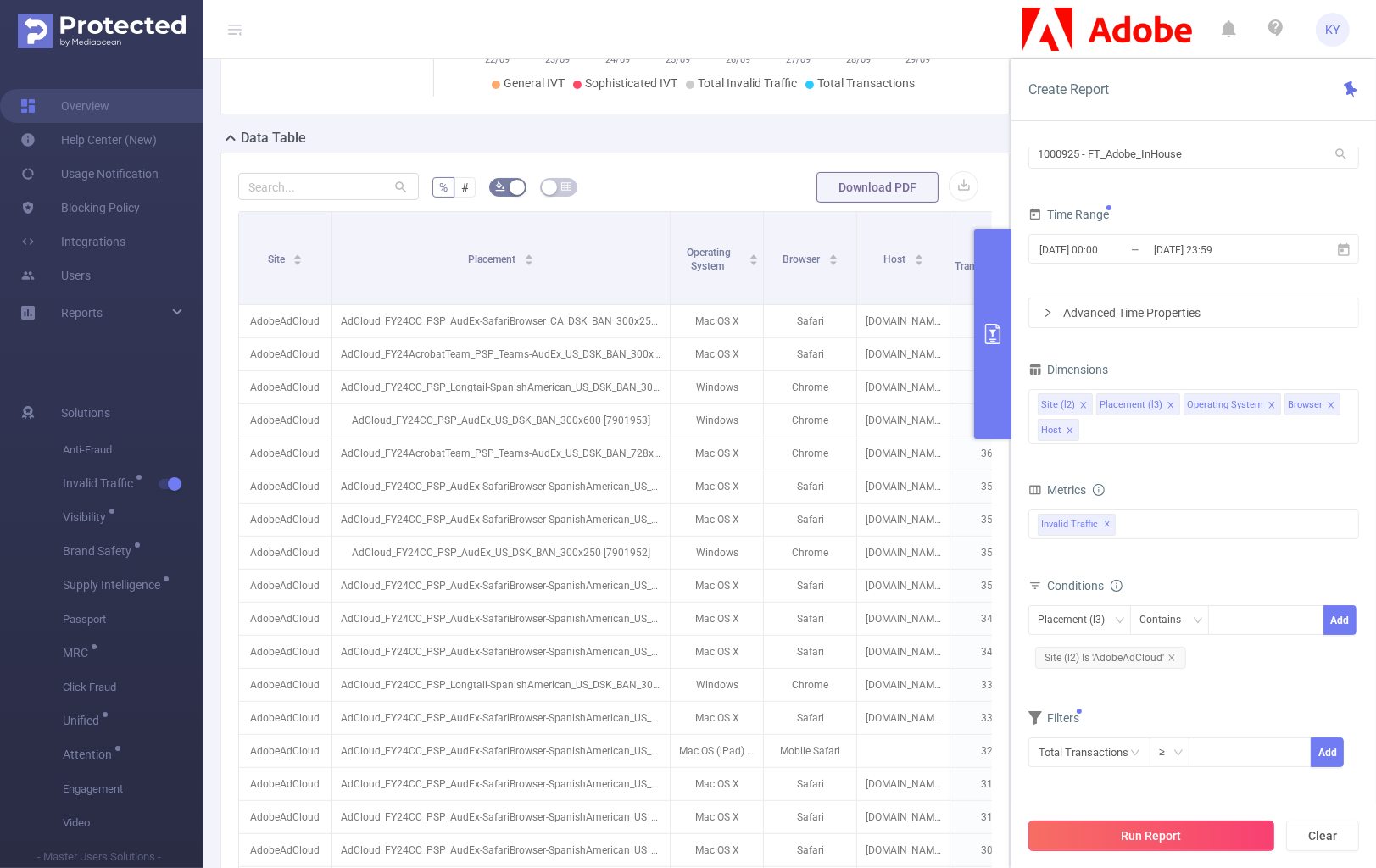
click at [1176, 763] on button "Run Report" at bounding box center [1151, 836] width 246 height 31
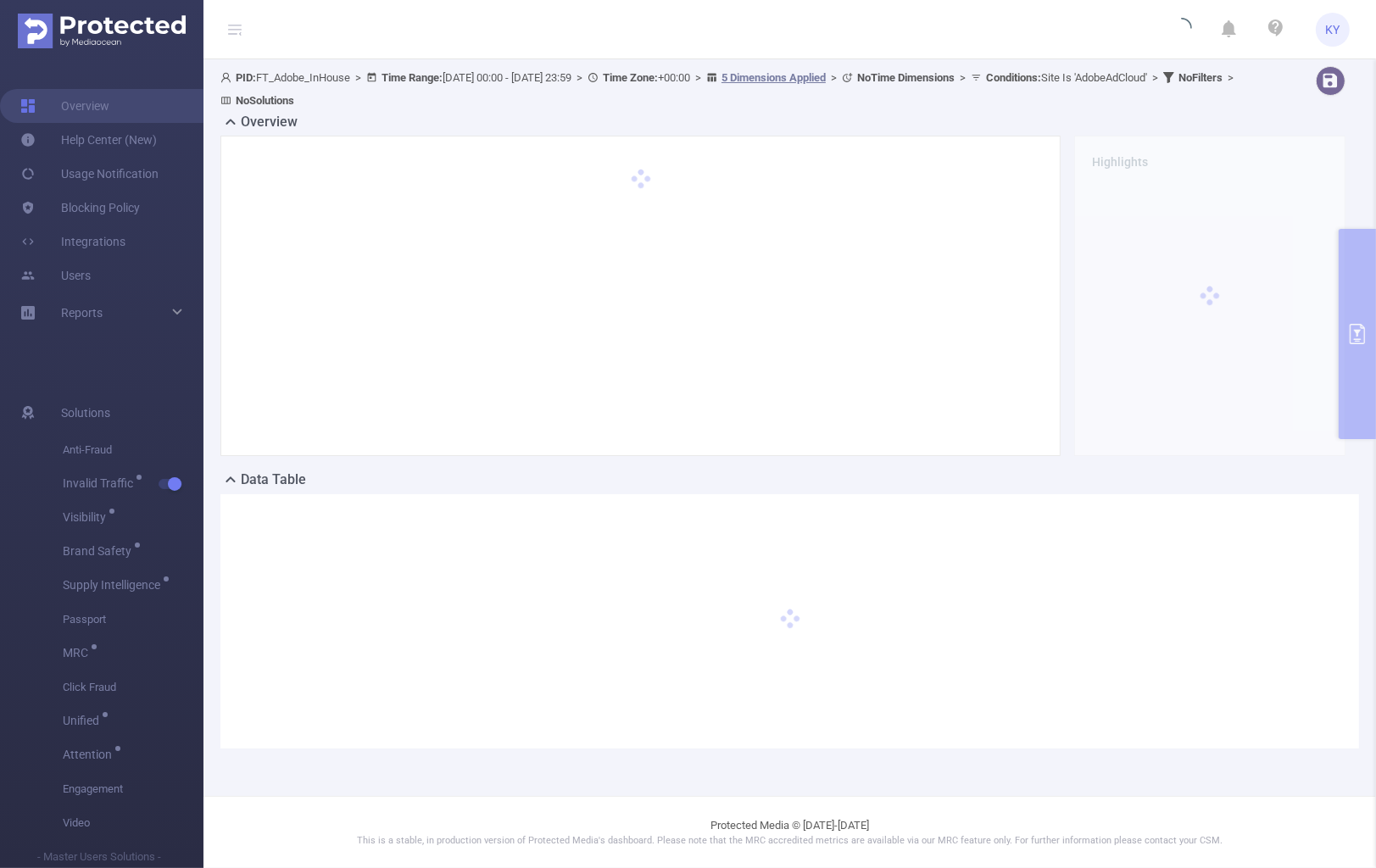
scroll to position [0, 0]
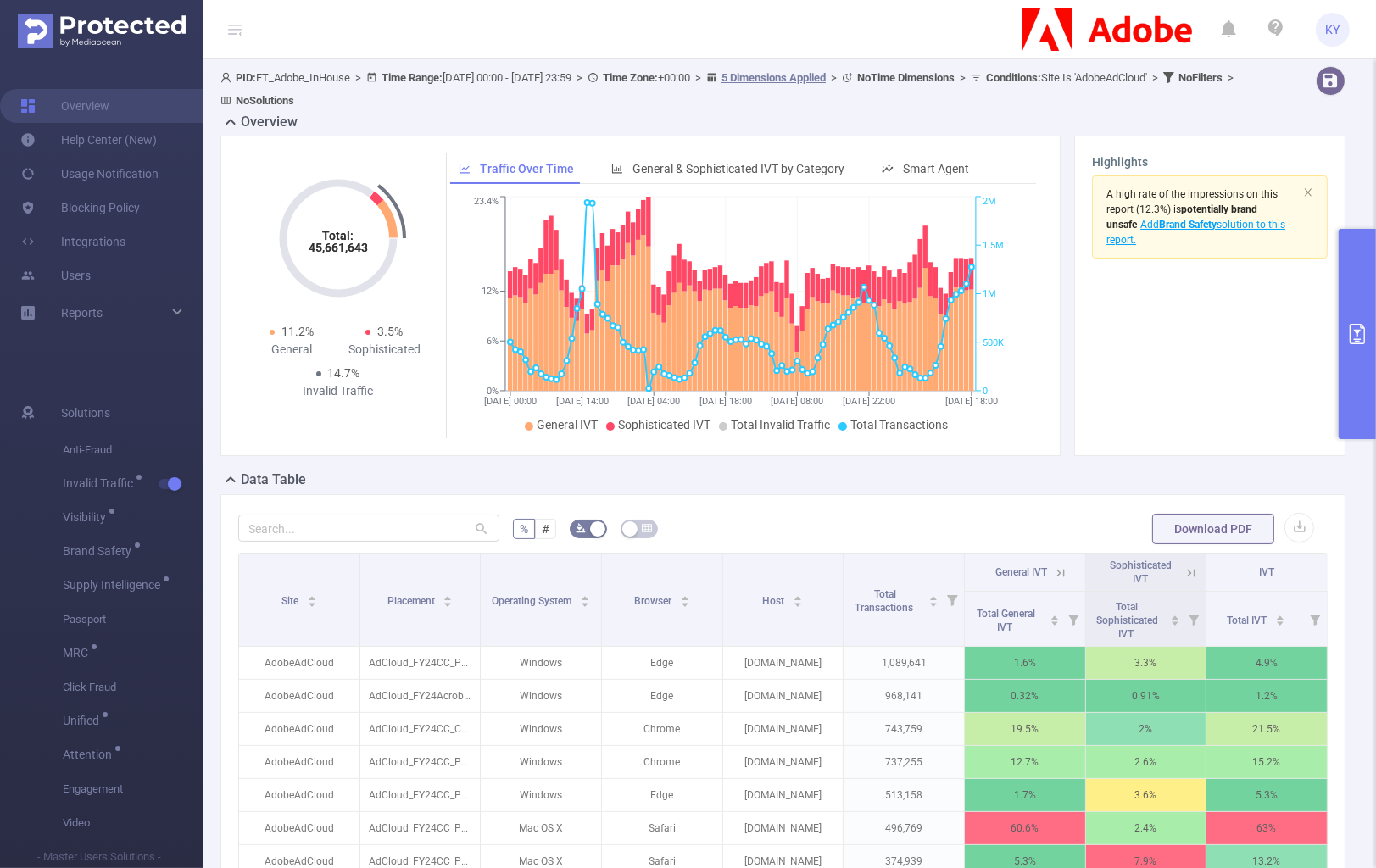
click at [1057, 574] on icon at bounding box center [1060, 572] width 8 height 8
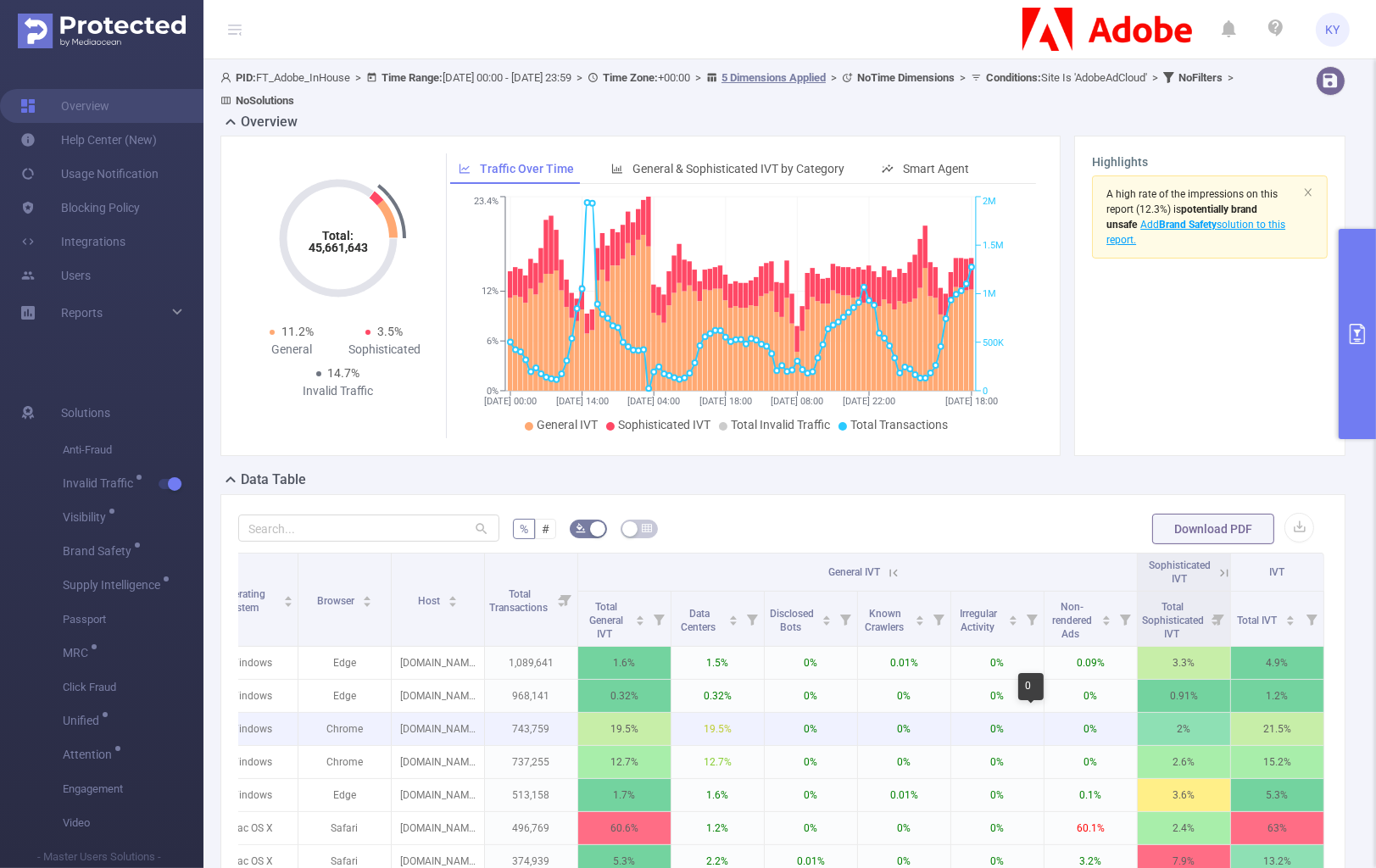
scroll to position [0, 230]
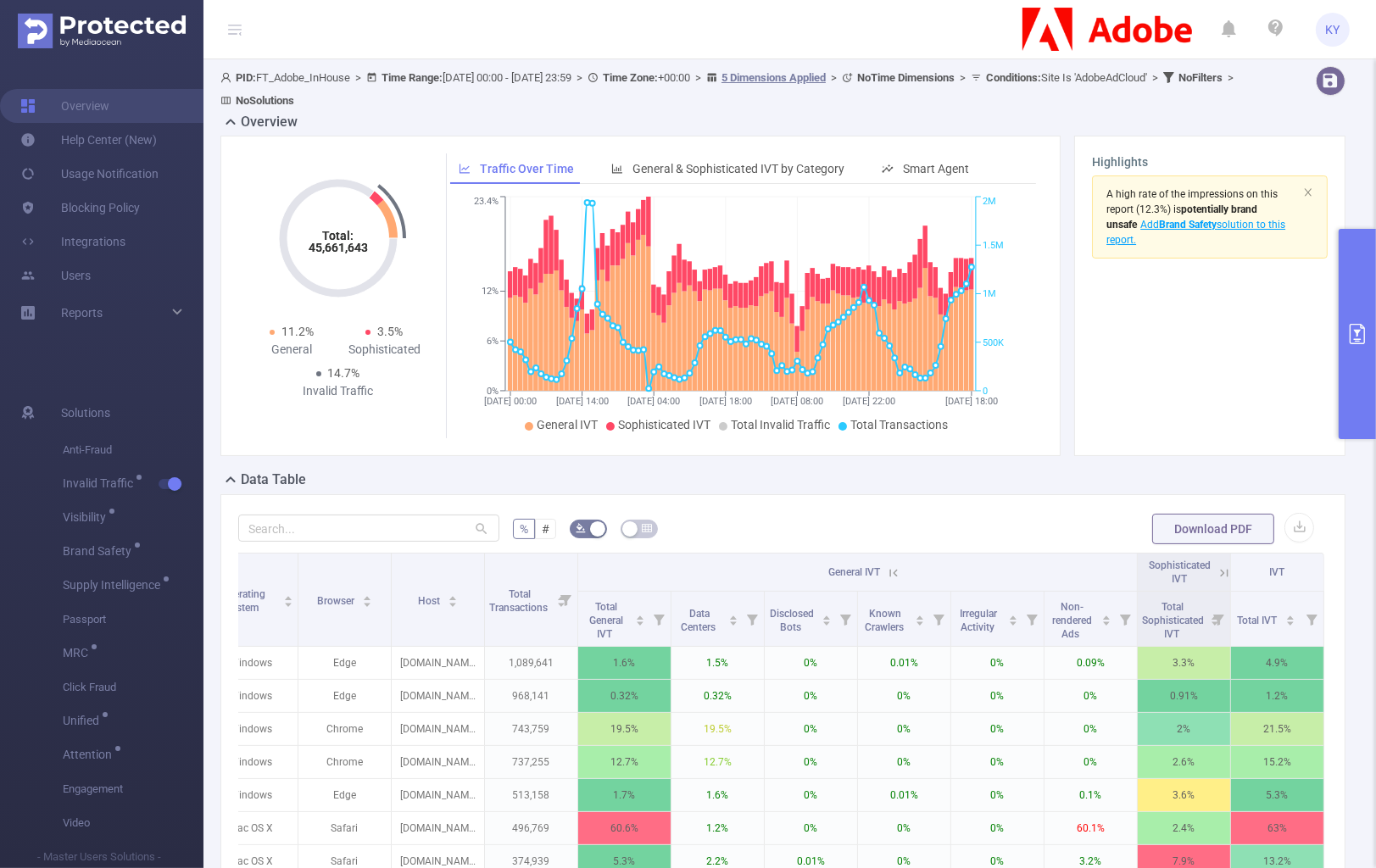
click at [886, 570] on icon at bounding box center [894, 573] width 15 height 15
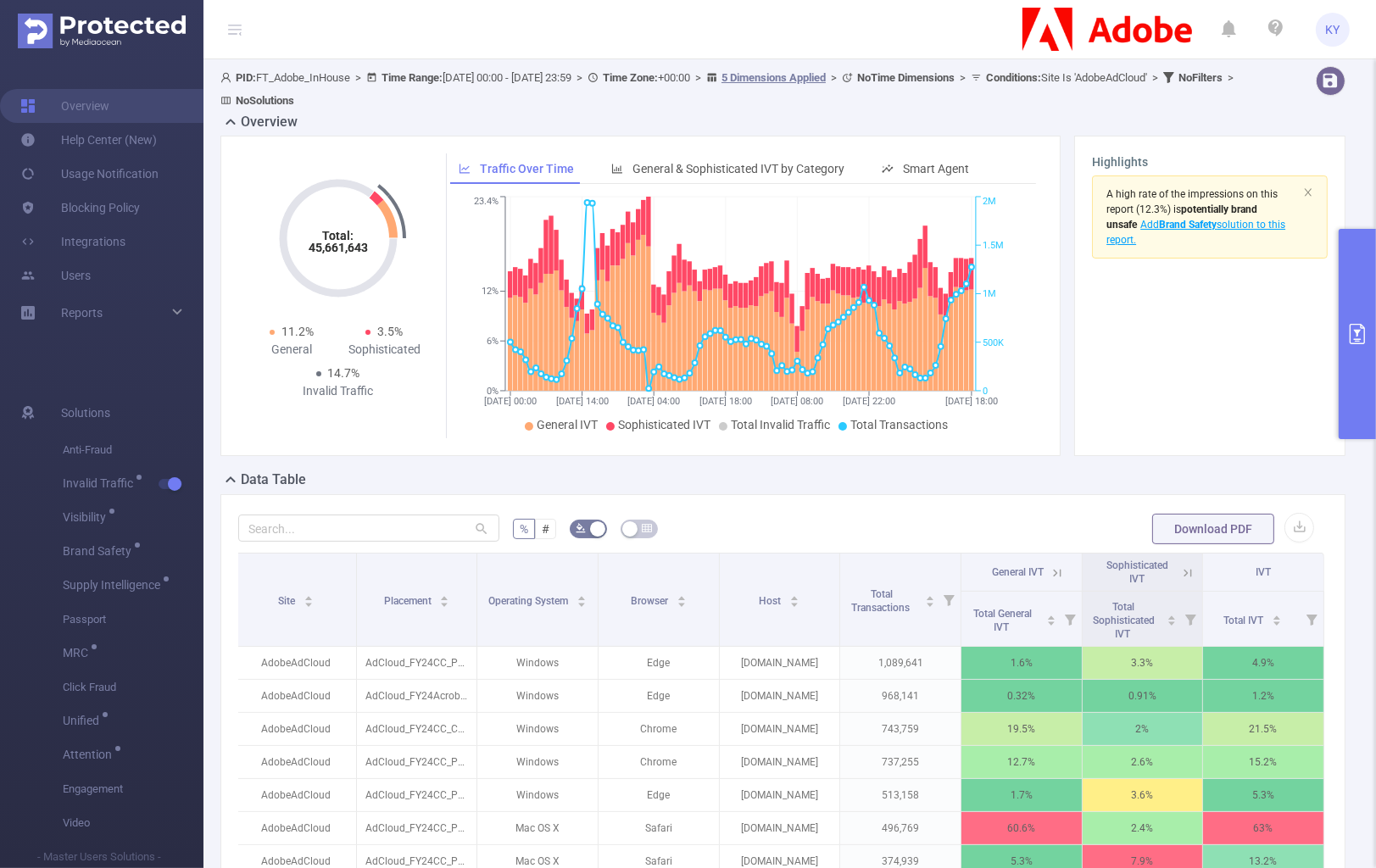
scroll to position [0, 3]
click at [1181, 574] on icon at bounding box center [1188, 573] width 15 height 15
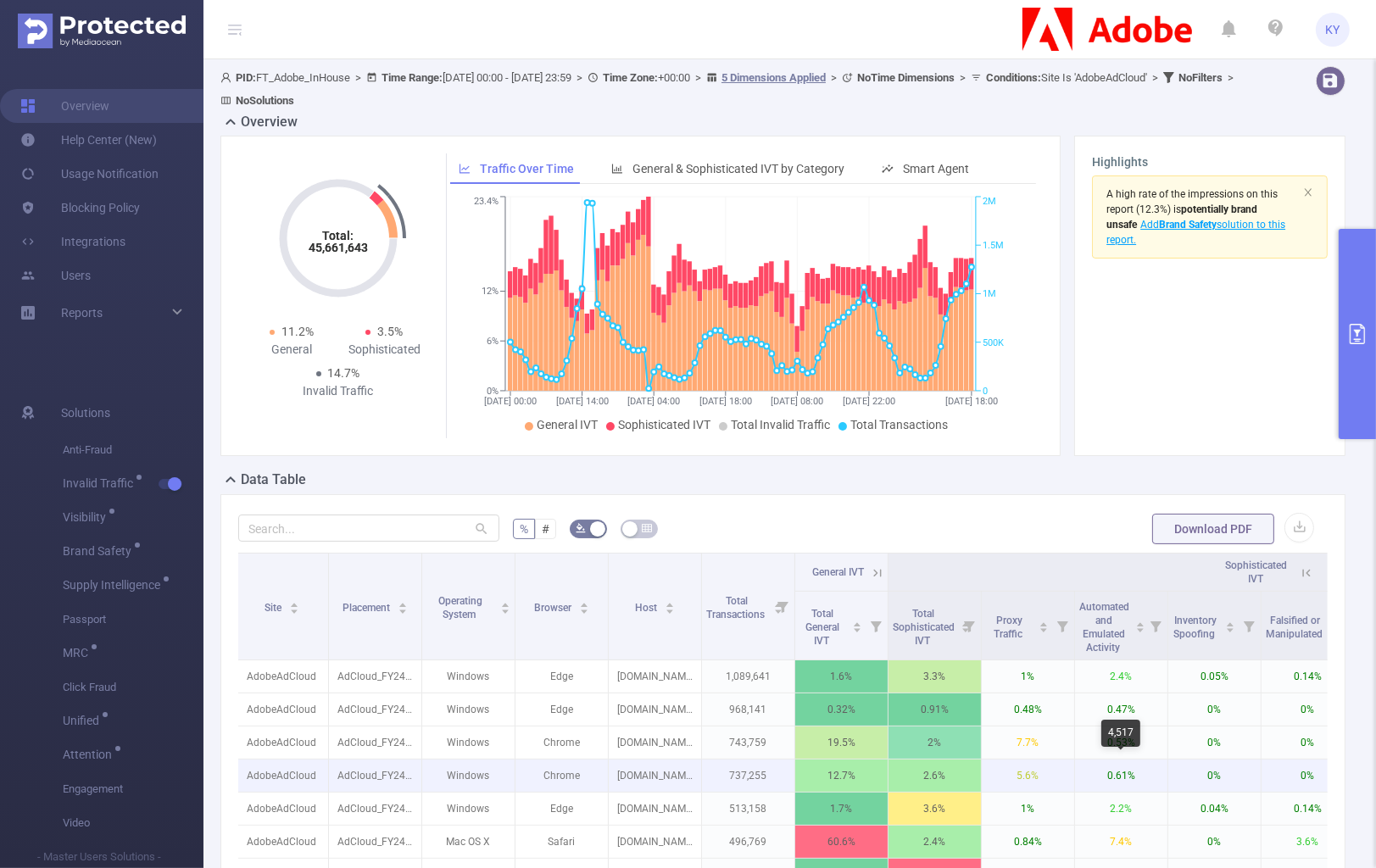
scroll to position [0, 417]
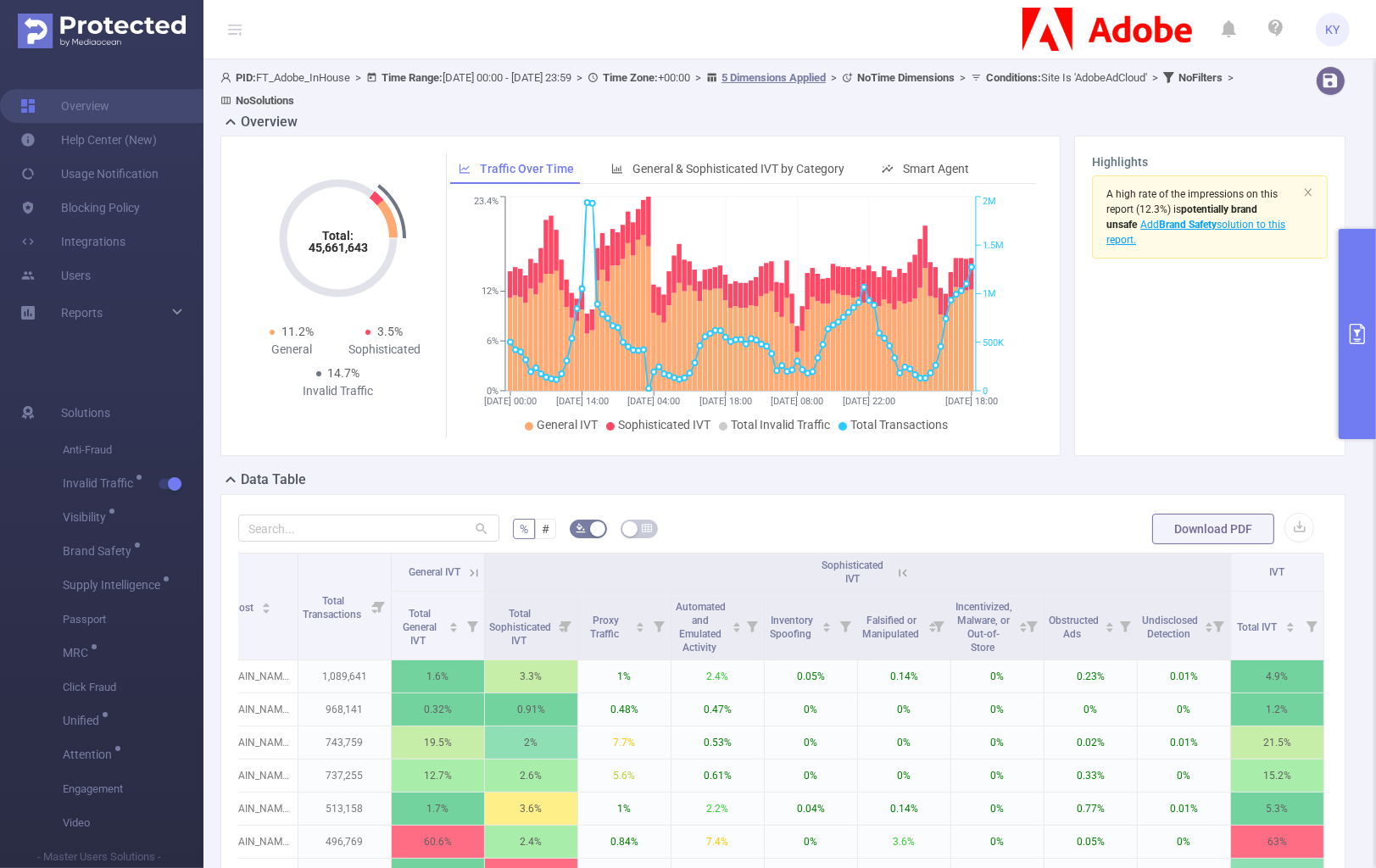
click at [896, 570] on icon at bounding box center [903, 573] width 15 height 15
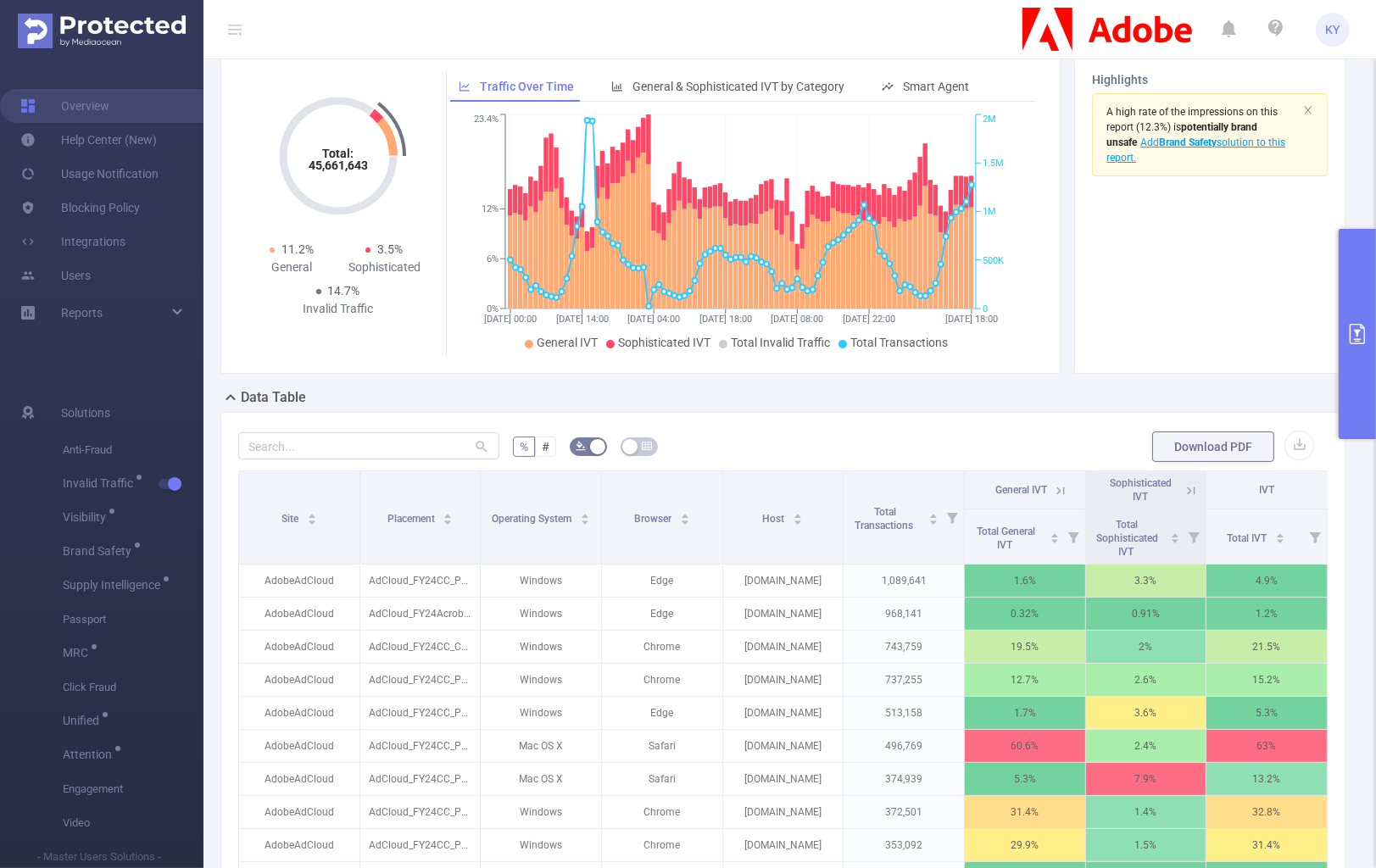
scroll to position [308, 0]
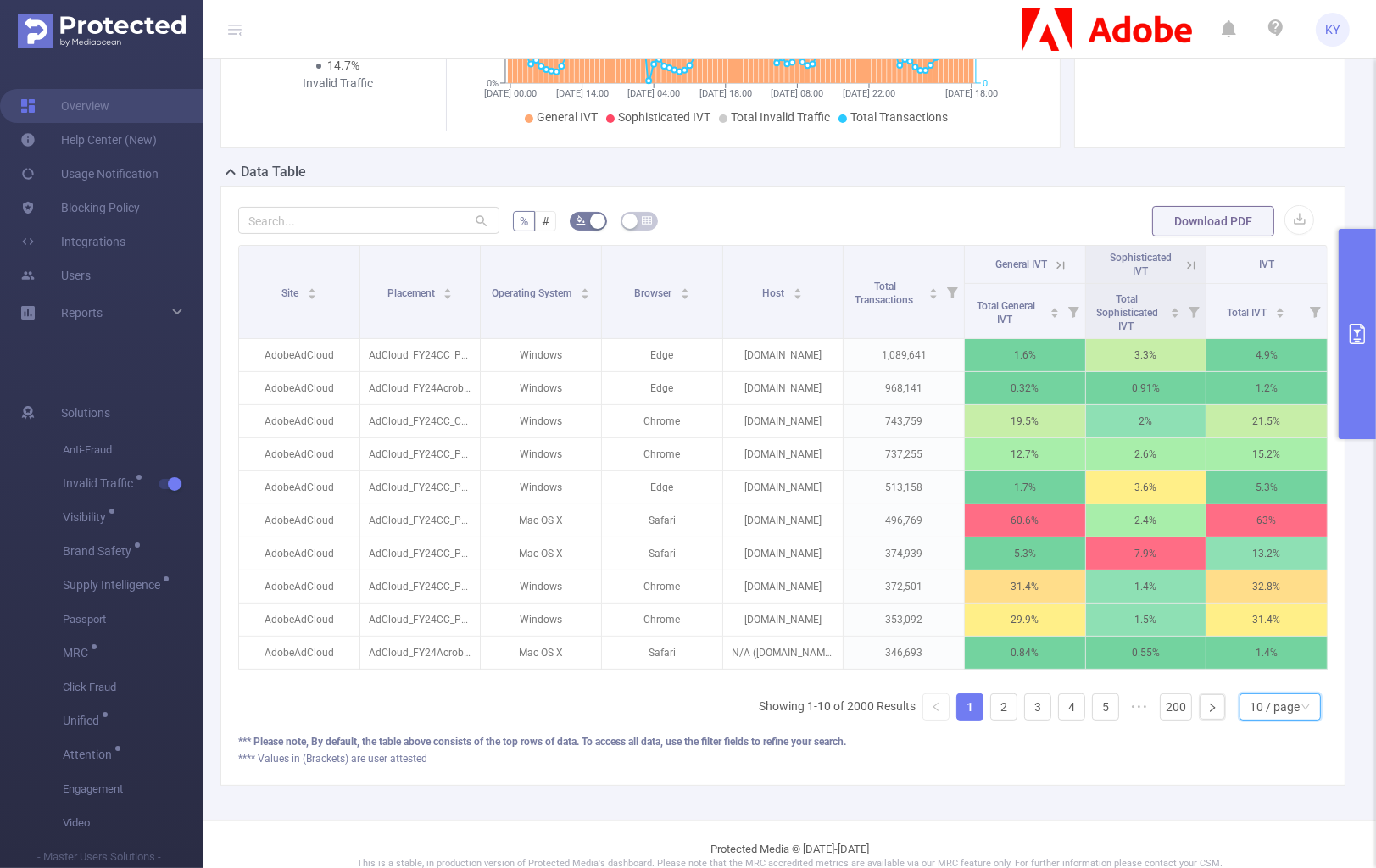
click at [1290, 706] on div "10 / page" at bounding box center [1281, 707] width 82 height 27
click at [1302, 610] on li "20 / page" at bounding box center [1271, 603] width 82 height 27
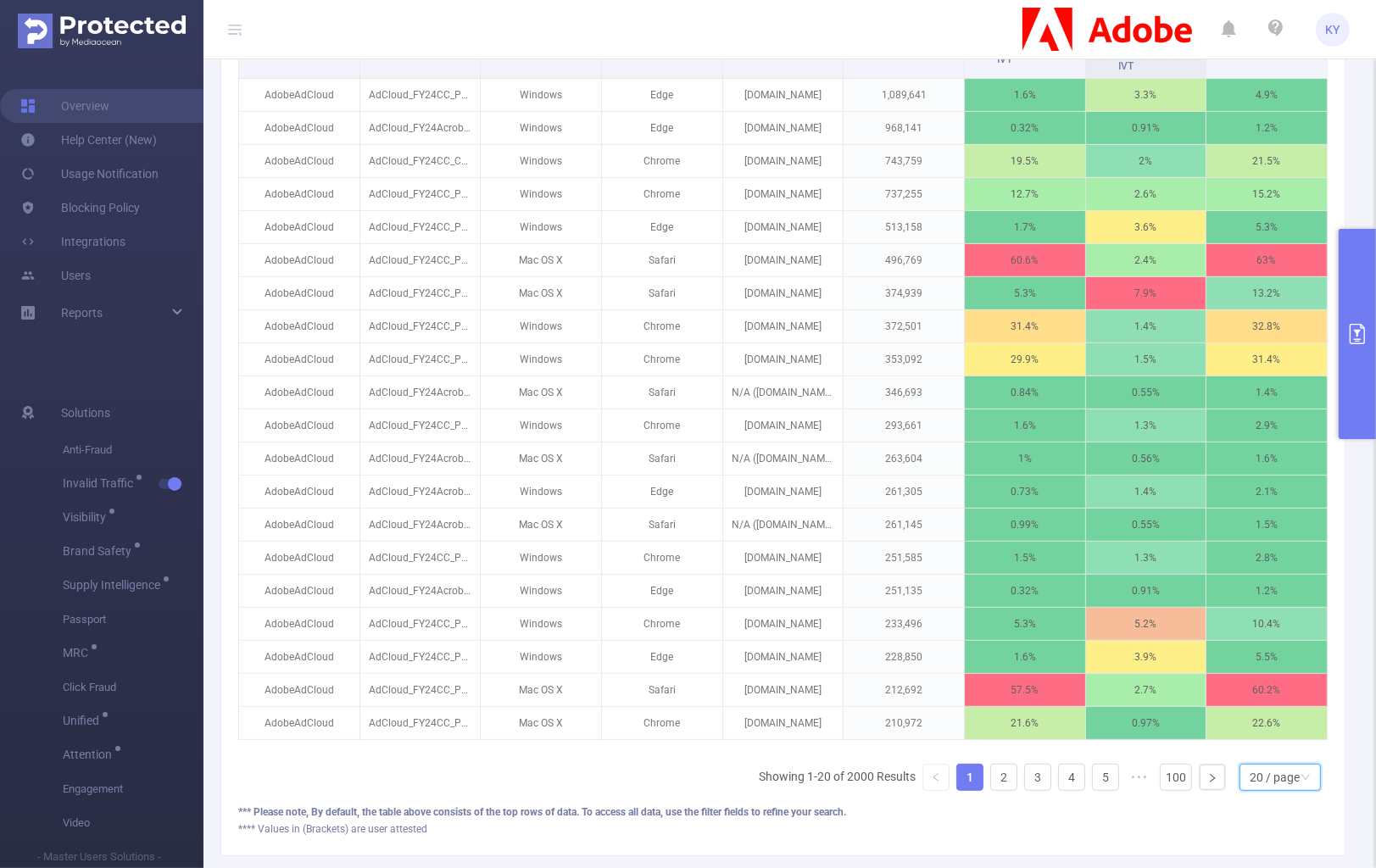
scroll to position [667, 0]
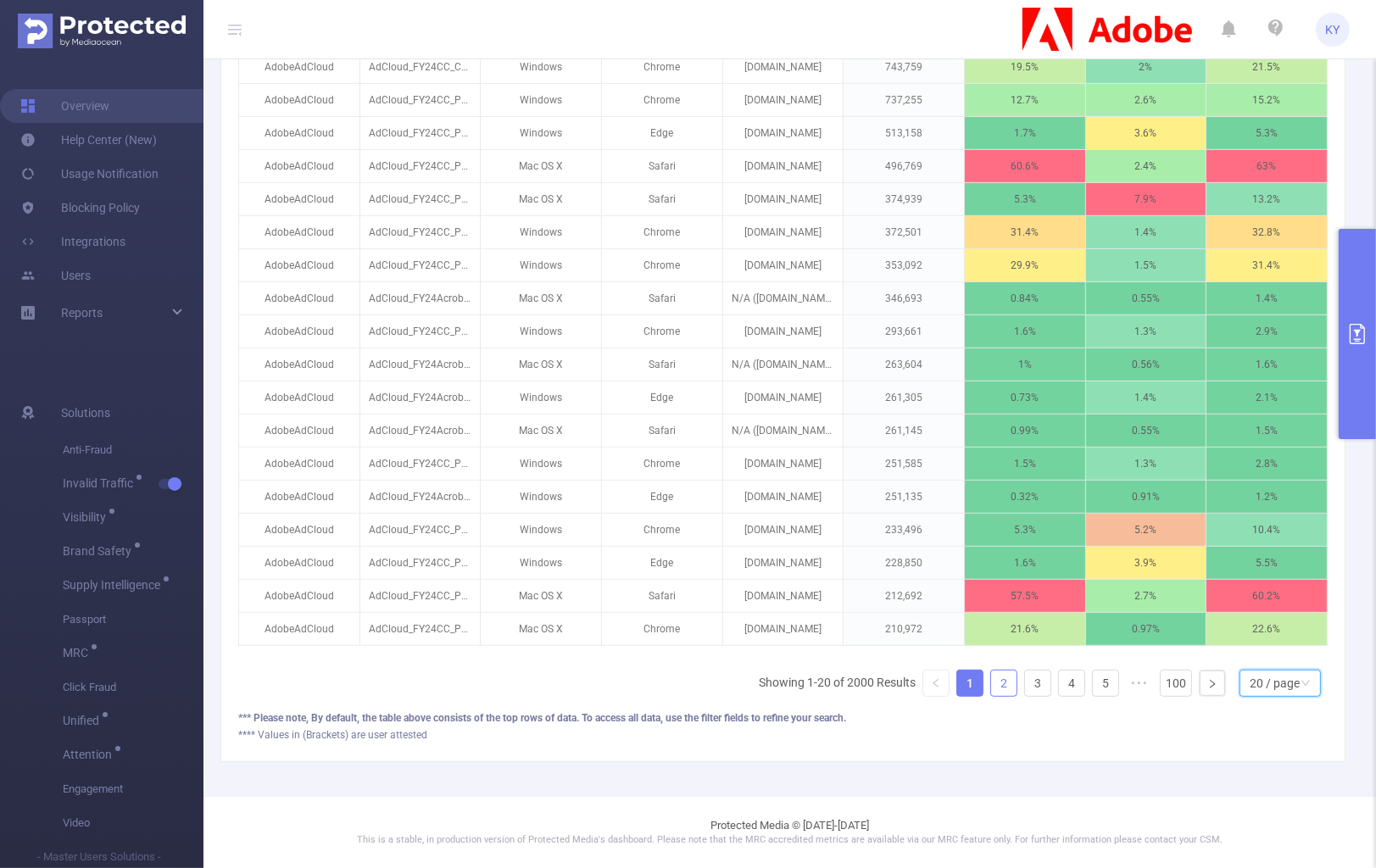
click at [992, 681] on link "2" at bounding box center [1004, 684] width 26 height 26
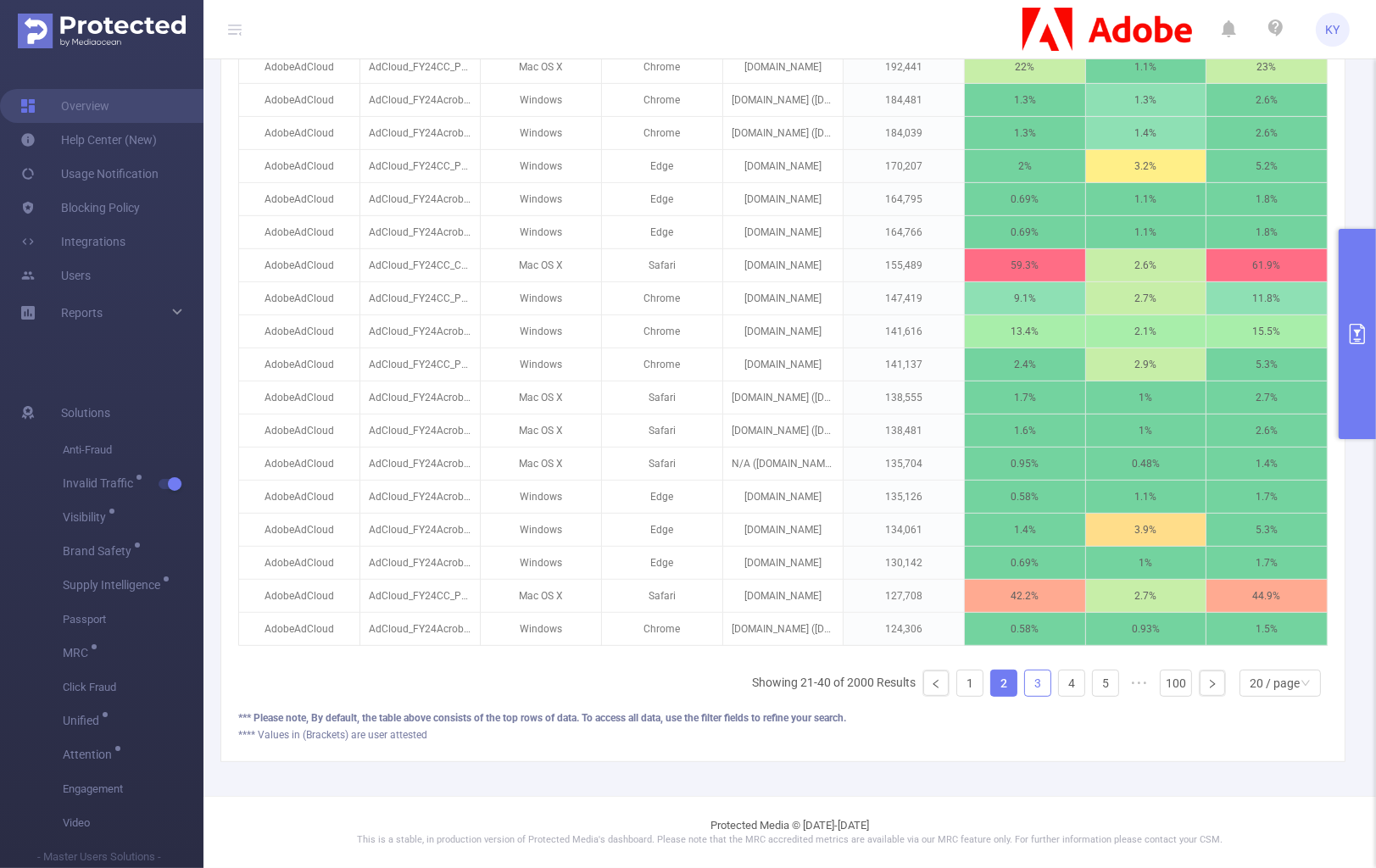
click at [1026, 686] on link "3" at bounding box center [1038, 684] width 26 height 26
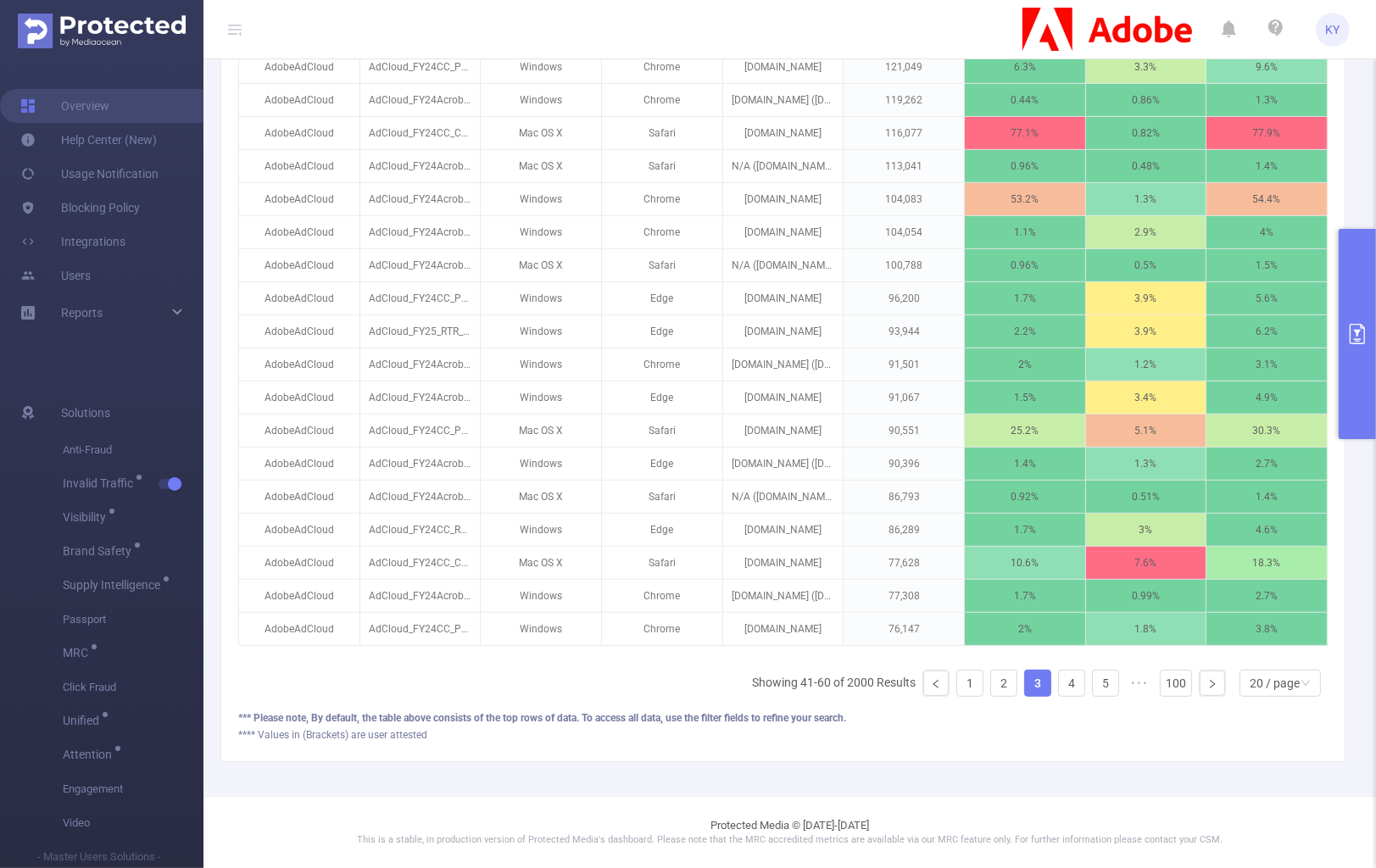
click at [1039, 686] on link "3" at bounding box center [1038, 684] width 26 height 26
click at [1059, 680] on link "4" at bounding box center [1072, 684] width 26 height 26
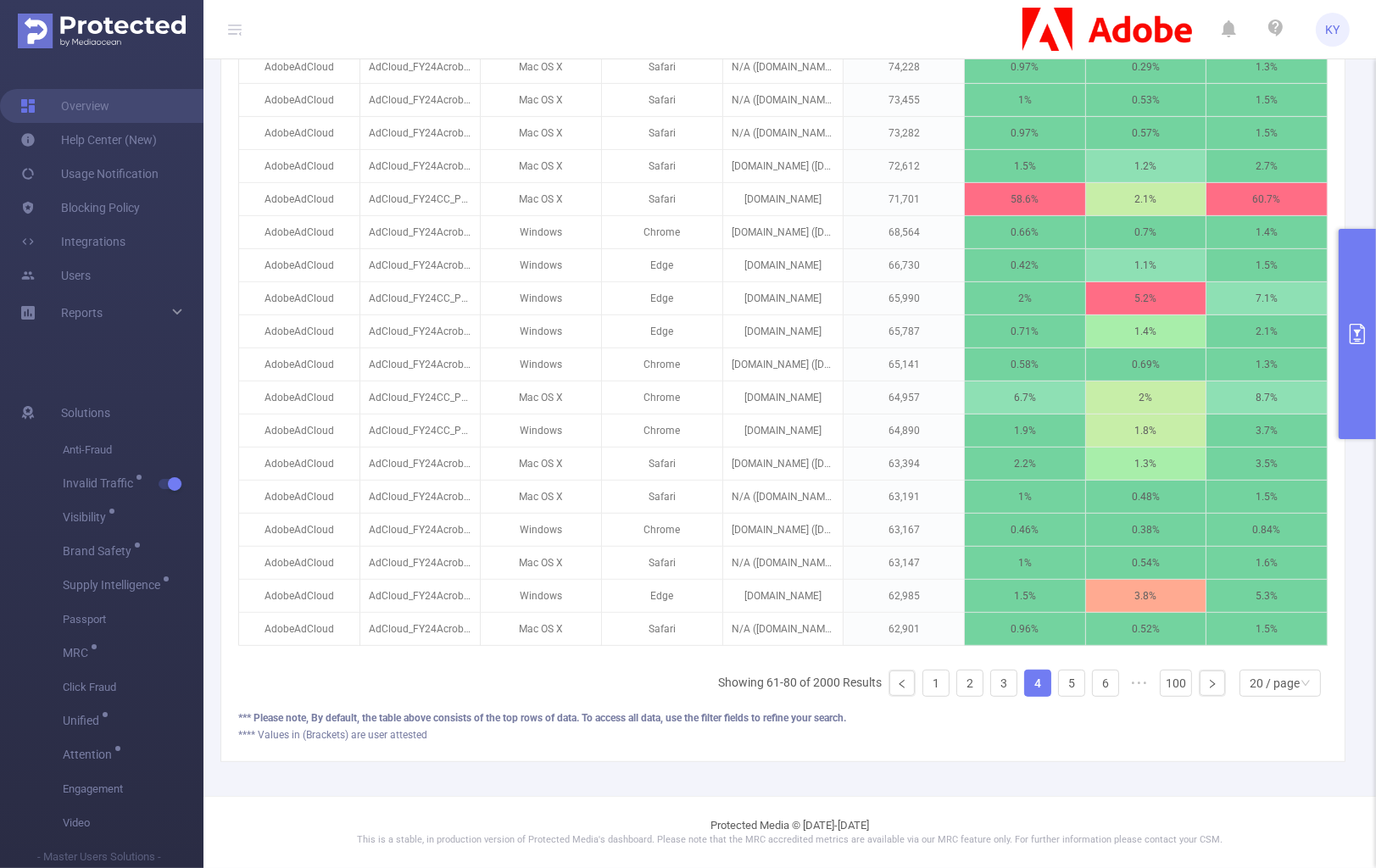
click at [1026, 678] on link "4" at bounding box center [1038, 684] width 26 height 26
click at [992, 684] on link "3" at bounding box center [1004, 684] width 26 height 26
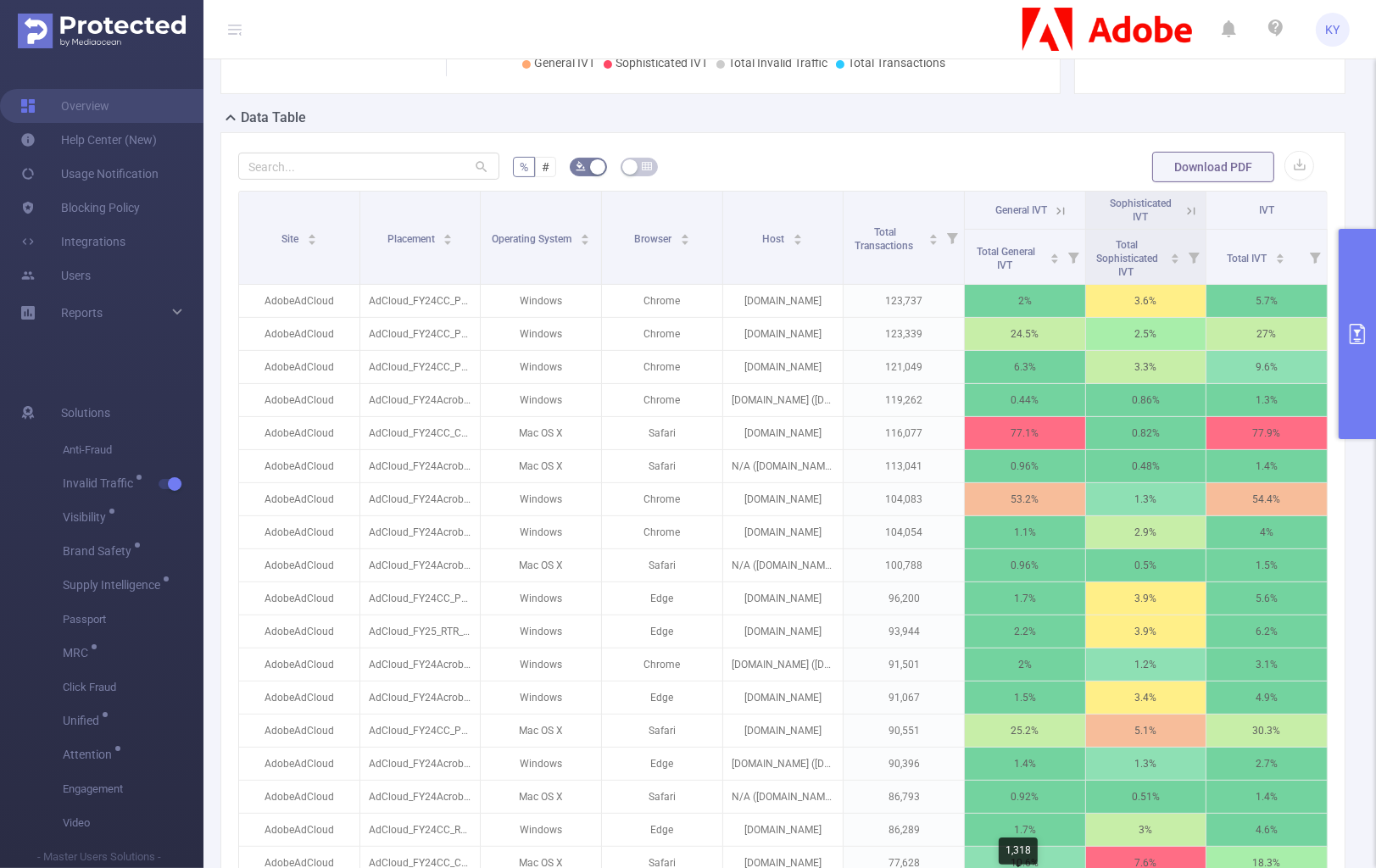
scroll to position [94, 0]
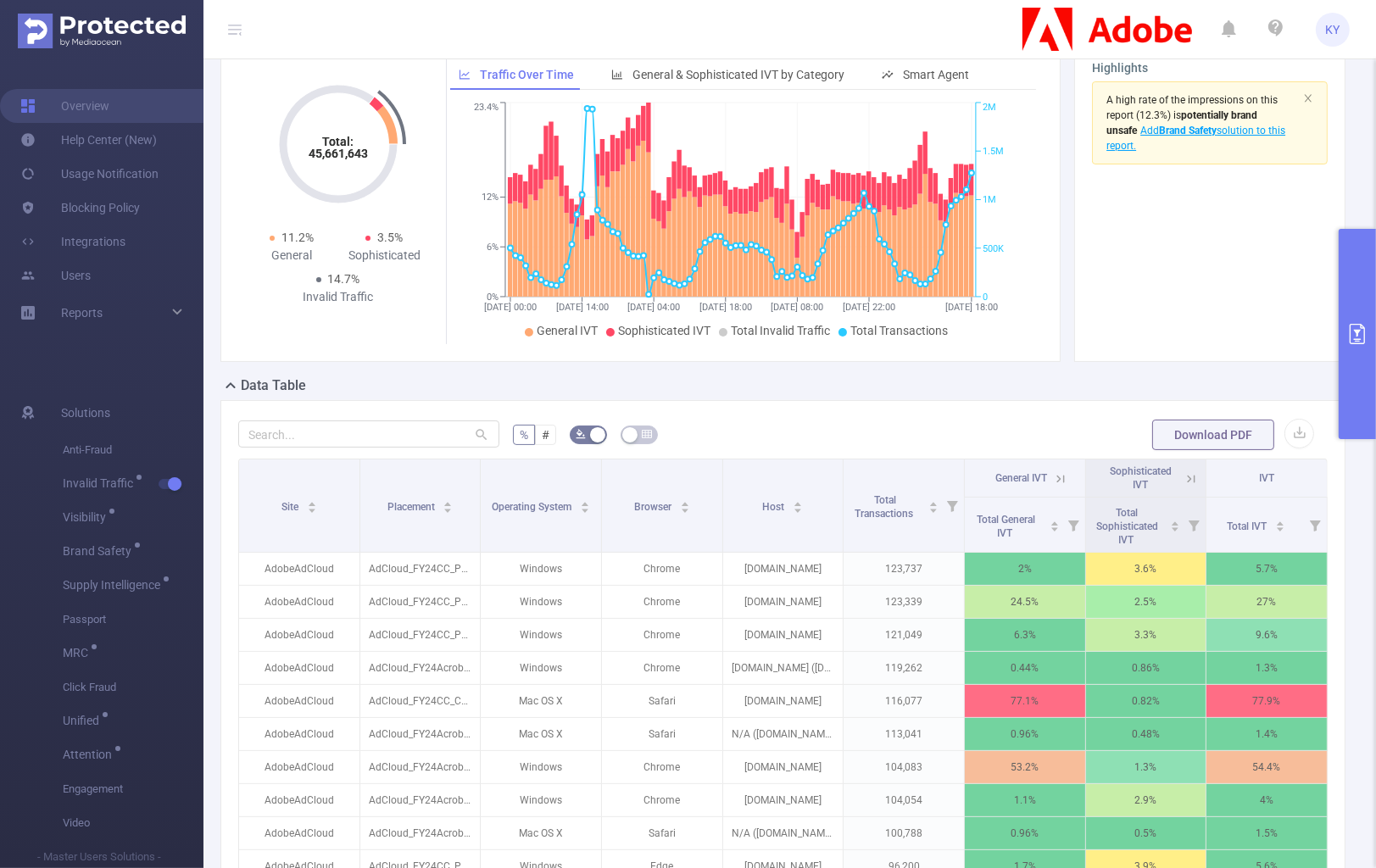
click at [1059, 476] on icon at bounding box center [1060, 479] width 15 height 15
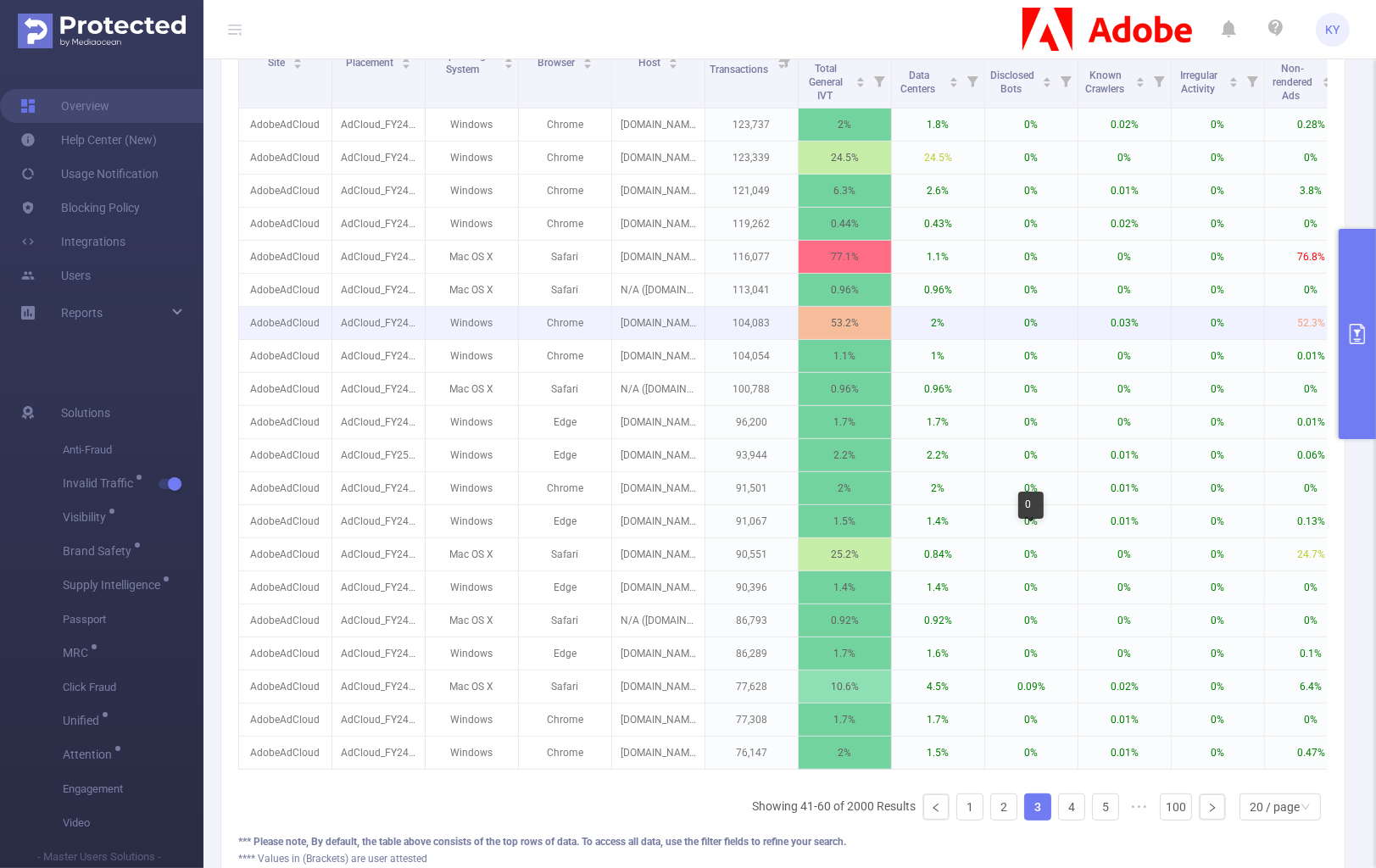
scroll to position [667, 0]
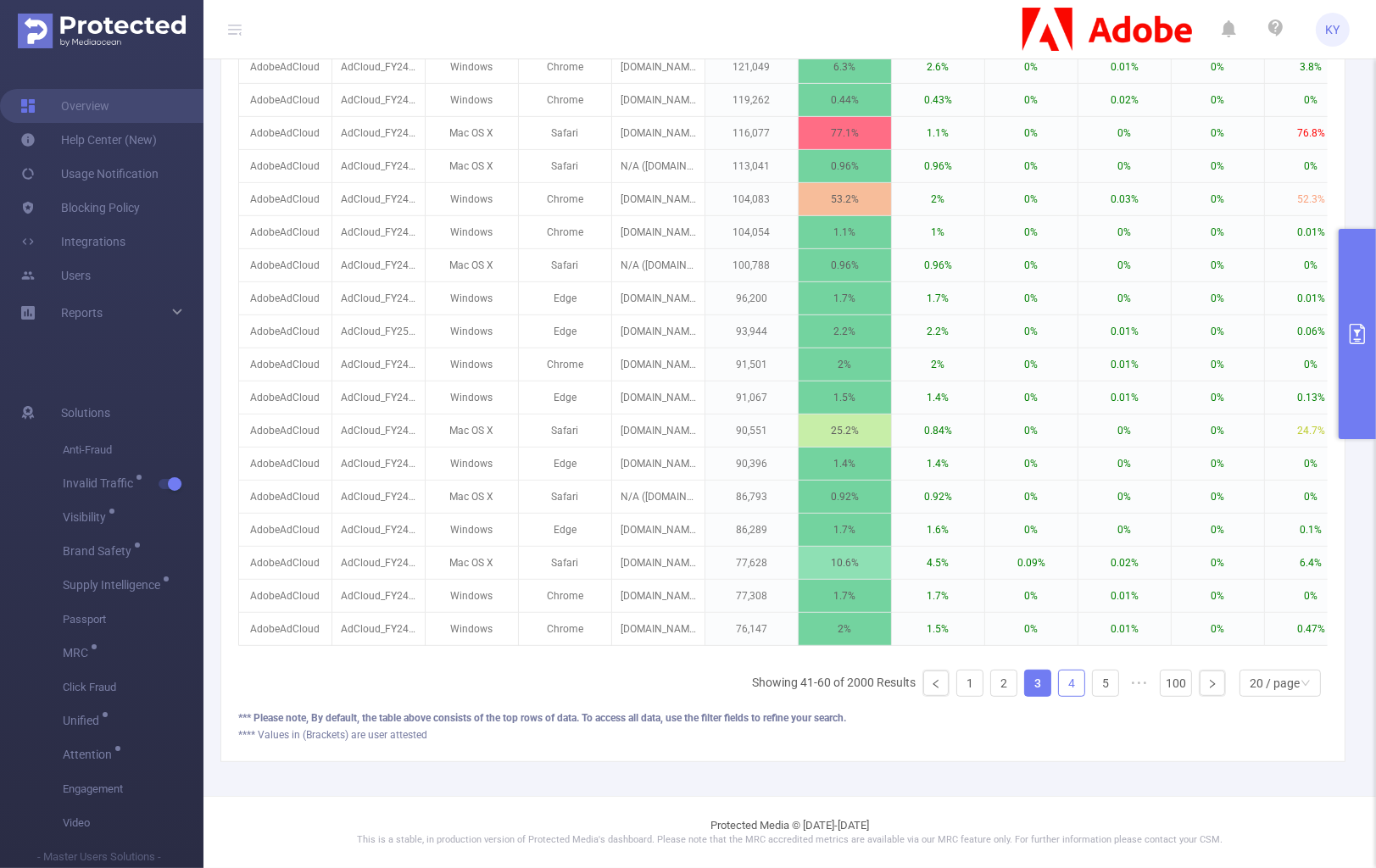
click at [1059, 693] on link "4" at bounding box center [1072, 684] width 26 height 26
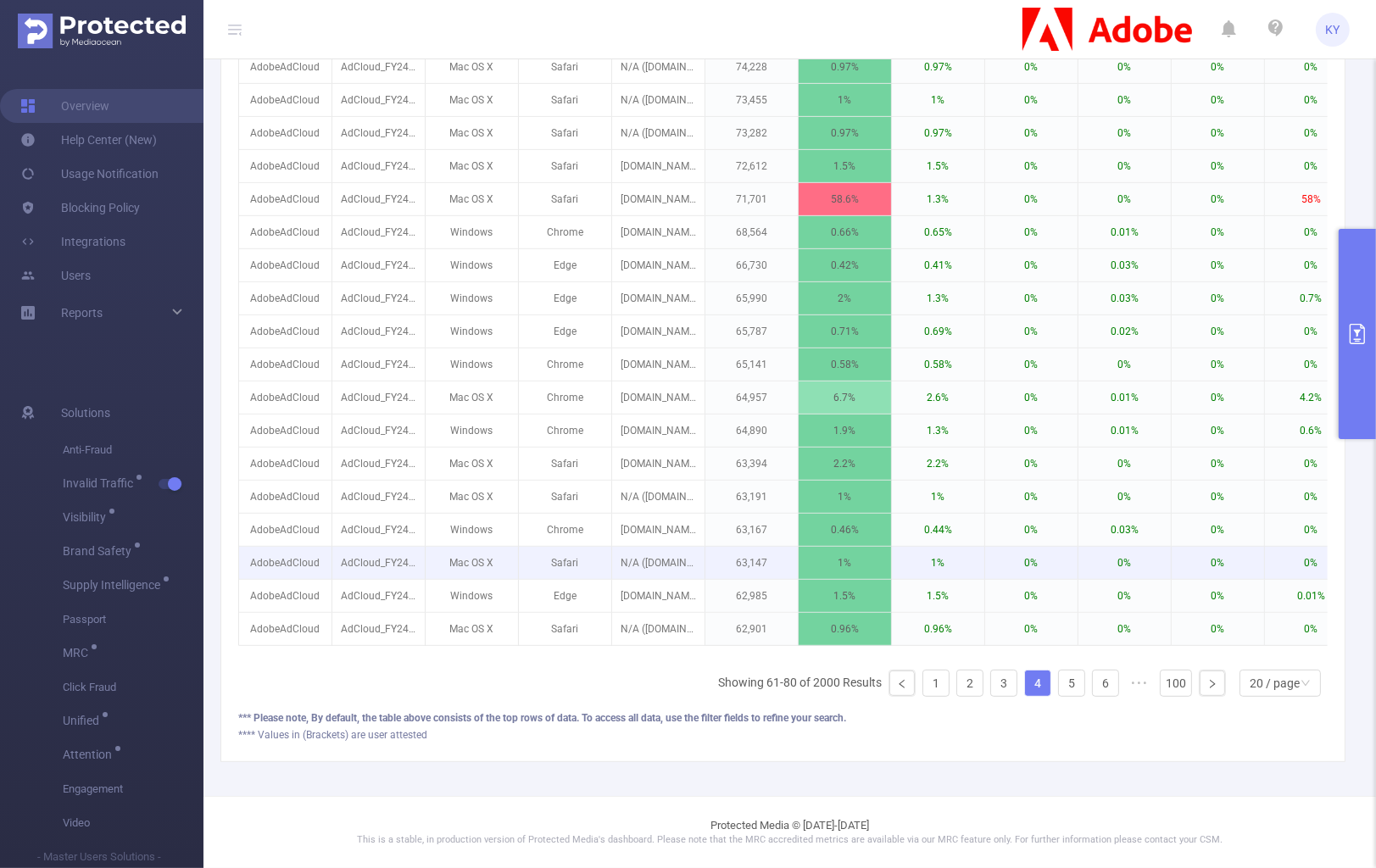
scroll to position [325, 0]
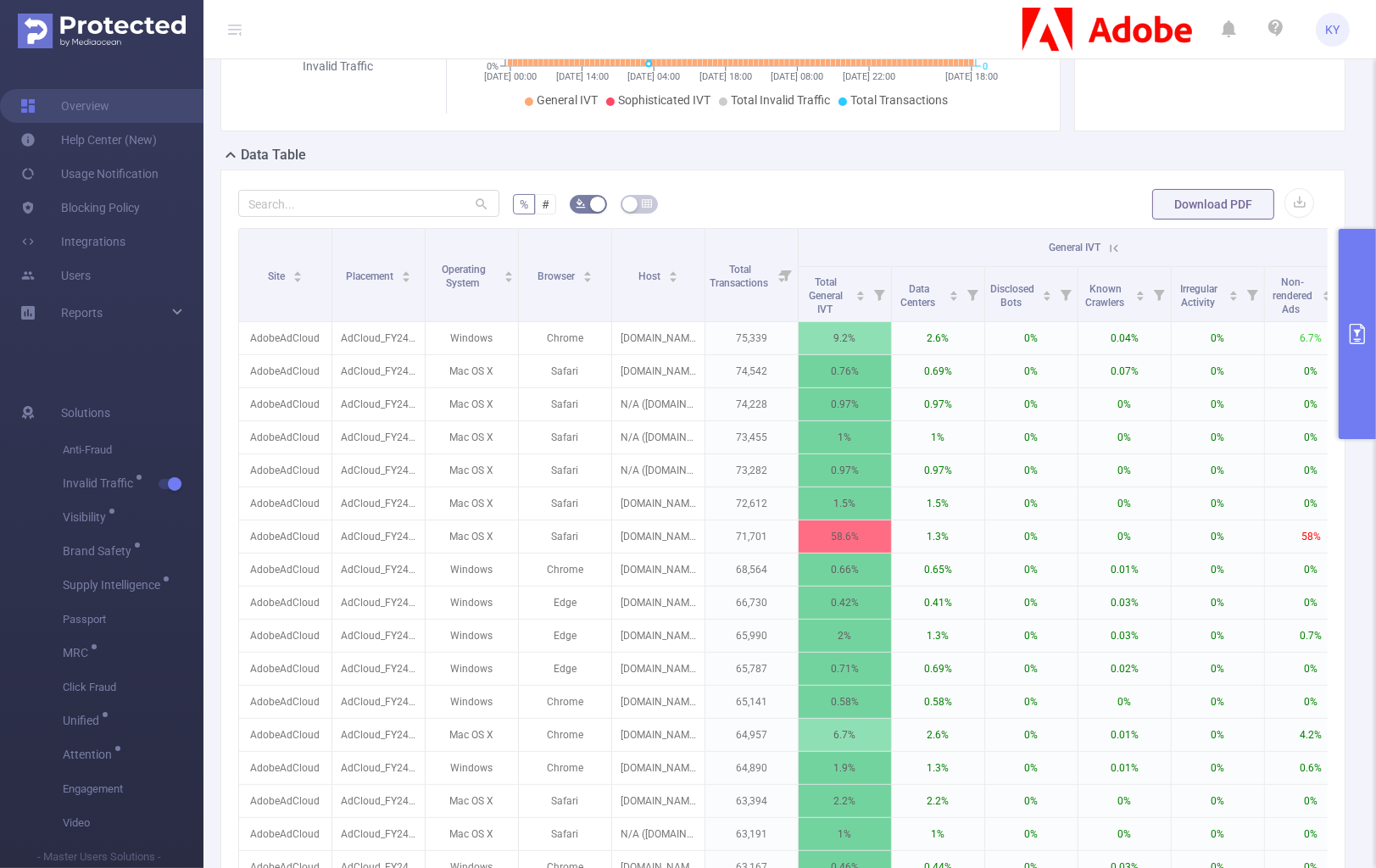
click at [1117, 252] on icon at bounding box center [1114, 248] width 15 height 15
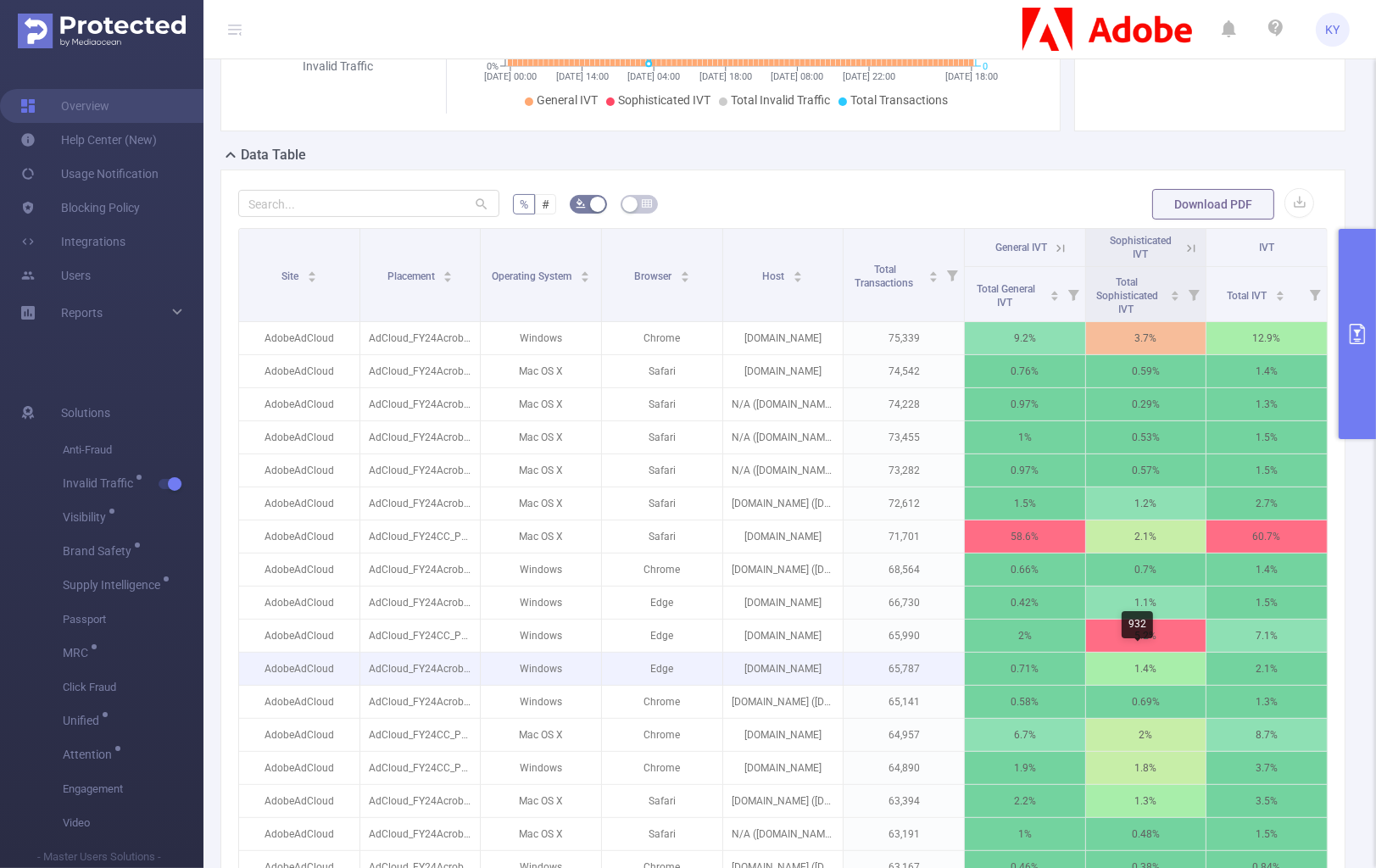
scroll to position [491, 0]
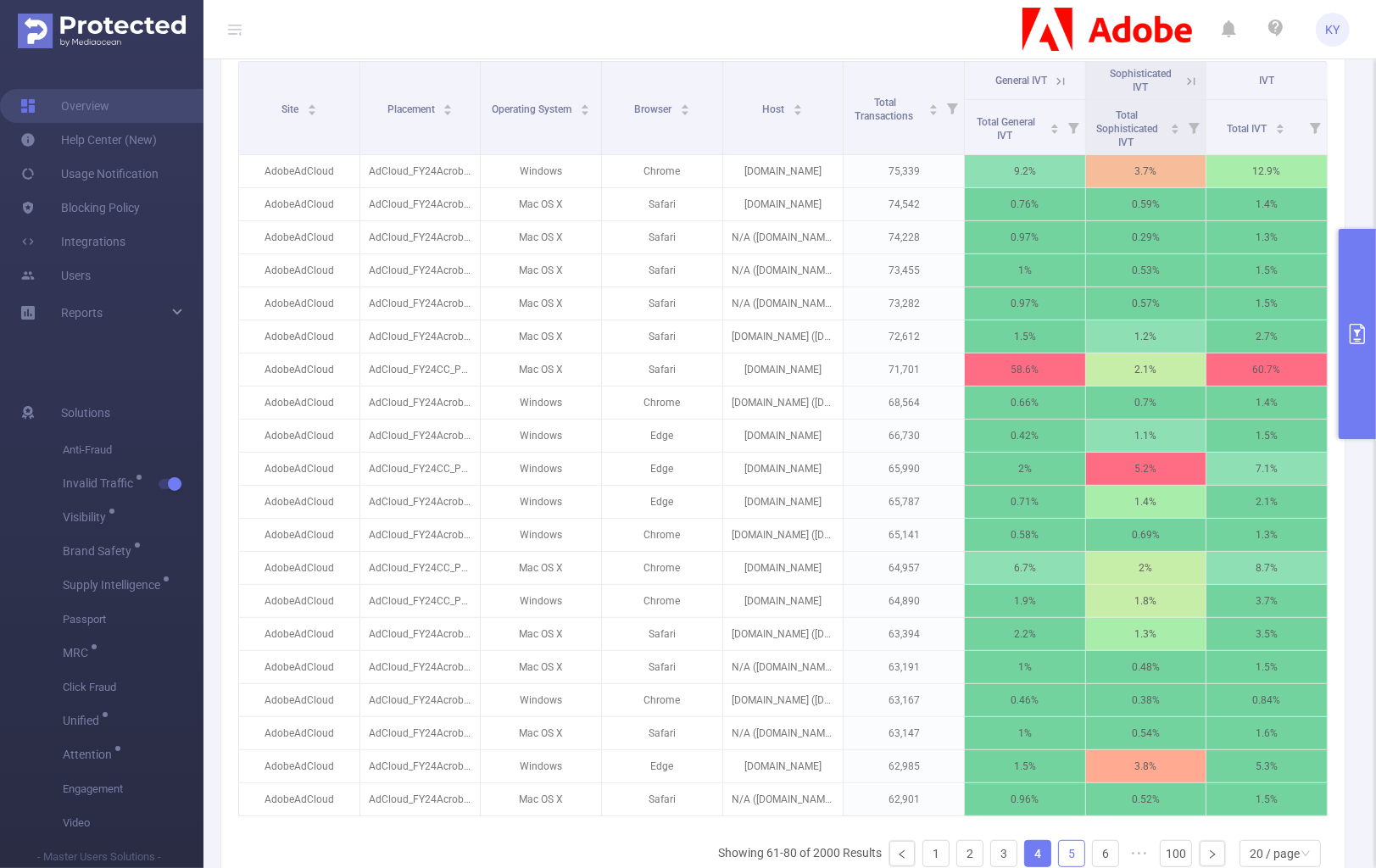
click at [1059, 763] on link "5" at bounding box center [1072, 854] width 26 height 26
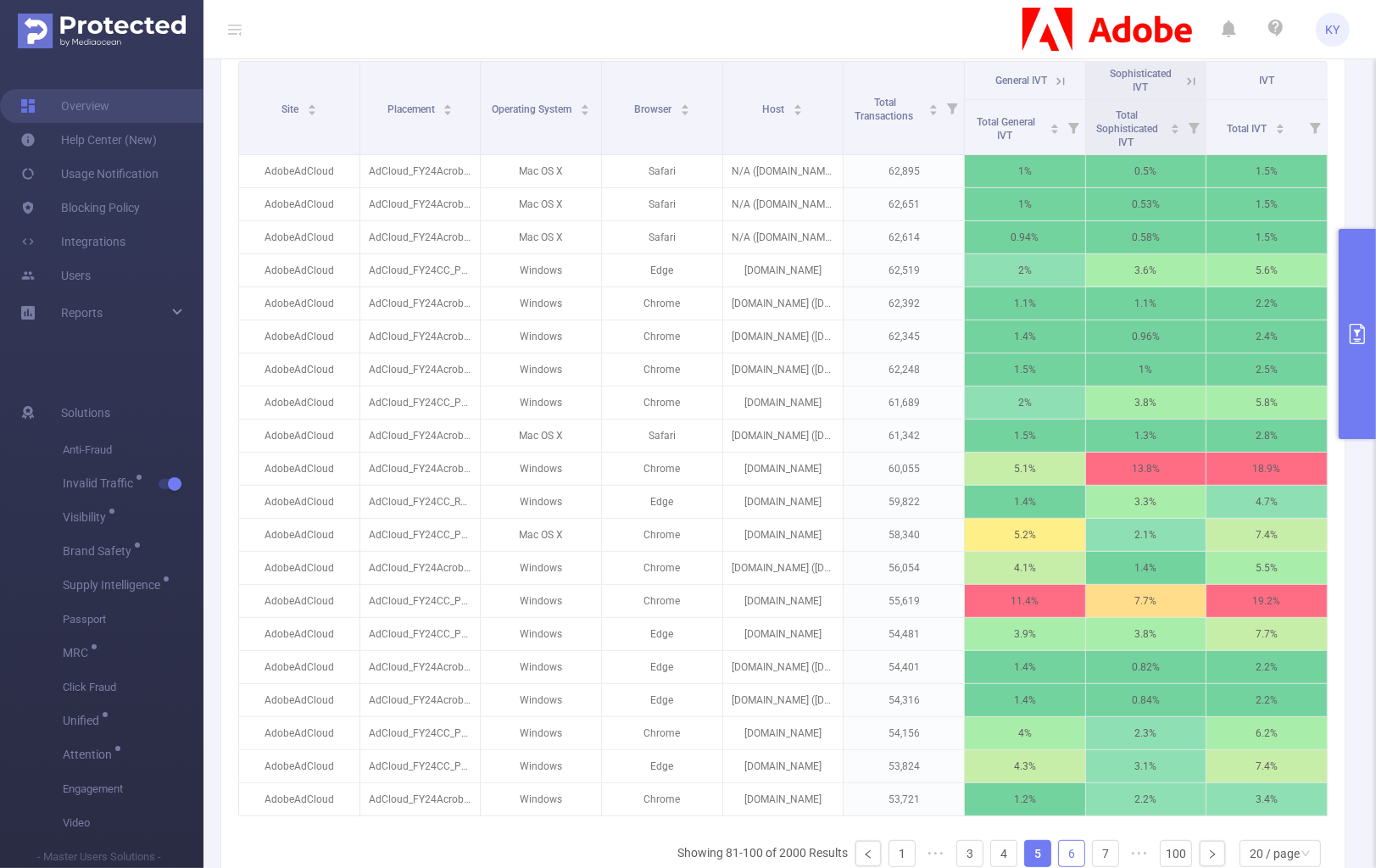
click at [1059, 763] on link "6" at bounding box center [1072, 854] width 26 height 26
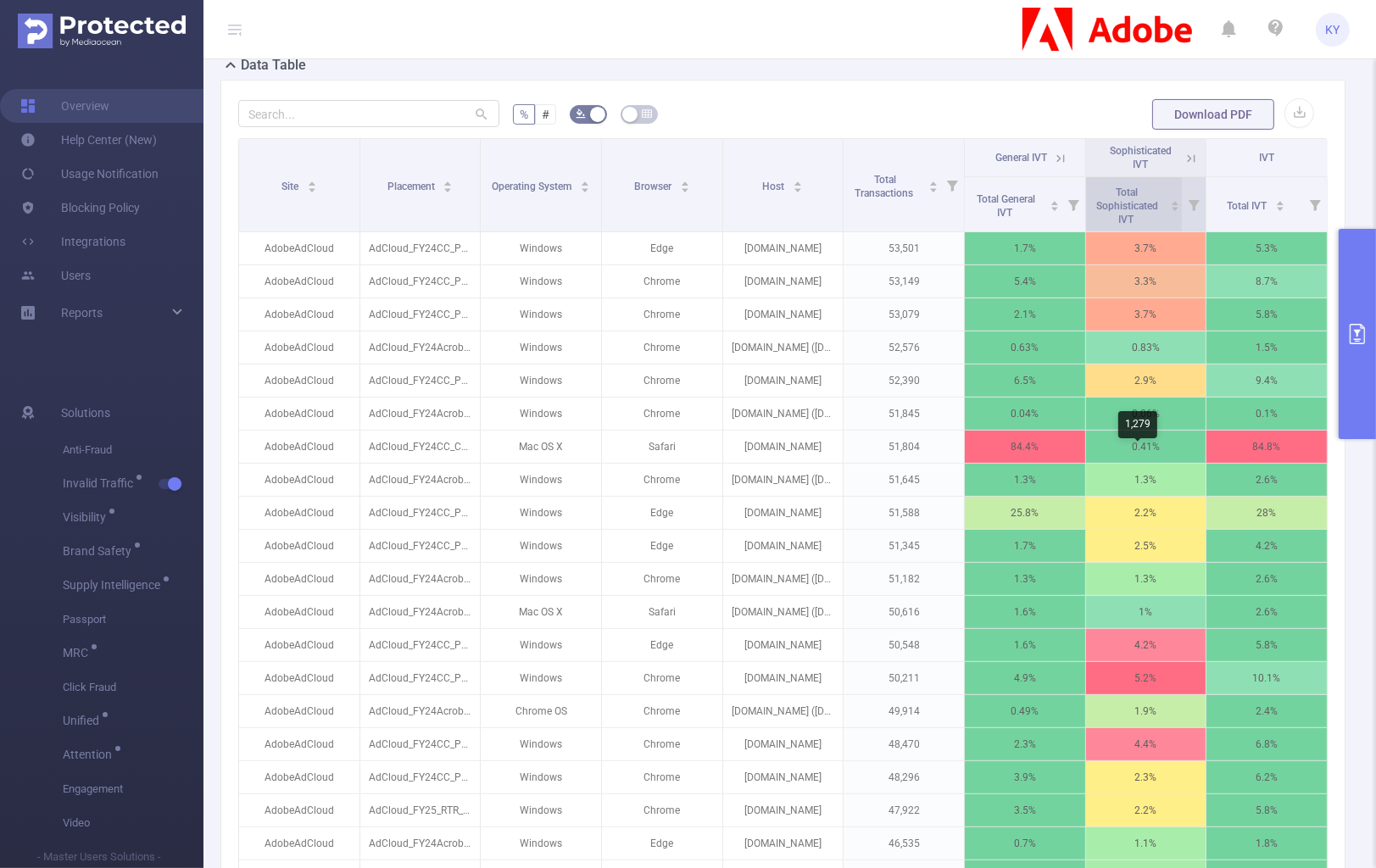
scroll to position [343, 0]
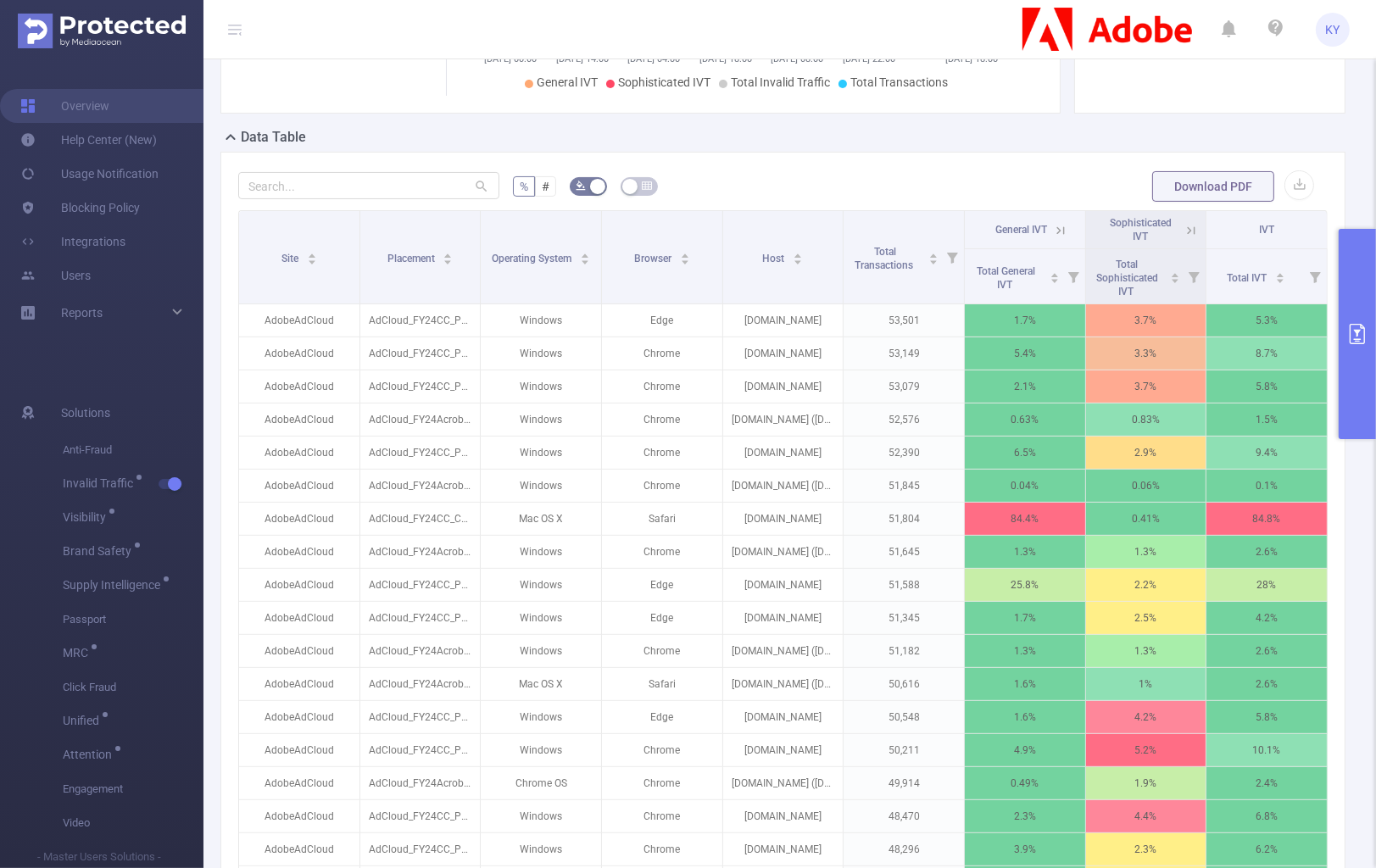
click at [1048, 230] on icon at bounding box center [1058, 230] width 20 height 17
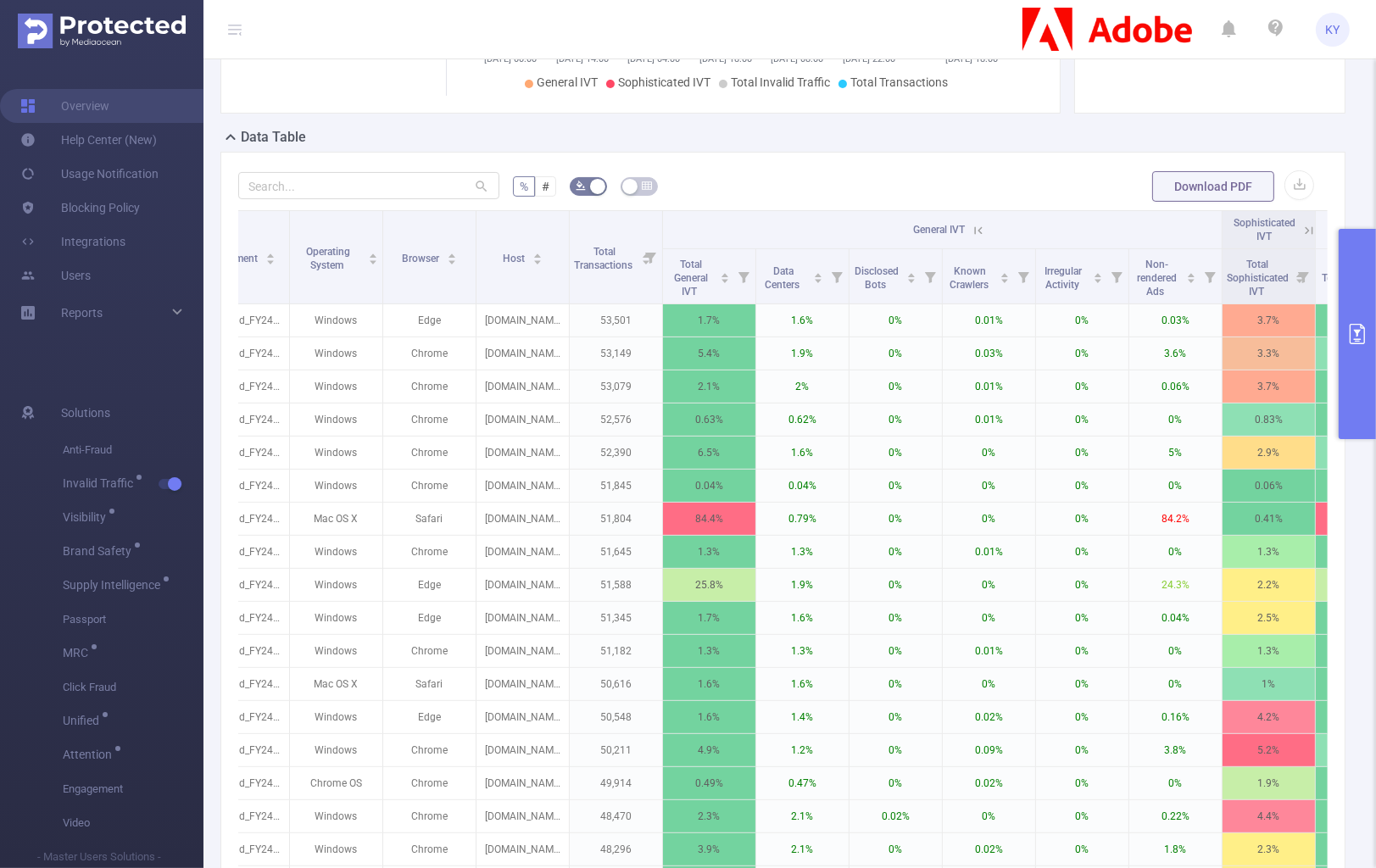
click at [981, 232] on icon at bounding box center [979, 230] width 15 height 15
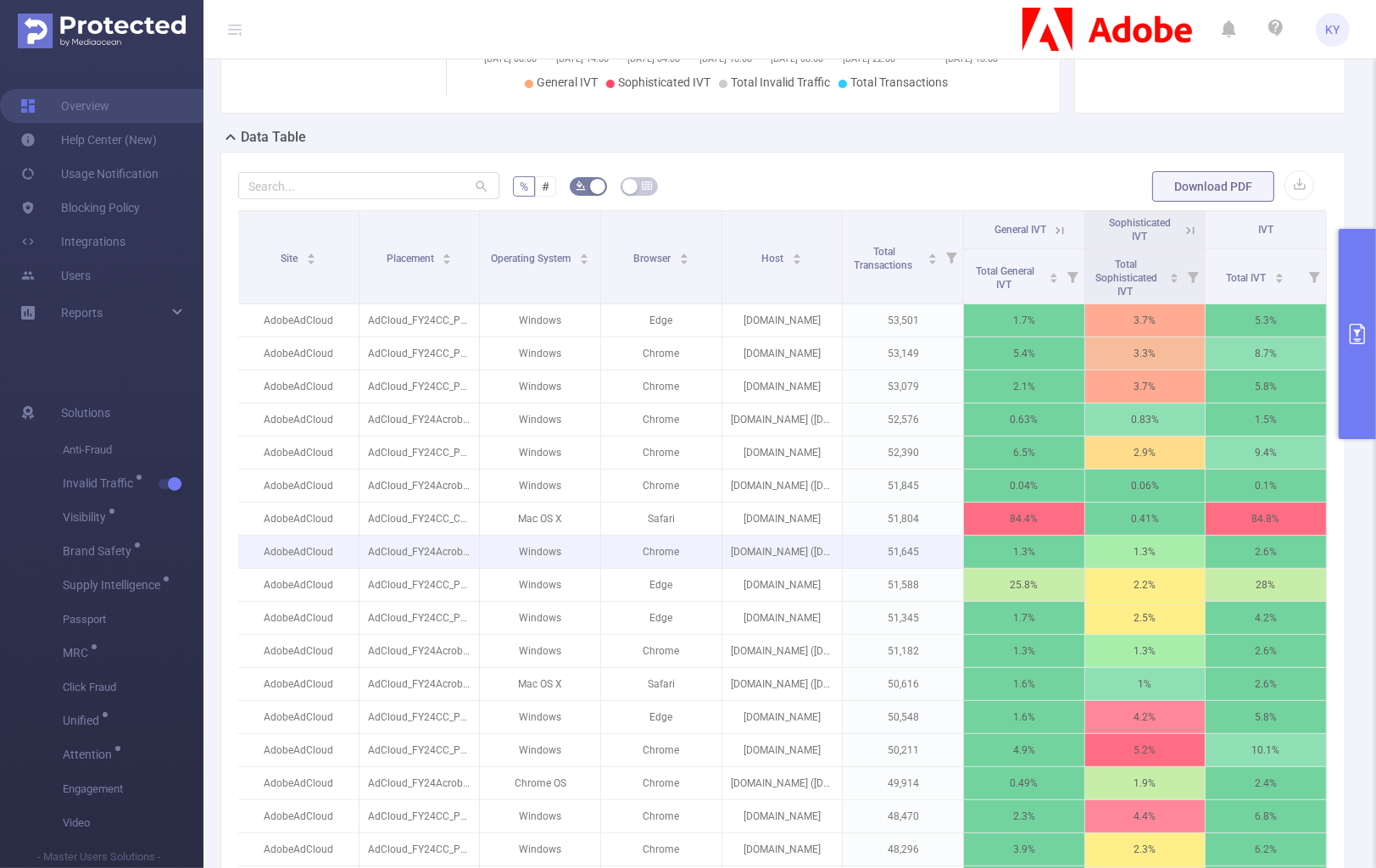
scroll to position [0, 0]
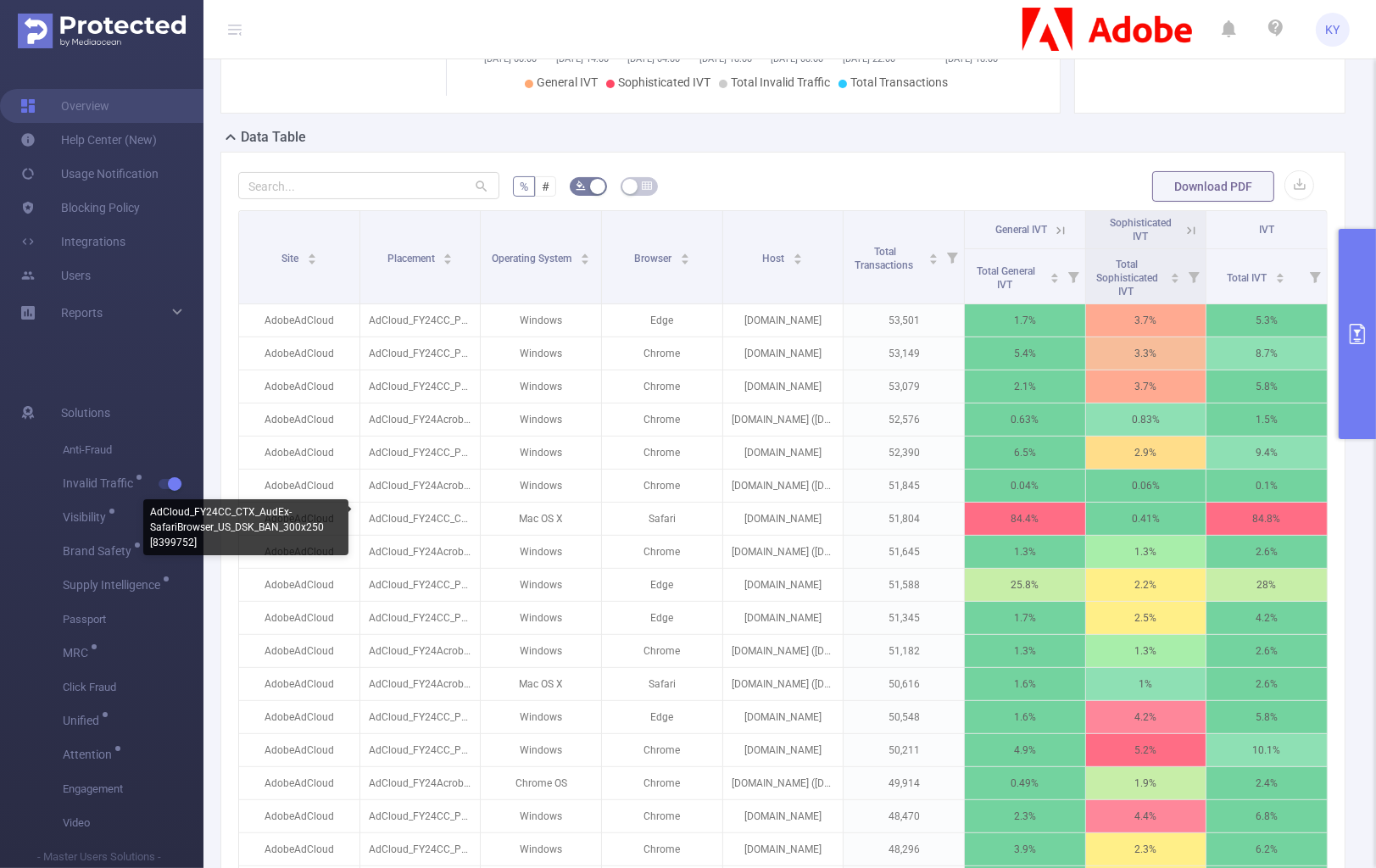
click at [162, 545] on div "AdCloud_FY24CC_CTX_AudEx-SafariBrowser_US_DSK_BAN_300x250 [8399752]" at bounding box center [246, 527] width 205 height 56
copy div "8399752"
click at [151, 541] on div "AdCloud_FY24CC_CTX_AudEx-SafariBrowser_US_DSK_BAN_300x250 [8399752]" at bounding box center [246, 527] width 205 height 56
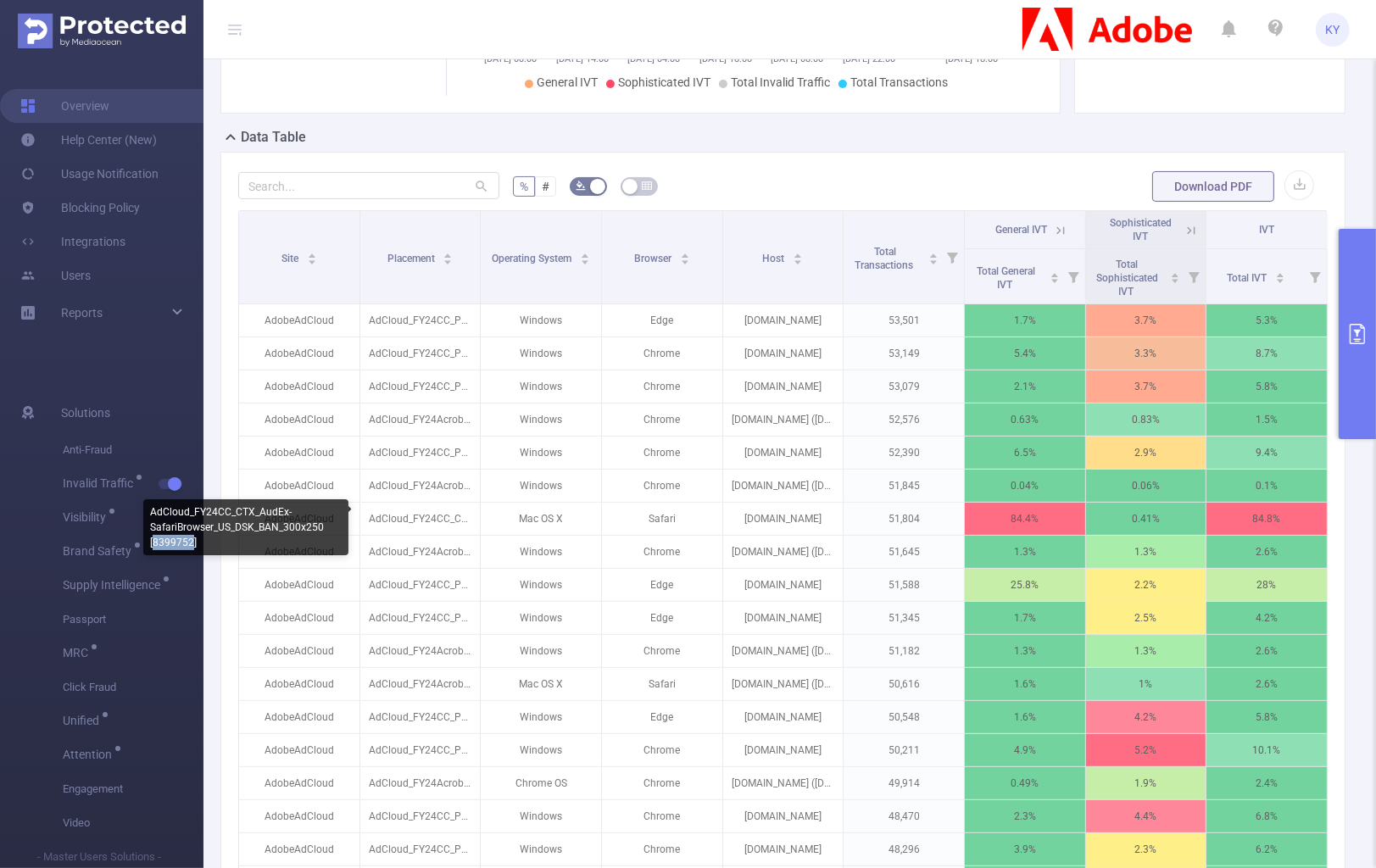
copy div "8399752"
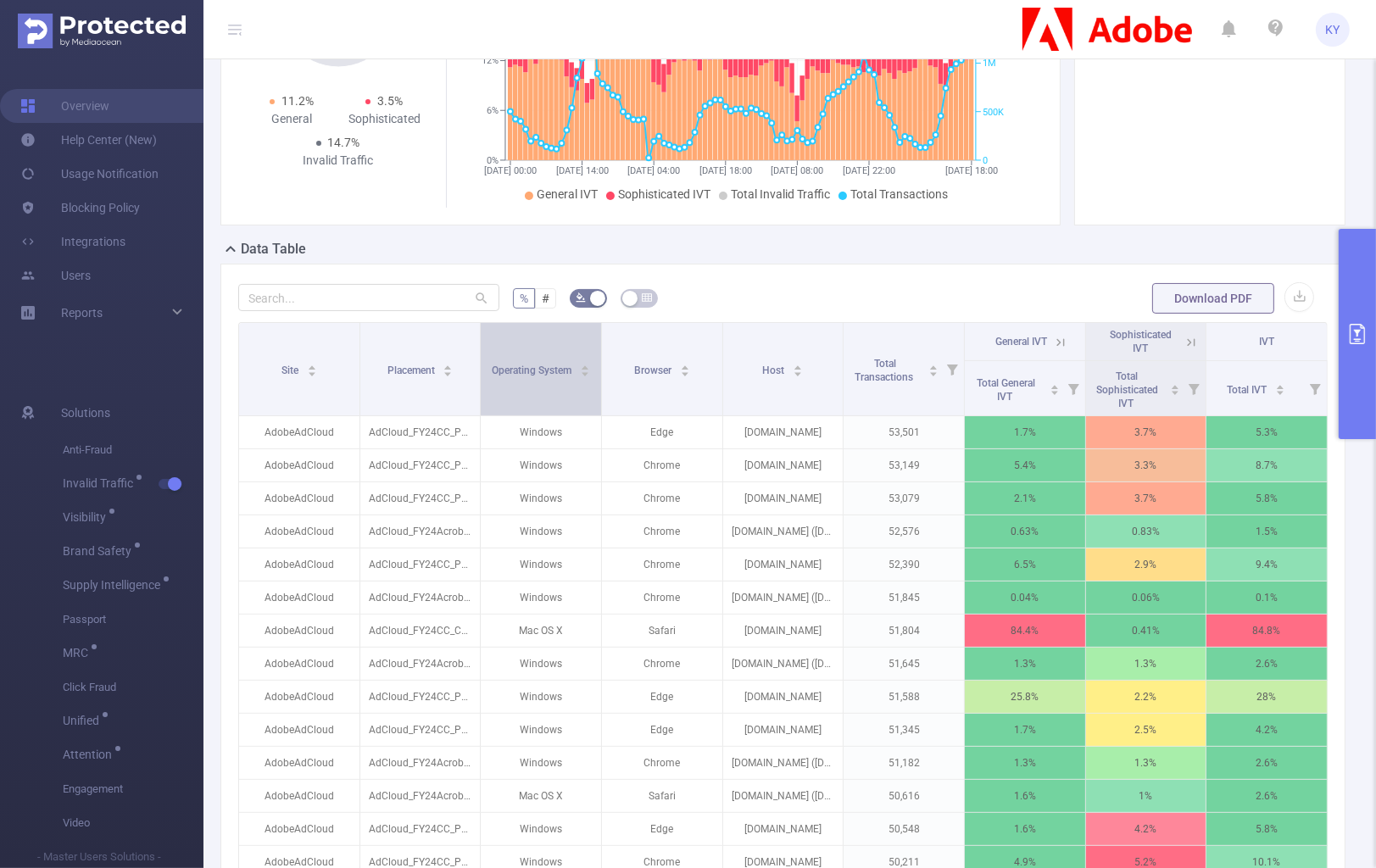
scroll to position [72, 0]
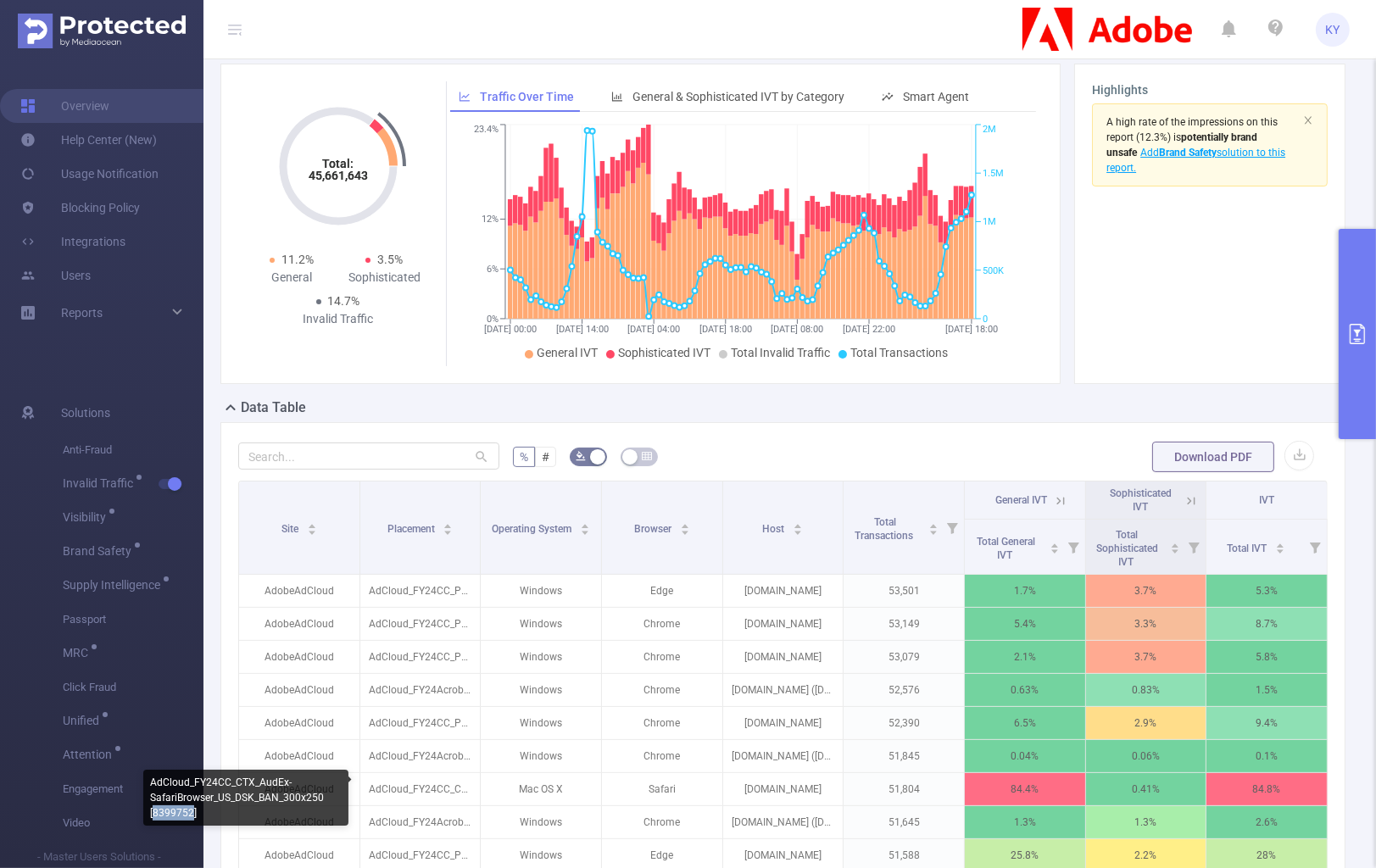
click at [182, 763] on div "AdCloud_FY24CC_CTX_AudEx-SafariBrowser_US_DSK_BAN_300x250 [8399752]" at bounding box center [246, 797] width 205 height 56
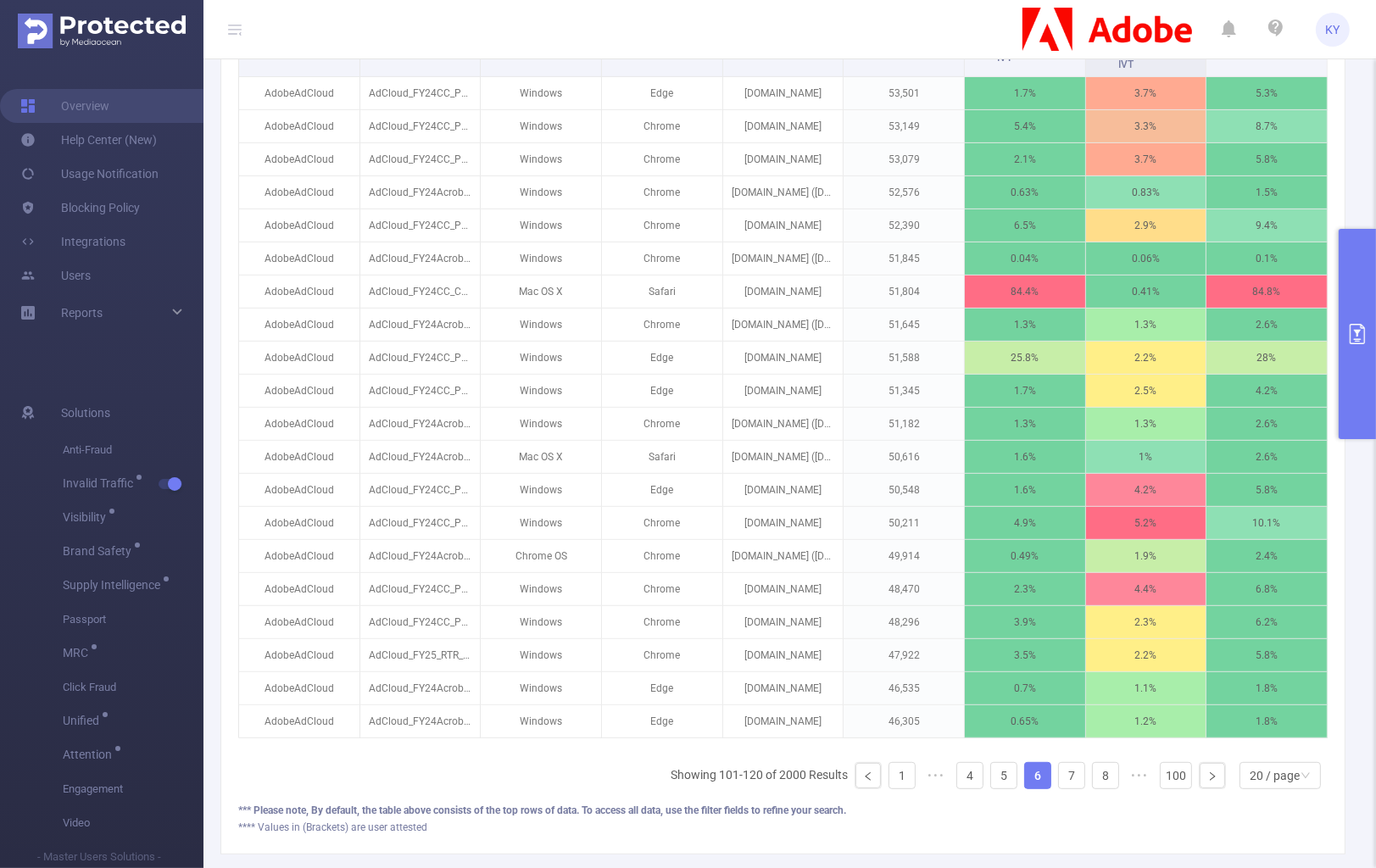
scroll to position [667, 0]
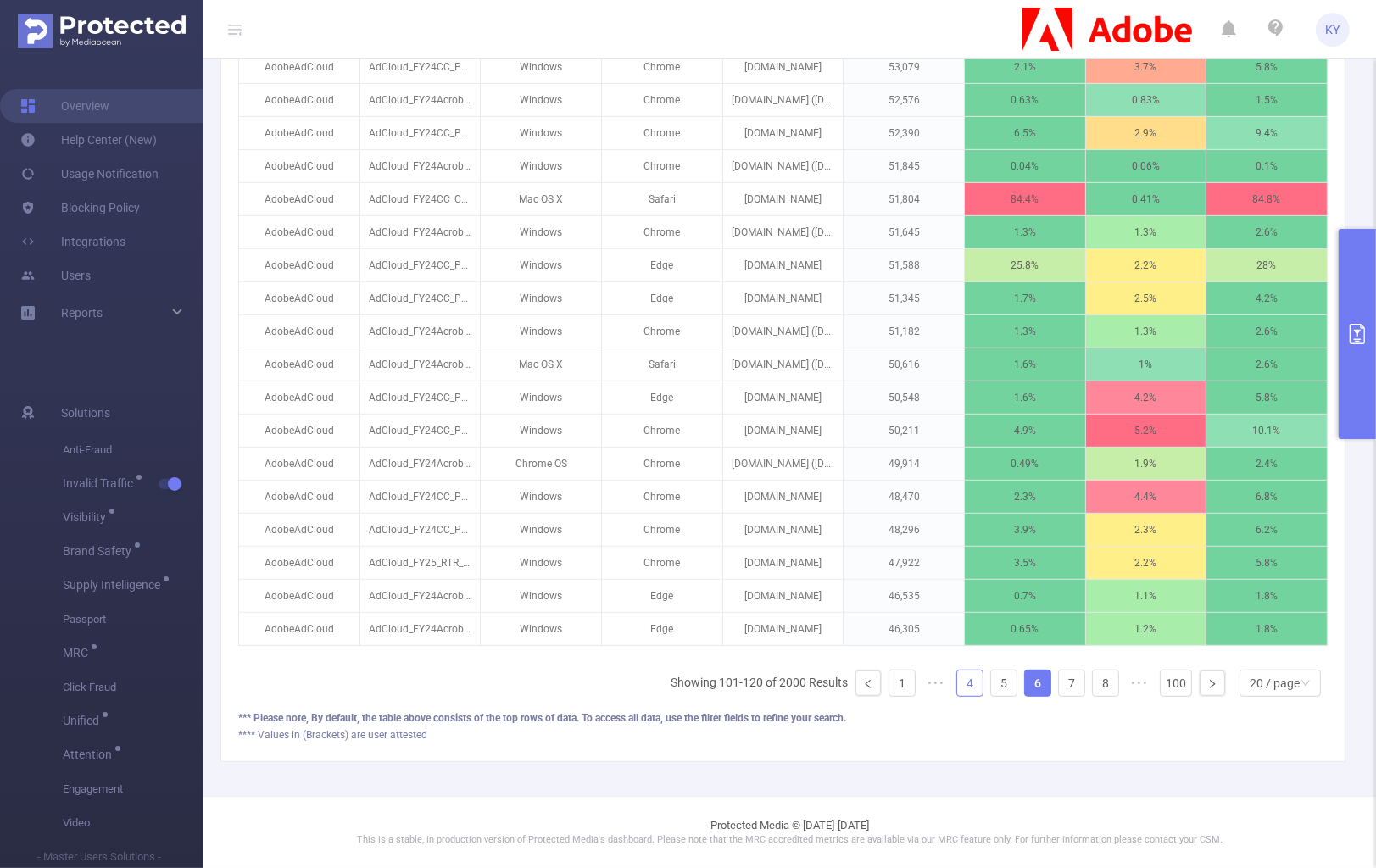
click at [968, 681] on link "4" at bounding box center [970, 684] width 26 height 26
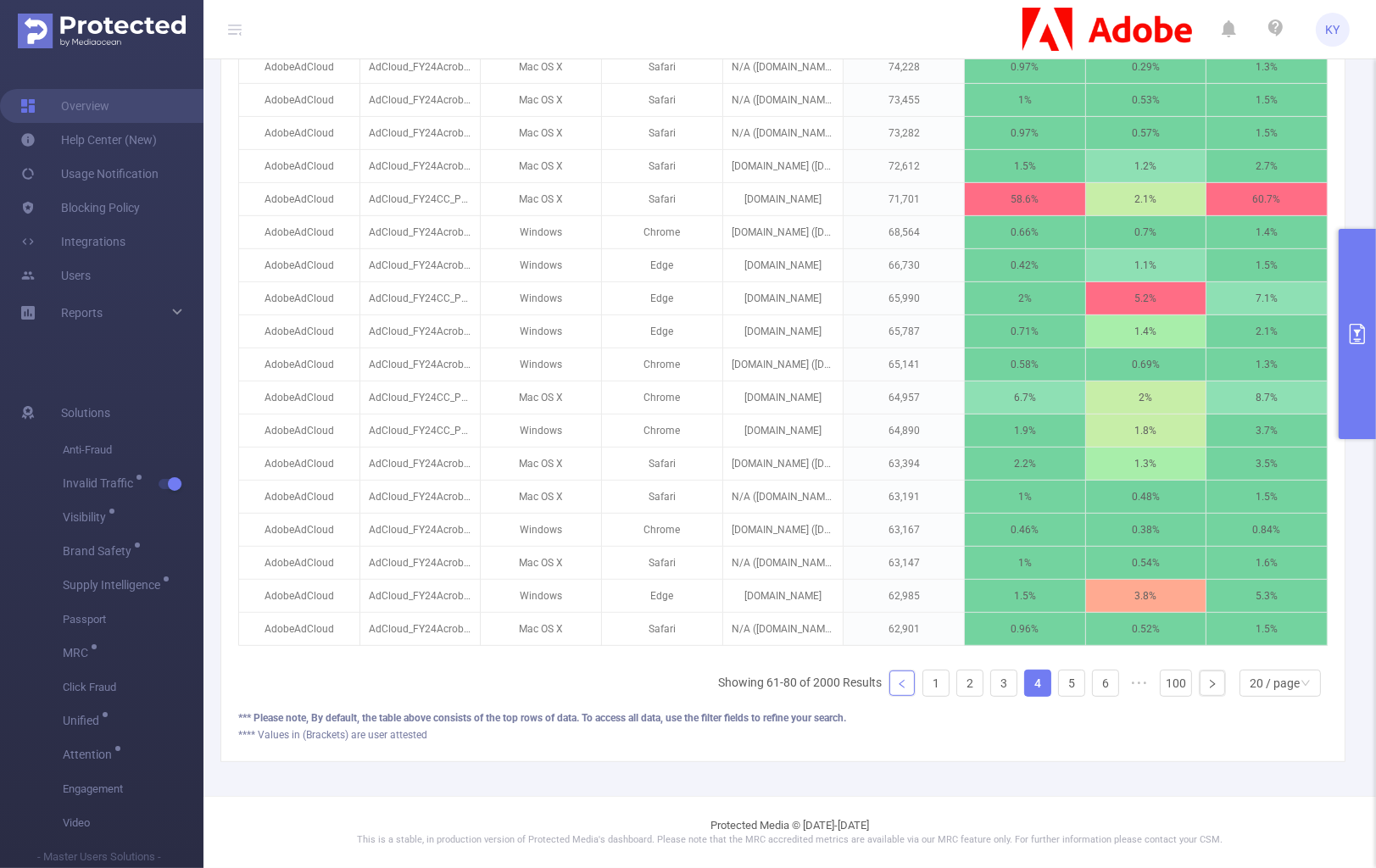
click at [906, 687] on link at bounding box center [902, 684] width 26 height 26
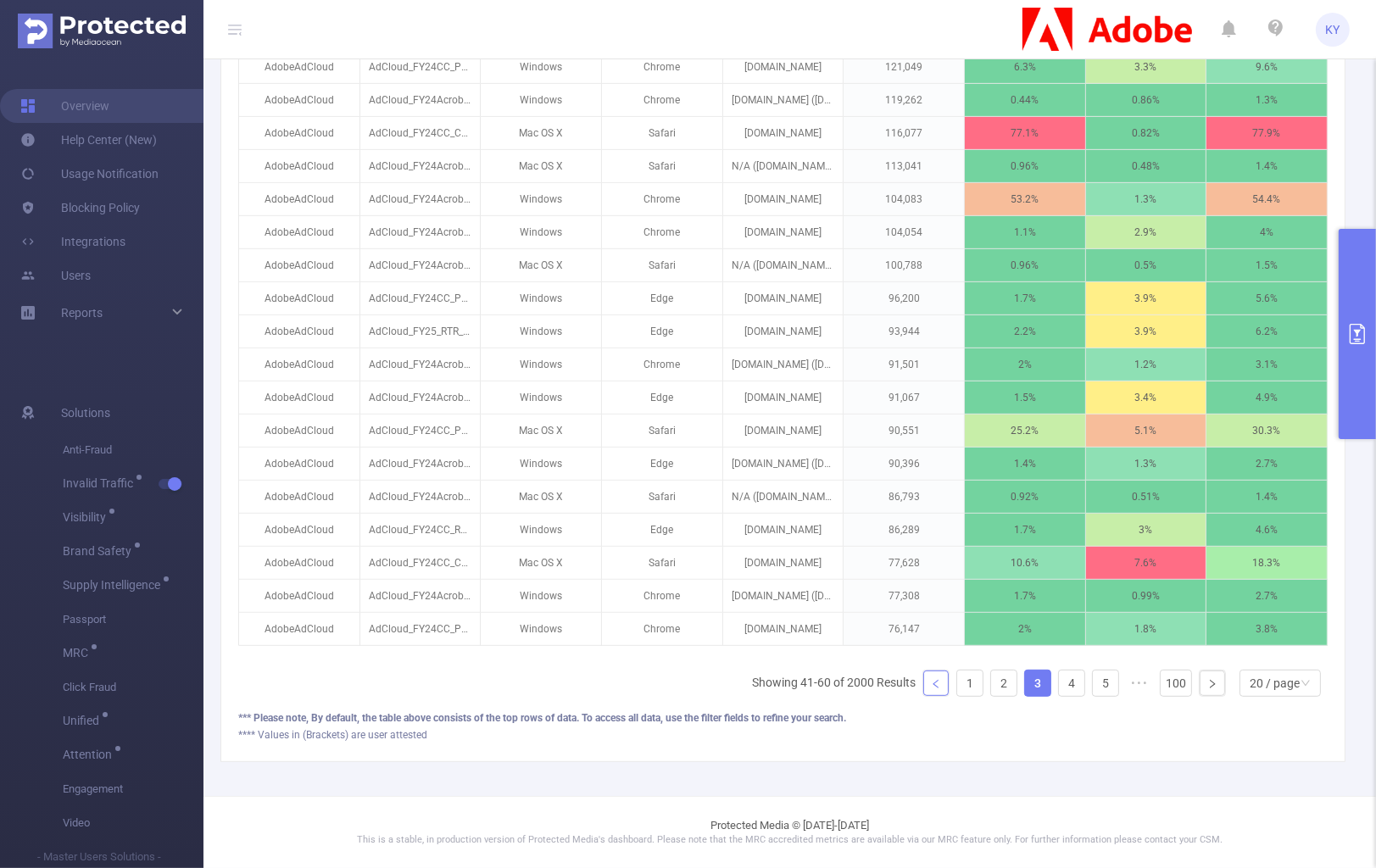
click at [931, 687] on icon "icon: left" at bounding box center [936, 684] width 10 height 10
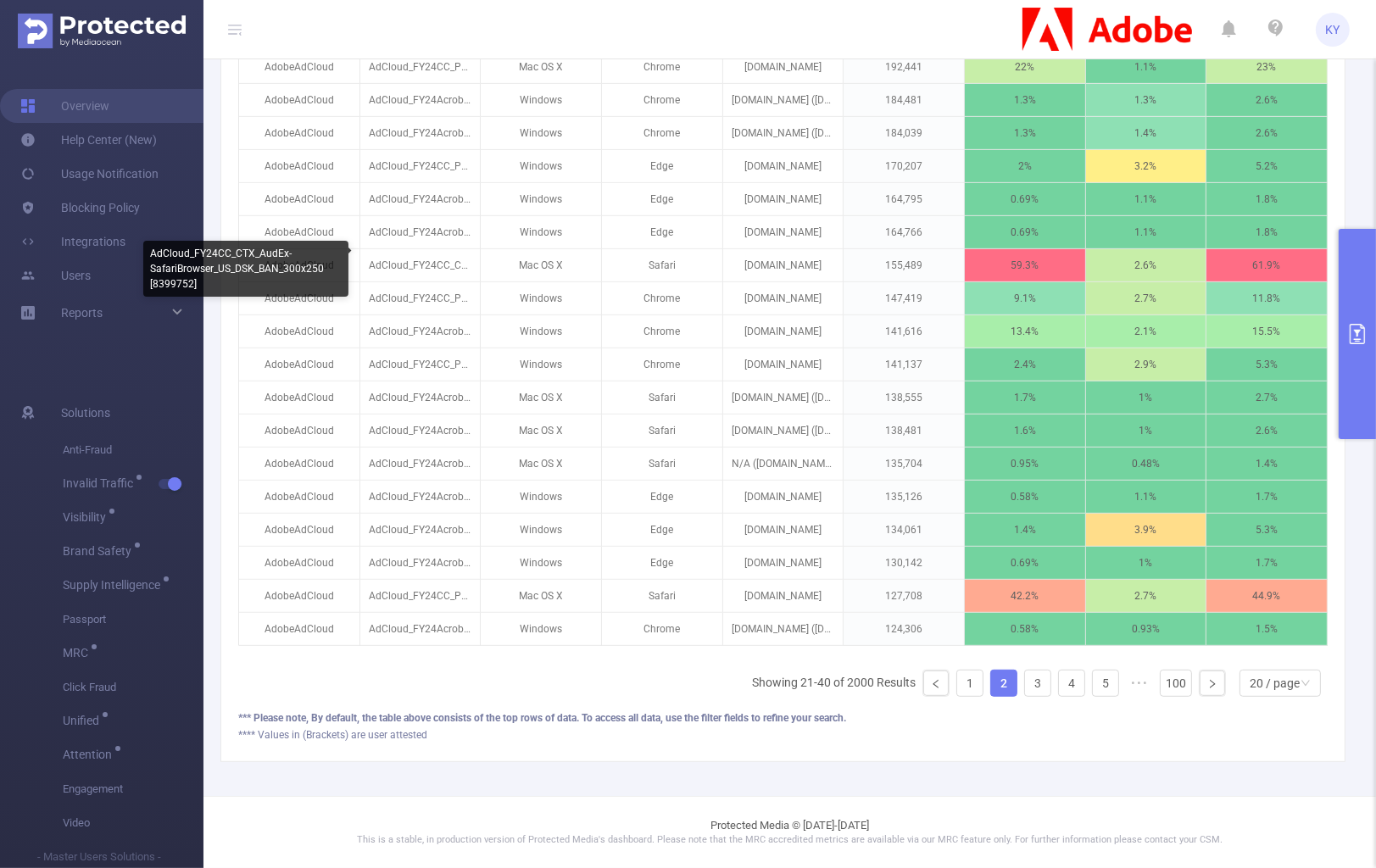
click at [182, 289] on div "AdCloud_FY24CC_CTX_AudEx-SafariBrowser_US_DSK_BAN_300x250 [8399752]" at bounding box center [246, 269] width 205 height 56
copy div "8399752"
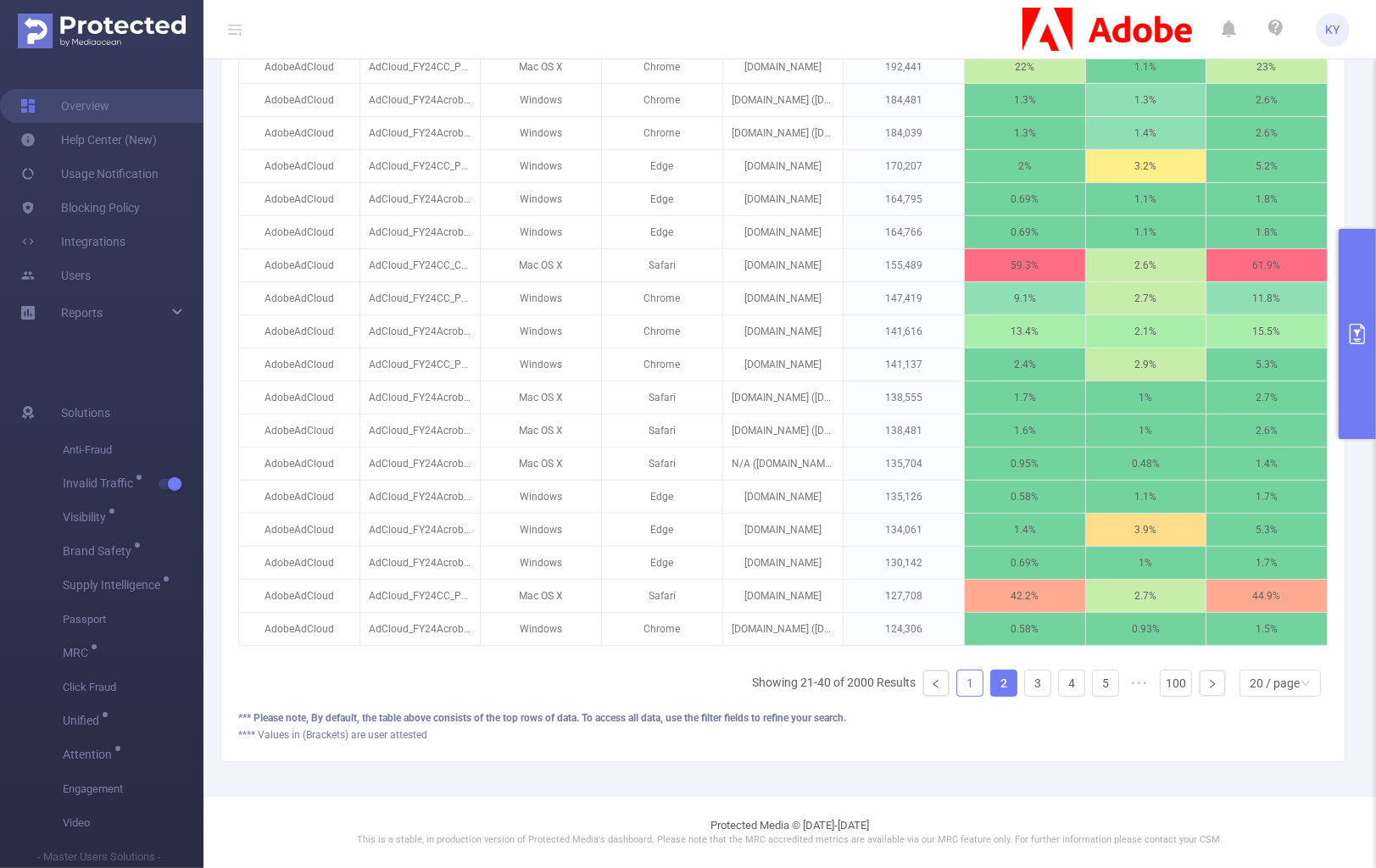
click at [958, 682] on link "1" at bounding box center [970, 684] width 26 height 26
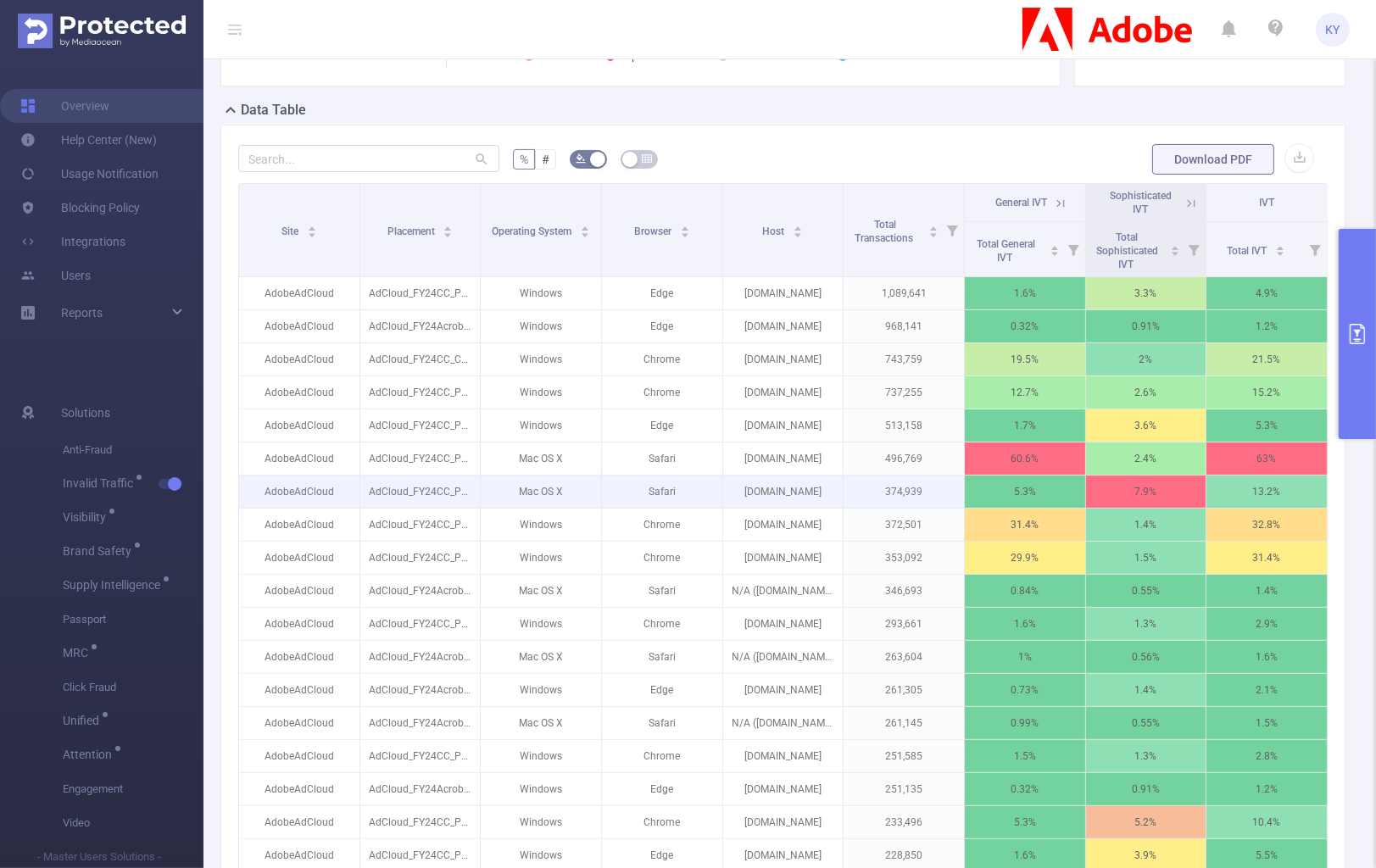
scroll to position [305, 0]
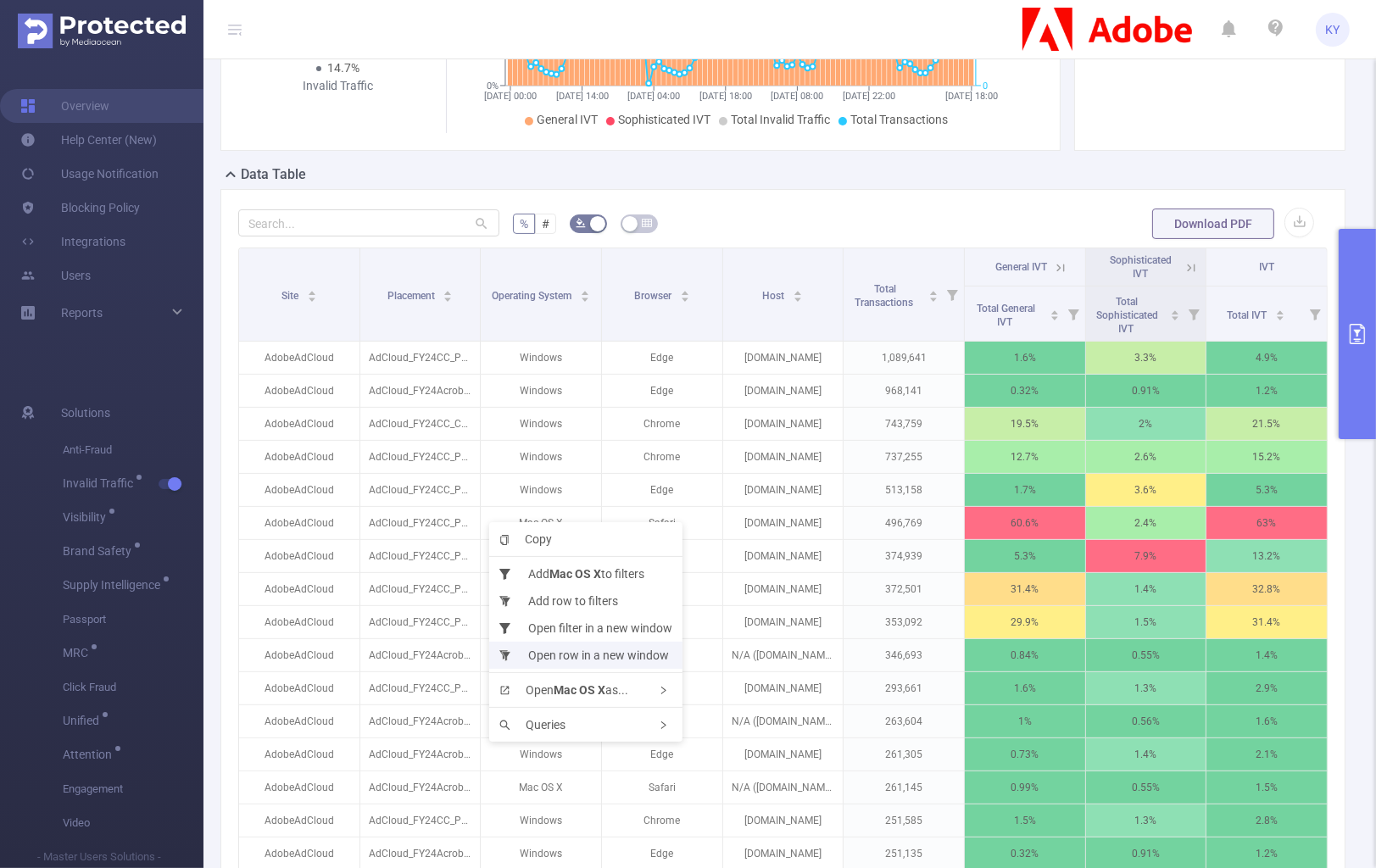
click at [611, 655] on li "Open row in a new window" at bounding box center [585, 655] width 193 height 27
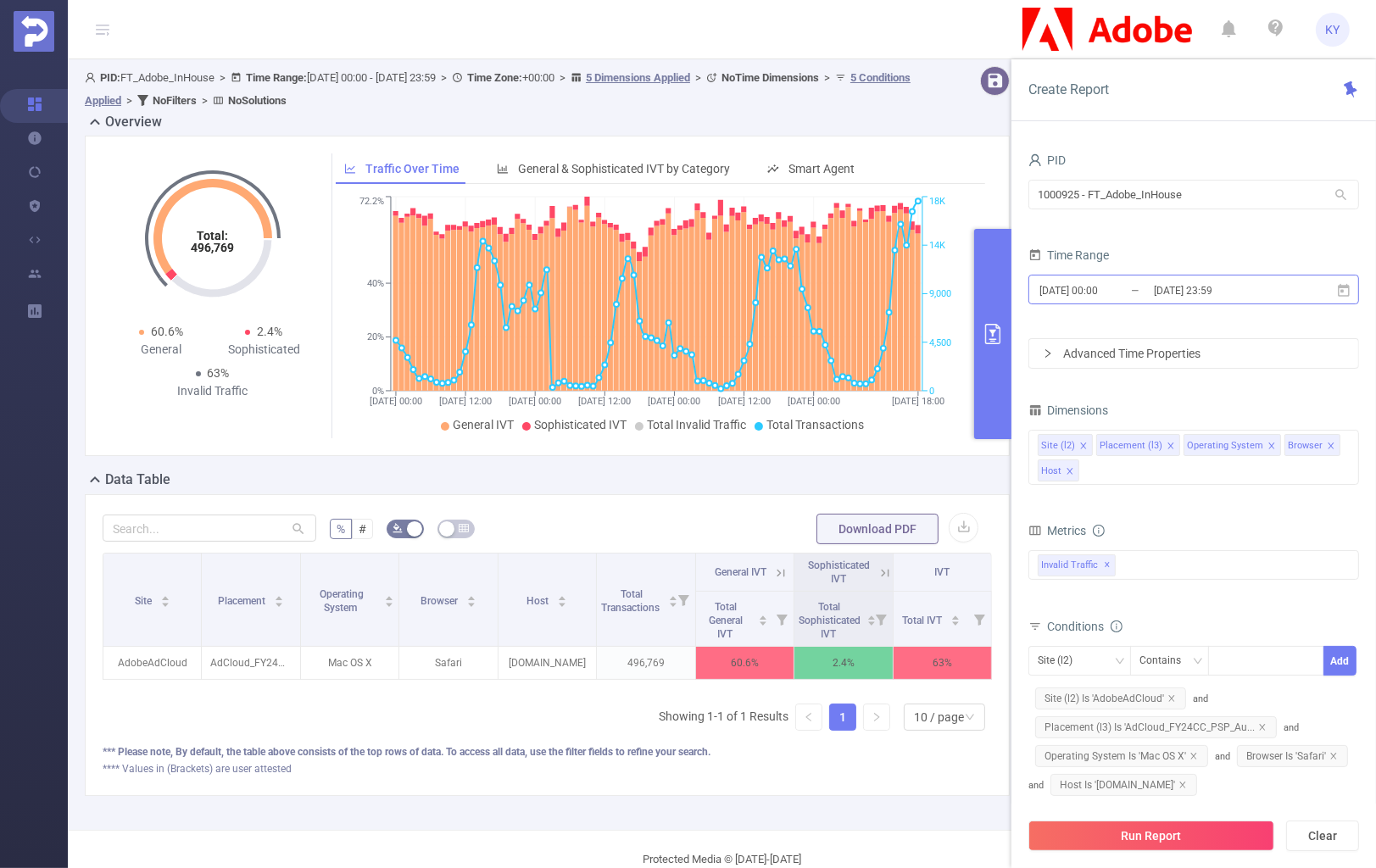
click at [1181, 285] on input "[DATE] 23:59" at bounding box center [1221, 290] width 138 height 23
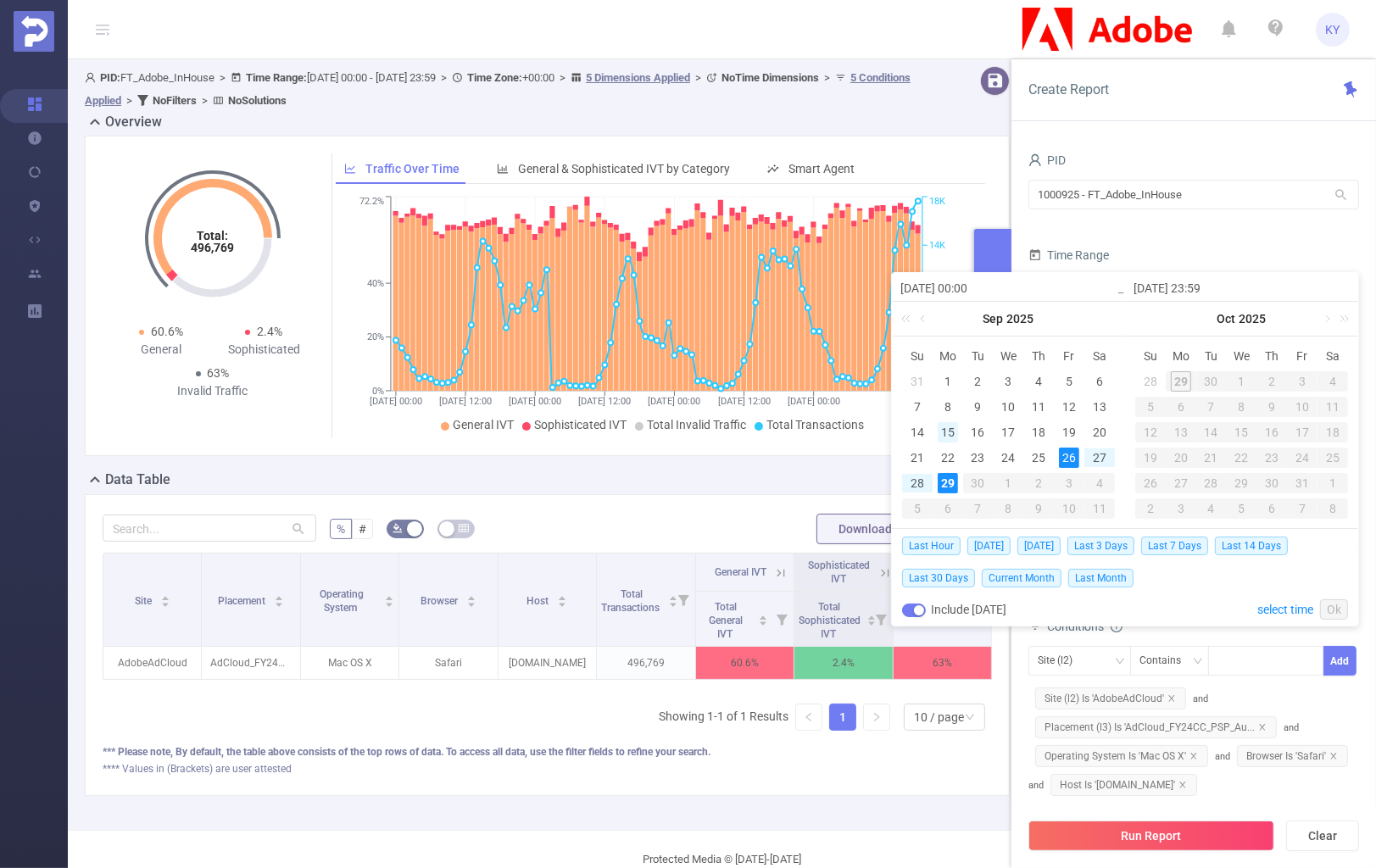
click at [946, 429] on div "15" at bounding box center [948, 433] width 20 height 20
click at [925, 317] on link at bounding box center [924, 319] width 15 height 34
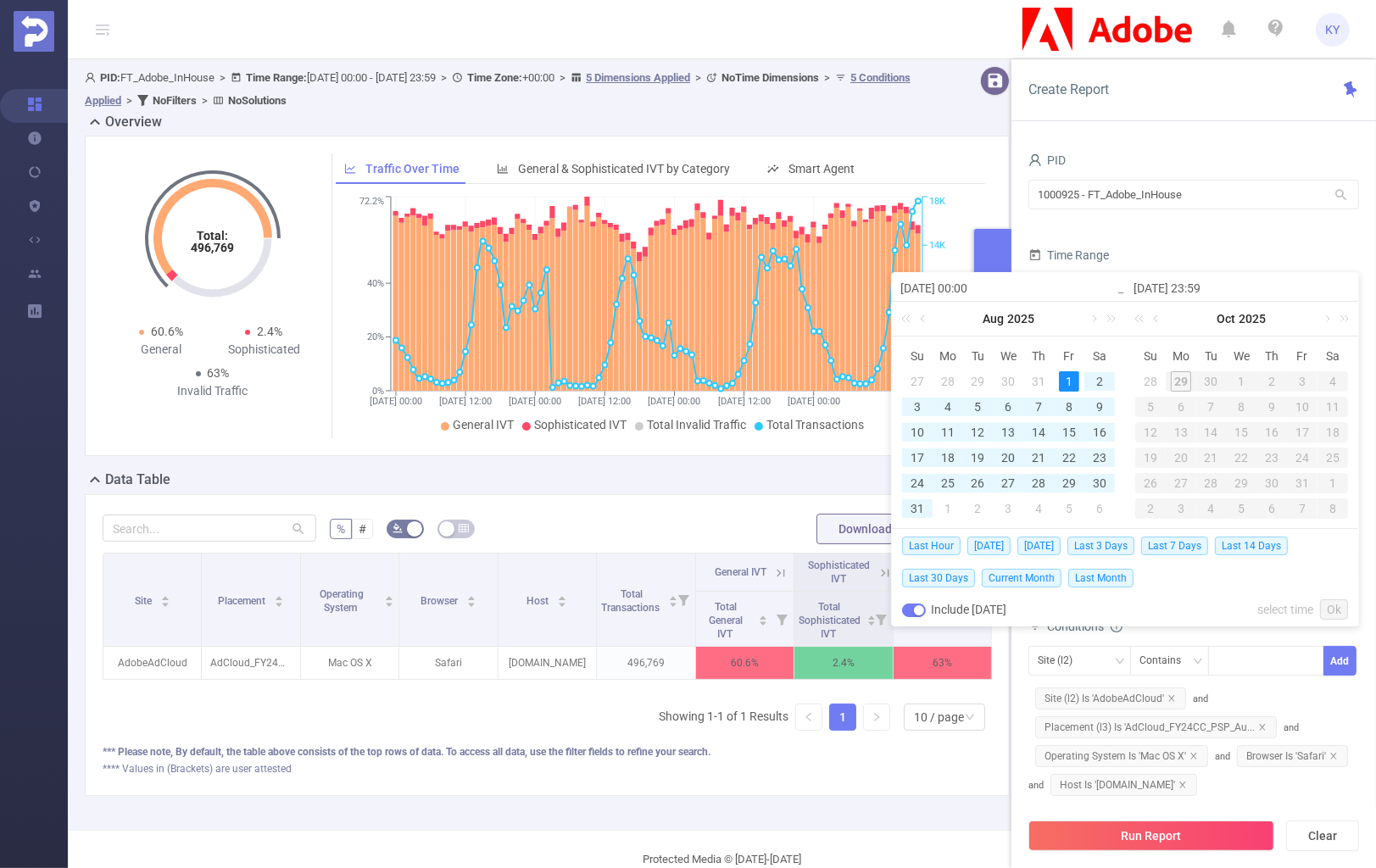
click at [1069, 381] on div "1" at bounding box center [1069, 382] width 20 height 20
type input "[DATE] 00:00"
type input "[DATE] 23:59"
type input "[DATE] 00:00"
type input "[DATE] 23:59"
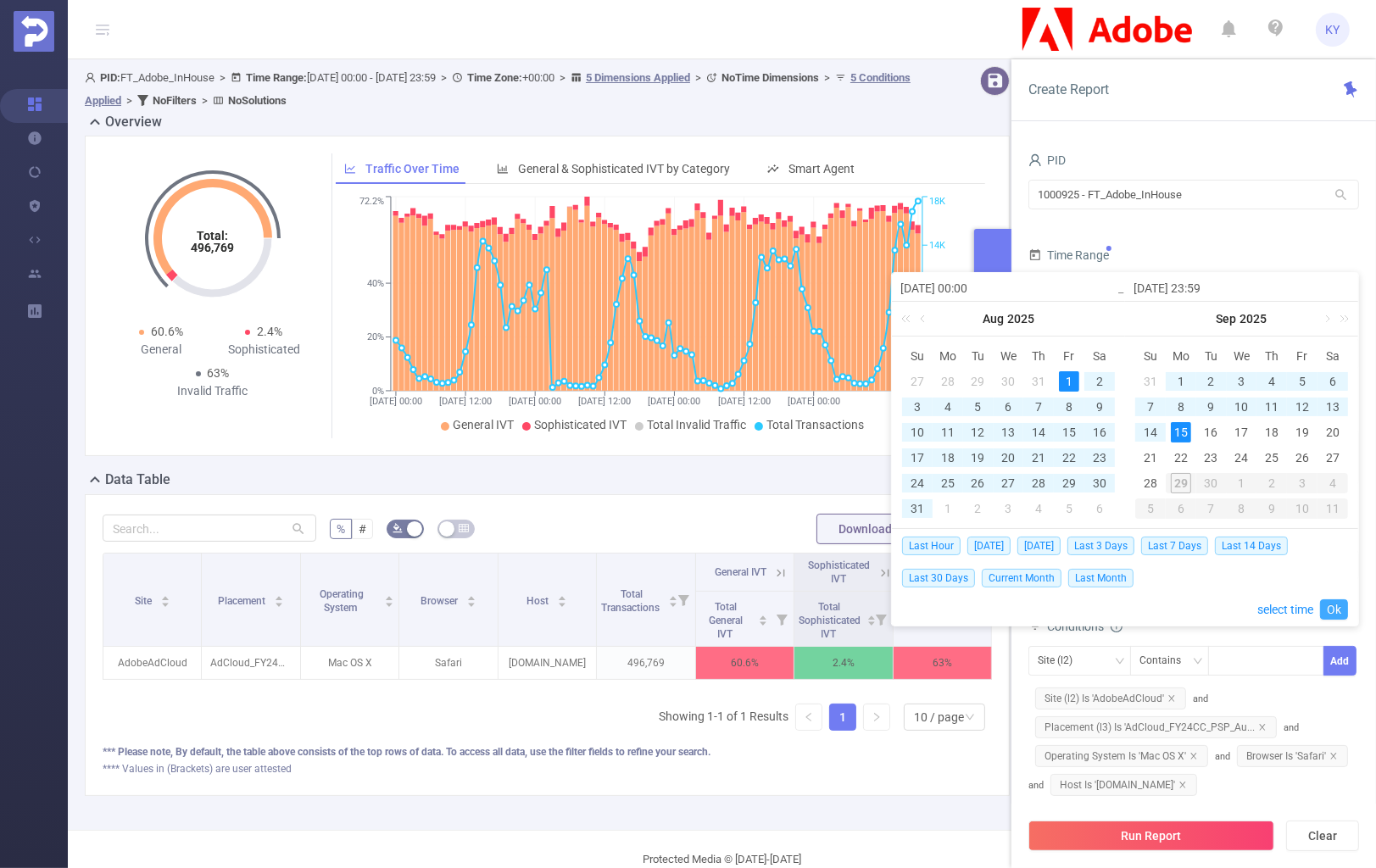
click at [1336, 611] on link "Ok" at bounding box center [1334, 610] width 28 height 20
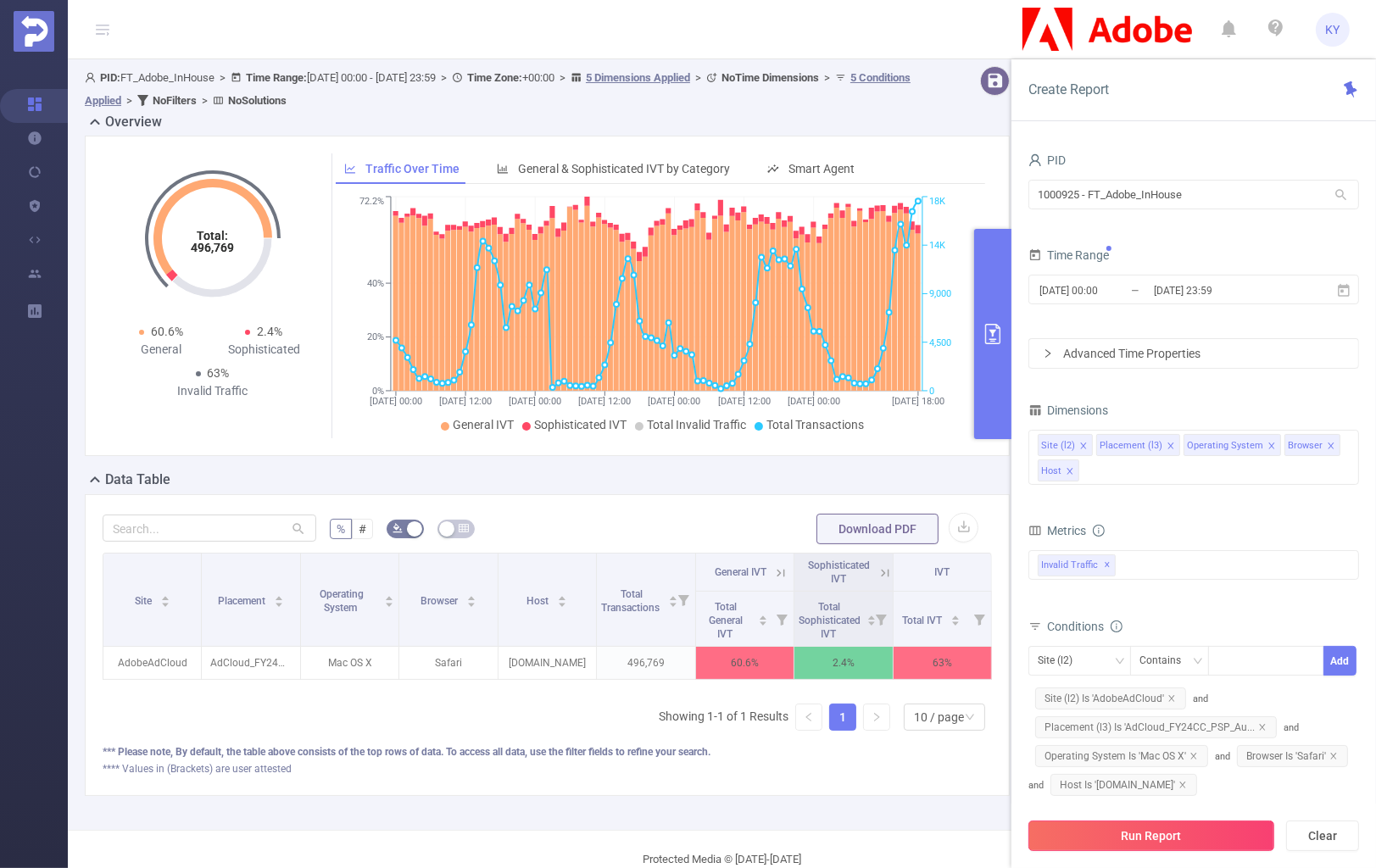
click at [1235, 838] on button "Run Report" at bounding box center [1151, 836] width 246 height 31
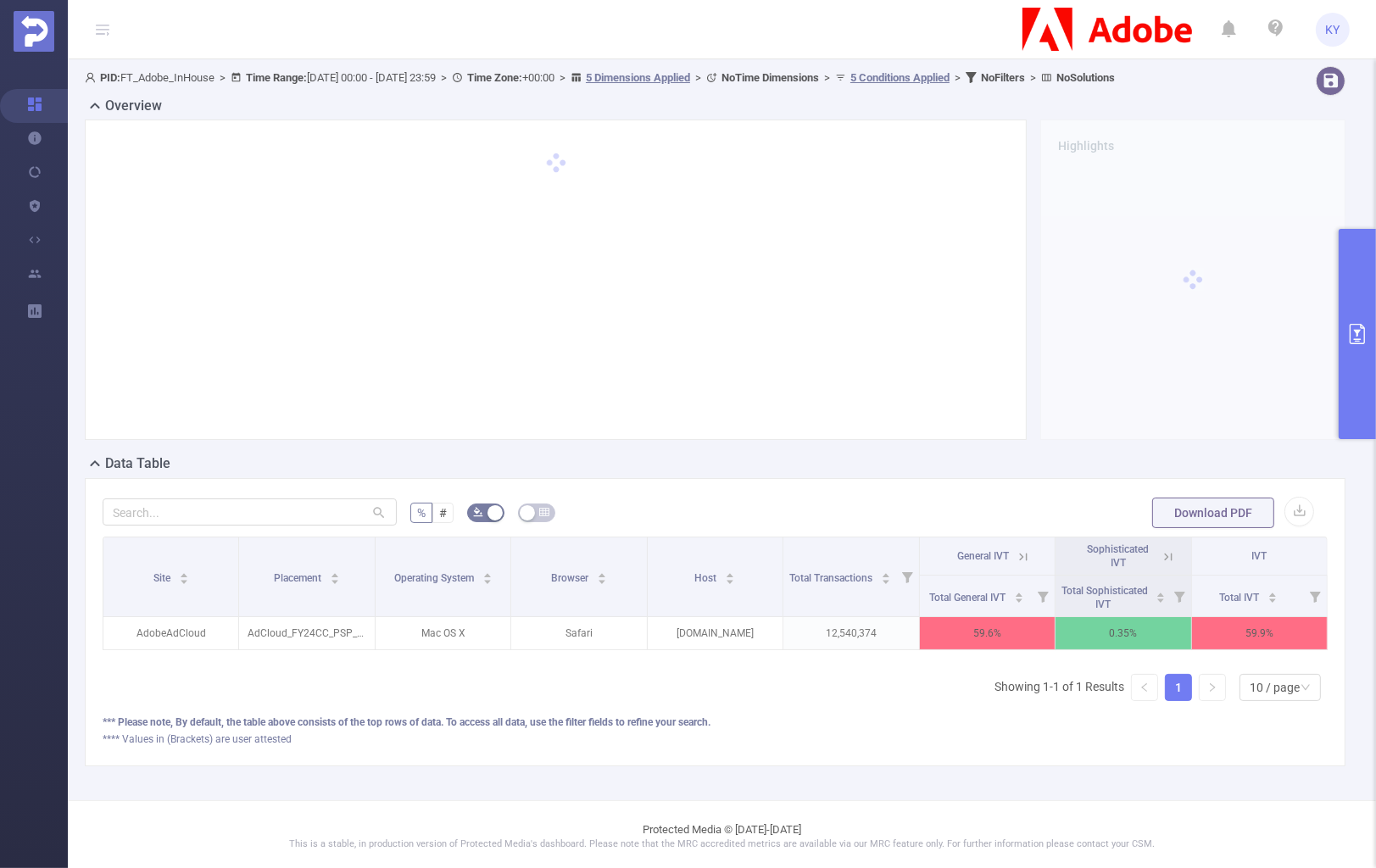
click at [1216, 89] on div "PID: FT_Adobe_InHouse > Time Range: [DATE] 00:00 - [DATE] 23:59 > Time Zone: +0…" at bounding box center [662, 77] width 1155 height 23
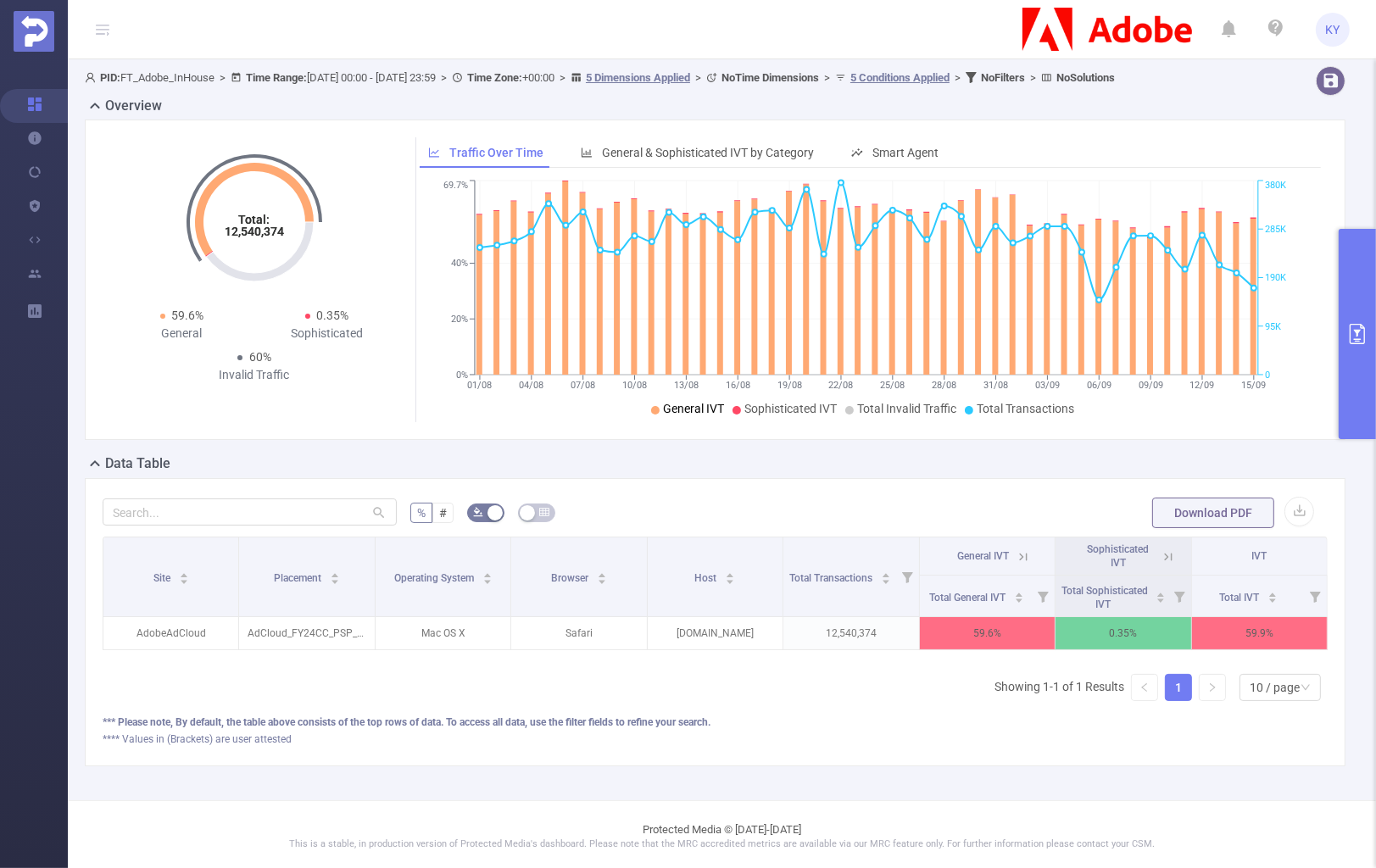
click at [663, 416] on span "General IVT" at bounding box center [694, 409] width 61 height 14
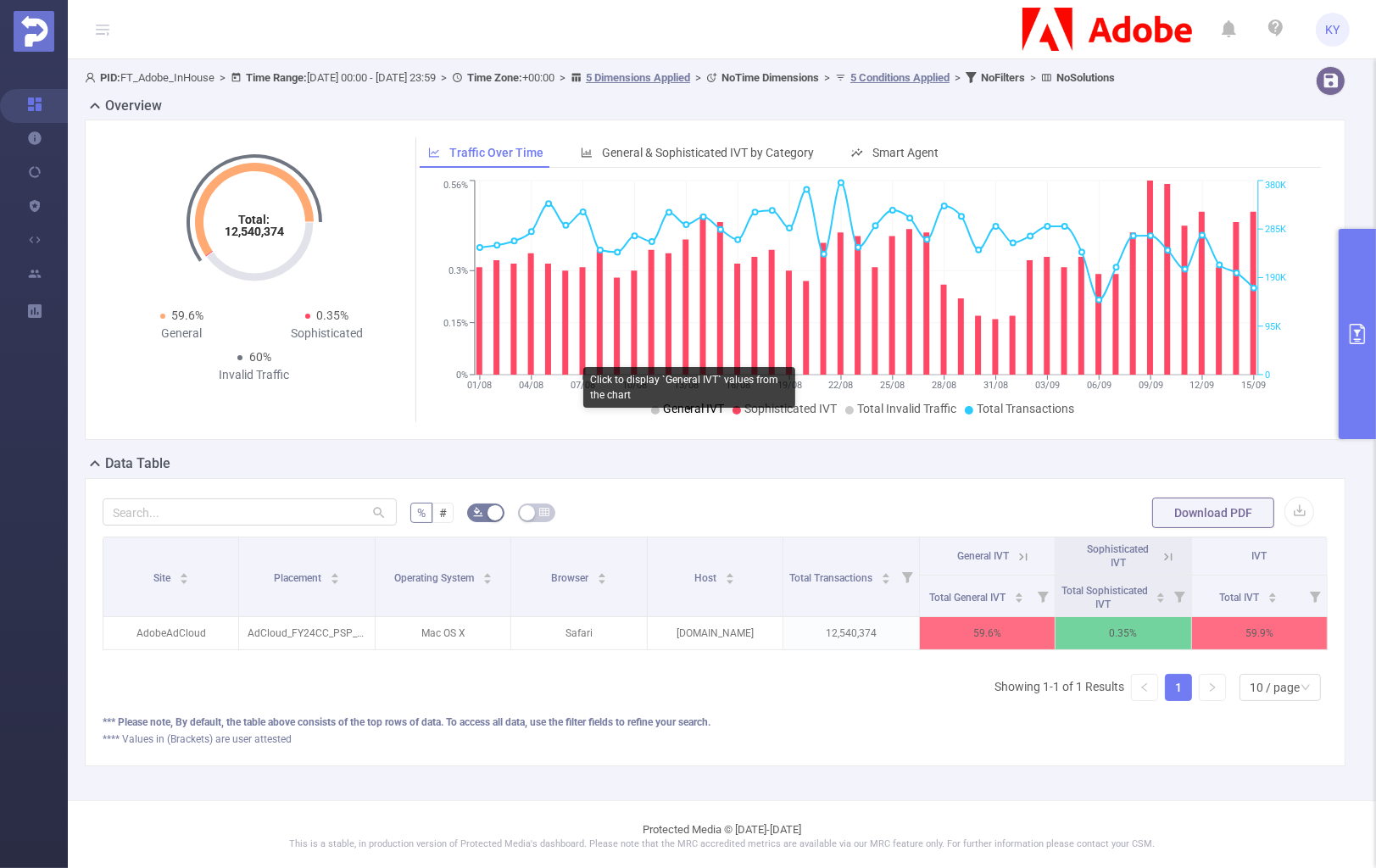
click at [697, 416] on span "General IVT" at bounding box center [694, 409] width 61 height 14
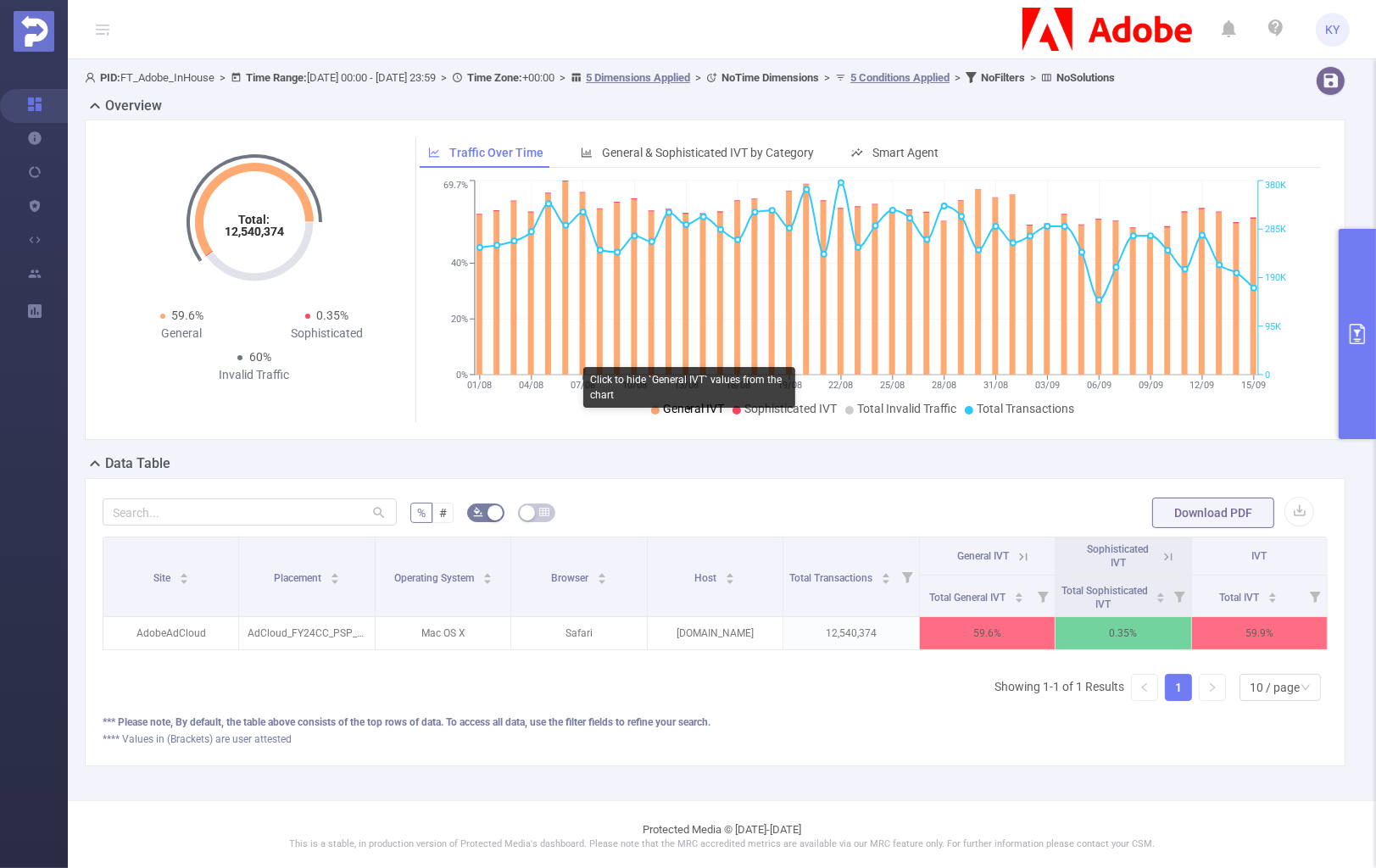
click at [684, 416] on span "General IVT" at bounding box center [694, 409] width 61 height 14
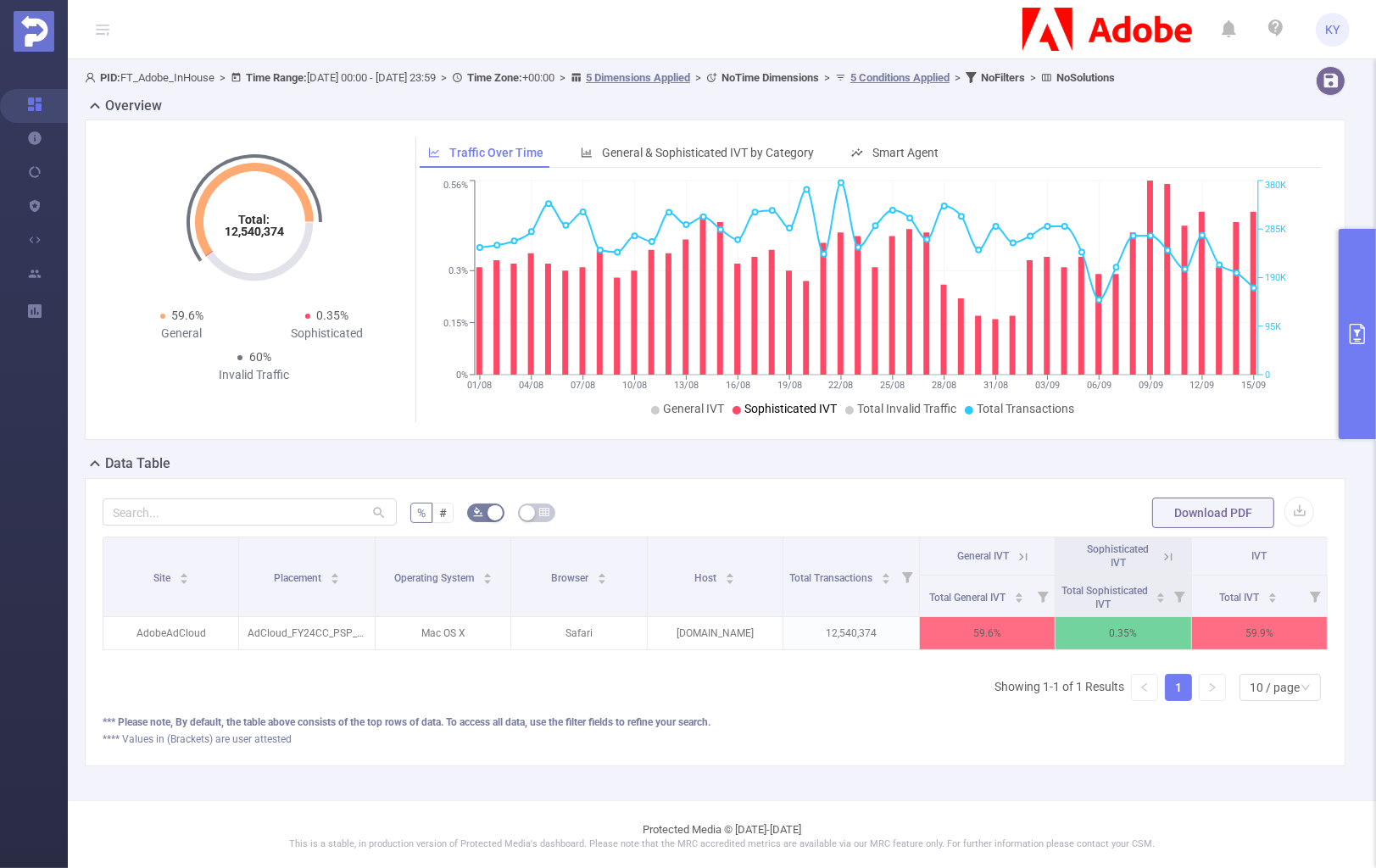
click at [765, 416] on span "Sophisticated IVT" at bounding box center [790, 409] width 93 height 14
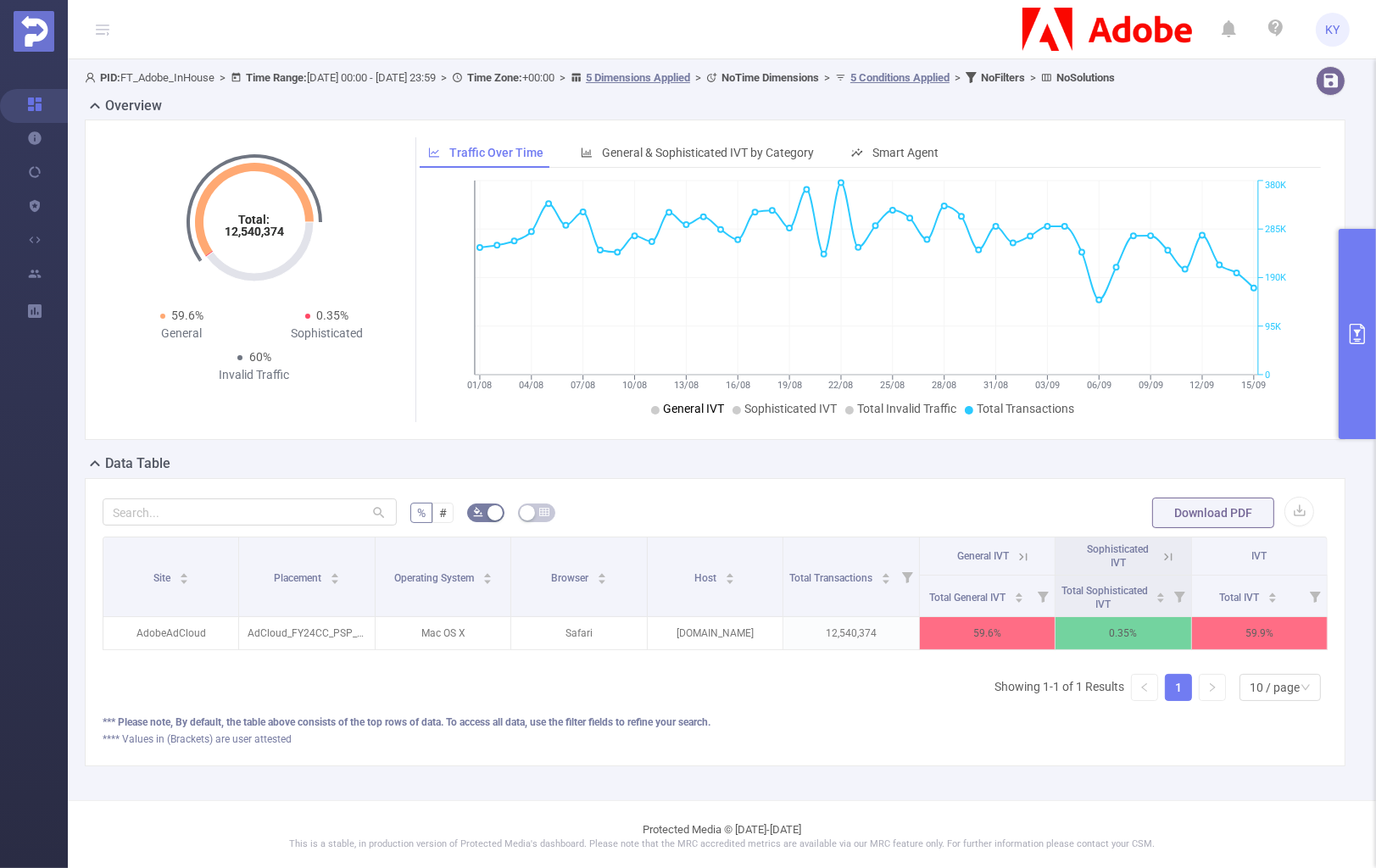
click at [681, 416] on span "General IVT" at bounding box center [694, 409] width 61 height 14
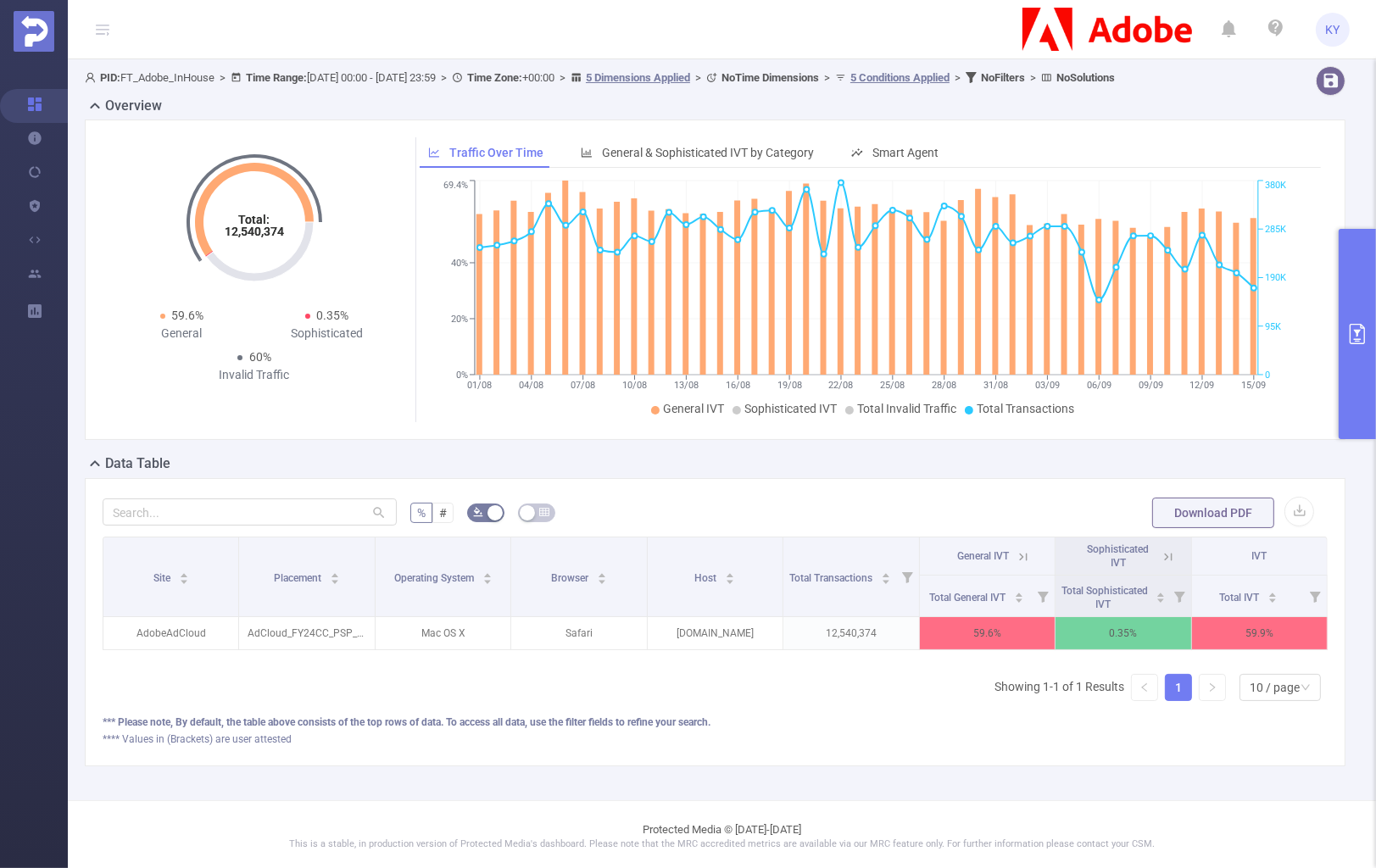
click at [1339, 377] on button "primary" at bounding box center [1357, 333] width 37 height 210
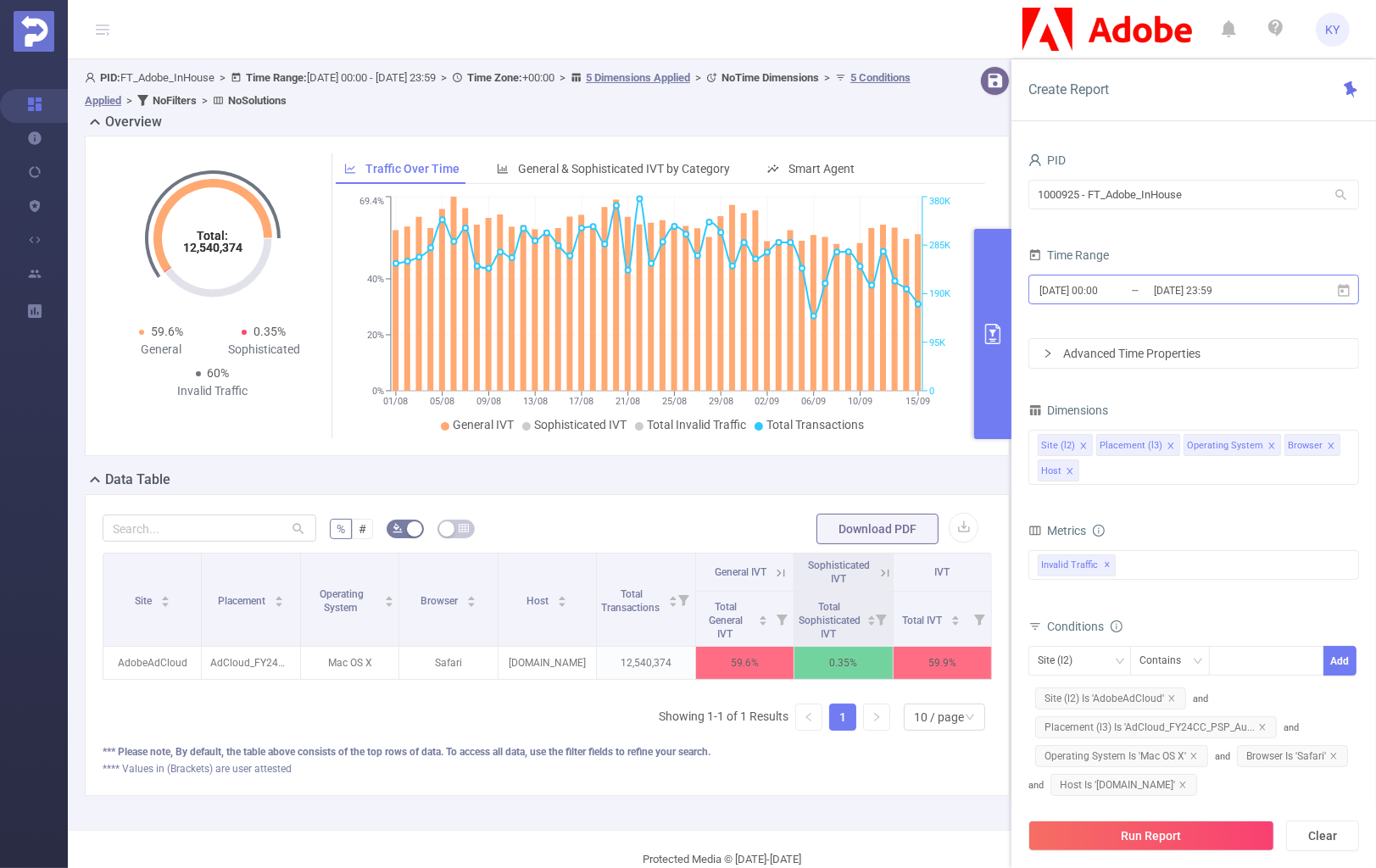
click at [1211, 282] on input "[DATE] 23:59" at bounding box center [1221, 290] width 138 height 23
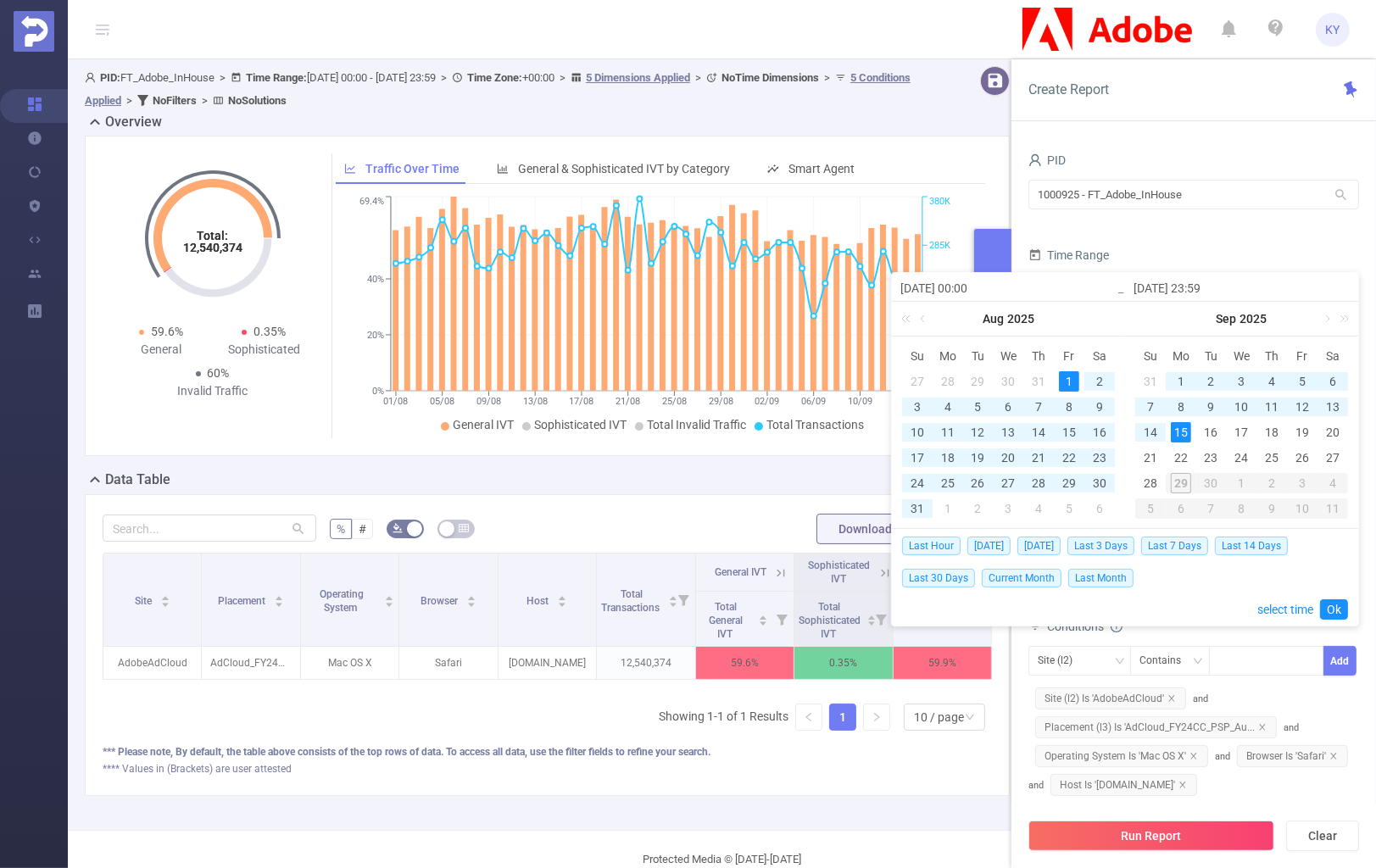
click at [1066, 376] on div "1" at bounding box center [1069, 382] width 20 height 20
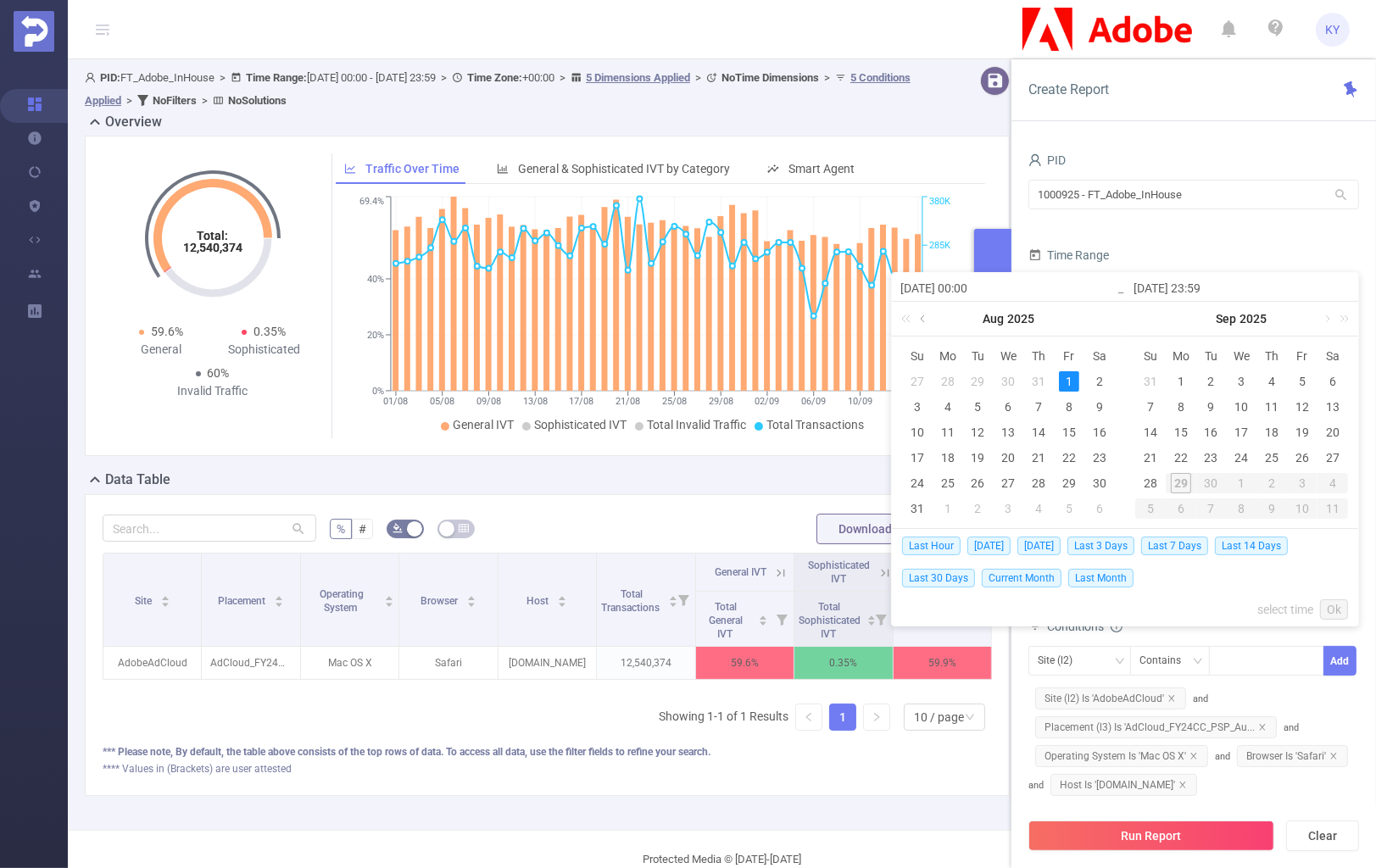
click at [926, 318] on link at bounding box center [924, 319] width 15 height 34
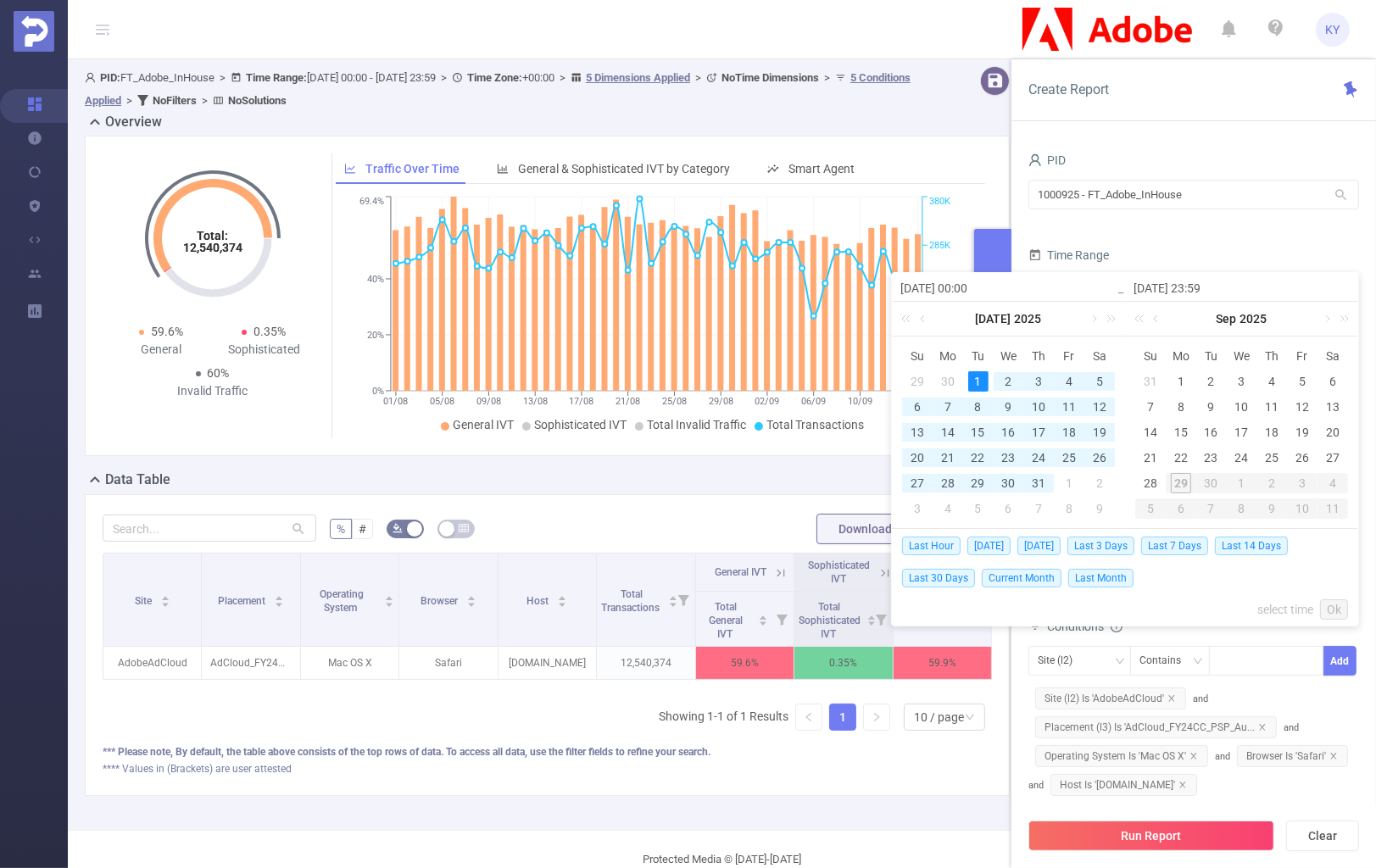
click at [977, 381] on div "1" at bounding box center [979, 382] width 20 height 20
type input "[DATE] 00:00"
type input "[DATE] 23:59"
type input "[DATE] 00:00"
type input "[DATE] 23:59"
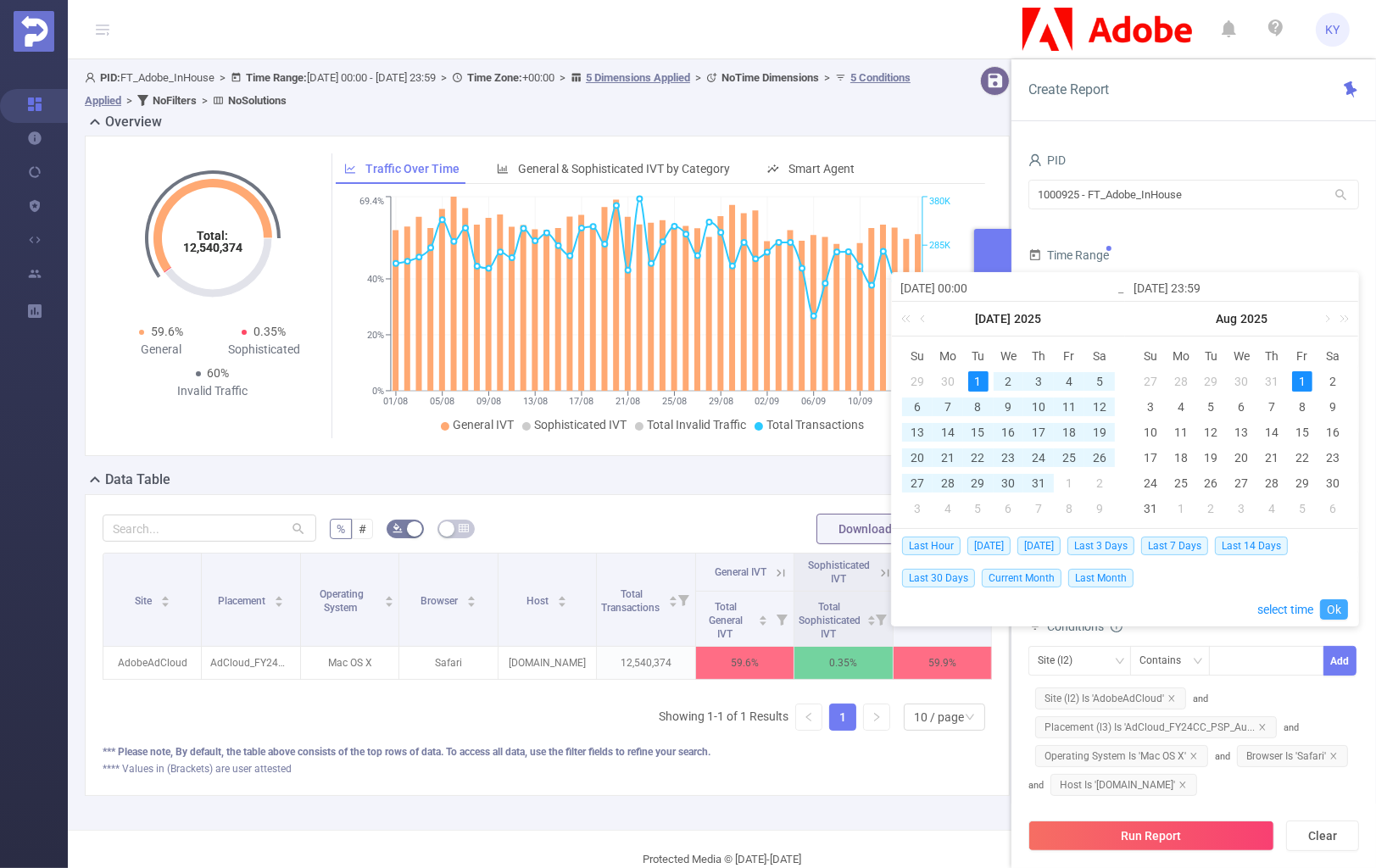
click at [1330, 609] on link "Ok" at bounding box center [1334, 610] width 28 height 20
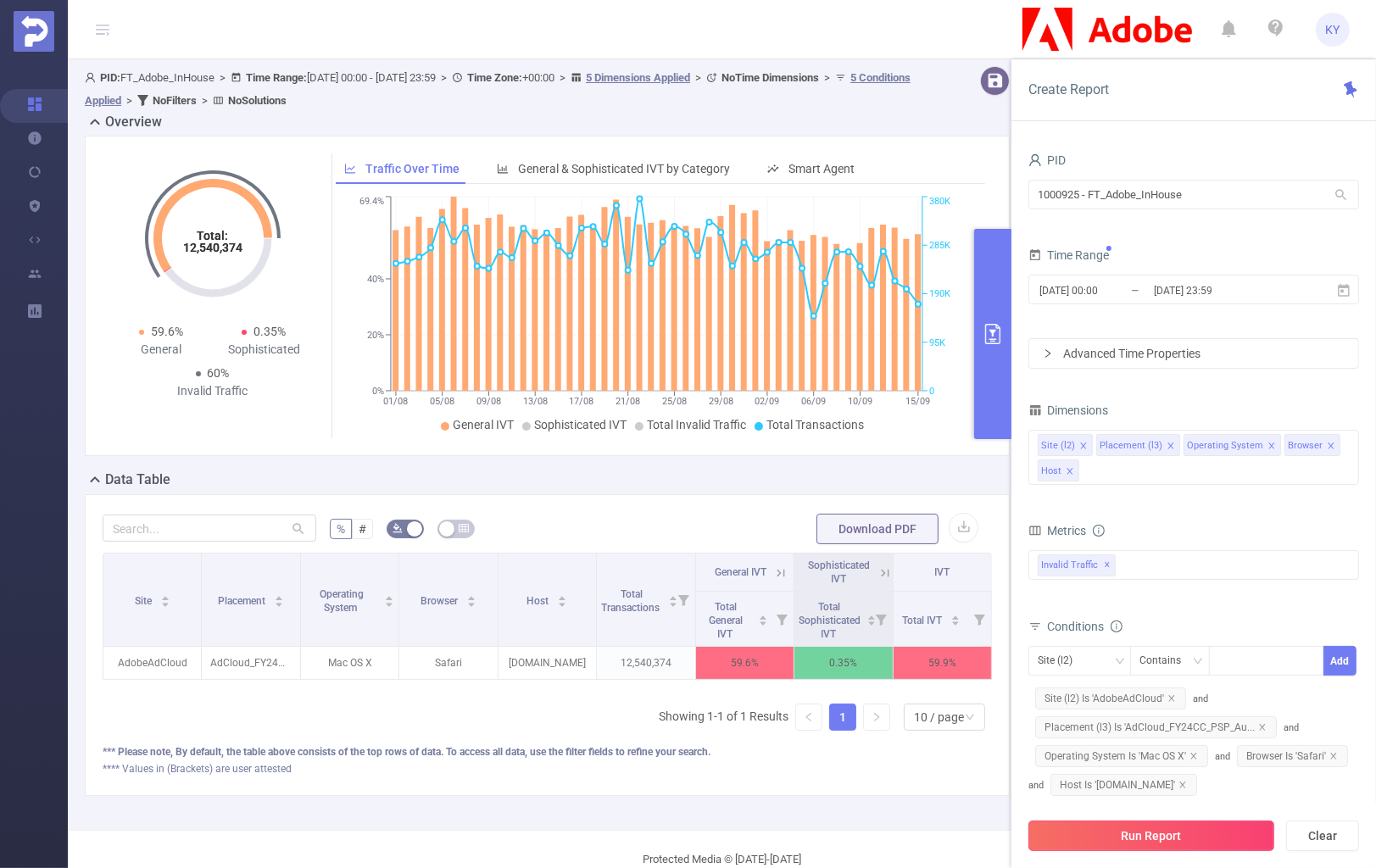
click at [1221, 828] on button "Run Report" at bounding box center [1151, 836] width 246 height 31
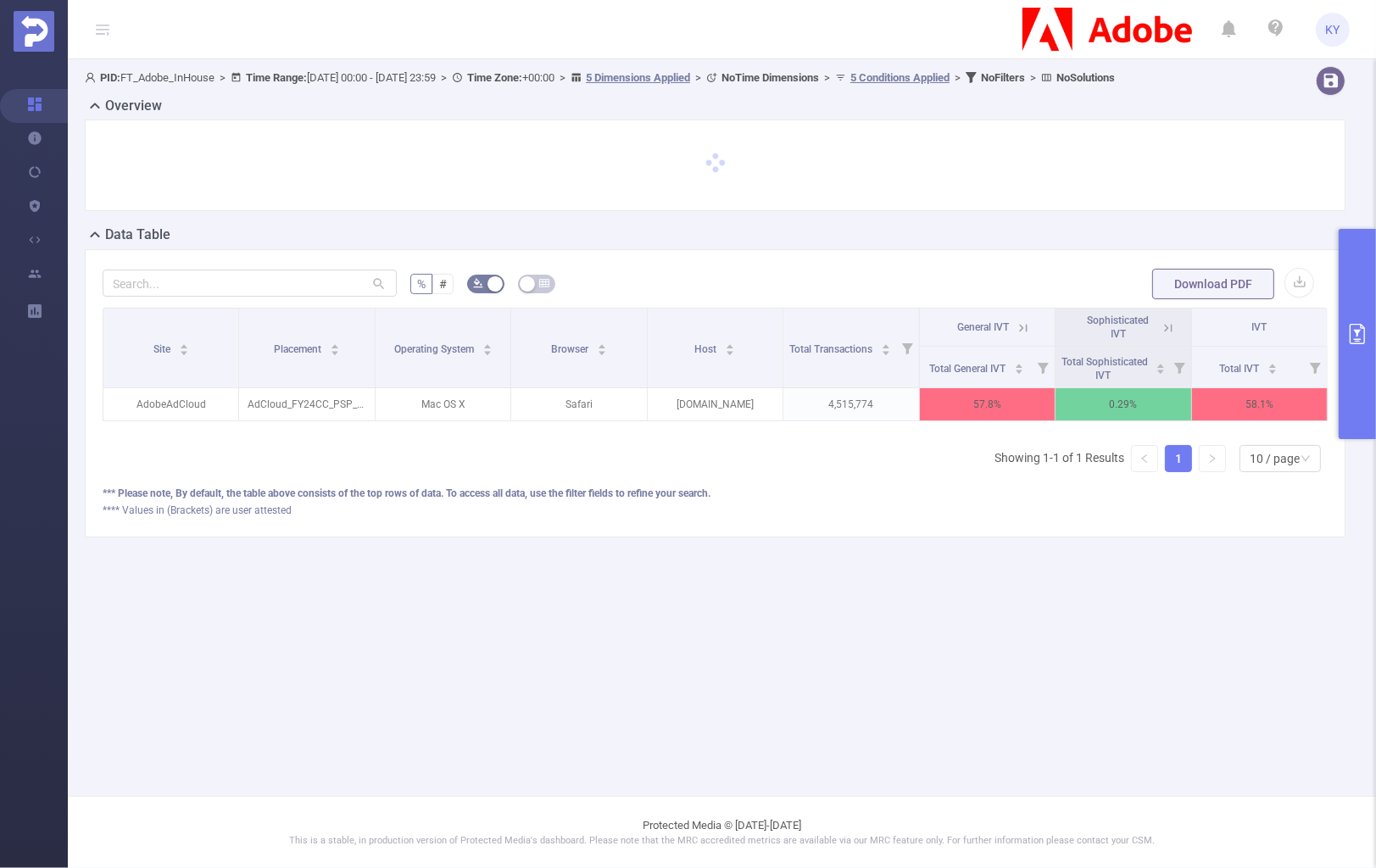
click at [1333, 355] on div "% # Download PDF Site Placement Operating System Browser Host Total Transaction…" at bounding box center [715, 393] width 1261 height 288
click at [1348, 364] on button "primary" at bounding box center [1357, 333] width 37 height 210
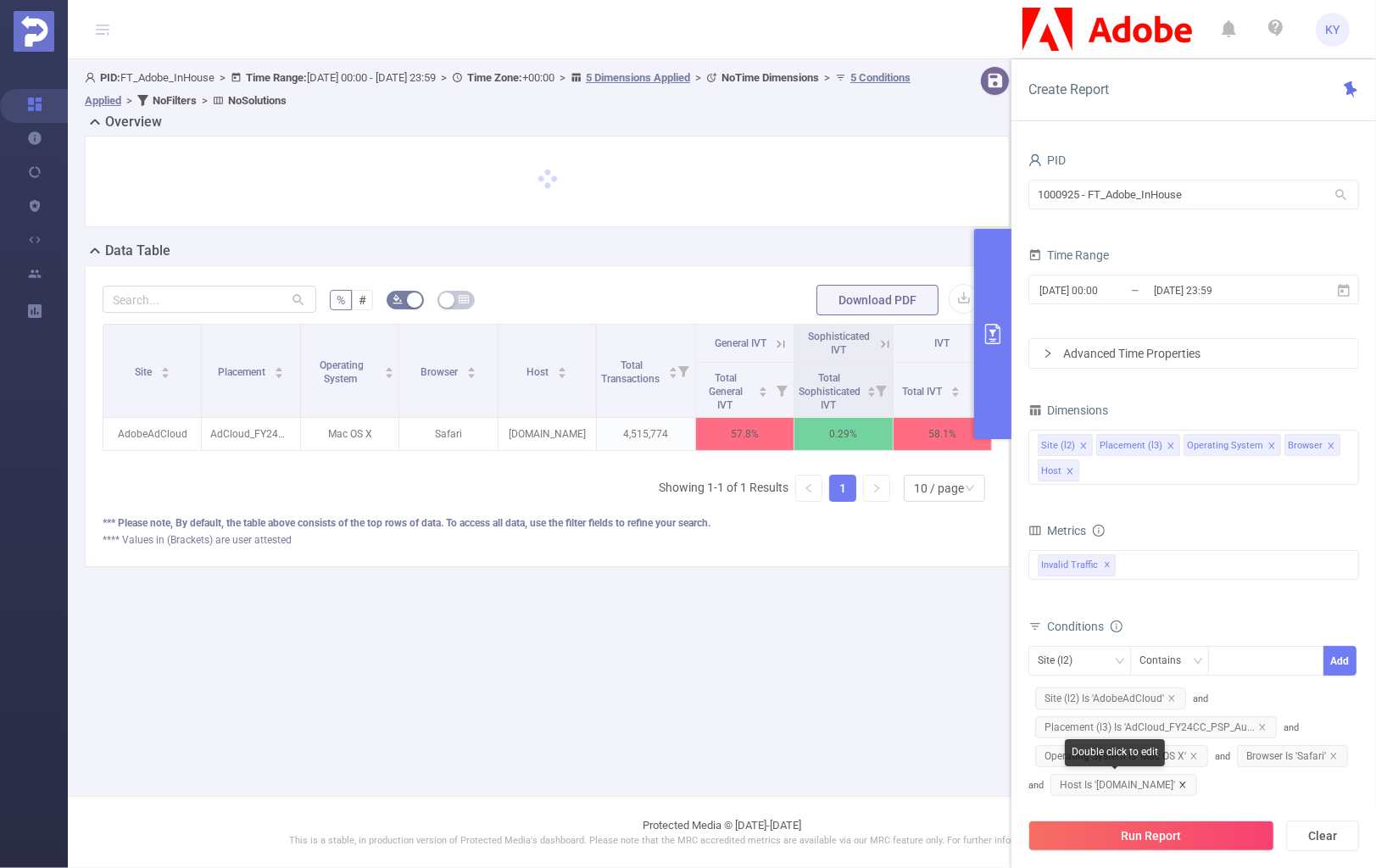
click at [1180, 782] on icon "icon: close" at bounding box center [1182, 784] width 6 height 6
click at [1196, 752] on icon "icon: close" at bounding box center [1194, 756] width 9 height 9
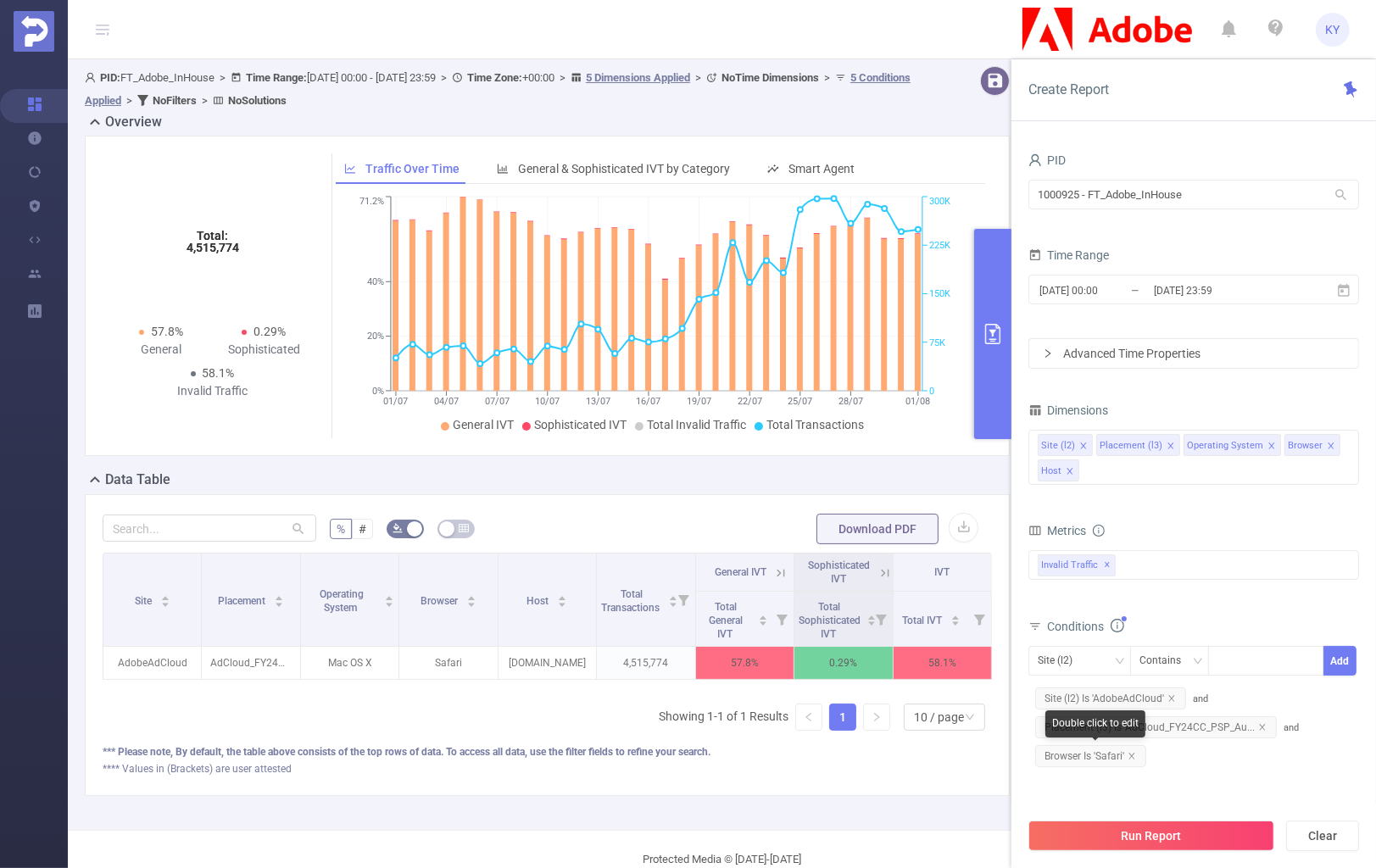
click at [1127, 756] on span "Browser Is 'Safari'" at bounding box center [1090, 756] width 111 height 22
click at [1136, 754] on icon "icon: close" at bounding box center [1132, 756] width 9 height 9
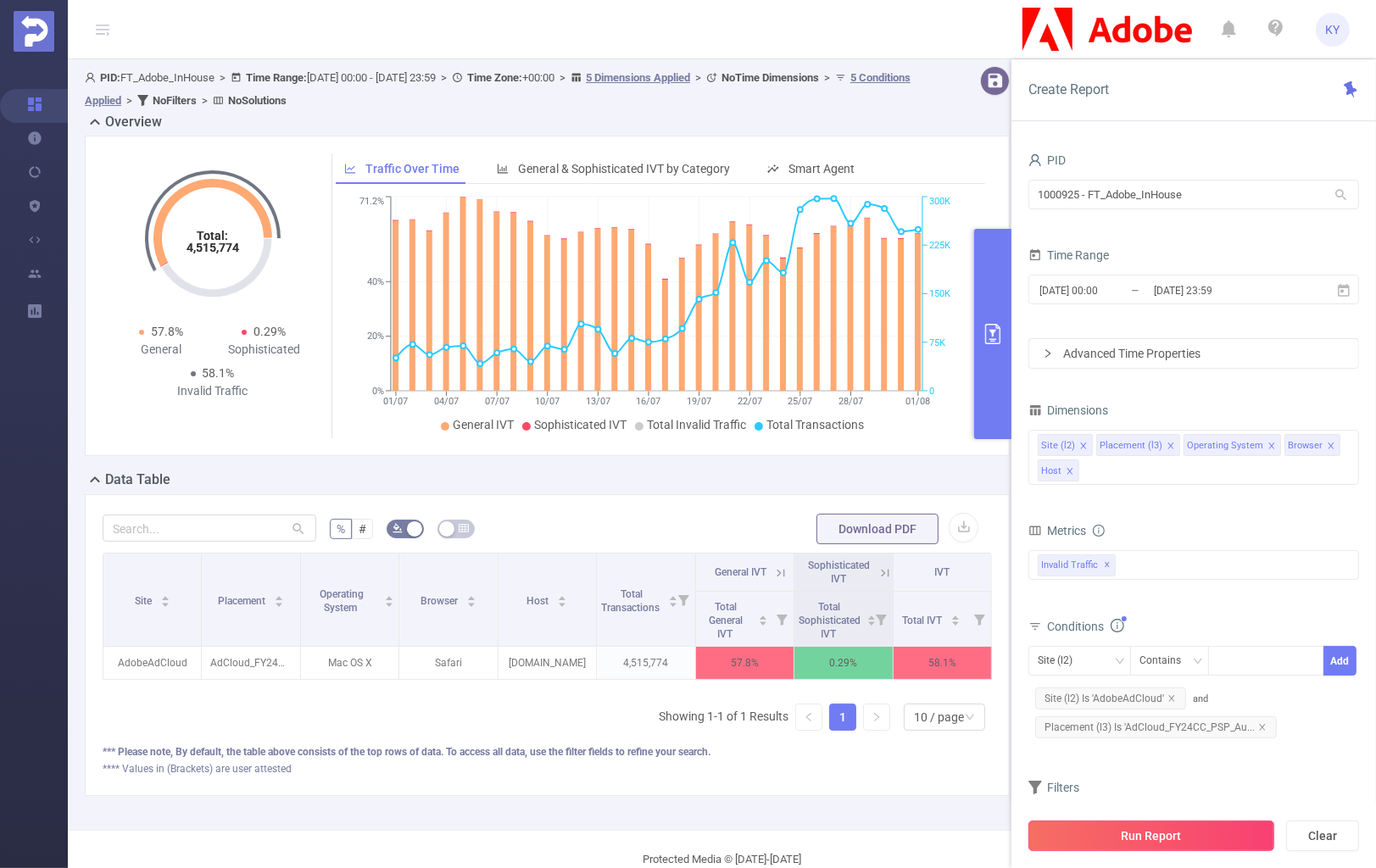
click at [1173, 827] on button "Run Report" at bounding box center [1151, 836] width 246 height 31
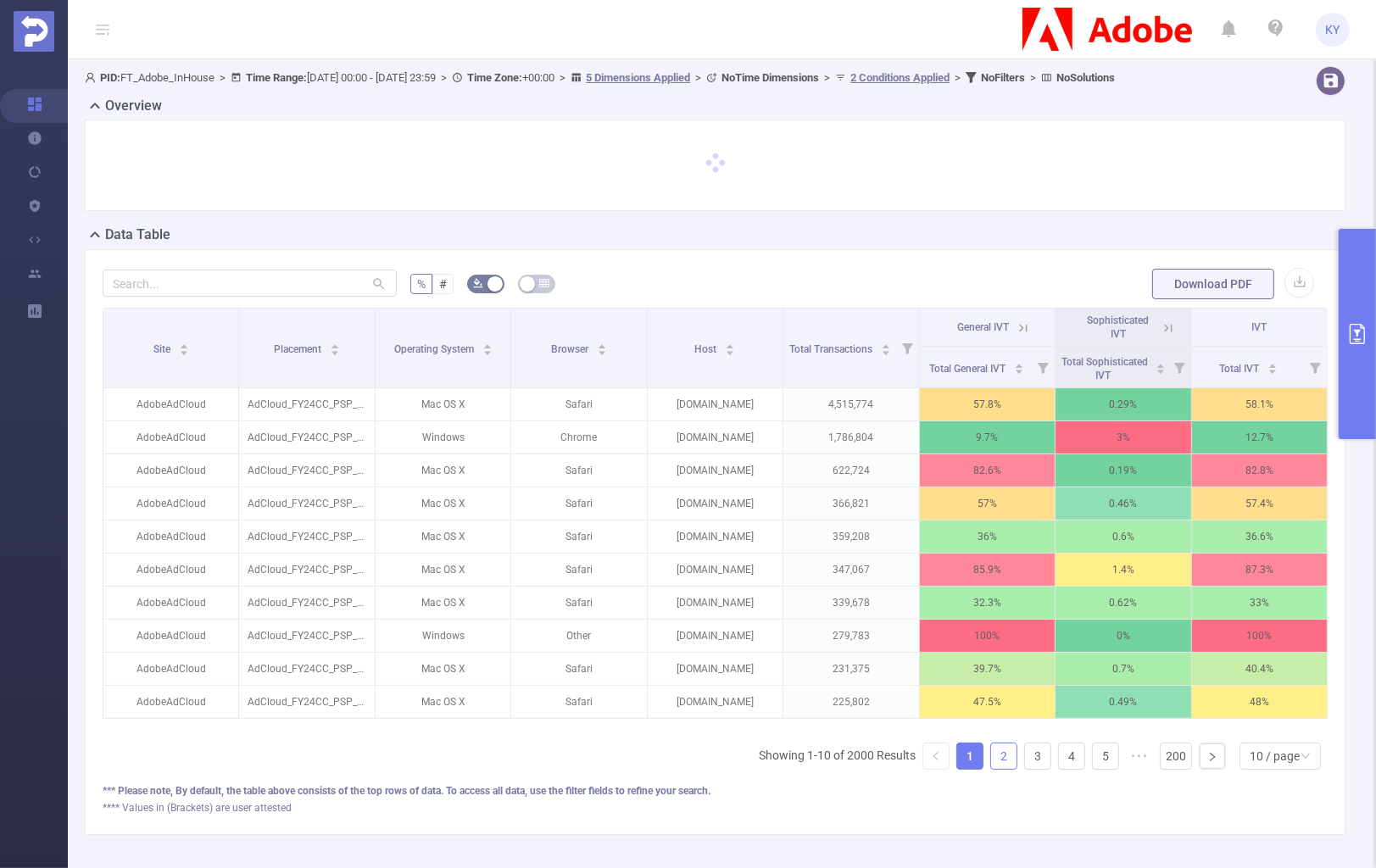
click at [992, 769] on link "2" at bounding box center [1004, 756] width 26 height 26
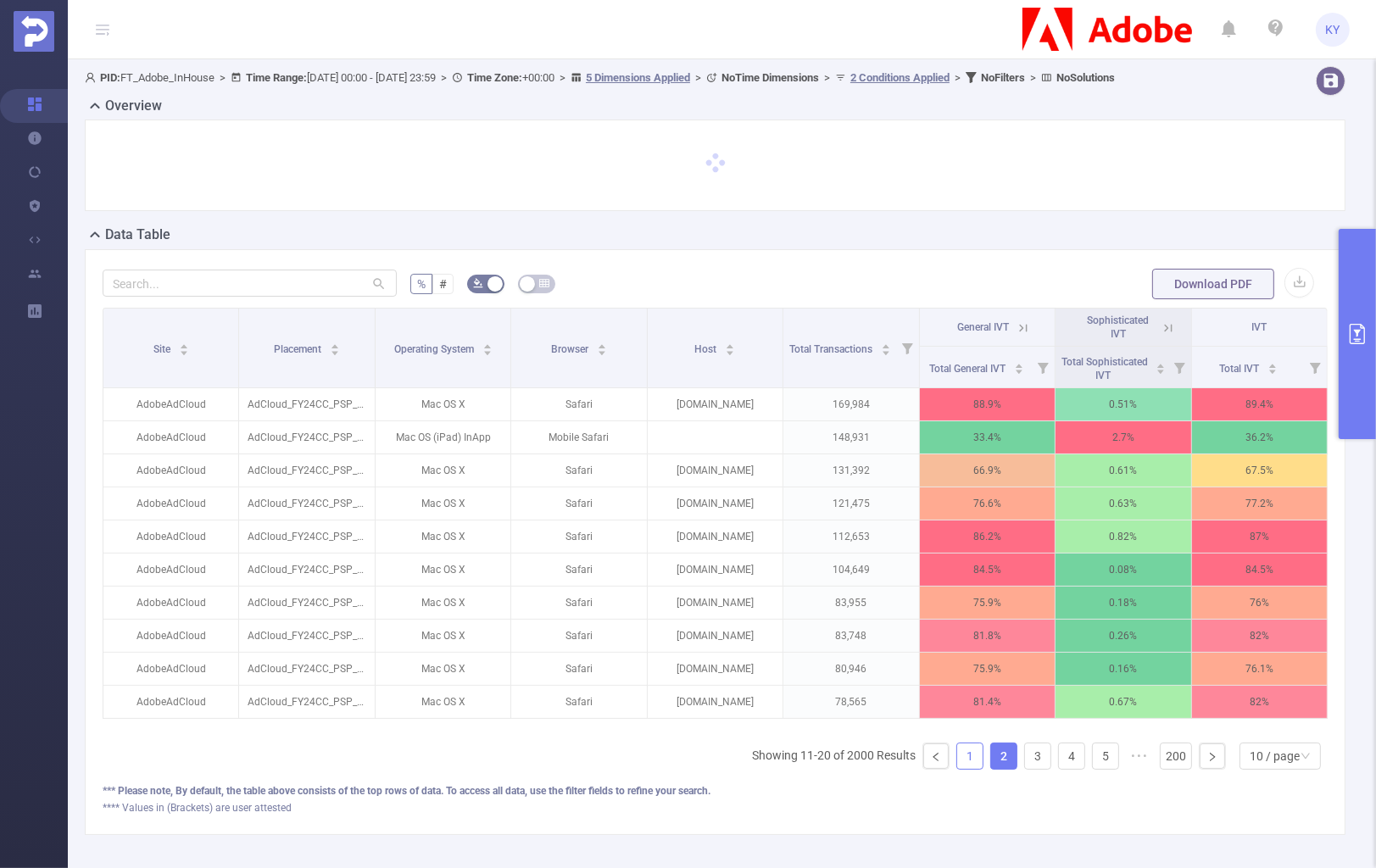
click at [958, 769] on link "1" at bounding box center [970, 756] width 26 height 26
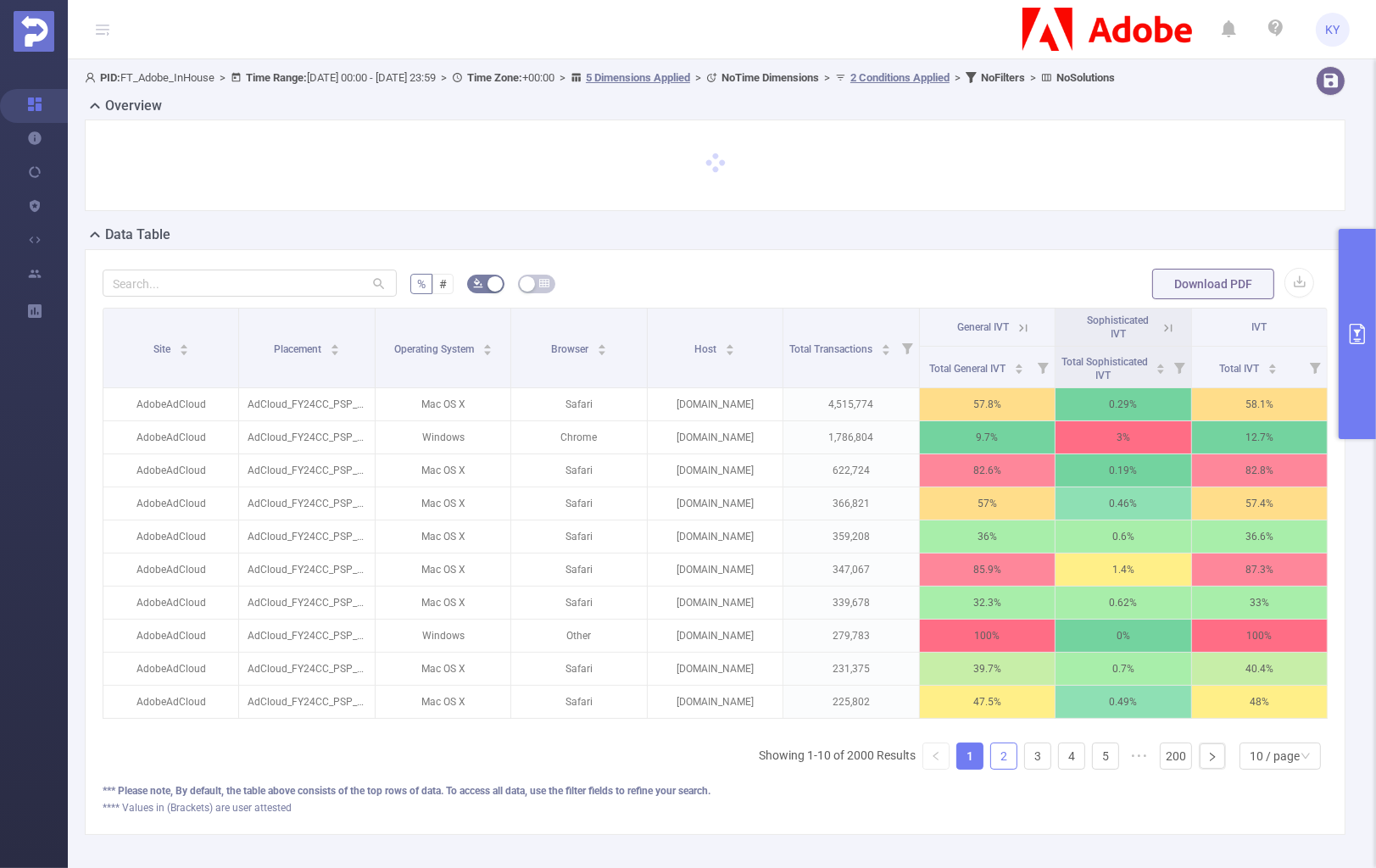
click at [1004, 769] on link "2" at bounding box center [1004, 756] width 26 height 26
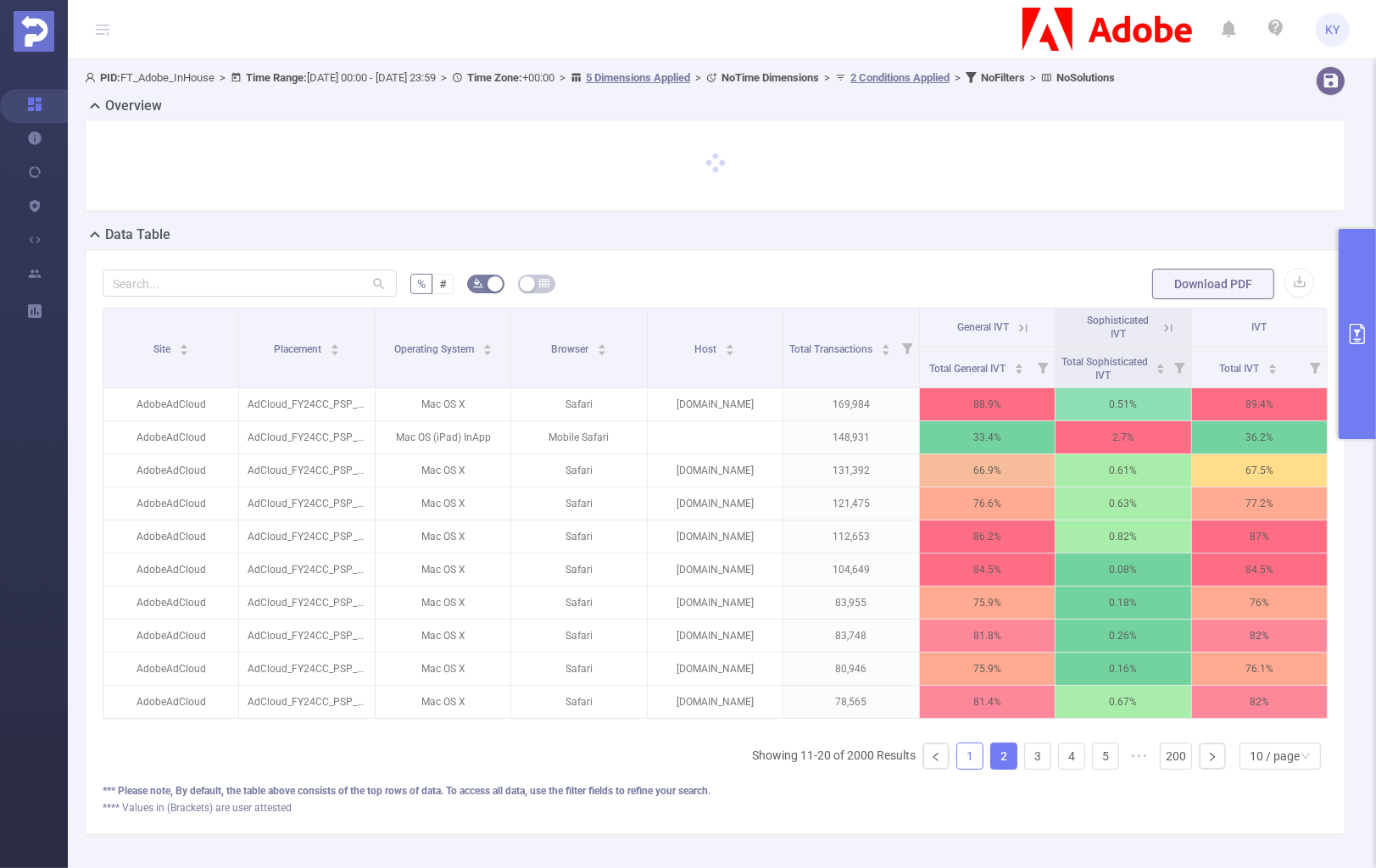
click at [965, 769] on link "1" at bounding box center [970, 756] width 26 height 26
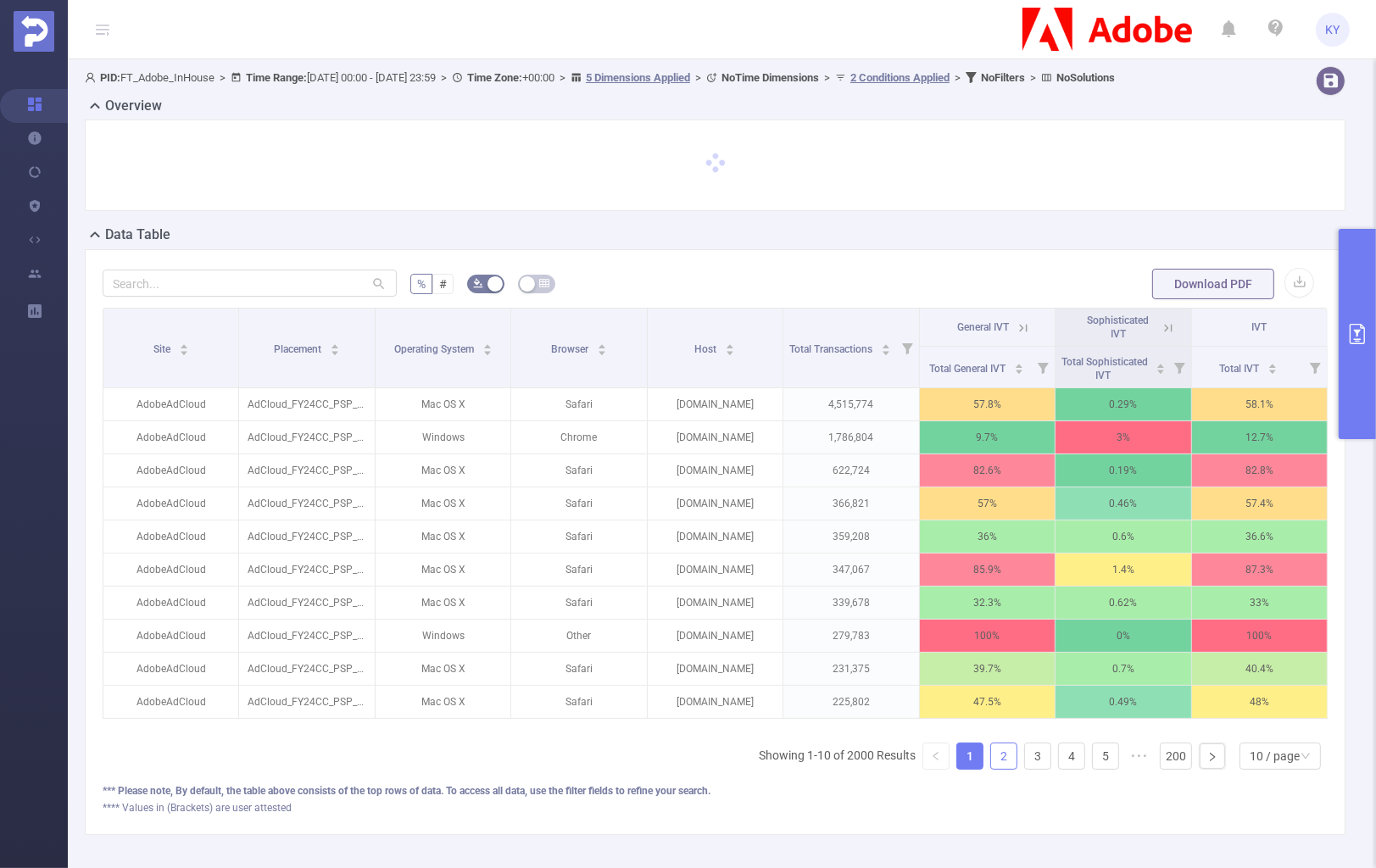
click at [1008, 769] on link "2" at bounding box center [1004, 756] width 26 height 26
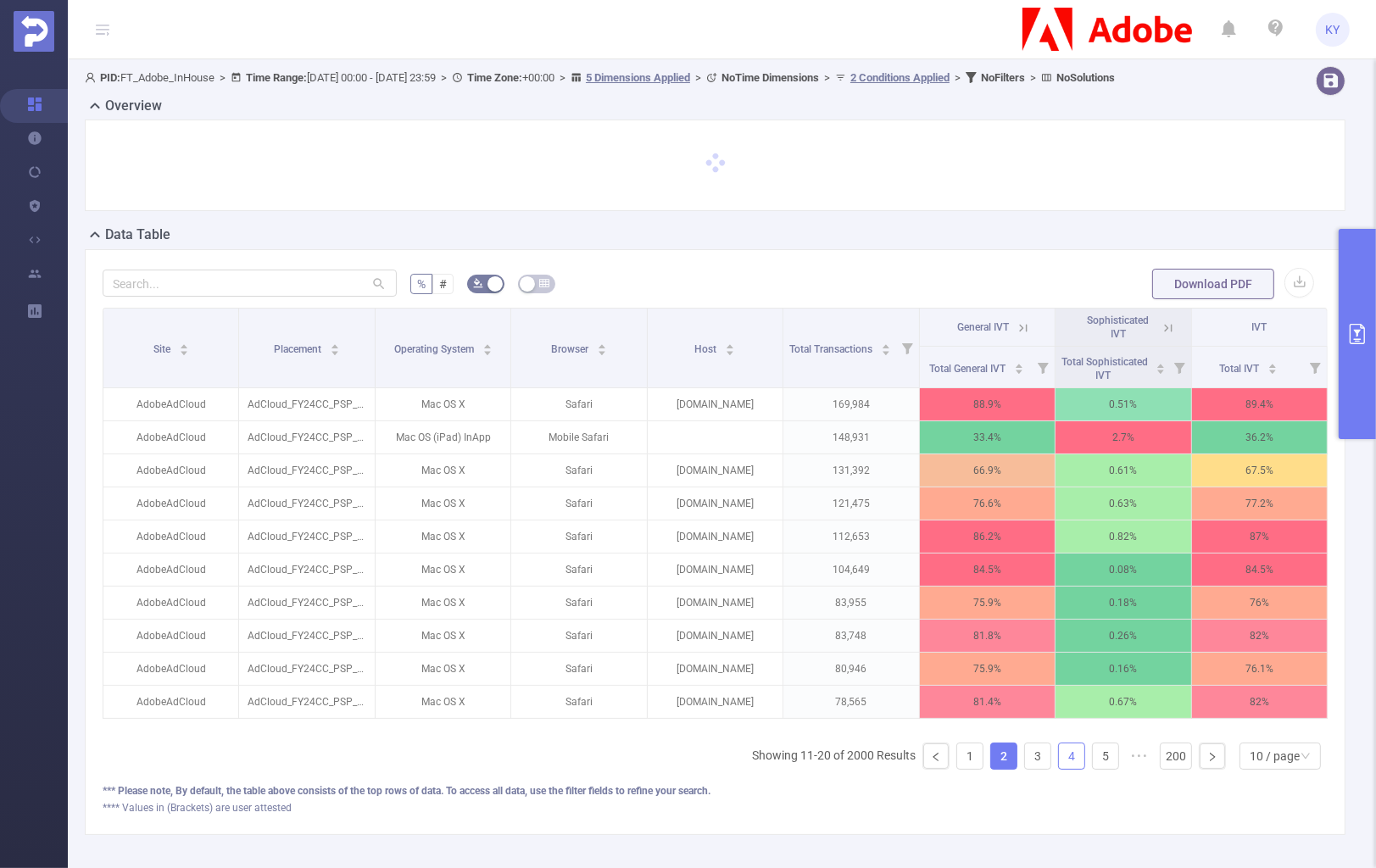
click at [1059, 769] on link "4" at bounding box center [1072, 756] width 26 height 26
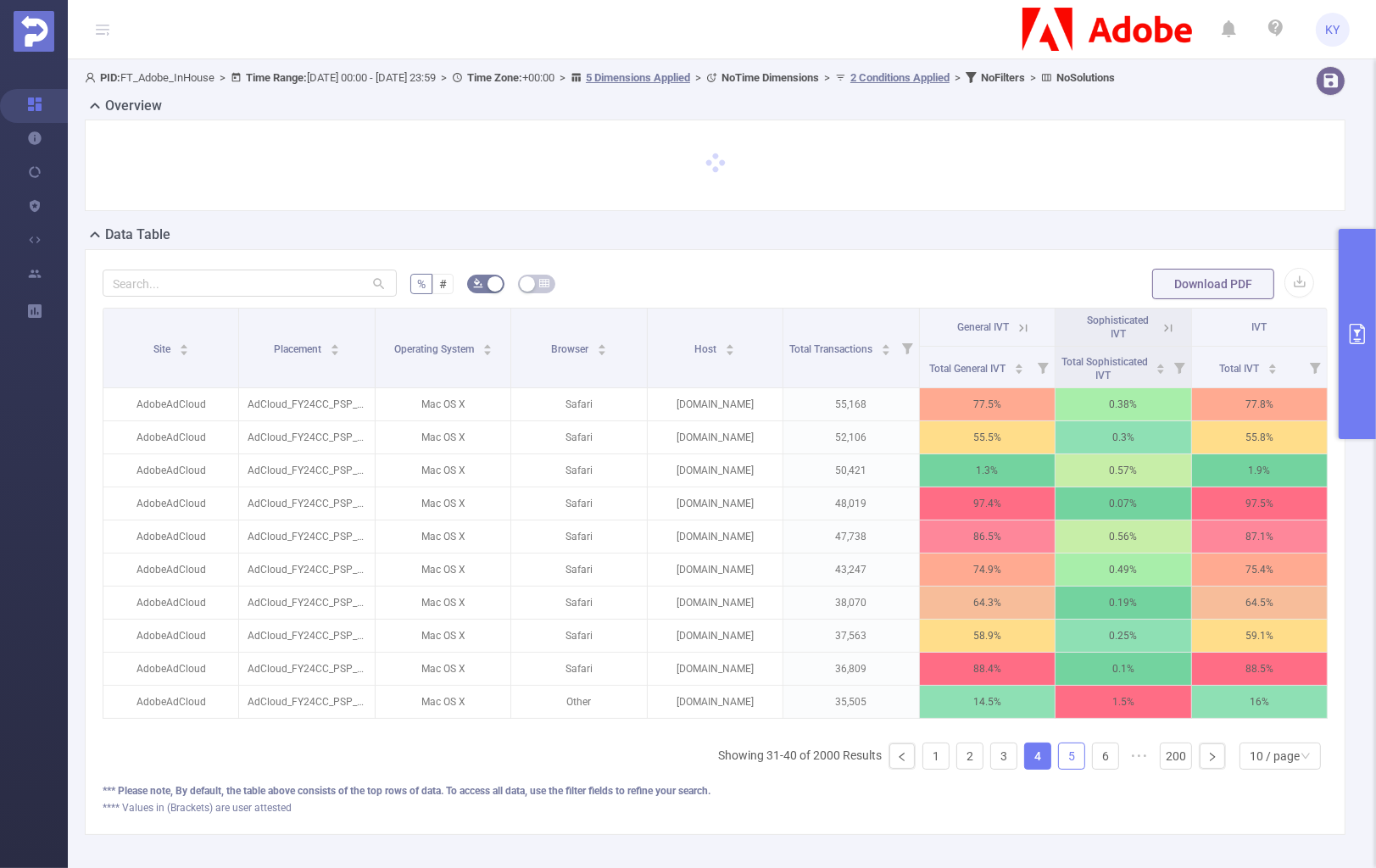
click at [1073, 769] on link "5" at bounding box center [1072, 756] width 26 height 26
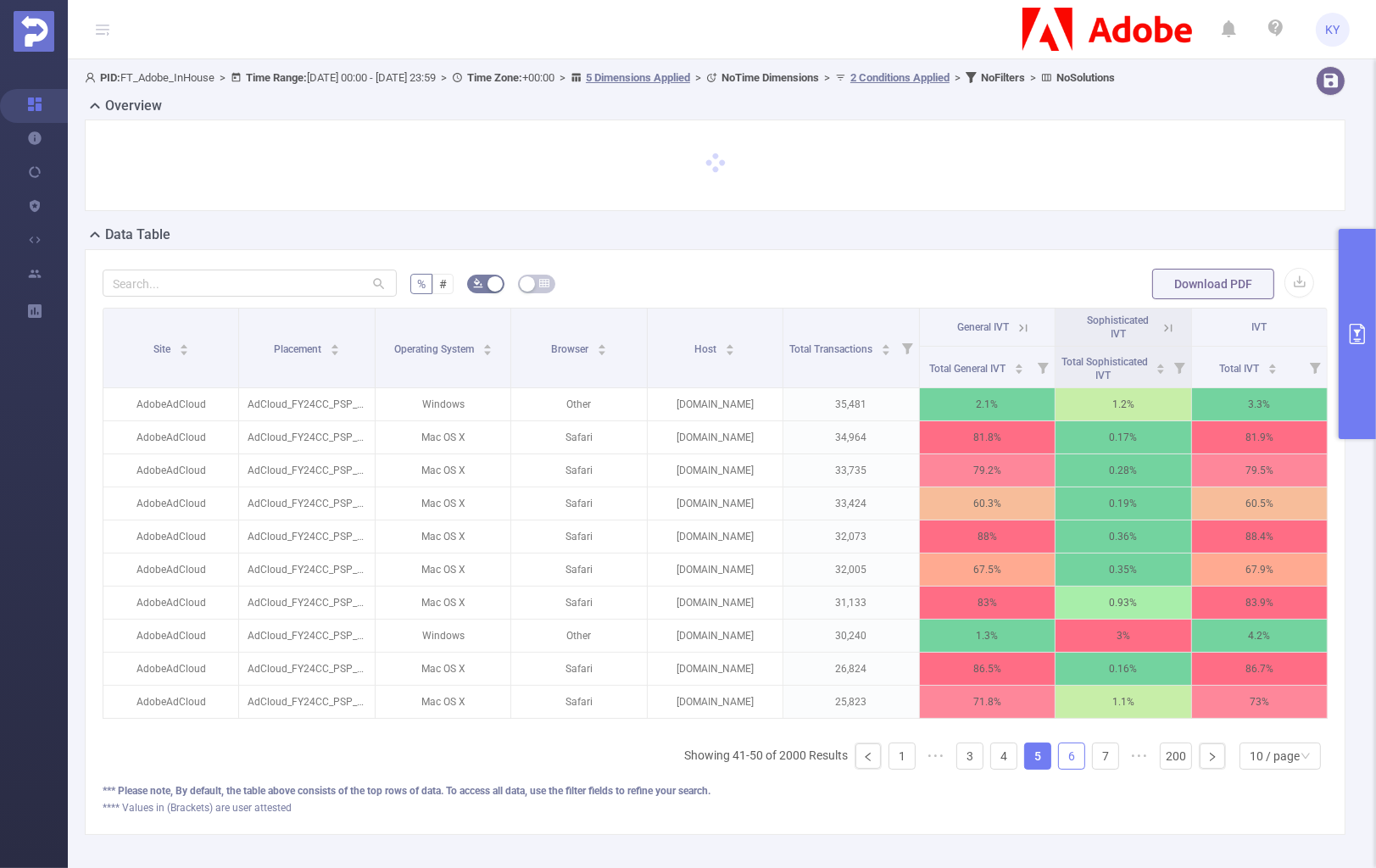
click at [1072, 769] on link "6" at bounding box center [1072, 756] width 26 height 26
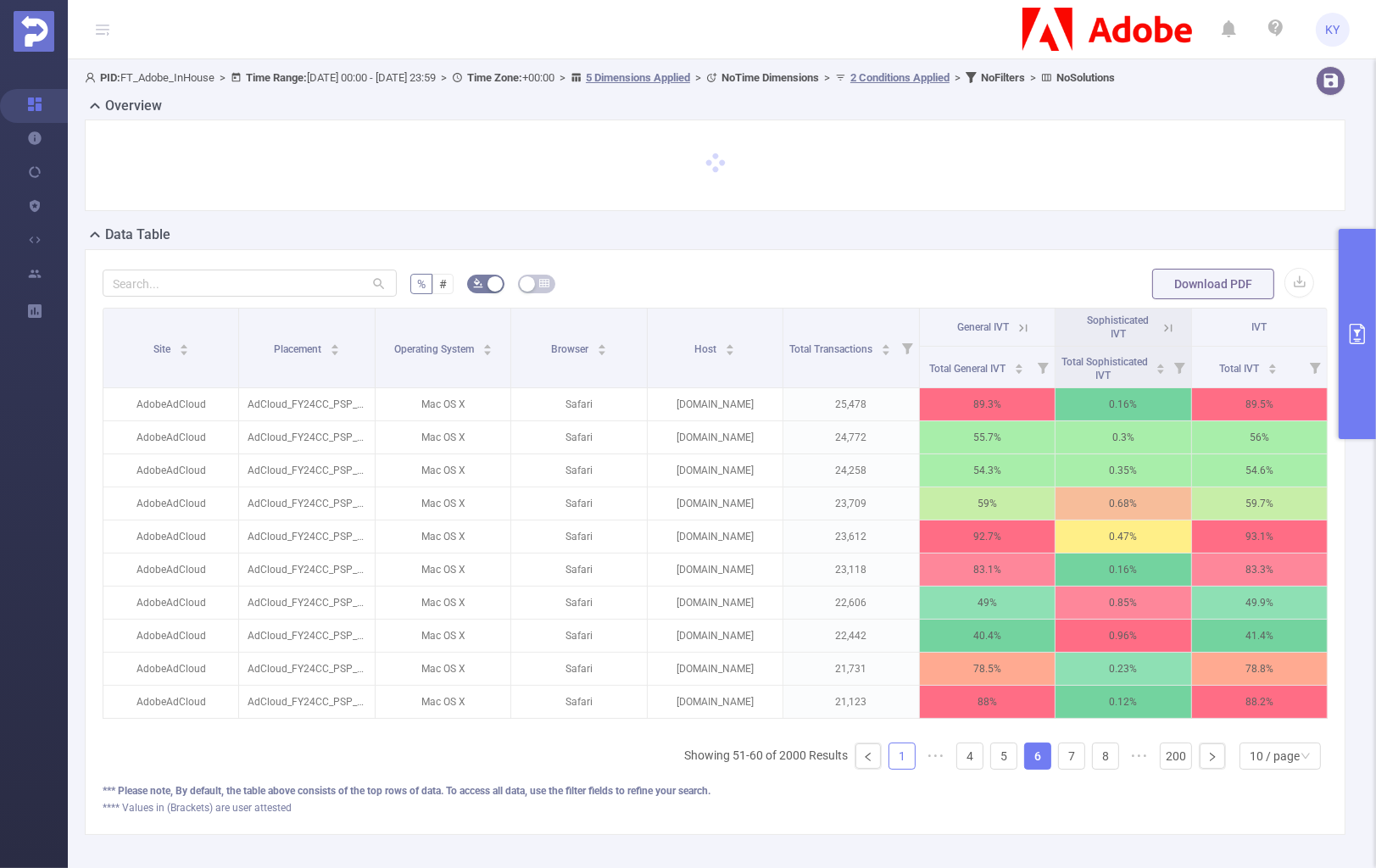
click at [894, 769] on link "1" at bounding box center [902, 756] width 26 height 26
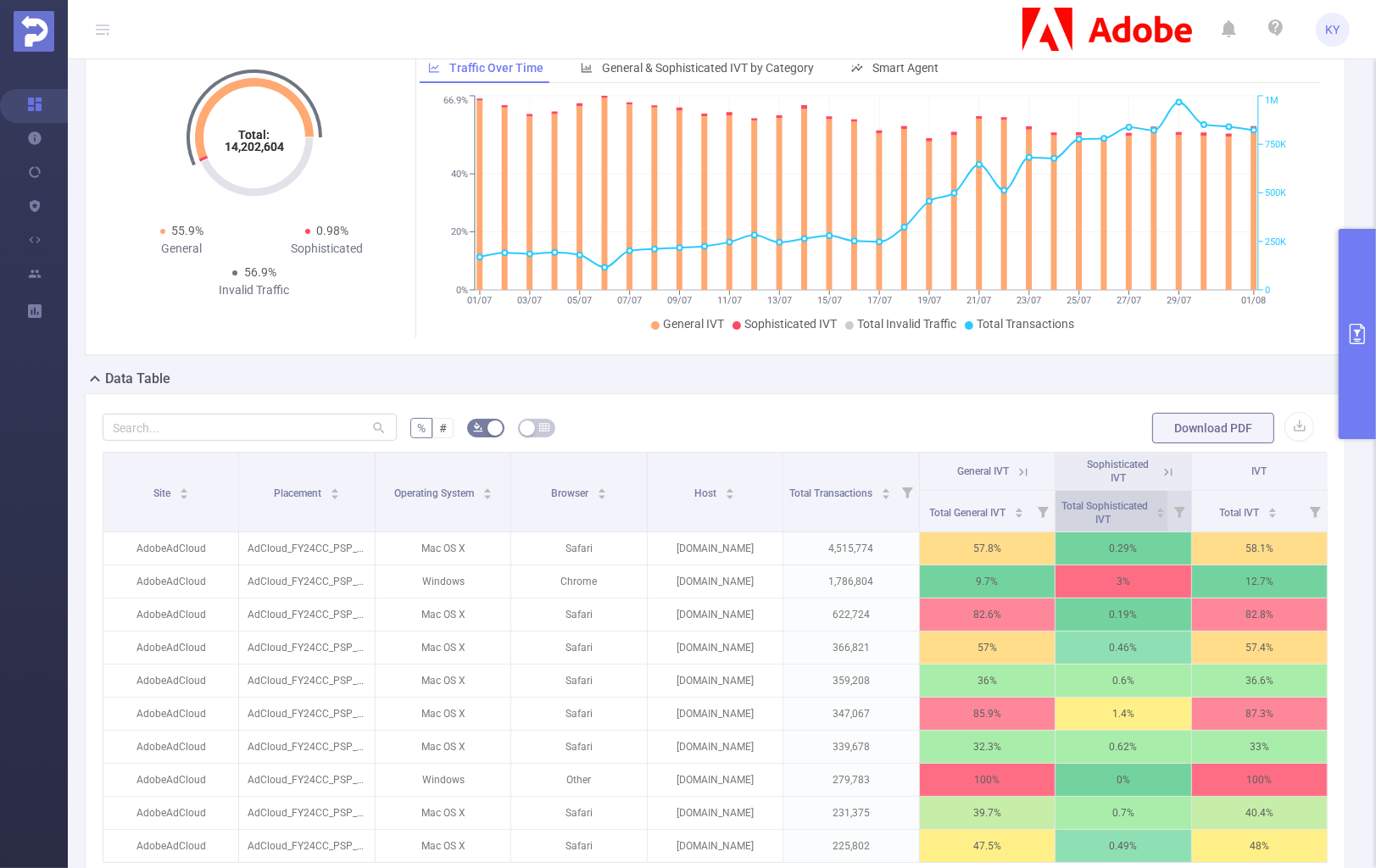
scroll to position [152, 0]
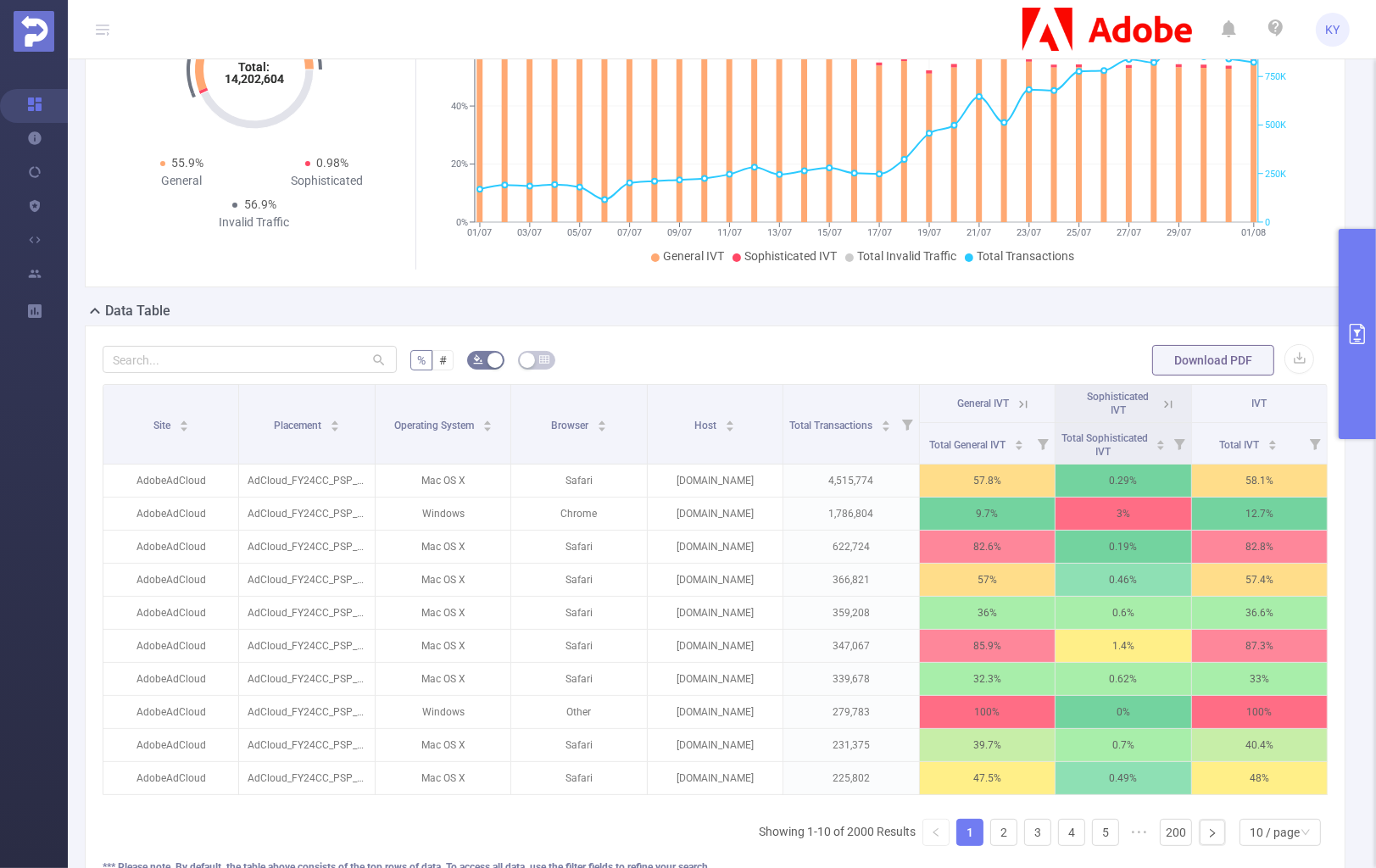
click at [1347, 315] on button "primary" at bounding box center [1357, 333] width 37 height 210
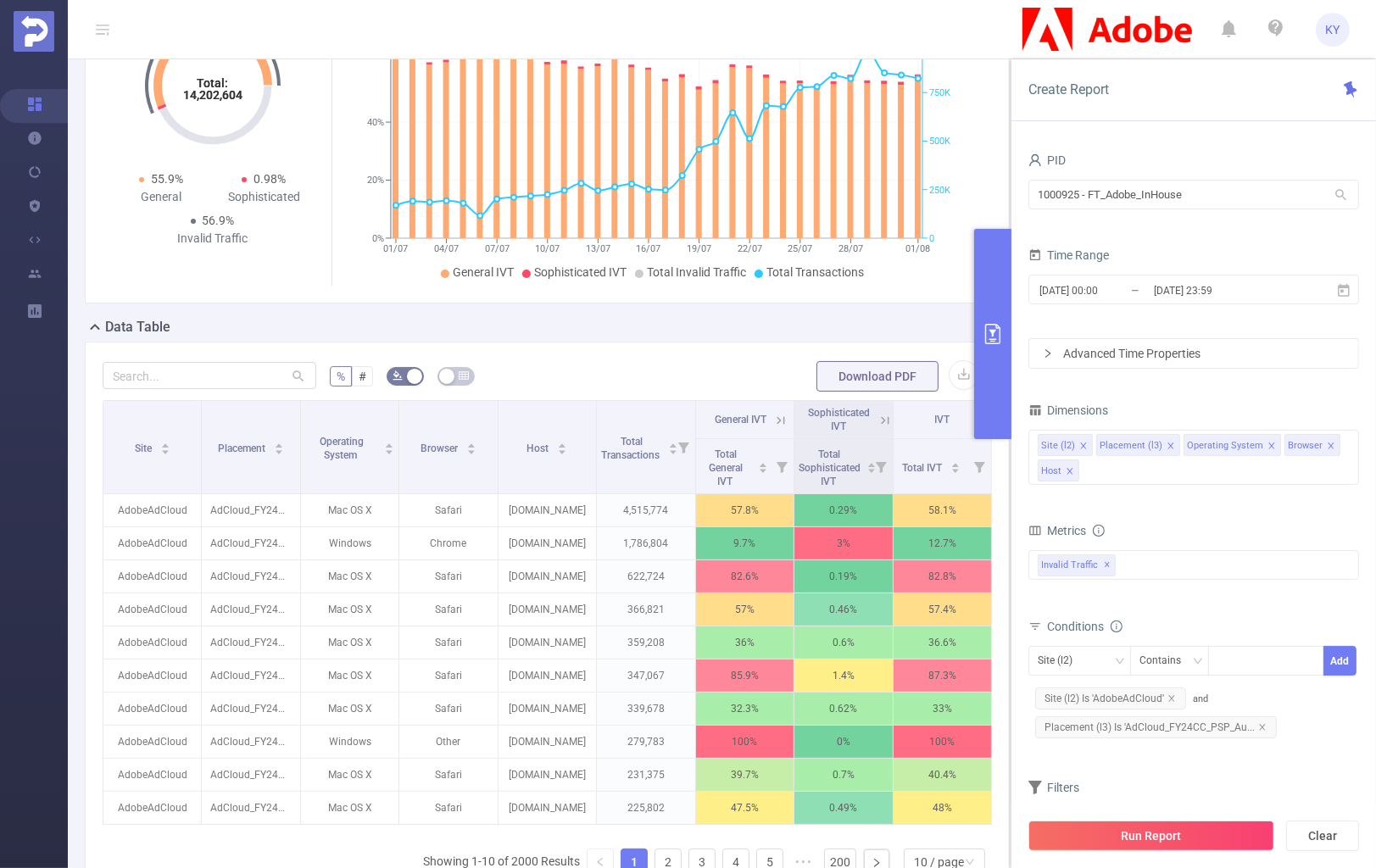
click at [994, 357] on button "primary" at bounding box center [993, 333] width 37 height 210
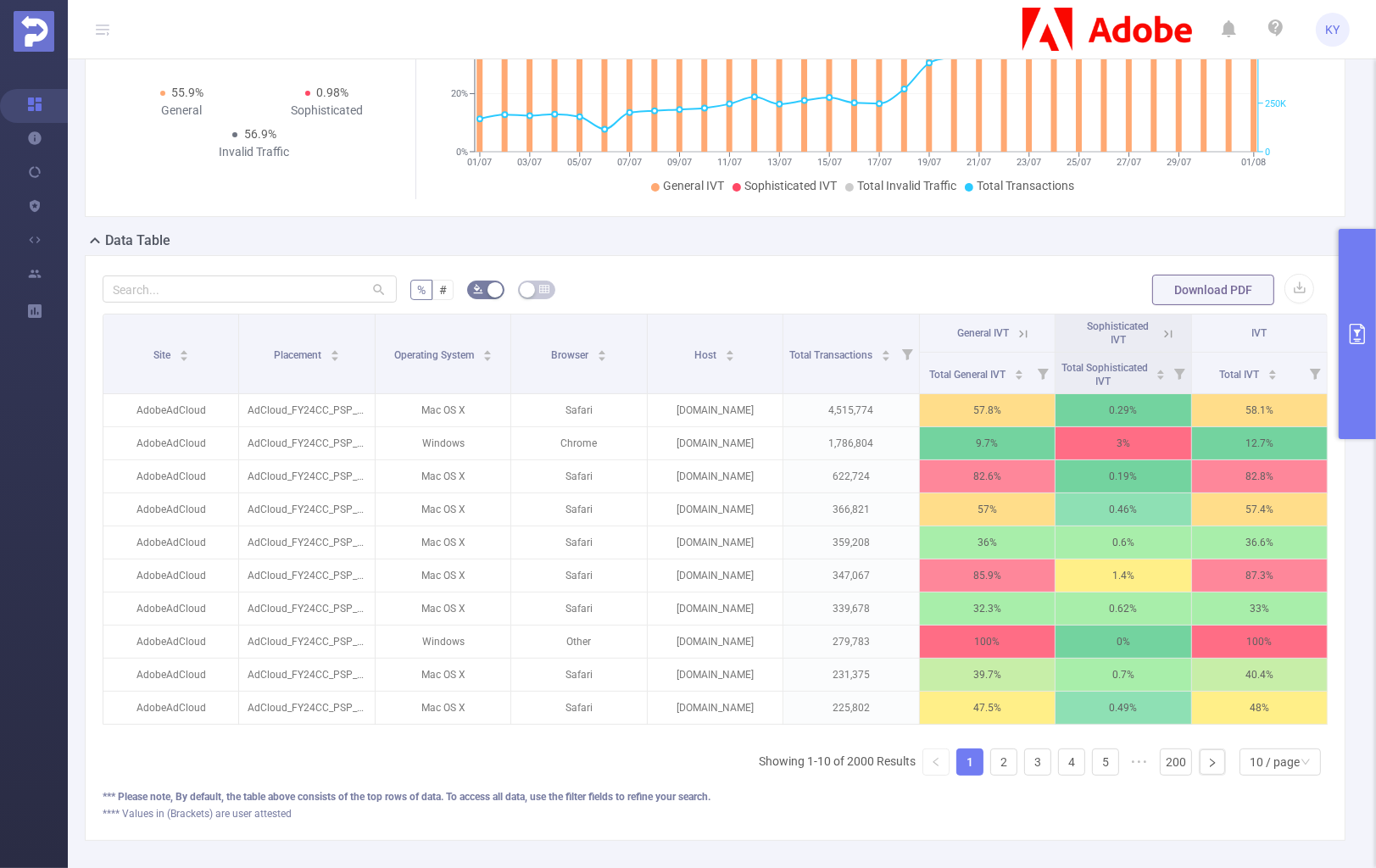
scroll to position [290, 0]
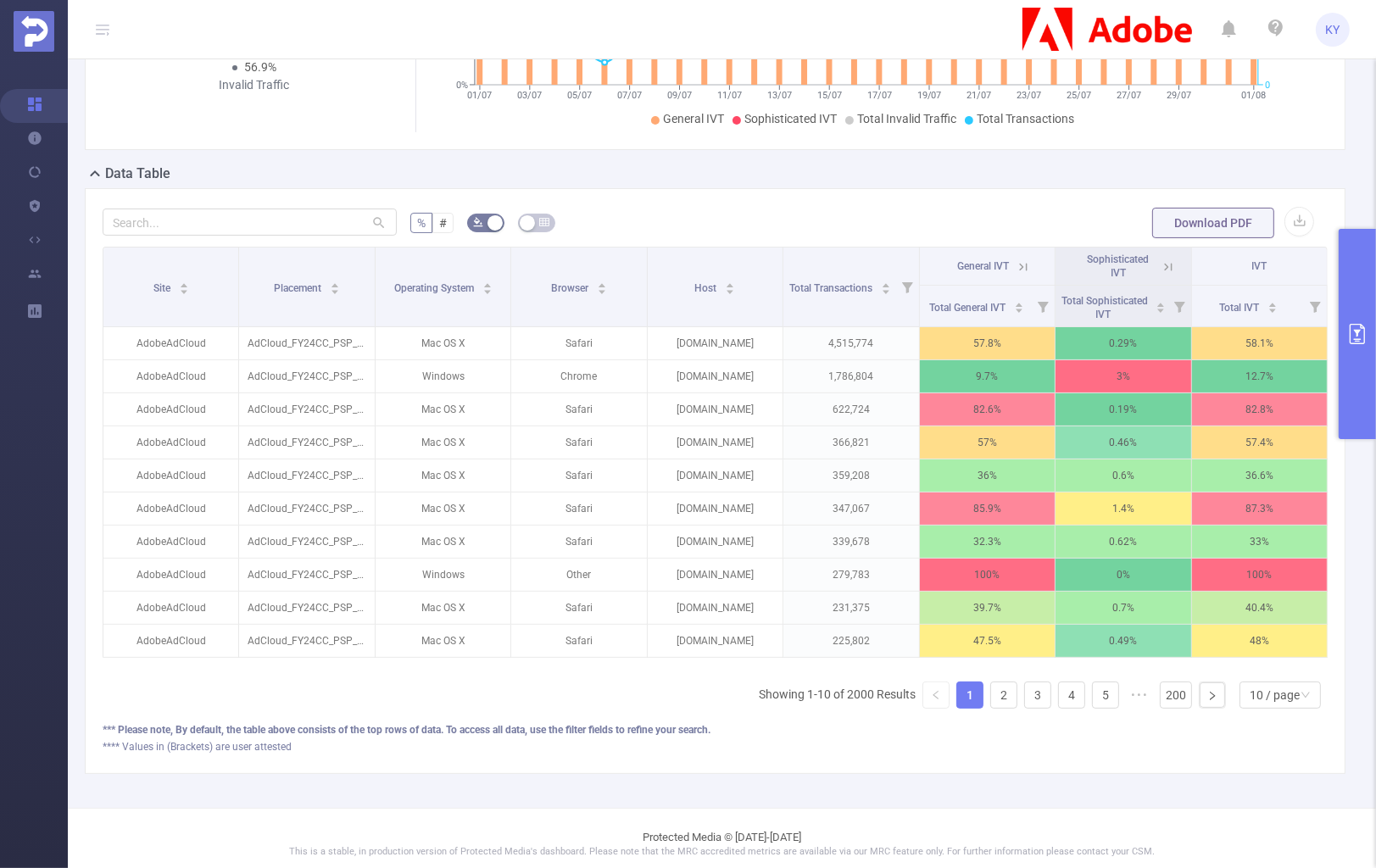
click at [1013, 723] on div "Site Placement Operating System Browser Host Total Transactions General IVT Sop…" at bounding box center [715, 484] width 1225 height 475
click at [1004, 708] on link "2" at bounding box center [1004, 695] width 26 height 26
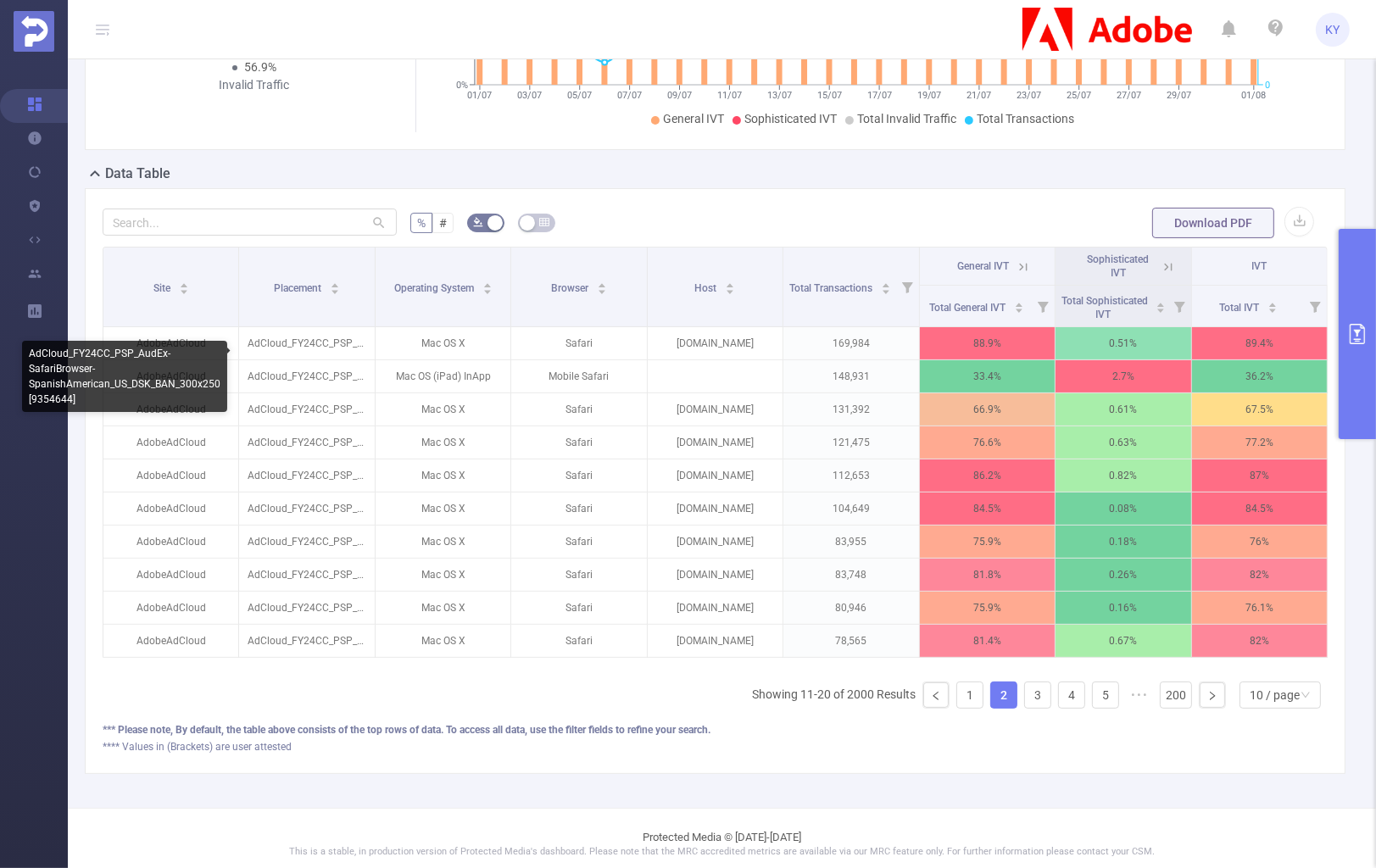
click at [44, 394] on div "AdCloud_FY24CC_PSP_AudEx-SafariBrowser-SpanishAmerican_US_DSK_BAN_300x250 [9354…" at bounding box center [124, 377] width 205 height 71
copy div "AdCloud_FY24CC_PSP_AudEx-SafariBrowser-SpanishAmerican_US_DSK_BAN_300x250 [9354…"
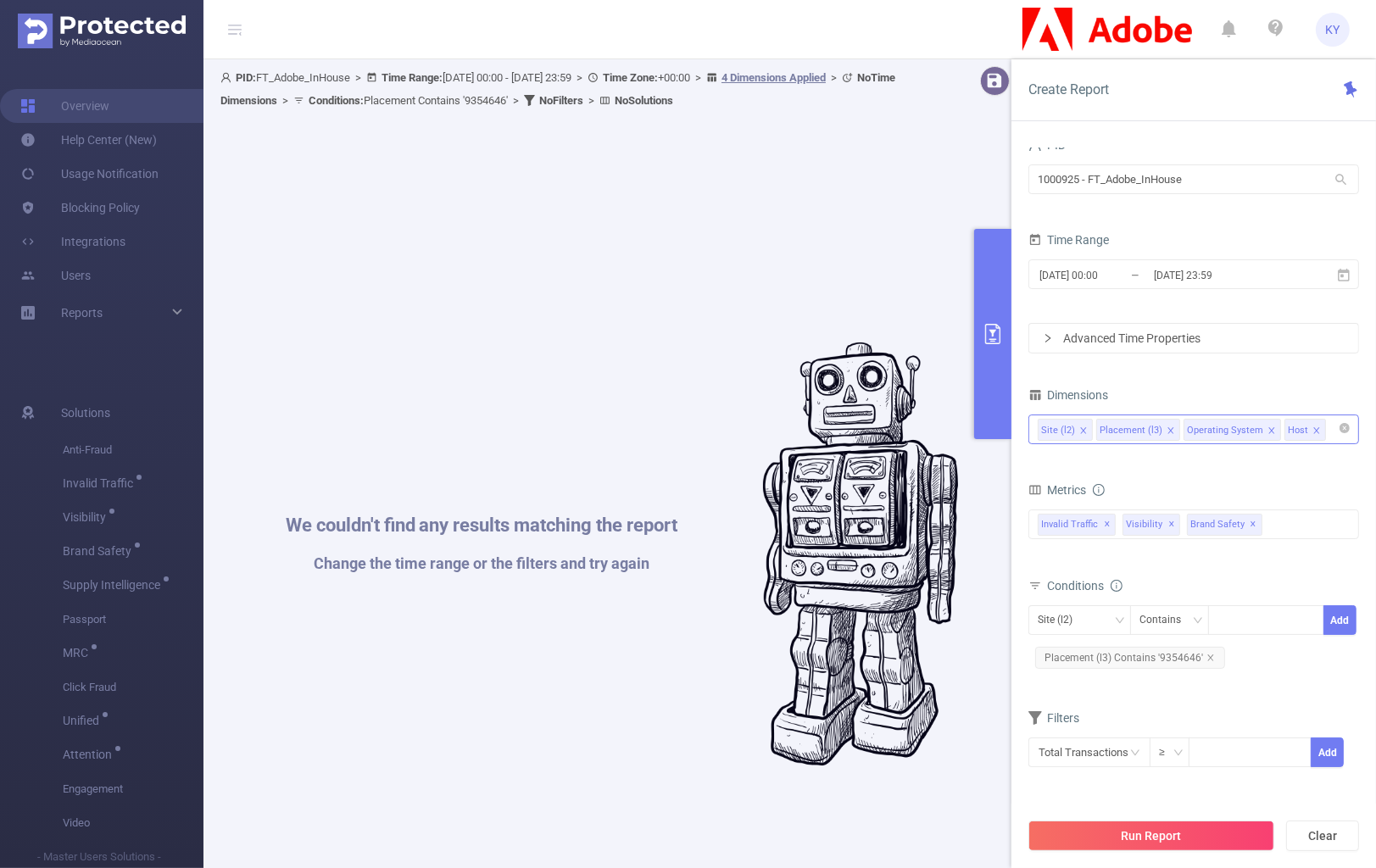
click at [1268, 434] on icon "icon: close" at bounding box center [1272, 431] width 9 height 9
click at [1222, 837] on button "Run Report" at bounding box center [1151, 836] width 246 height 31
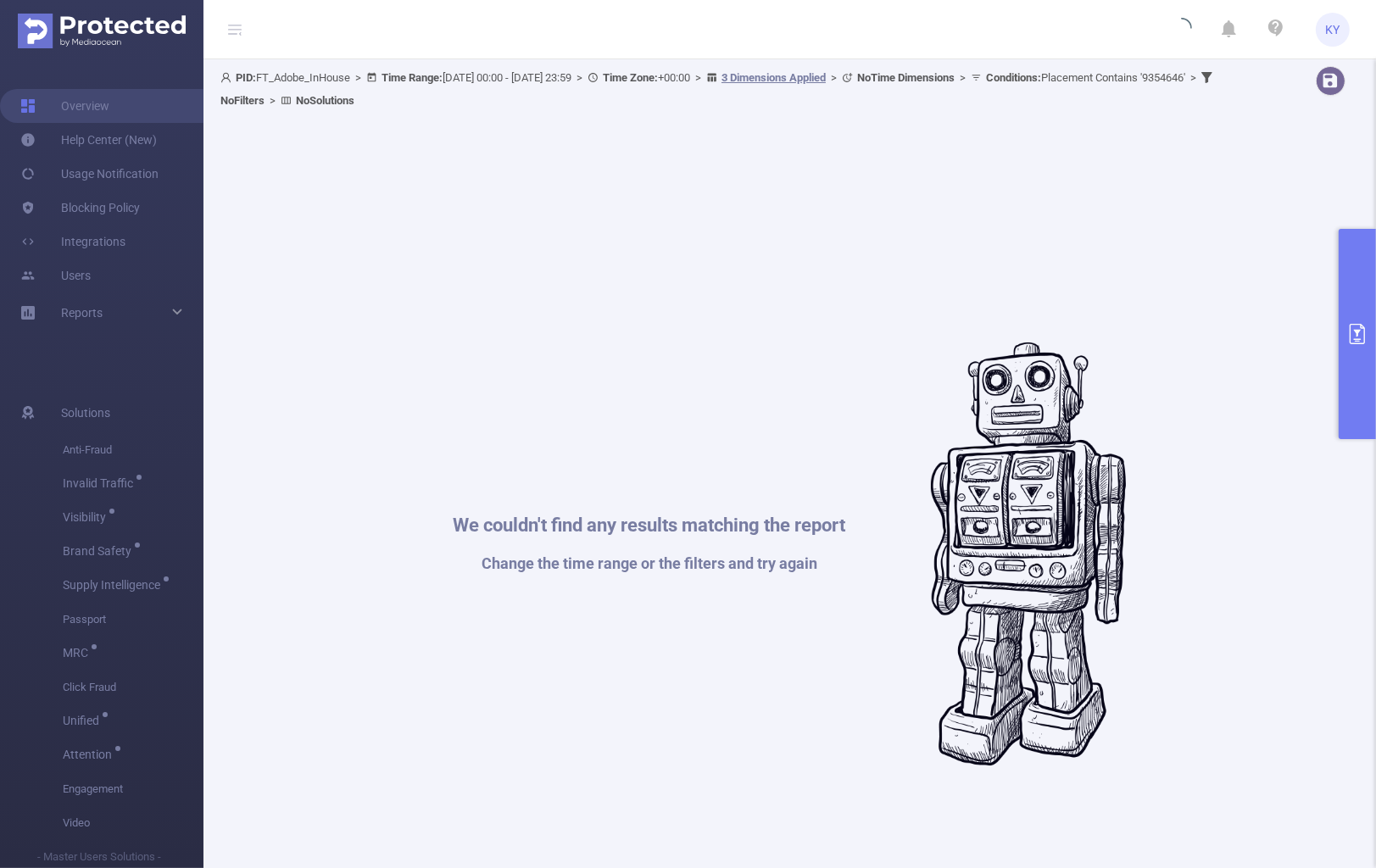
click at [1337, 328] on div "We couldn't find any results matching the report Change the time range or the f…" at bounding box center [789, 554] width 1122 height 868
click at [1352, 326] on icon "primary" at bounding box center [1357, 334] width 20 height 20
